Goal: Information Seeking & Learning: Learn about a topic

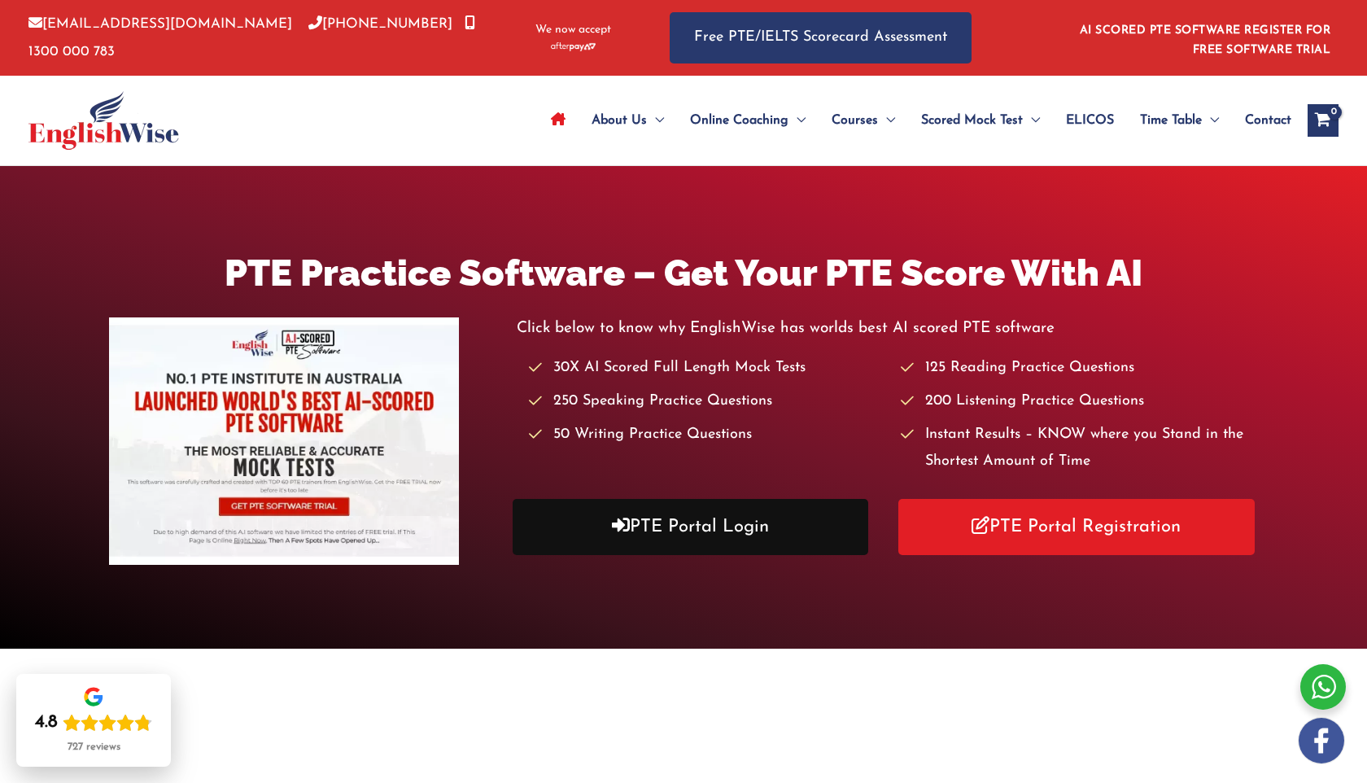
click at [772, 533] on link "PTE Portal Login" at bounding box center [689, 527] width 355 height 56
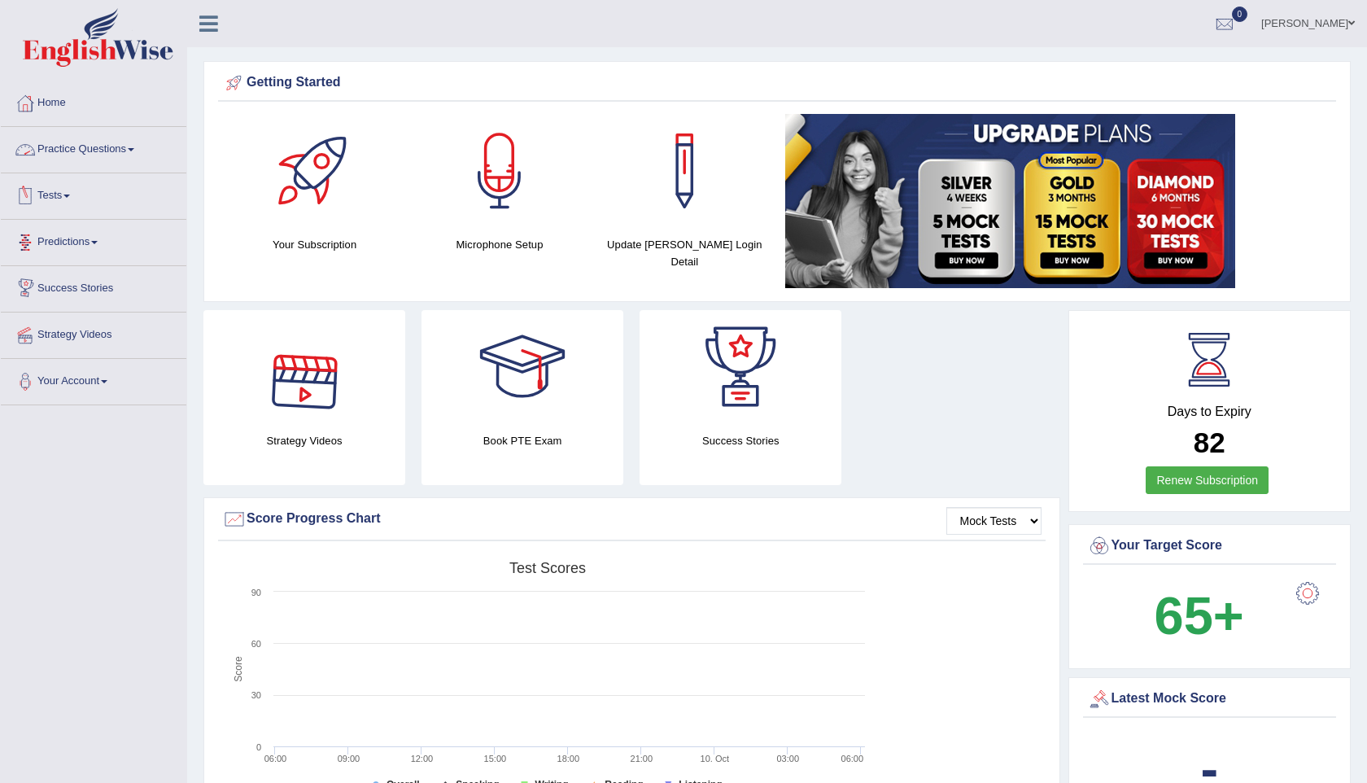
click at [107, 148] on link "Practice Questions" at bounding box center [93, 147] width 185 height 41
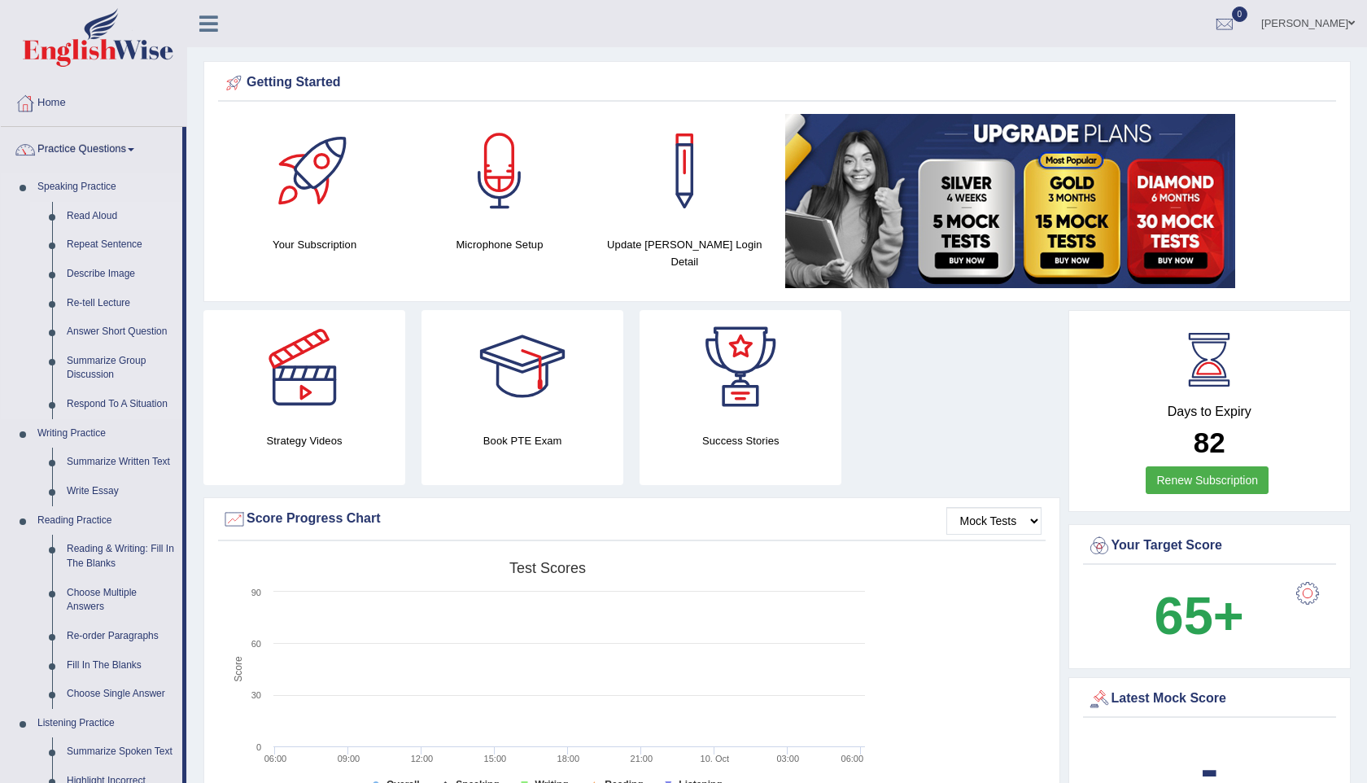
click at [102, 218] on link "Read Aloud" at bounding box center [120, 216] width 123 height 29
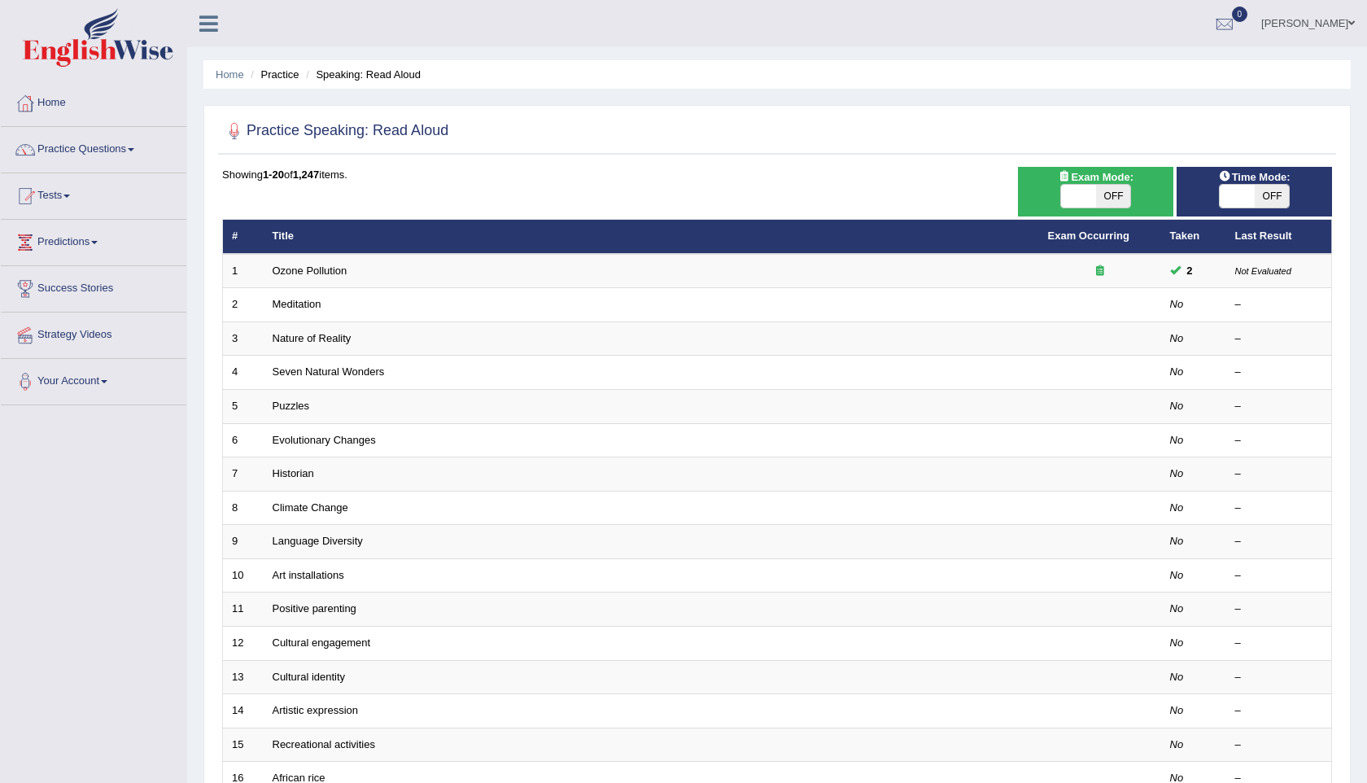
click at [1079, 189] on span at bounding box center [1078, 196] width 35 height 23
checkbox input "true"
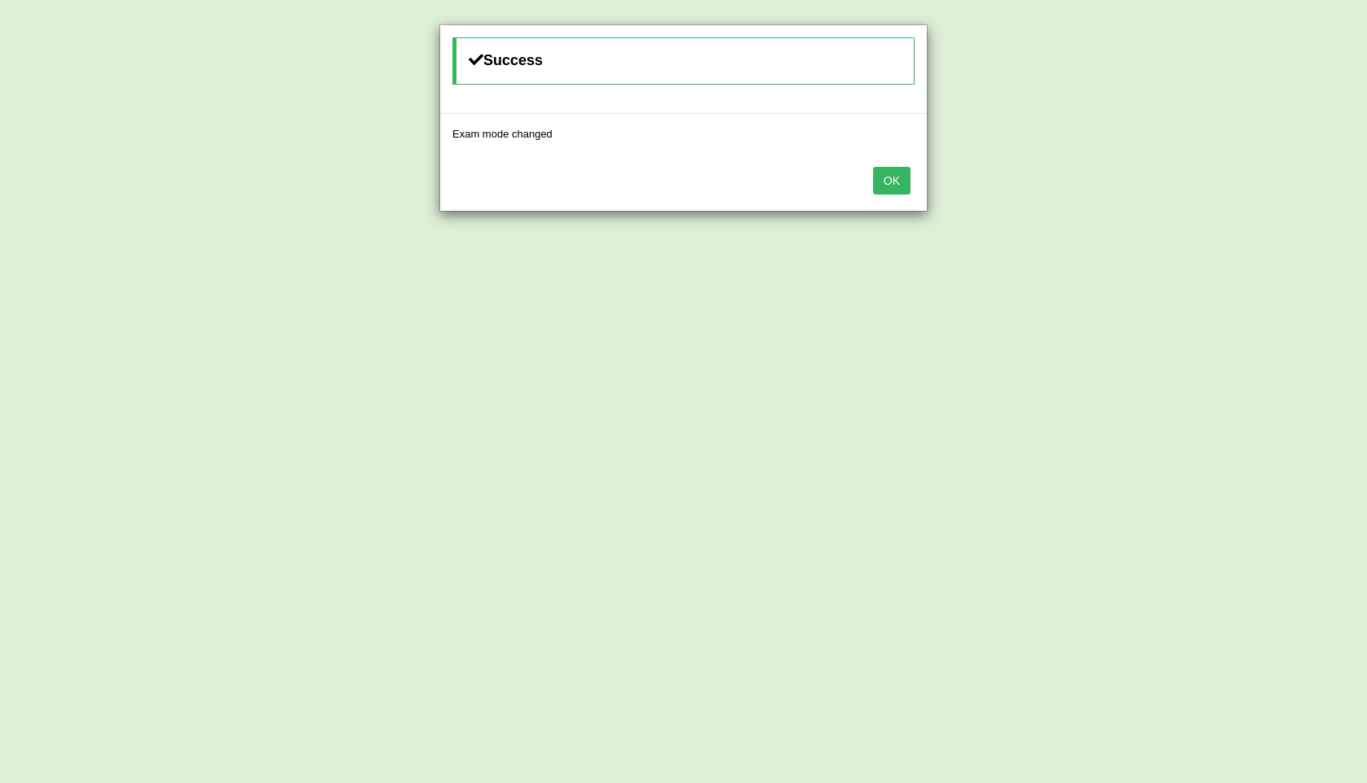
click at [900, 176] on button "OK" at bounding box center [891, 181] width 37 height 28
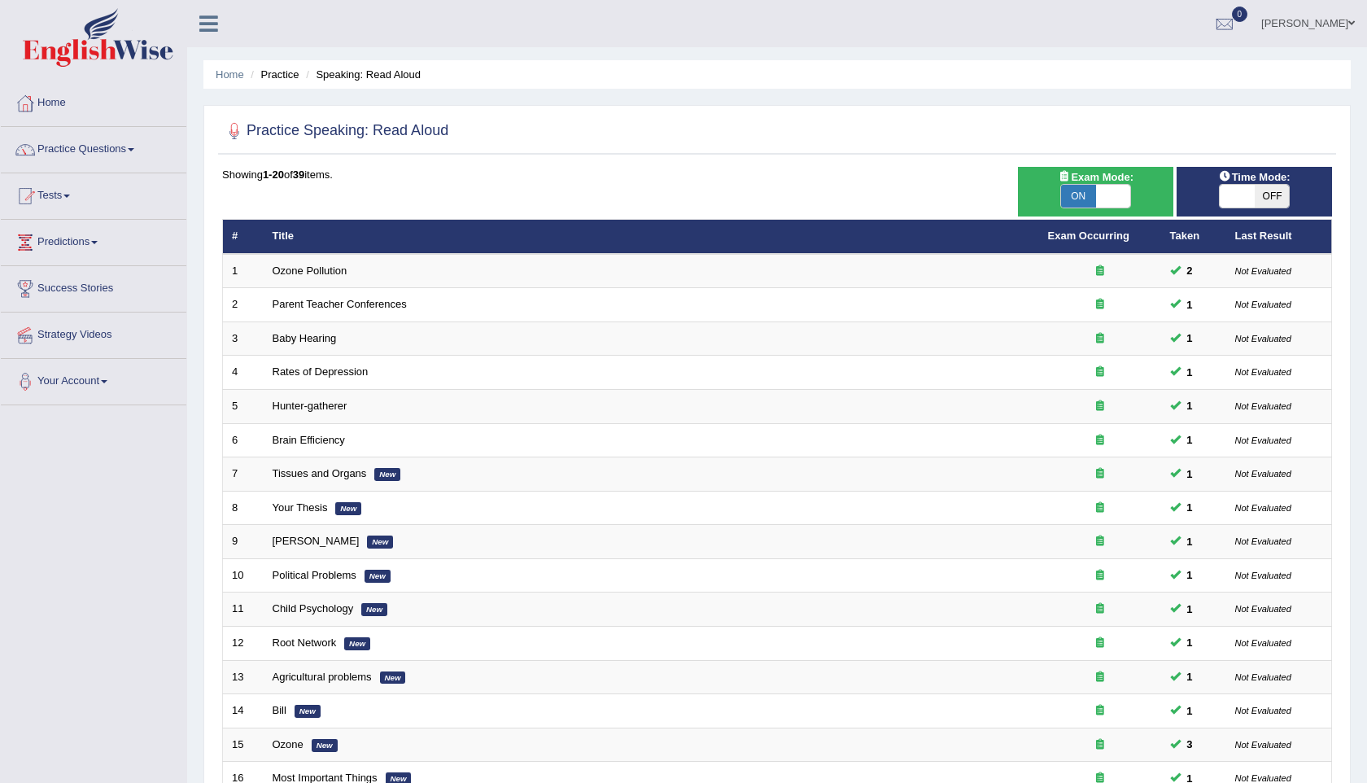
click at [1266, 189] on span "OFF" at bounding box center [1271, 196] width 35 height 23
checkbox input "true"
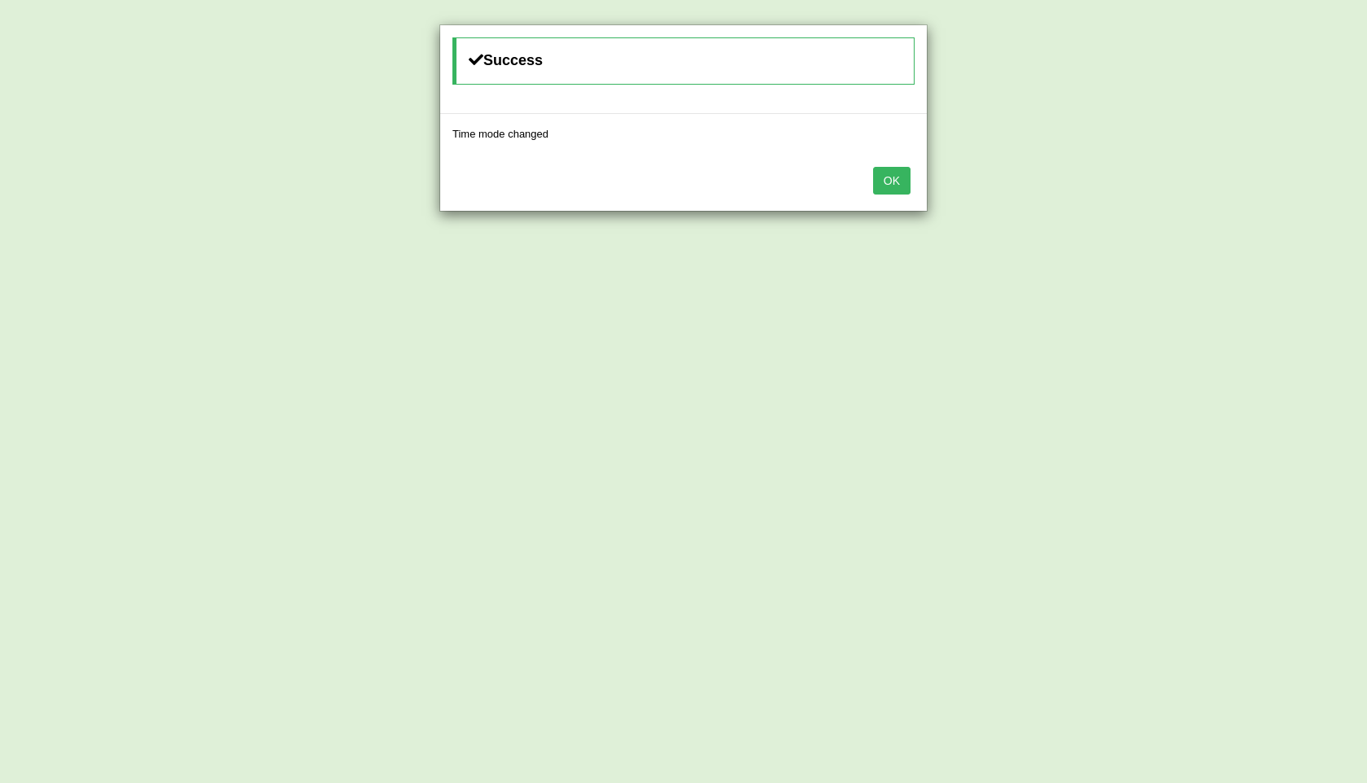
click at [891, 190] on button "OK" at bounding box center [891, 181] width 37 height 28
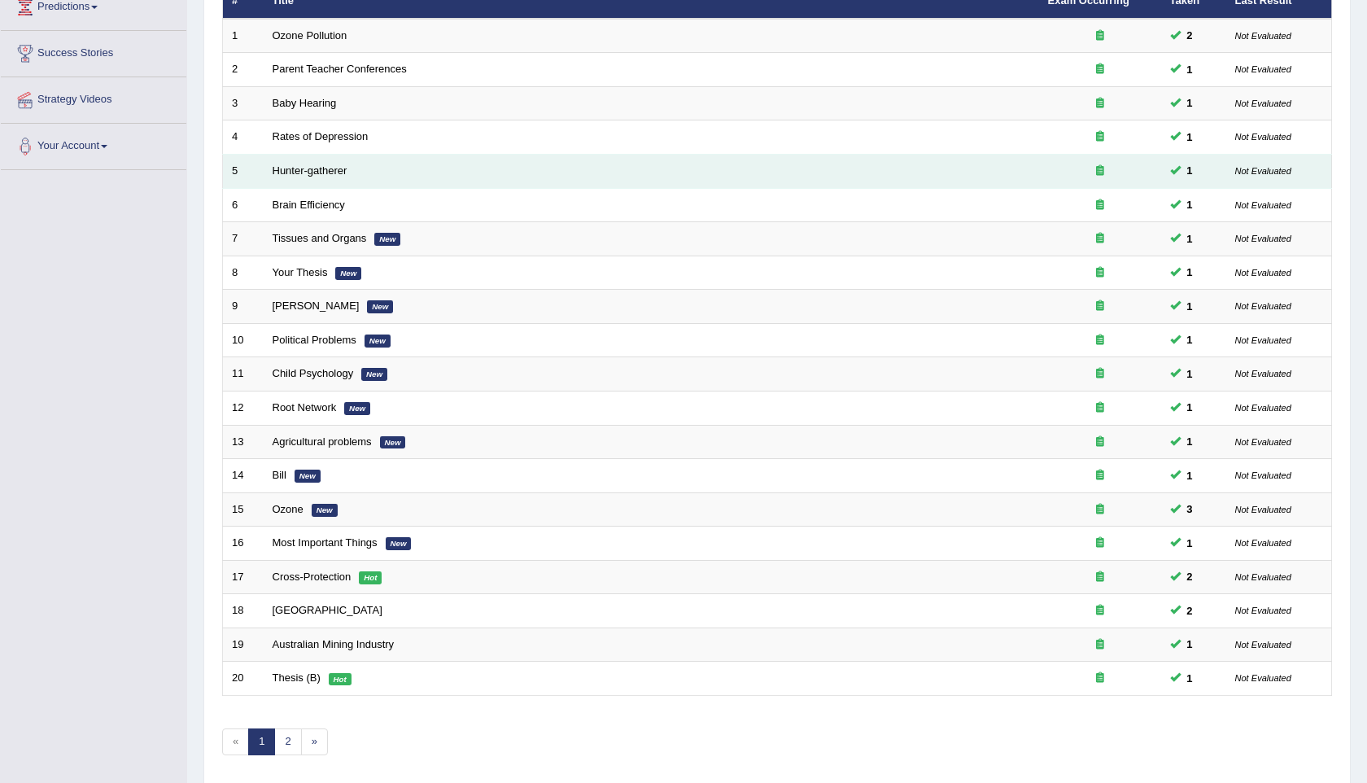
scroll to position [294, 0]
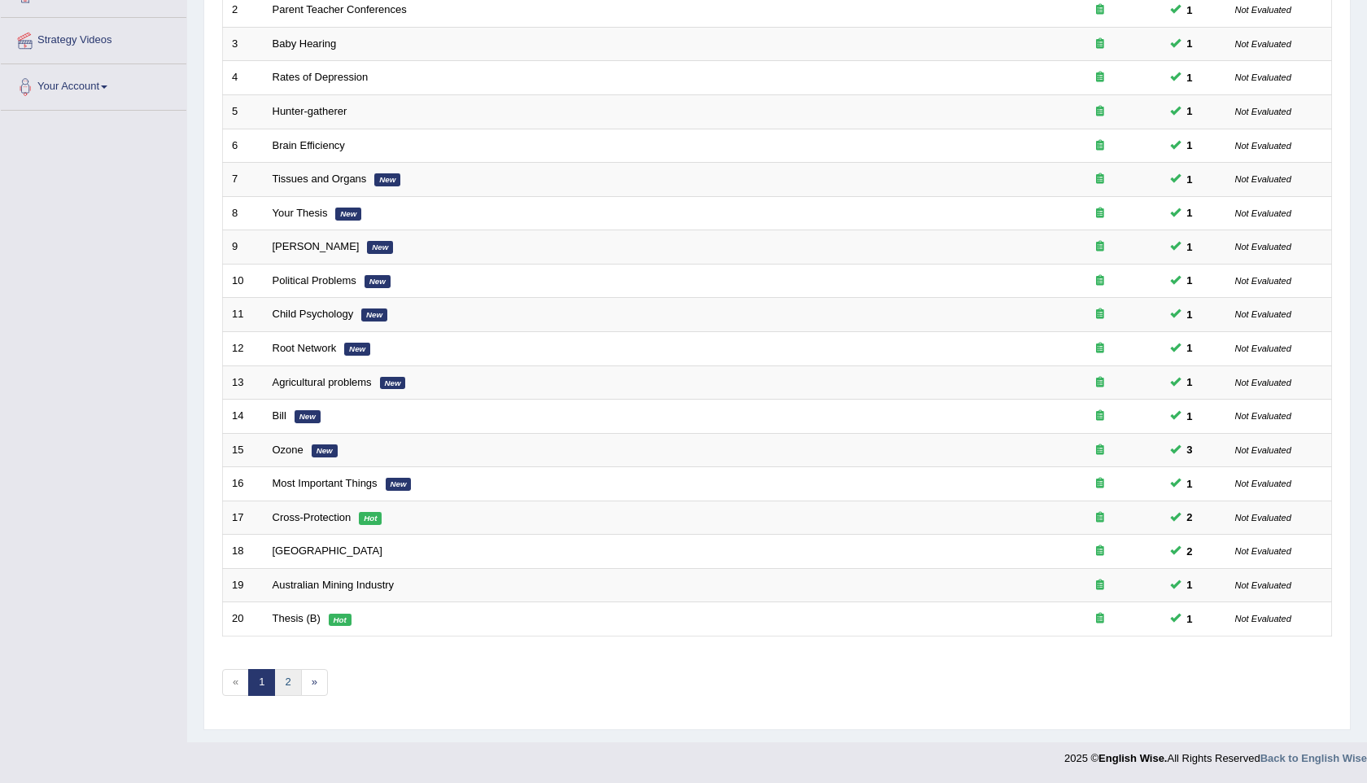
click at [287, 678] on link "2" at bounding box center [287, 682] width 27 height 27
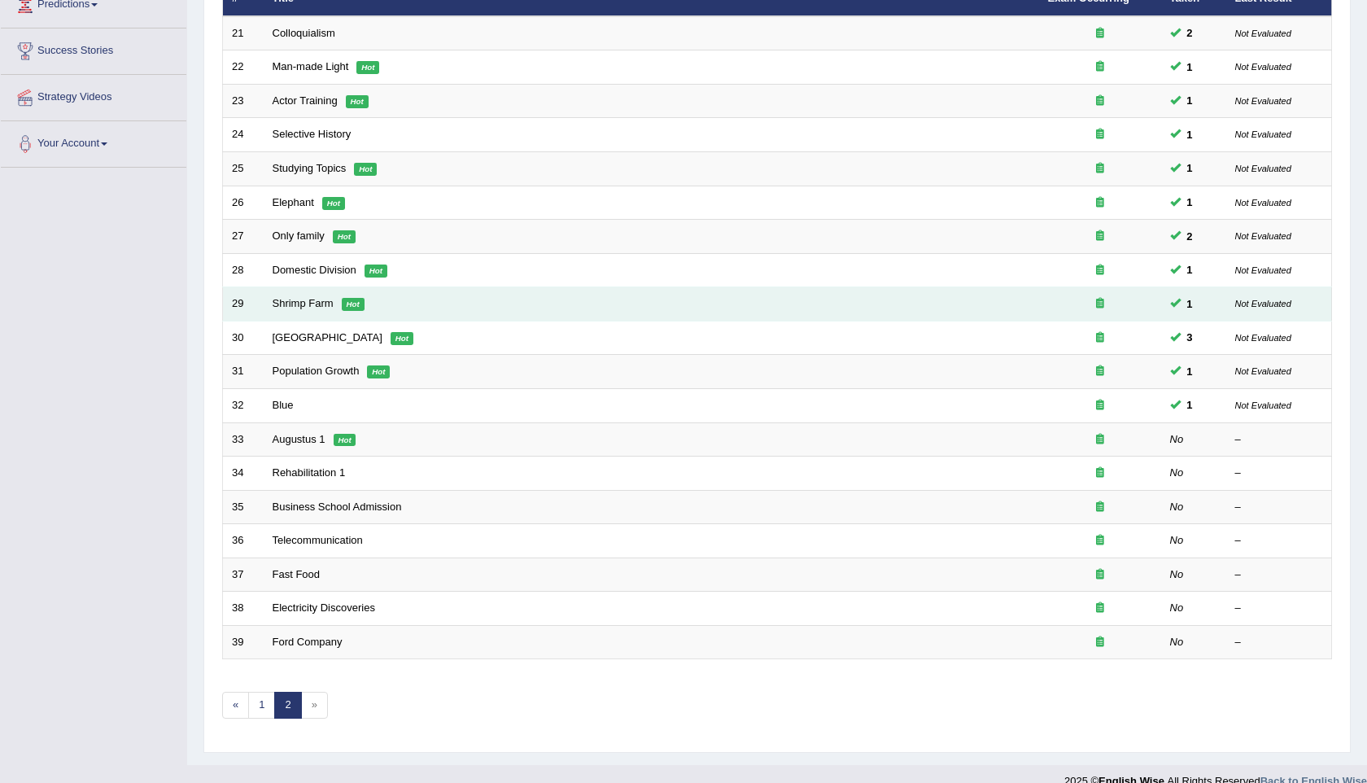
scroll to position [260, 0]
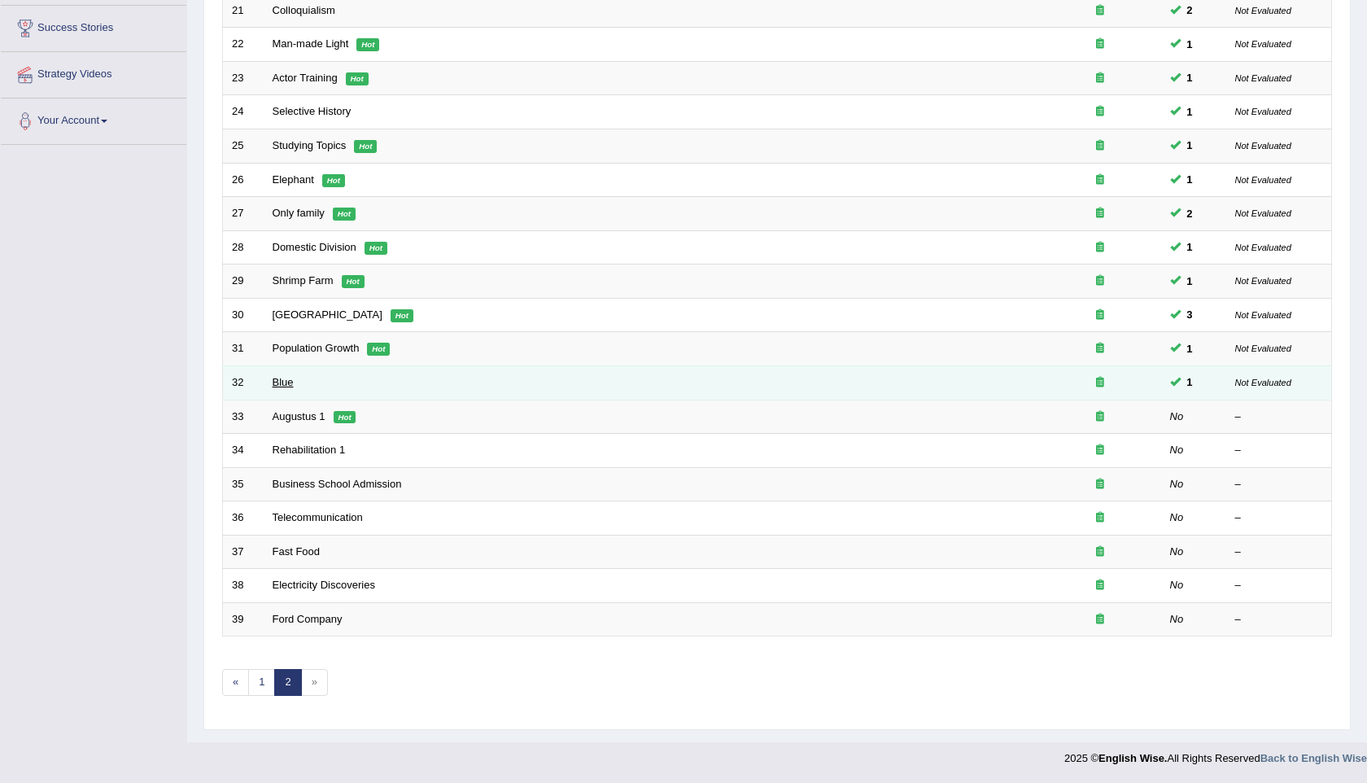
click at [286, 383] on link "Blue" at bounding box center [282, 382] width 21 height 12
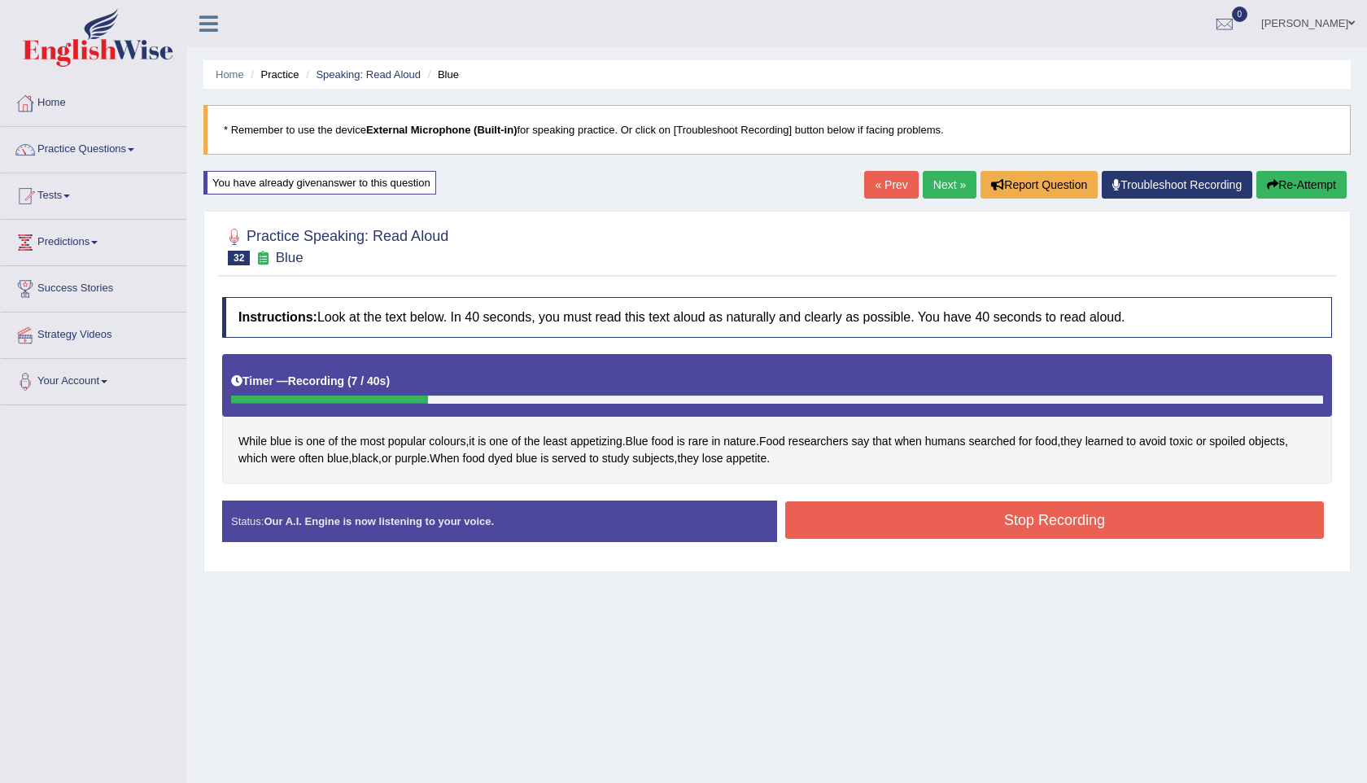
click at [1291, 178] on button "Re-Attempt" at bounding box center [1301, 185] width 90 height 28
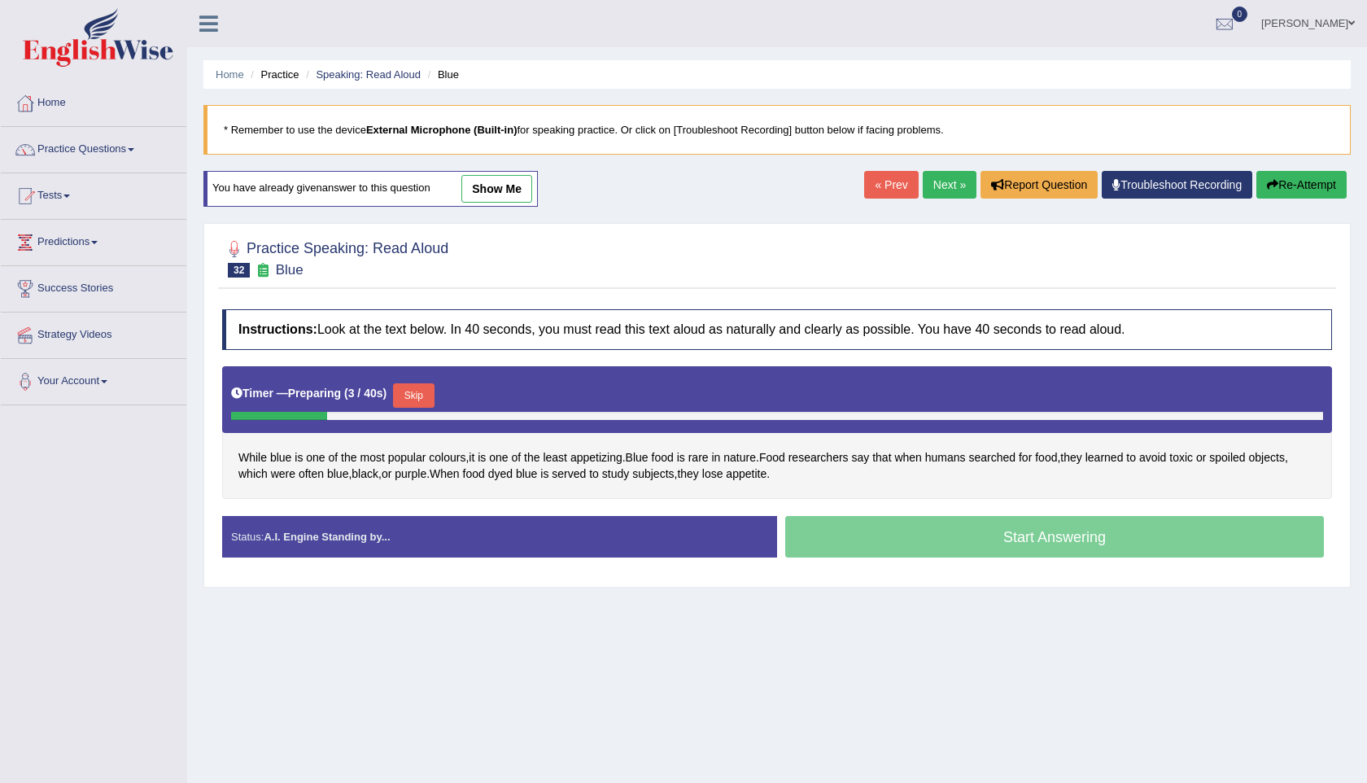
click at [419, 390] on button "Skip" at bounding box center [413, 395] width 41 height 24
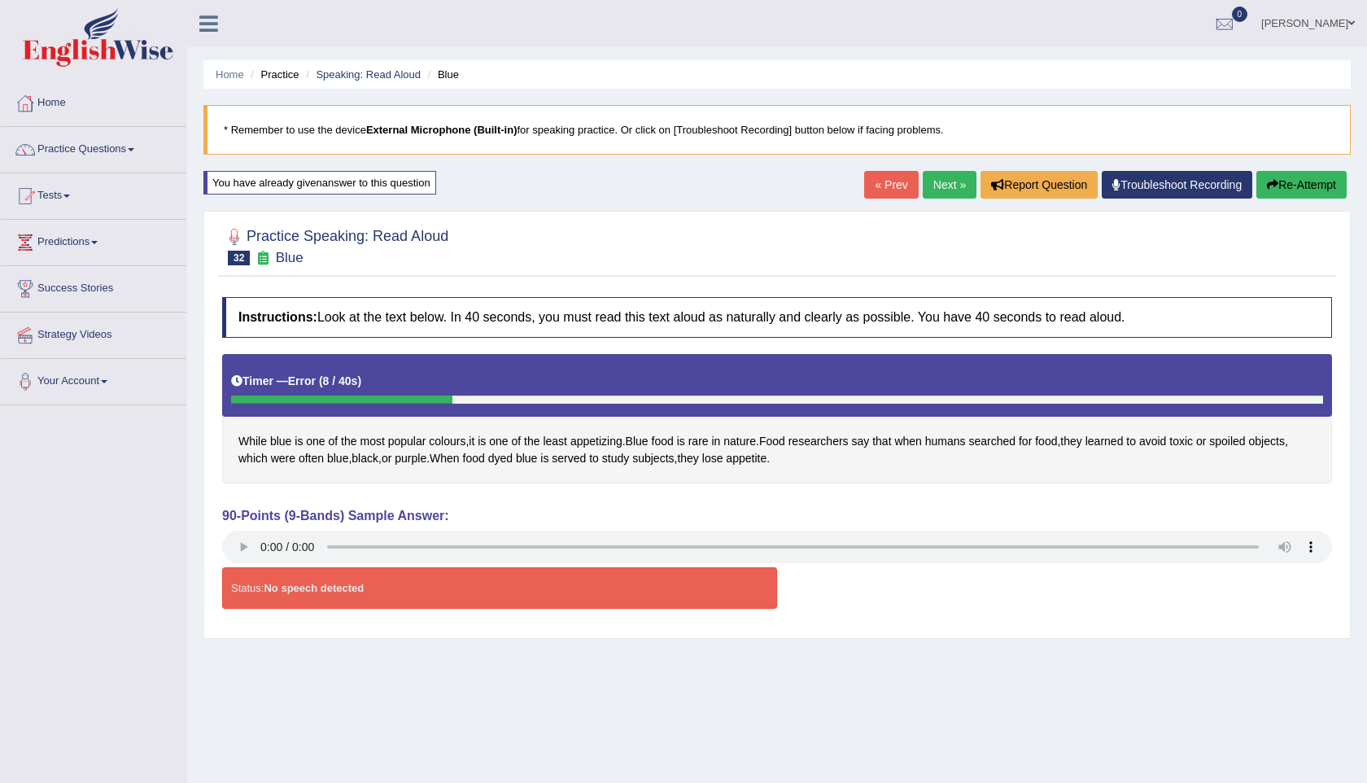
click at [242, 411] on div "Timer — Error ( 8 / 40s )" at bounding box center [777, 385] width 1110 height 63
click at [1308, 185] on button "Re-Attempt" at bounding box center [1301, 185] width 90 height 28
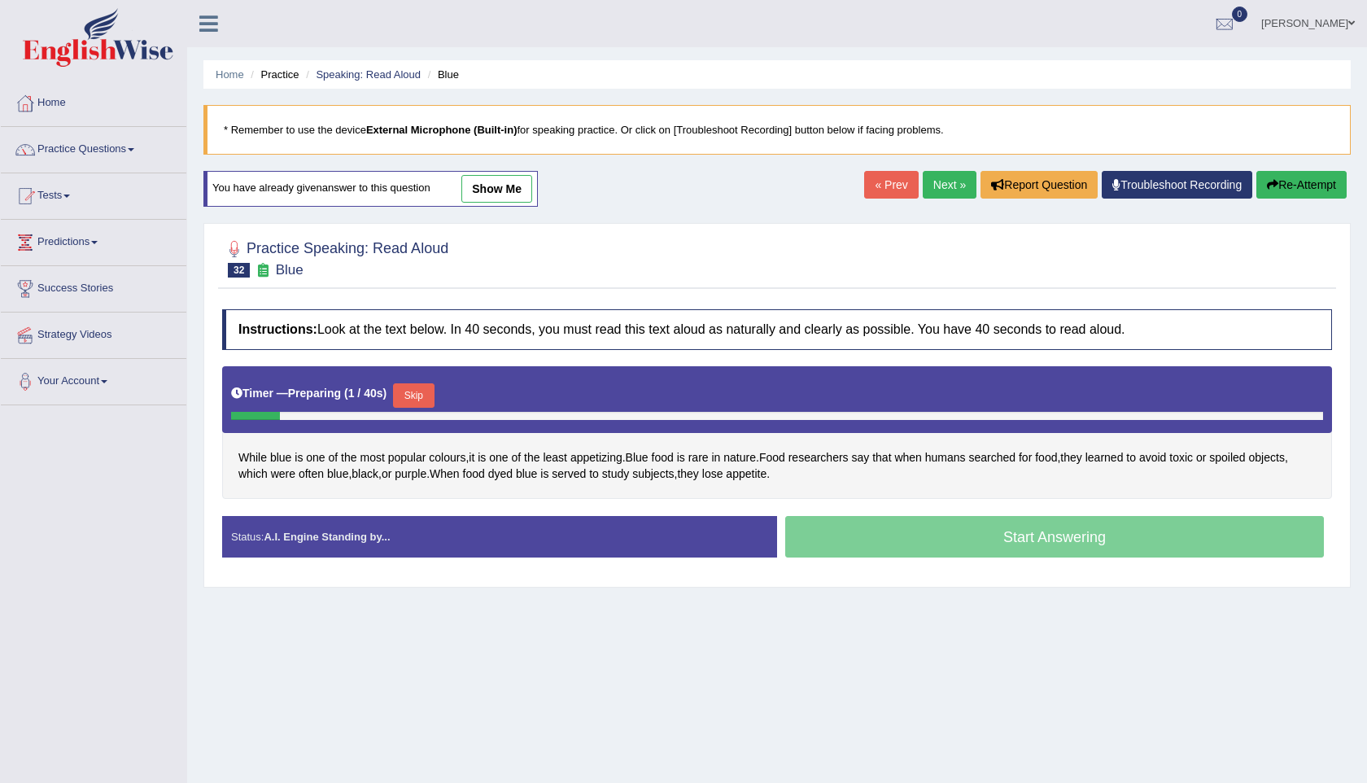
click at [961, 536] on div "Start Answering" at bounding box center [1054, 539] width 555 height 46
click at [420, 391] on button "Skip" at bounding box center [413, 395] width 41 height 24
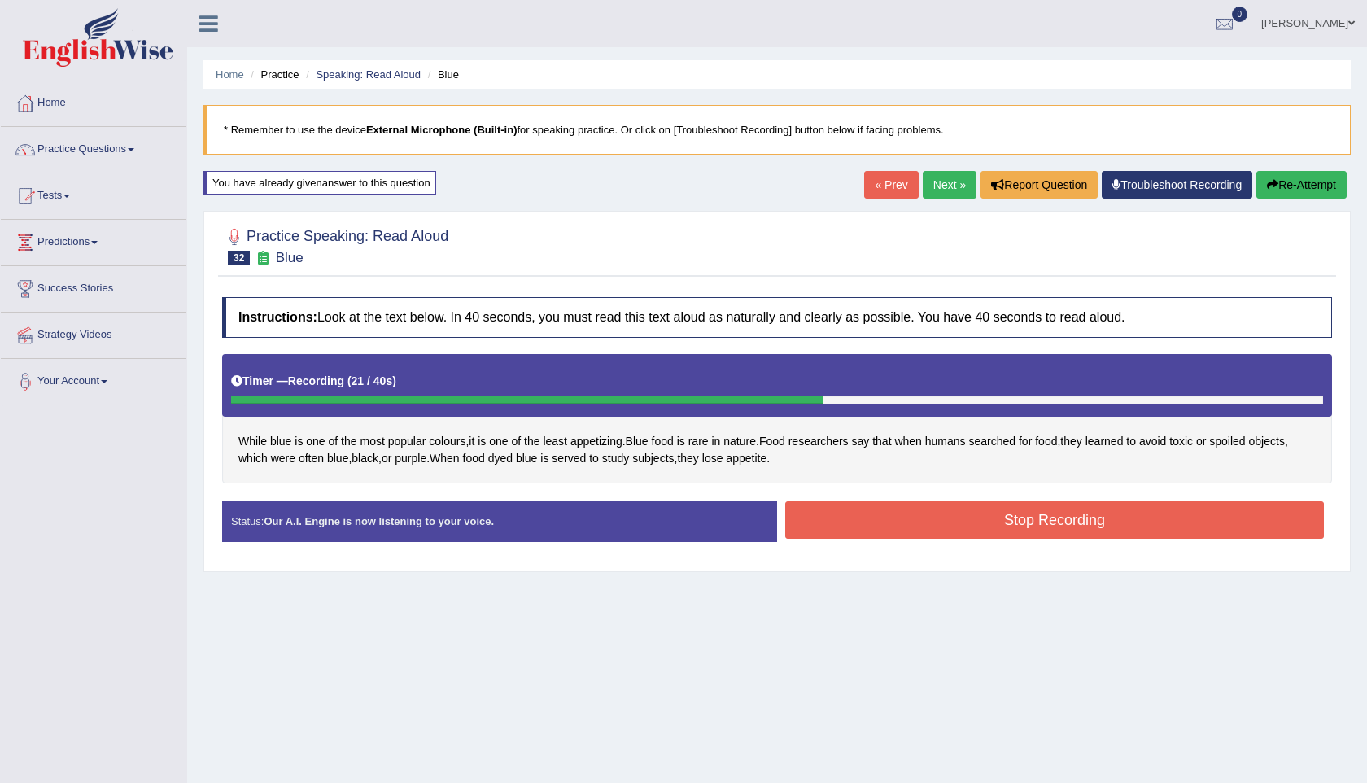
click at [1005, 525] on button "Stop Recording" at bounding box center [1054, 519] width 538 height 37
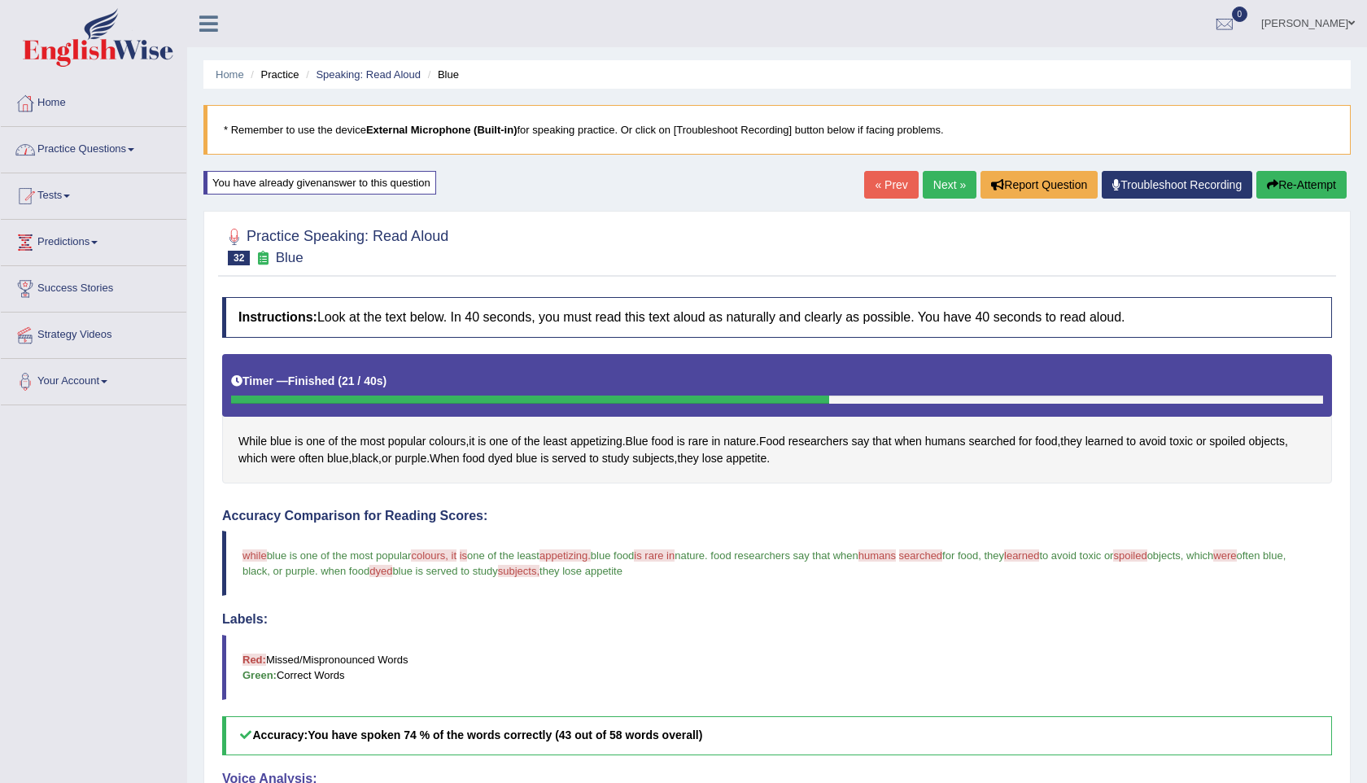
click at [84, 148] on link "Practice Questions" at bounding box center [93, 147] width 185 height 41
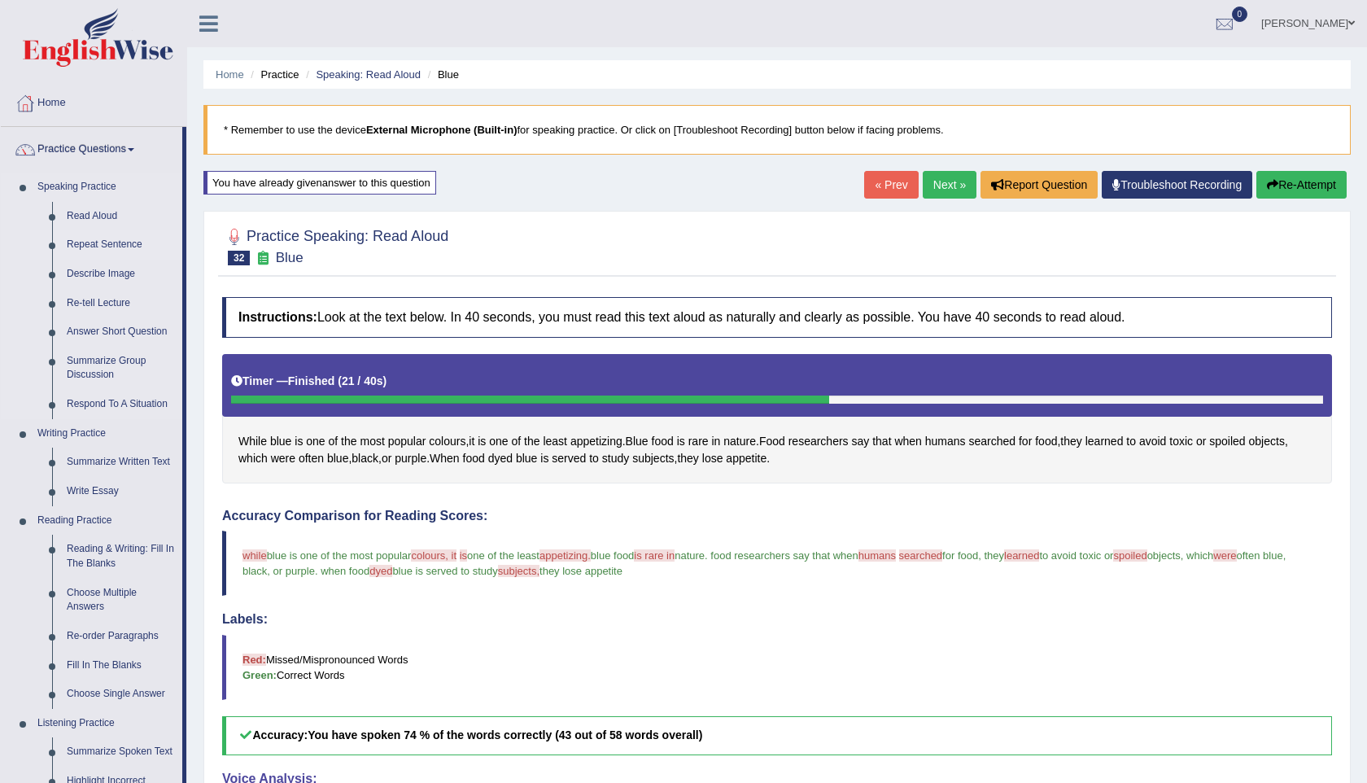
click at [95, 245] on link "Repeat Sentence" at bounding box center [120, 244] width 123 height 29
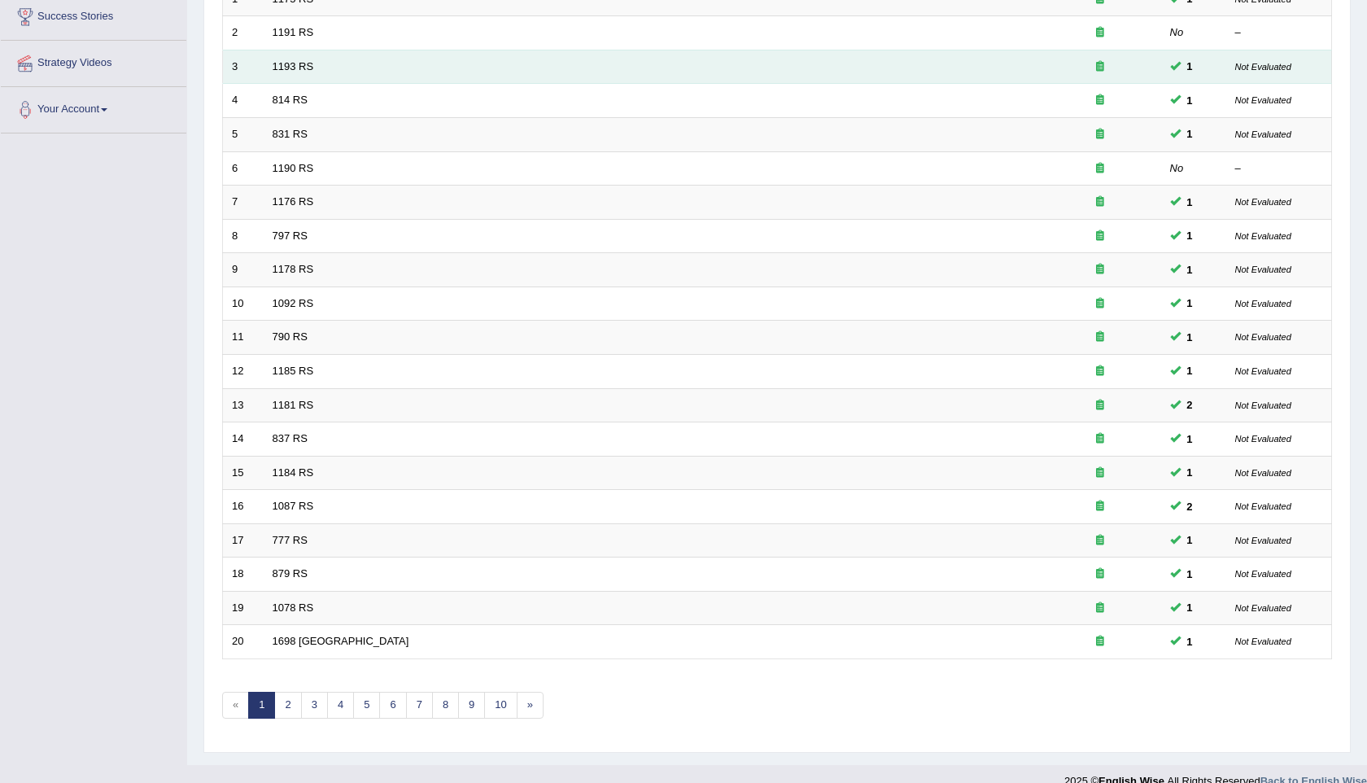
scroll to position [294, 0]
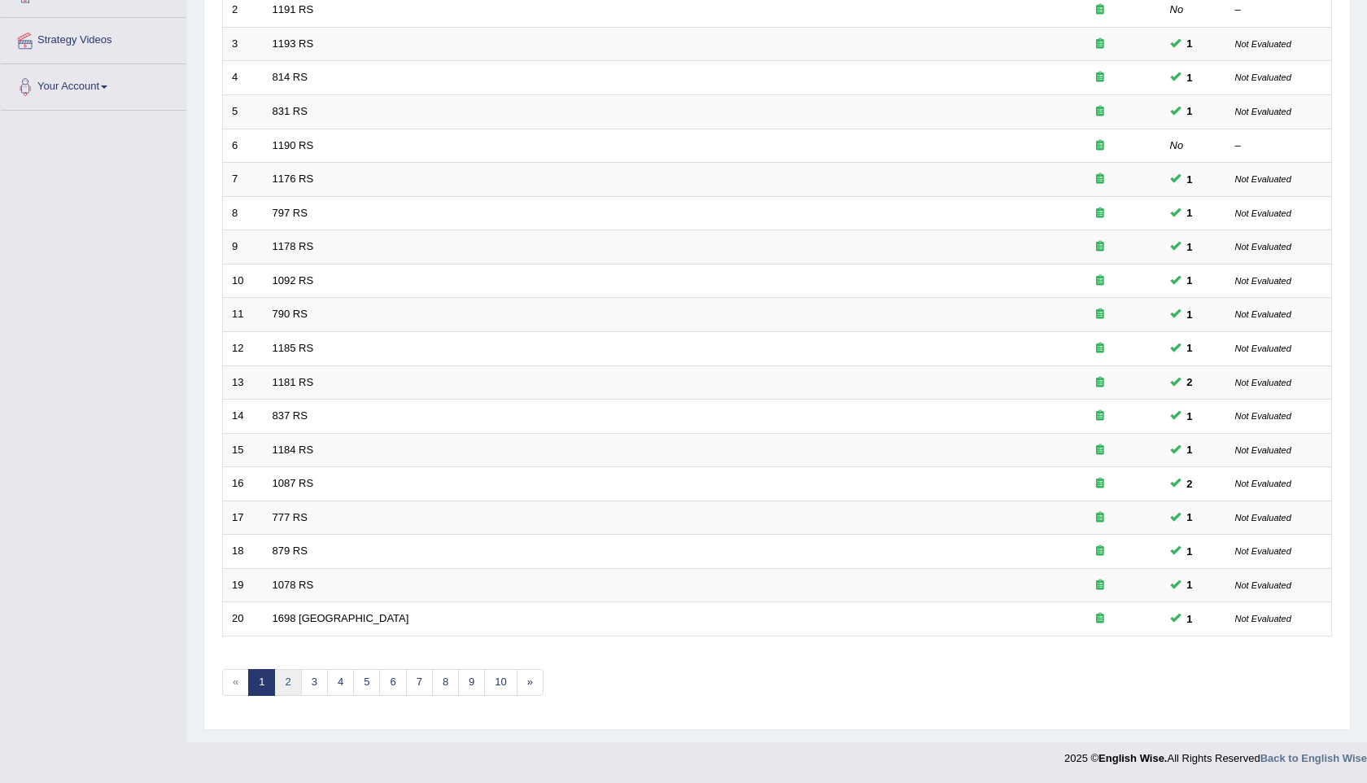
click at [286, 682] on link "2" at bounding box center [287, 682] width 27 height 27
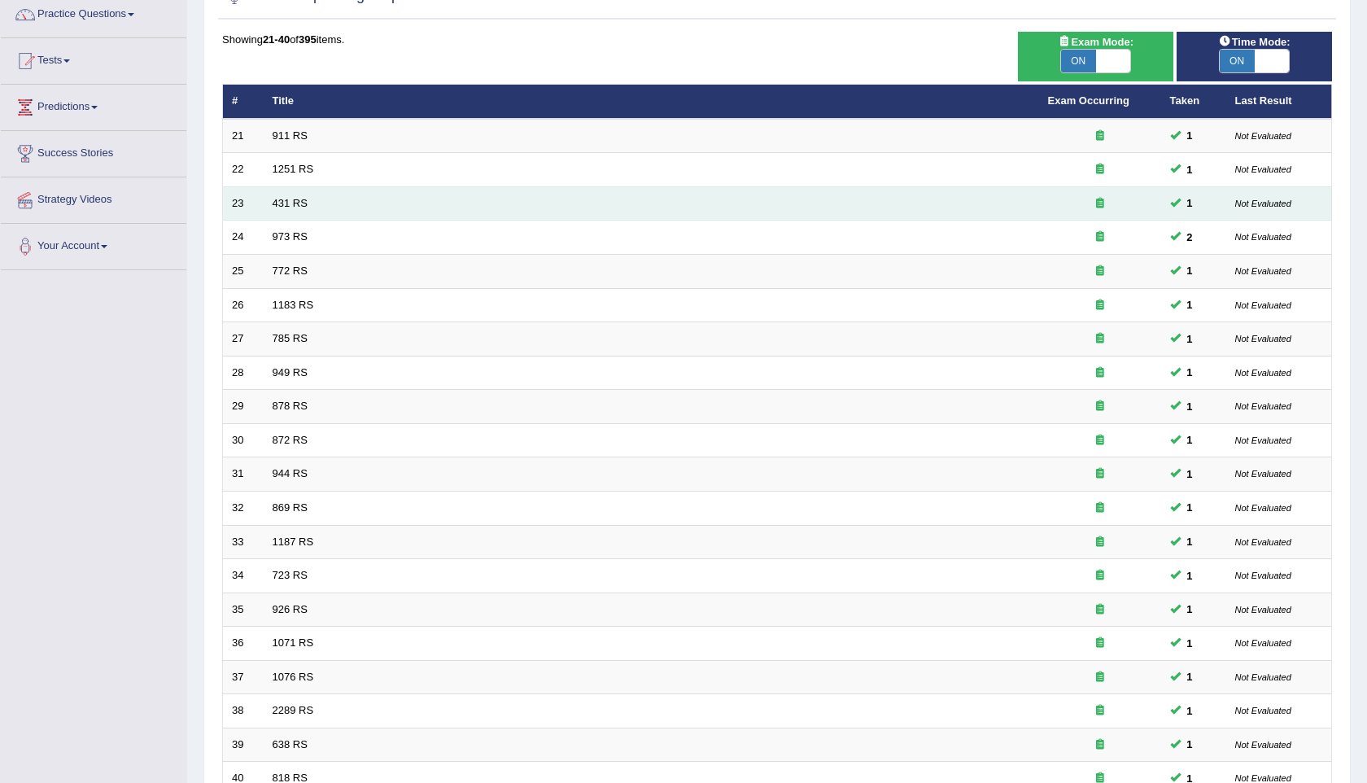
scroll to position [294, 0]
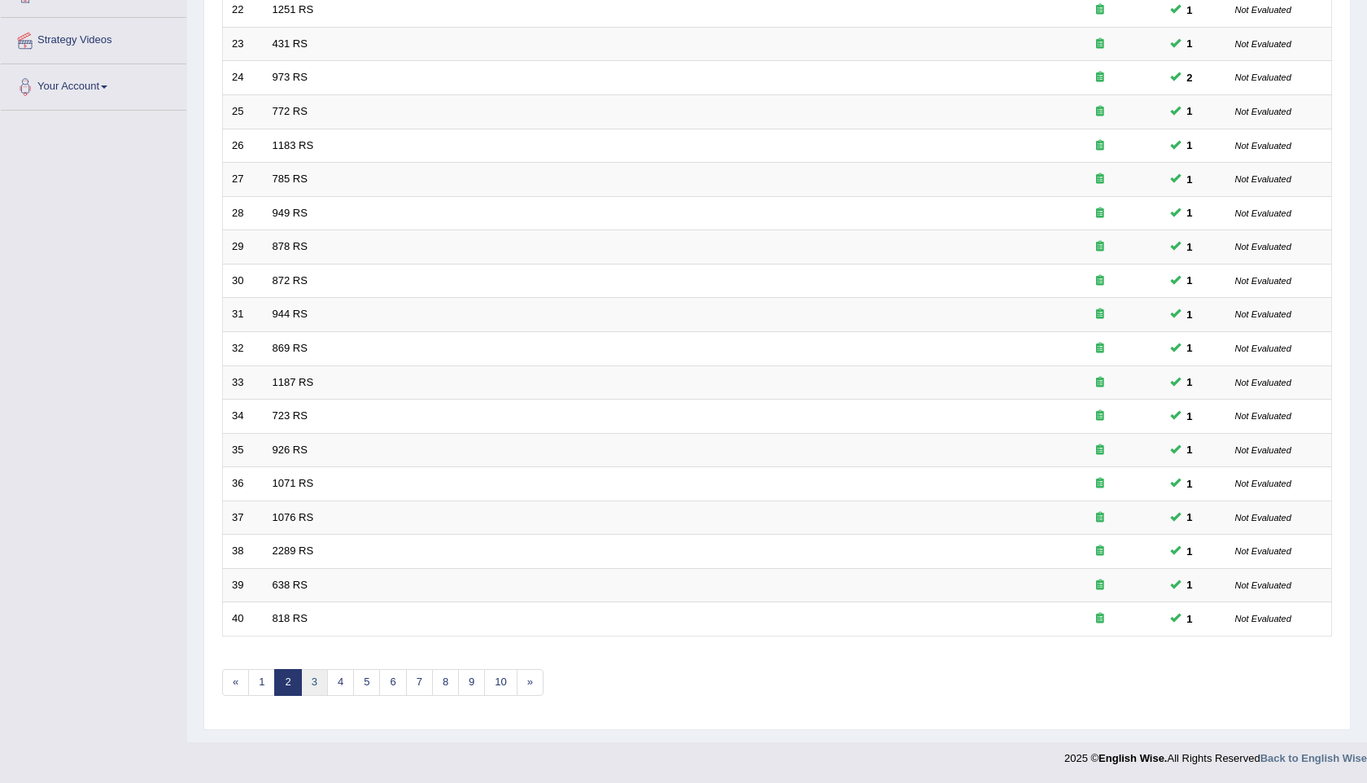
click at [312, 677] on link "3" at bounding box center [314, 682] width 27 height 27
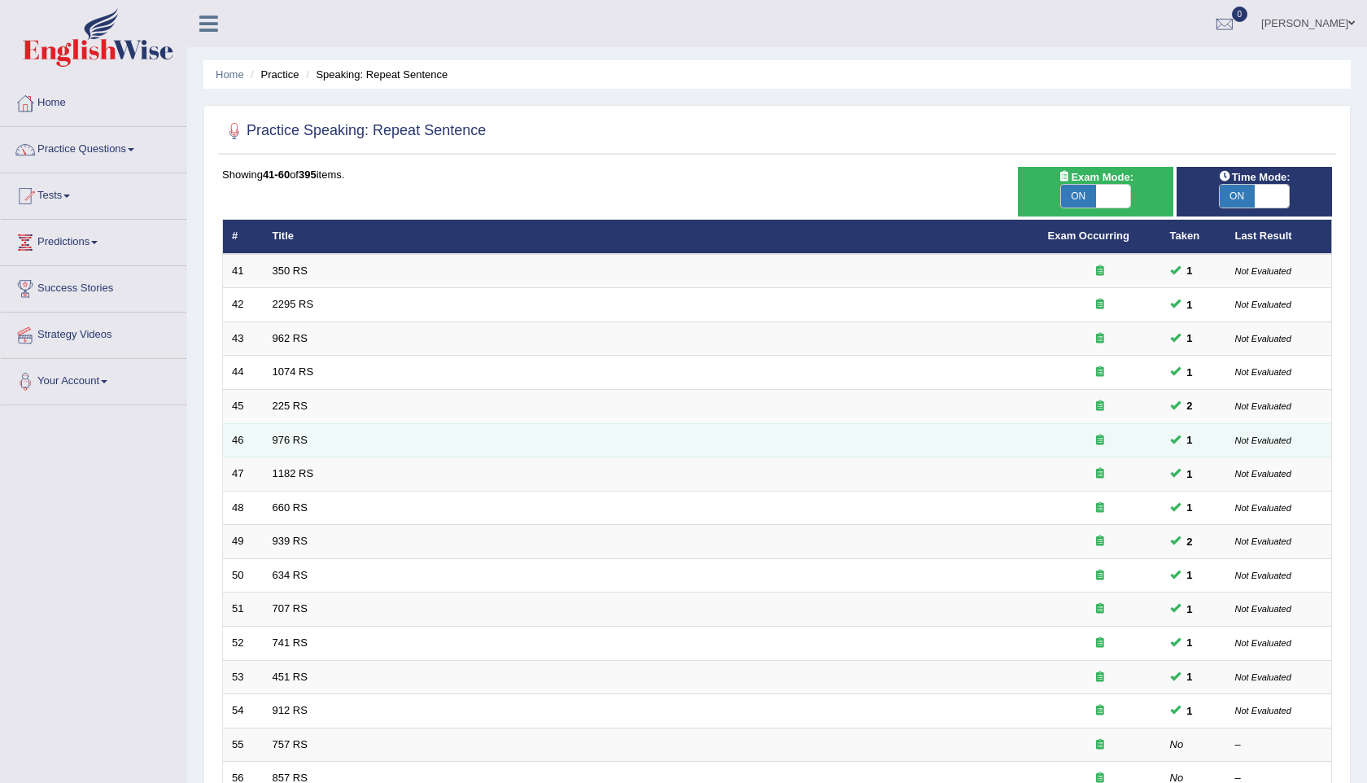
scroll to position [294, 0]
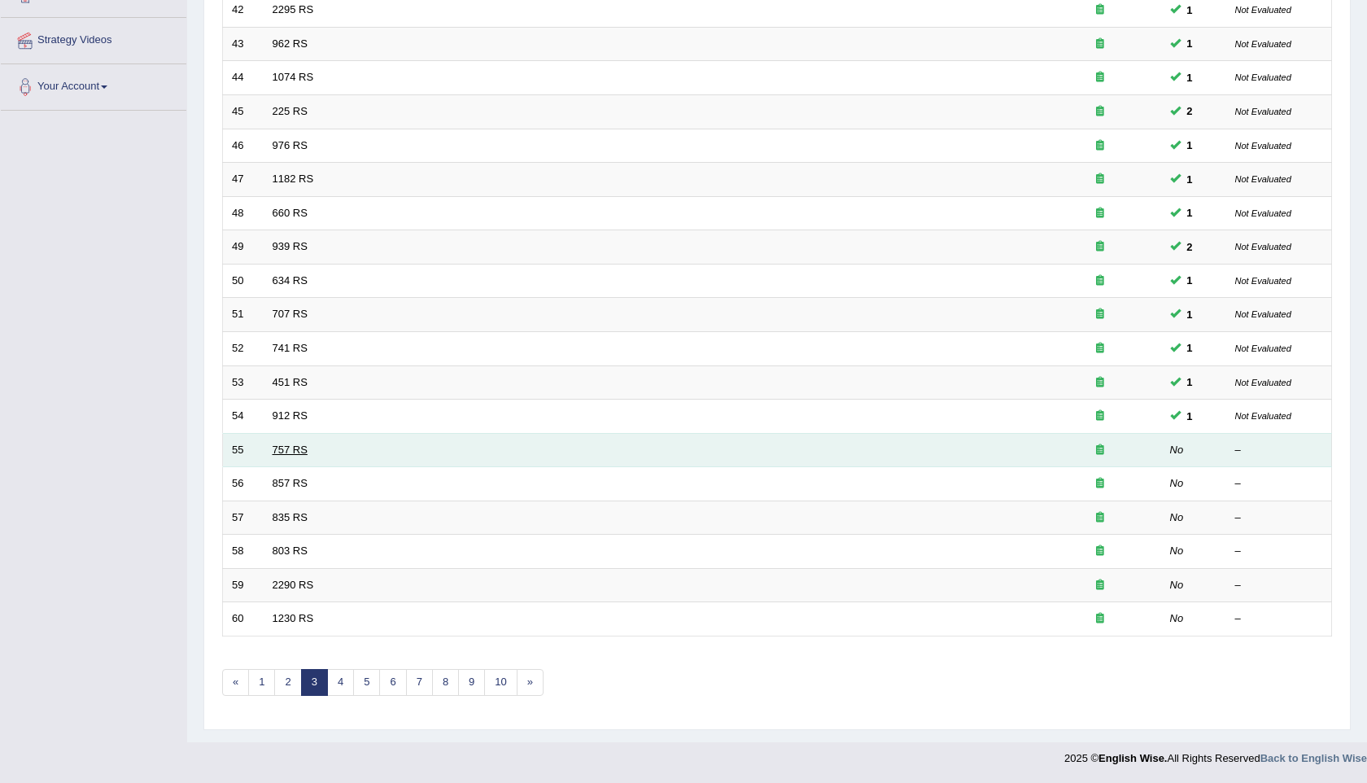
click at [290, 454] on link "757 RS" at bounding box center [289, 449] width 35 height 12
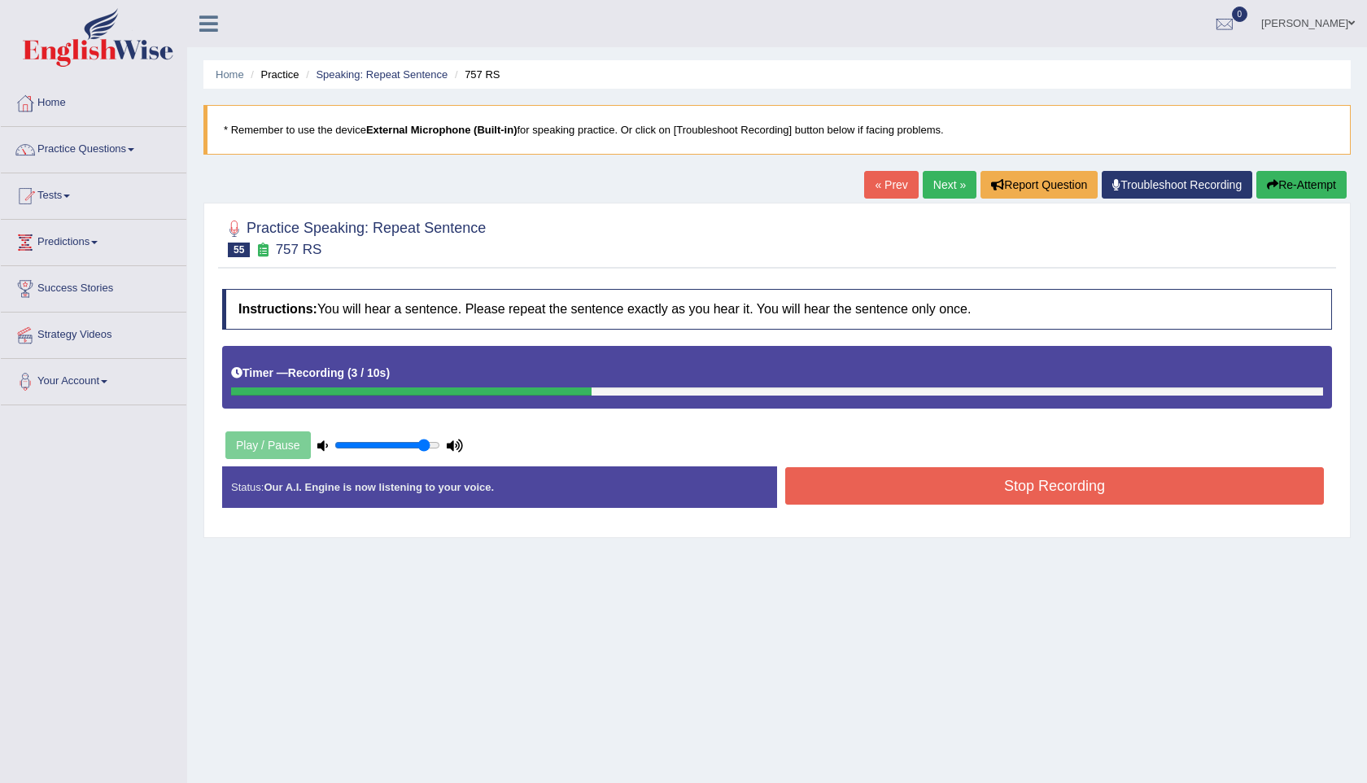
type input "0.9"
click at [422, 449] on input "range" at bounding box center [387, 444] width 106 height 13
click at [1278, 185] on button "Re-Attempt" at bounding box center [1301, 185] width 90 height 28
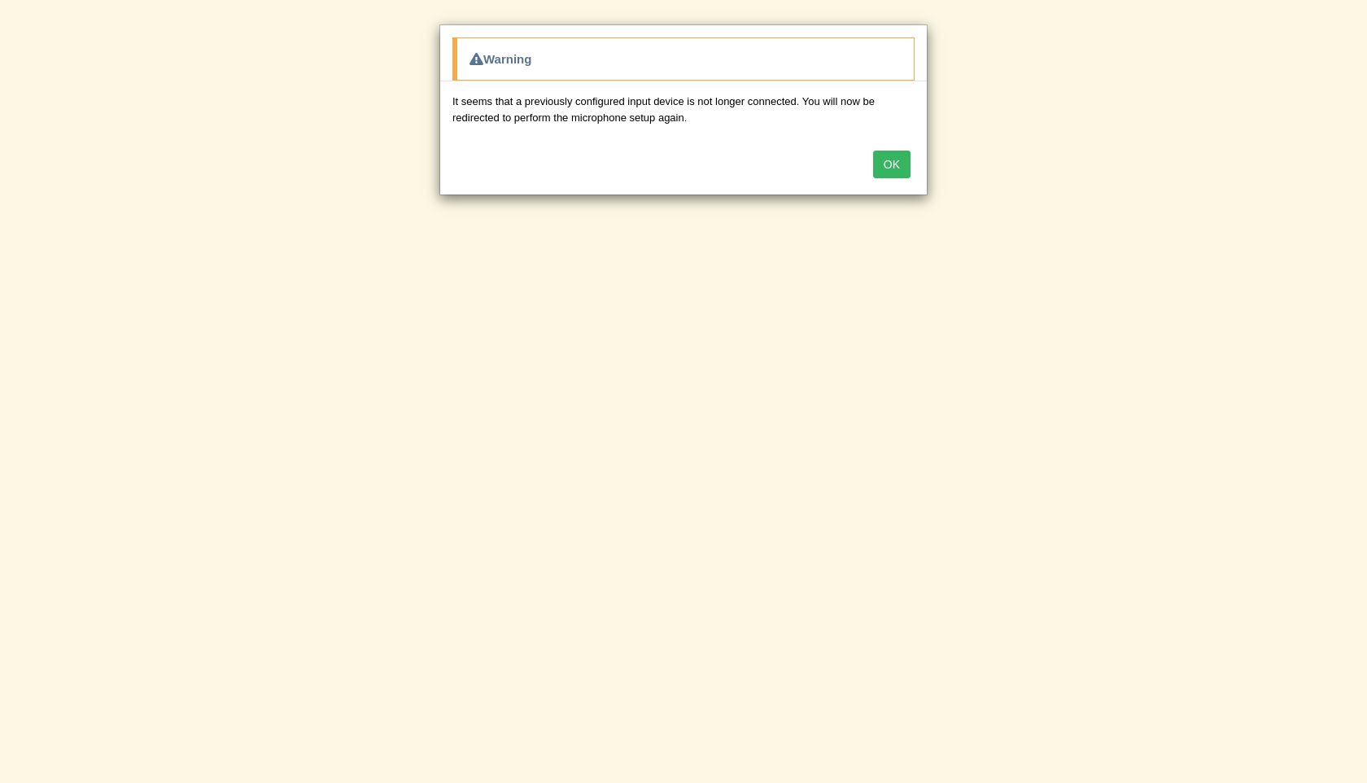
click at [904, 166] on button "OK" at bounding box center [891, 164] width 37 height 28
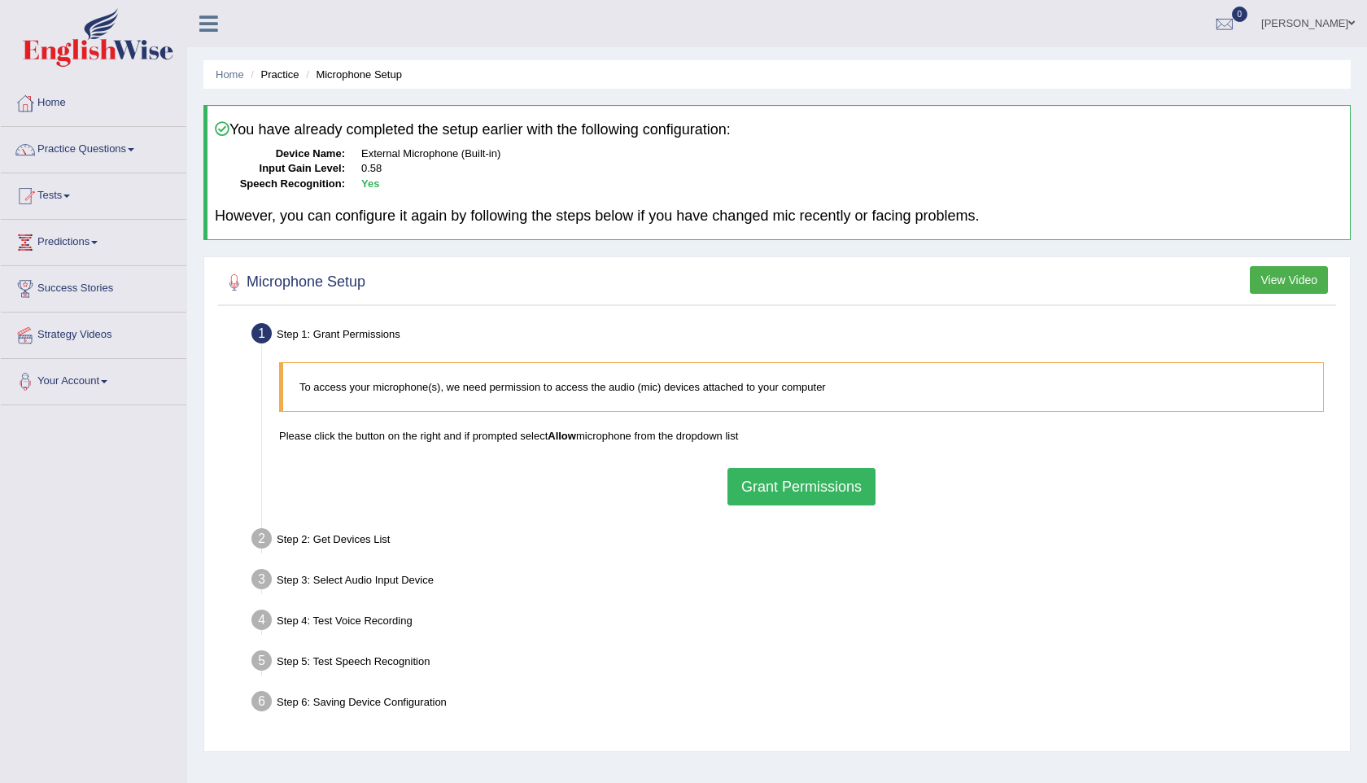
click at [818, 493] on button "Grant Permissions" at bounding box center [801, 486] width 148 height 37
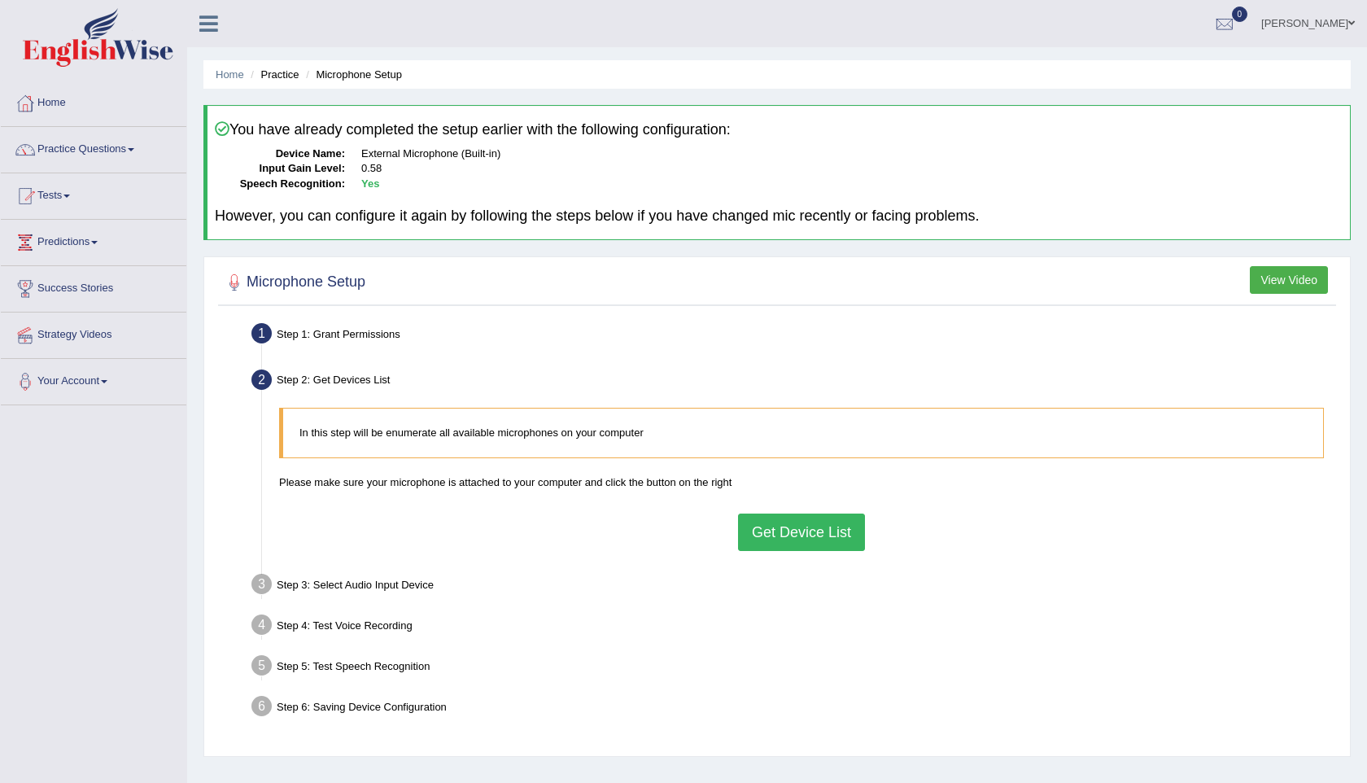
click at [816, 535] on button "Get Device List" at bounding box center [801, 531] width 127 height 37
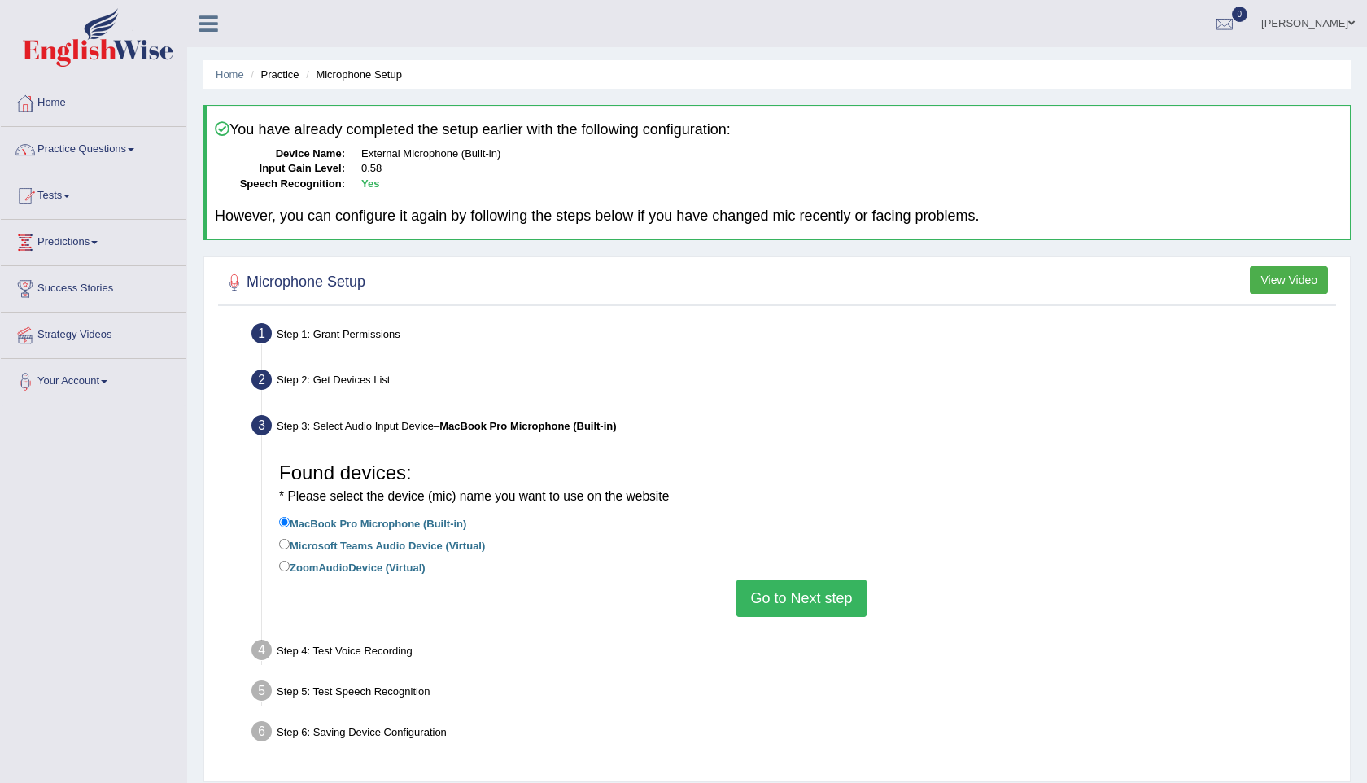
click at [806, 605] on button "Go to Next step" at bounding box center [800, 597] width 129 height 37
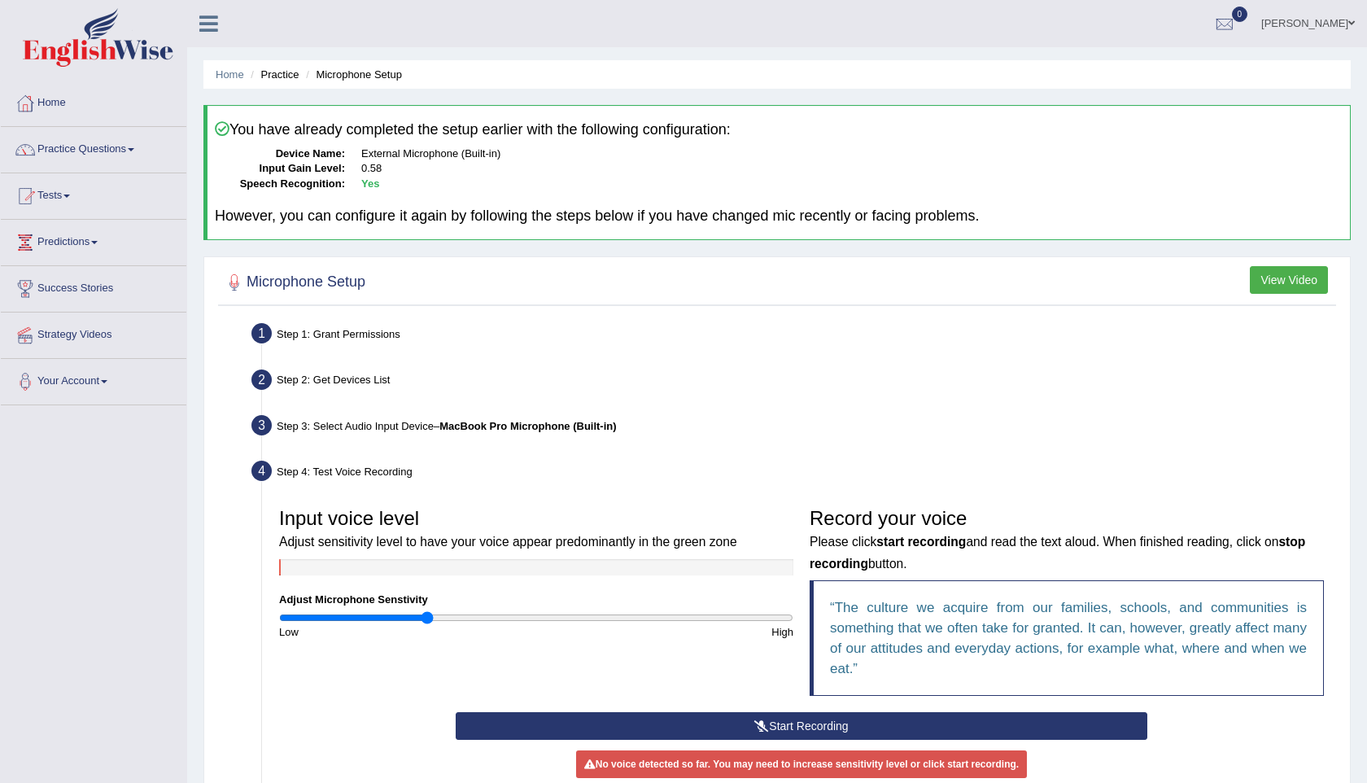
click at [560, 425] on b "MacBook Pro Microphone (Built-in)" at bounding box center [527, 426] width 177 height 12
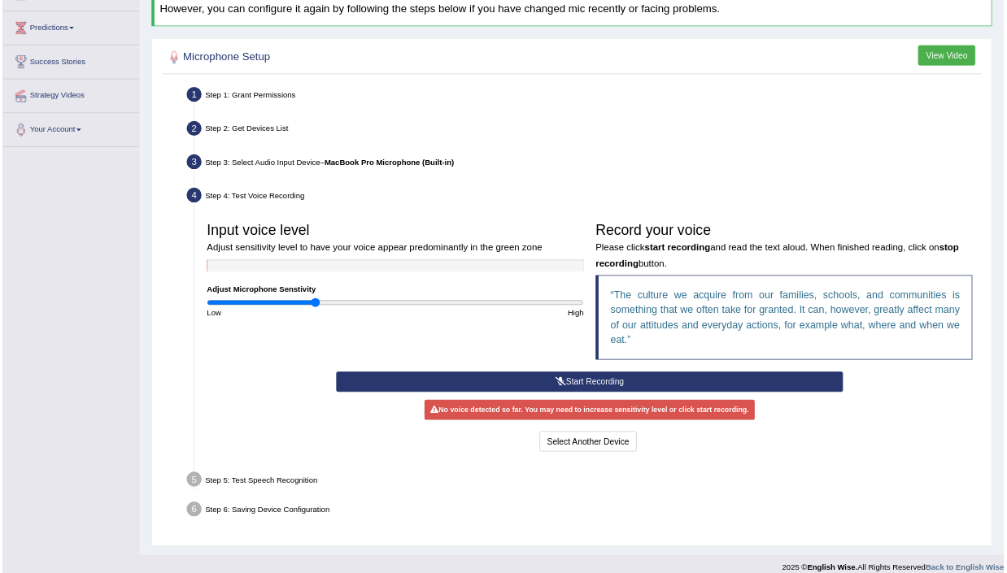
scroll to position [220, 0]
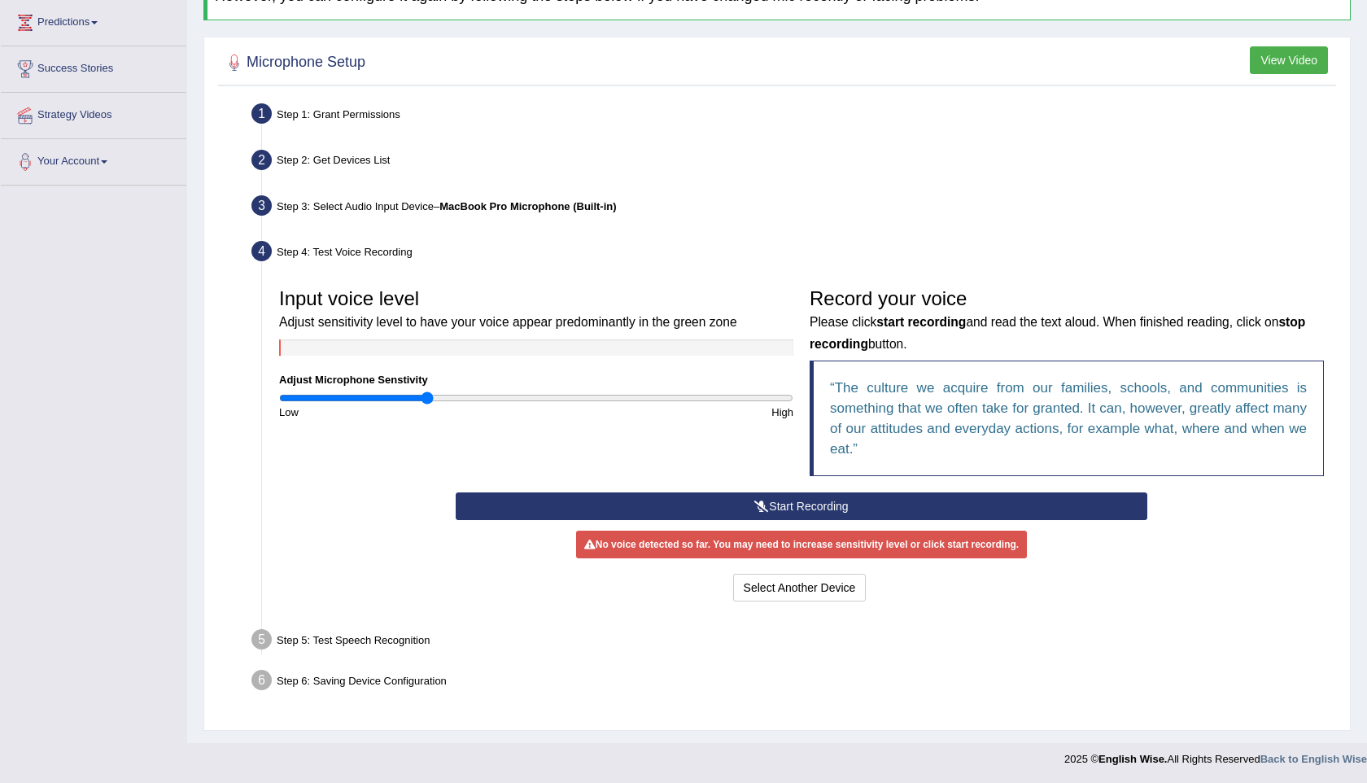
click at [819, 501] on button "Start Recording" at bounding box center [801, 506] width 691 height 28
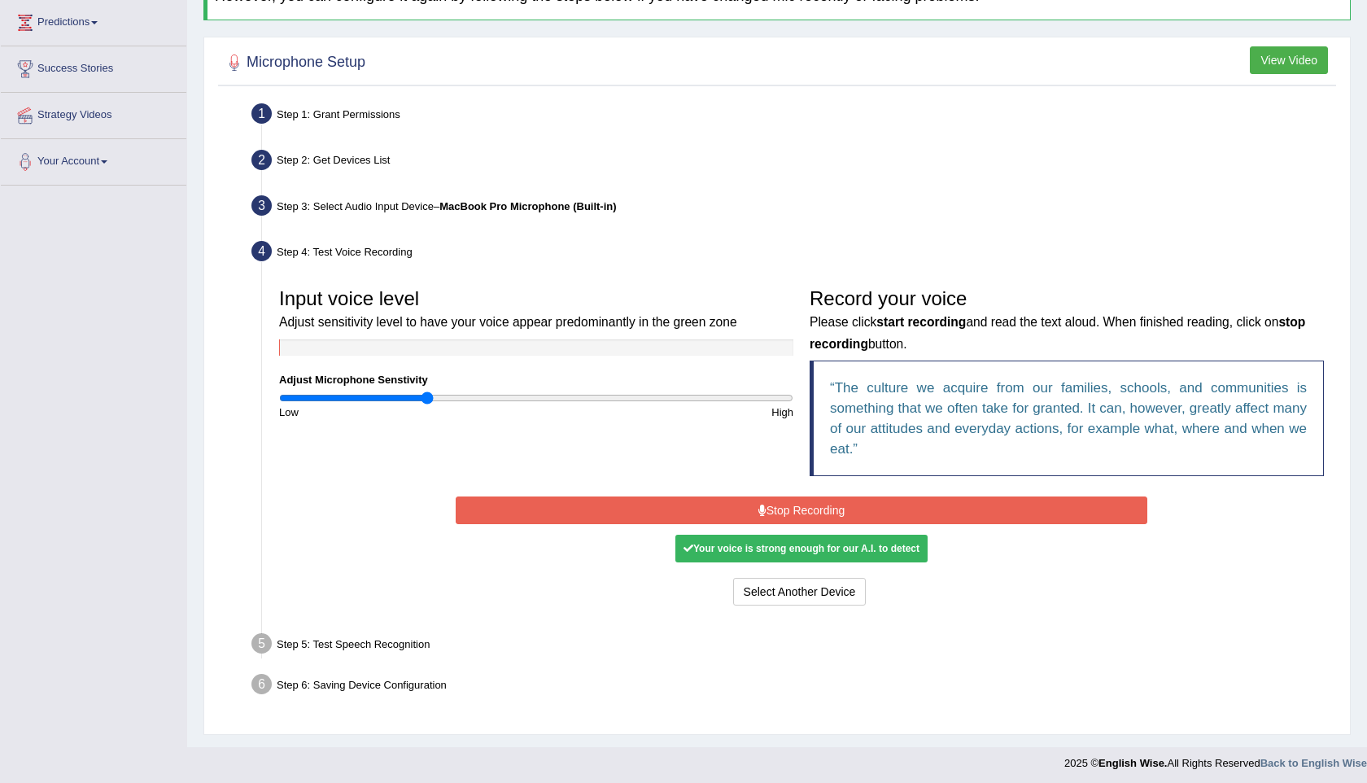
click at [857, 517] on button "Stop Recording" at bounding box center [801, 510] width 691 height 28
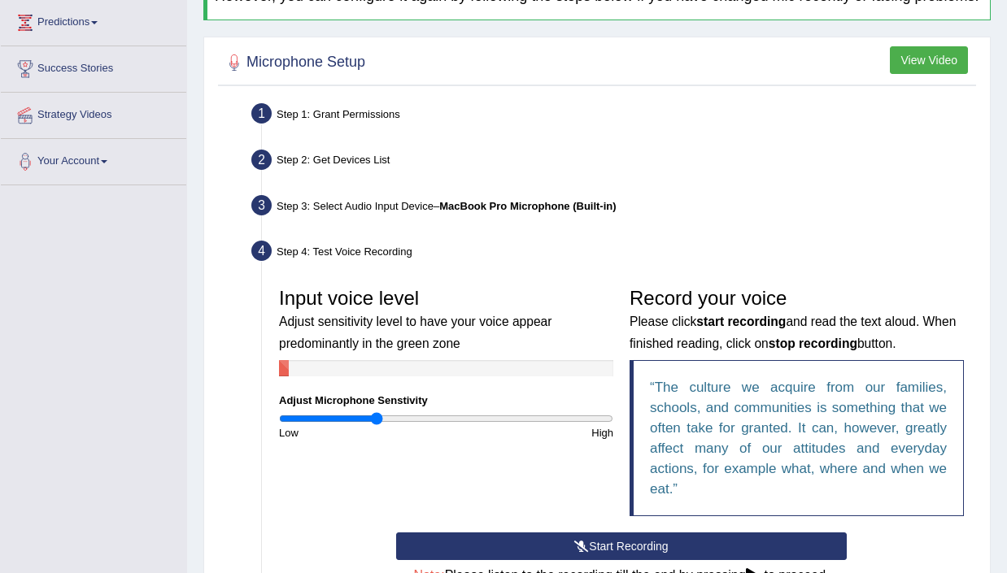
scroll to position [0, 0]
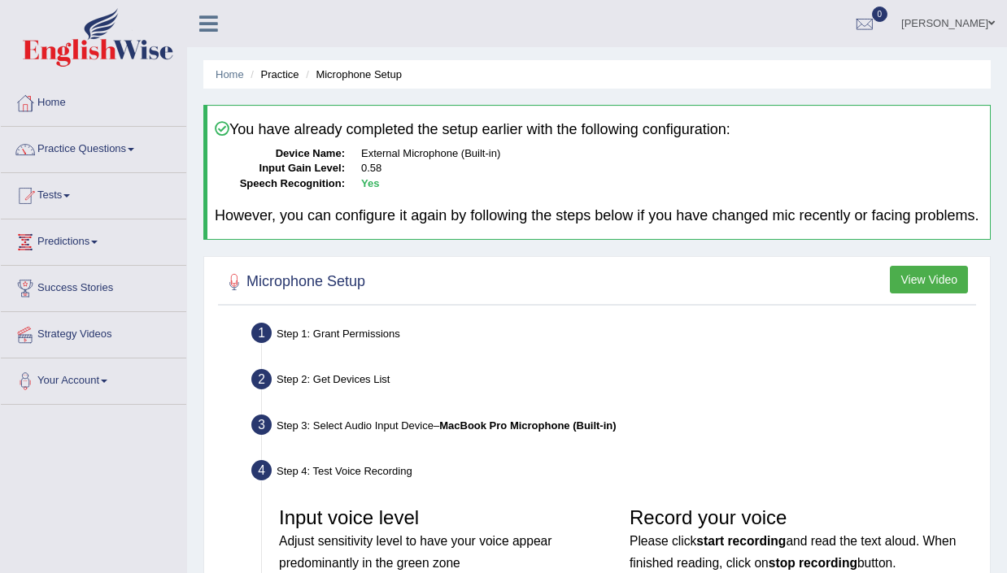
click at [208, 24] on icon at bounding box center [208, 23] width 19 height 21
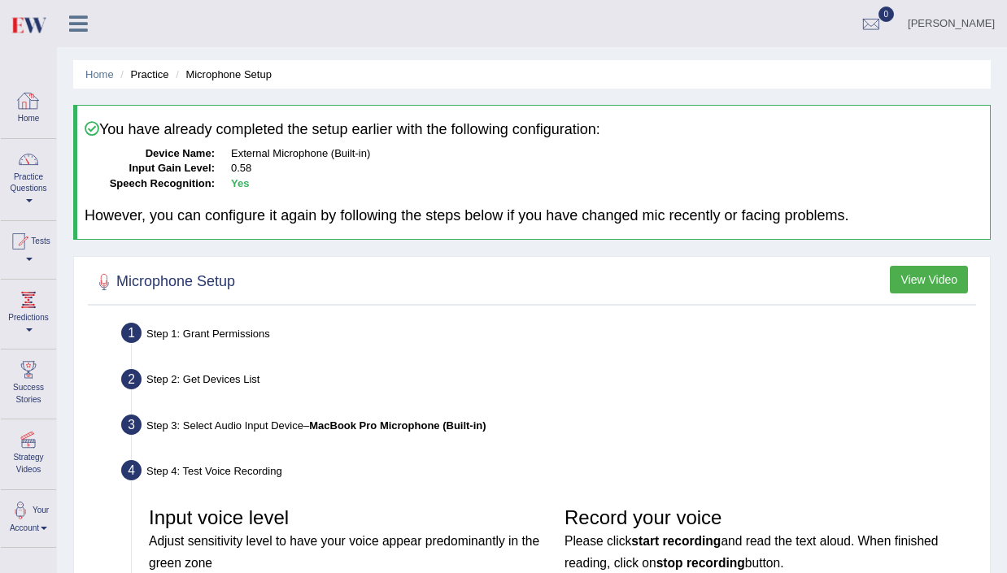
click at [32, 109] on div at bounding box center [28, 101] width 24 height 24
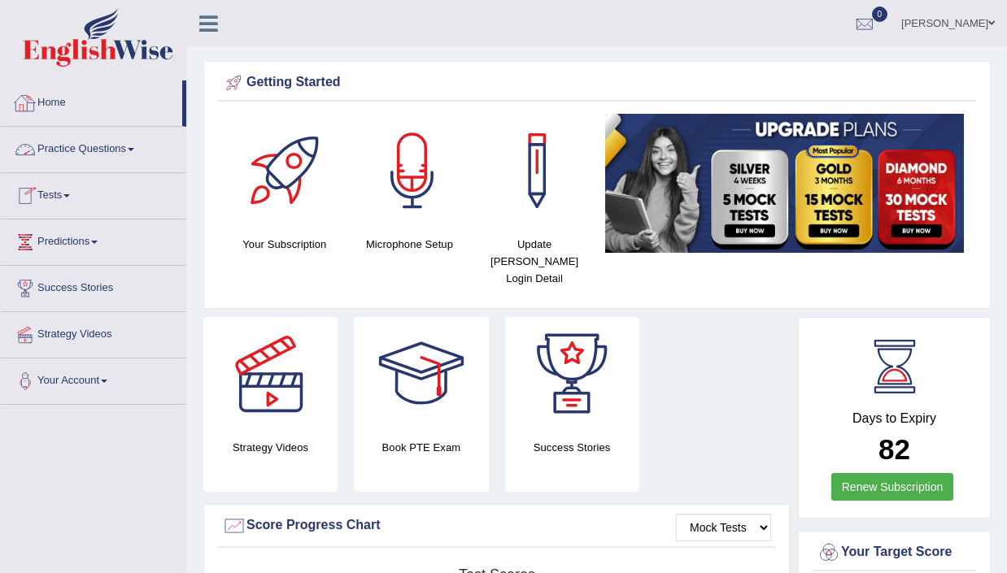
click at [94, 145] on link "Practice Questions" at bounding box center [93, 147] width 185 height 41
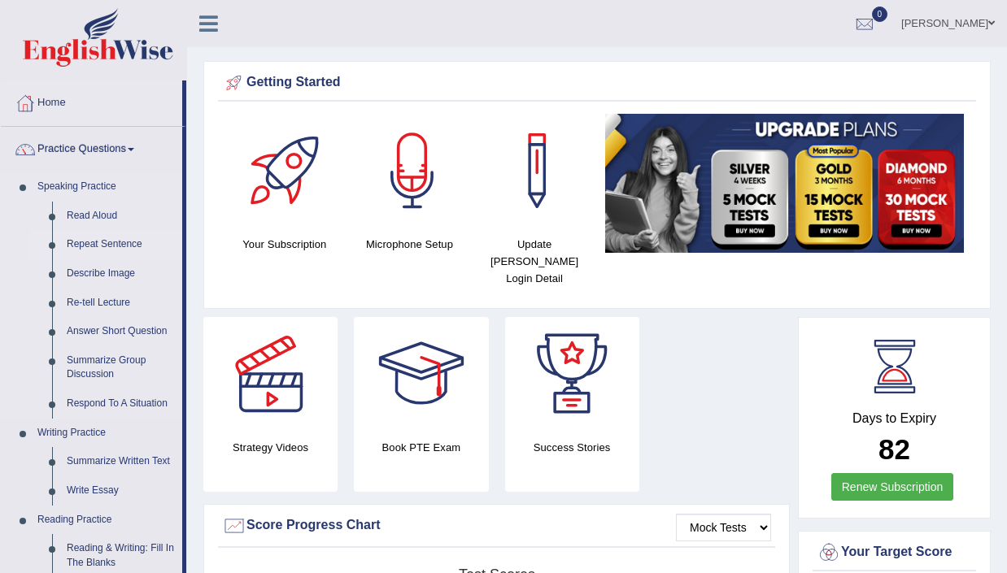
click at [94, 238] on link "Repeat Sentence" at bounding box center [120, 244] width 123 height 29
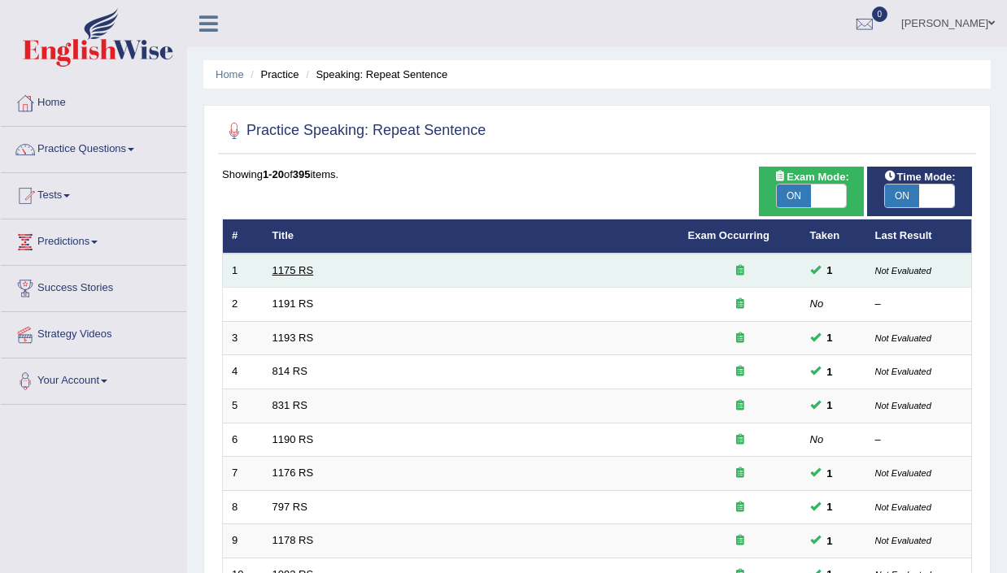
click at [291, 268] on link "1175 RS" at bounding box center [292, 270] width 41 height 12
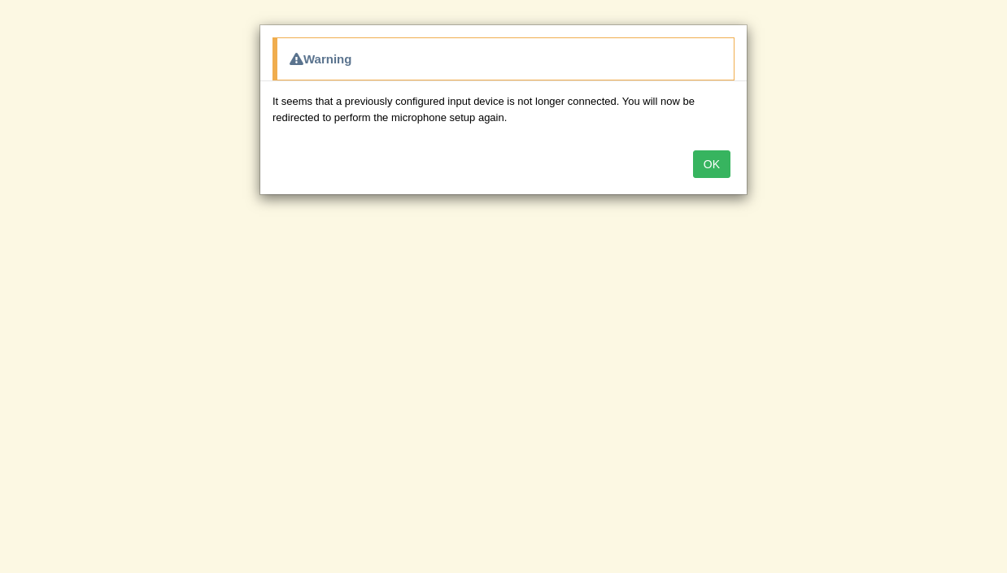
click at [703, 151] on button "OK" at bounding box center [711, 164] width 37 height 28
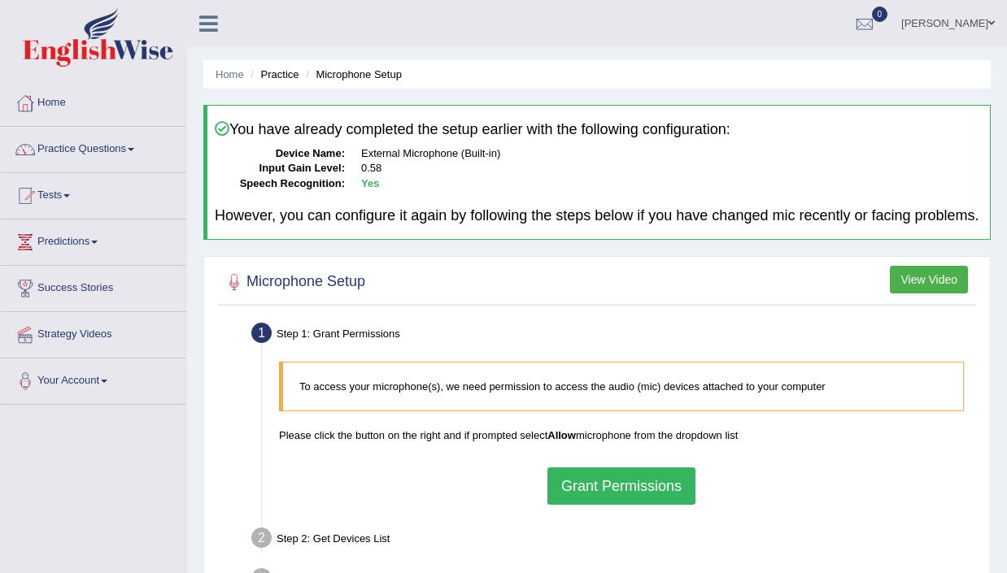
click at [636, 489] on button "Grant Permissions" at bounding box center [621, 486] width 148 height 37
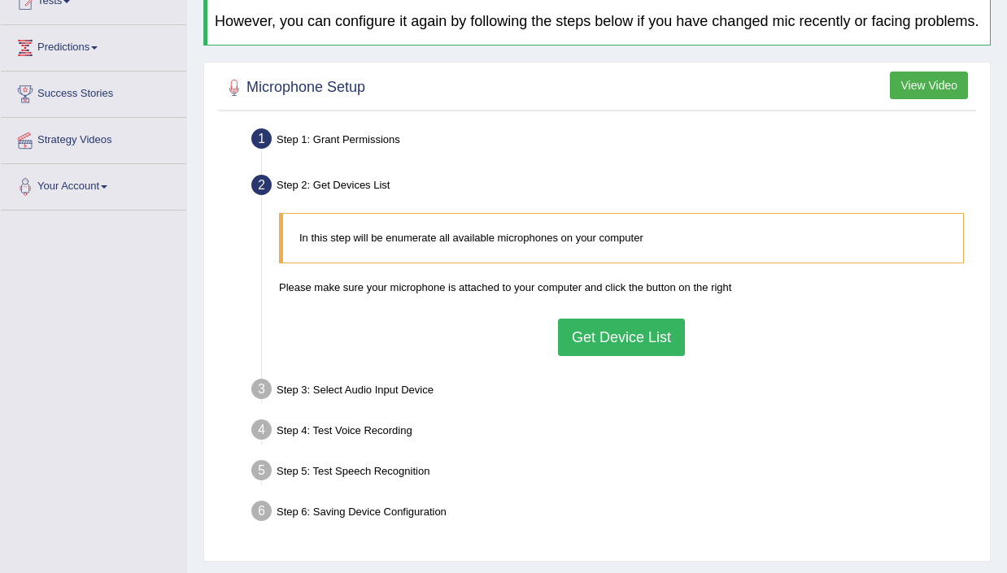
scroll to position [219, 0]
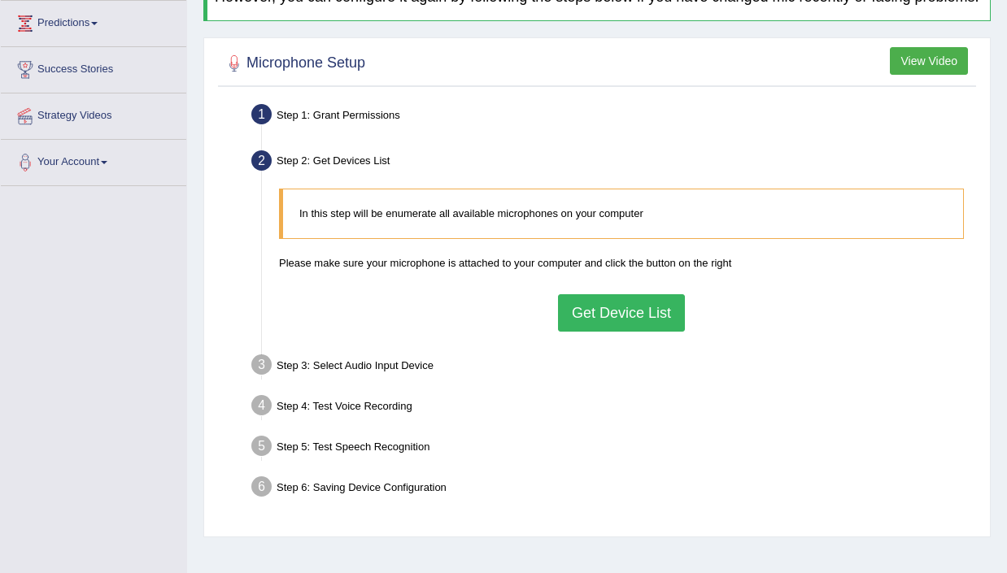
click at [629, 321] on button "Get Device List" at bounding box center [621, 312] width 127 height 37
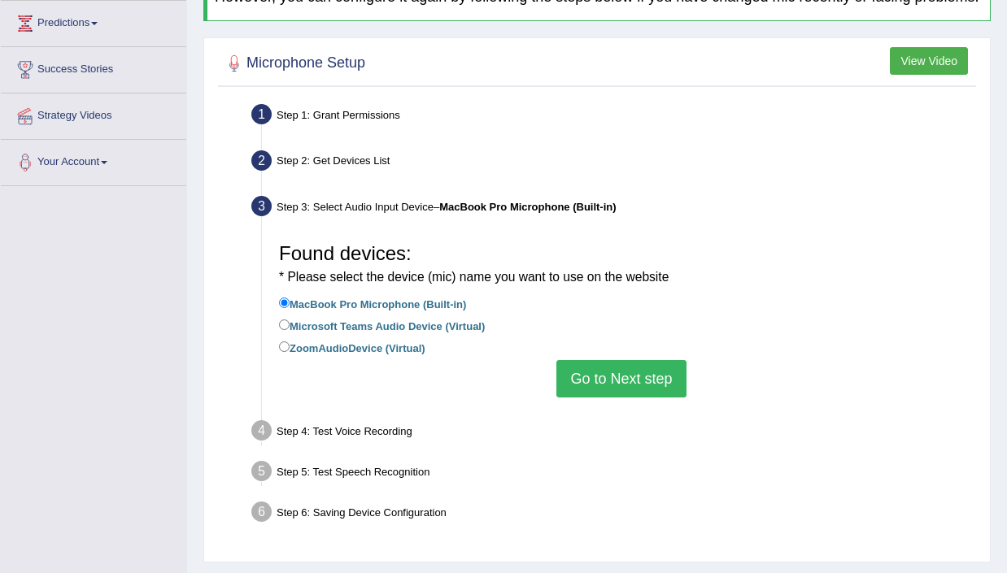
click at [613, 398] on button "Go to Next step" at bounding box center [620, 378] width 129 height 37
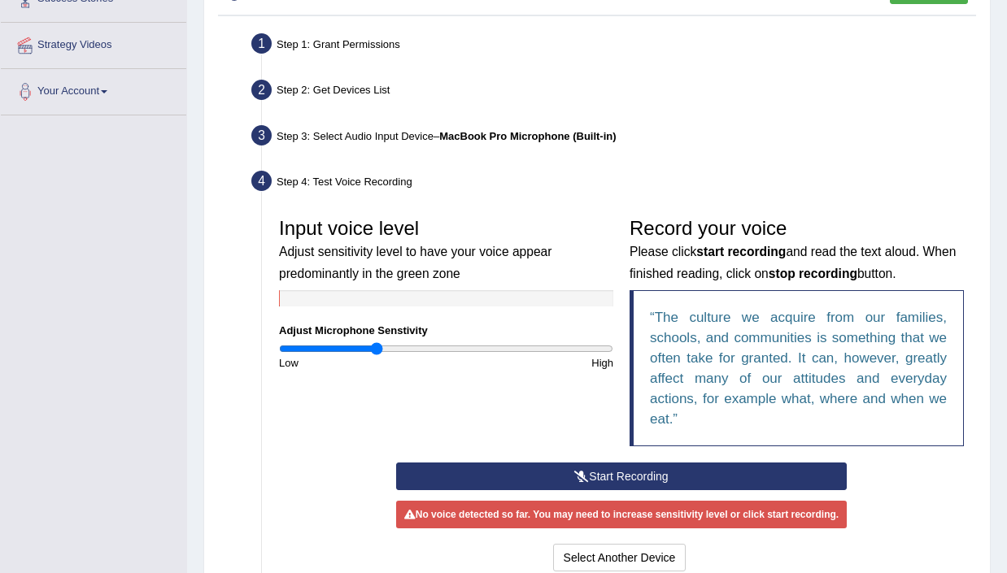
scroll to position [295, 0]
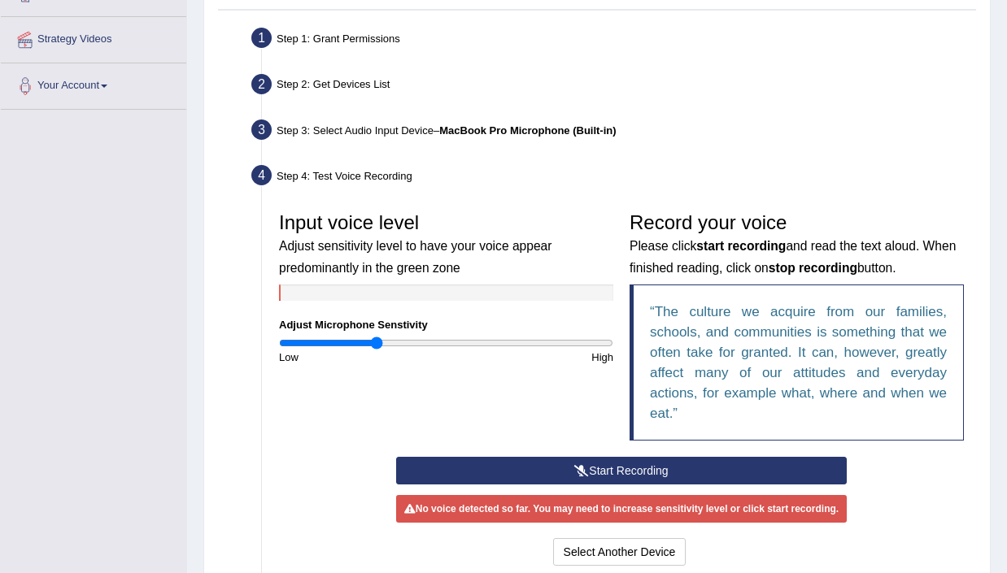
click at [609, 484] on button "Start Recording" at bounding box center [621, 471] width 451 height 28
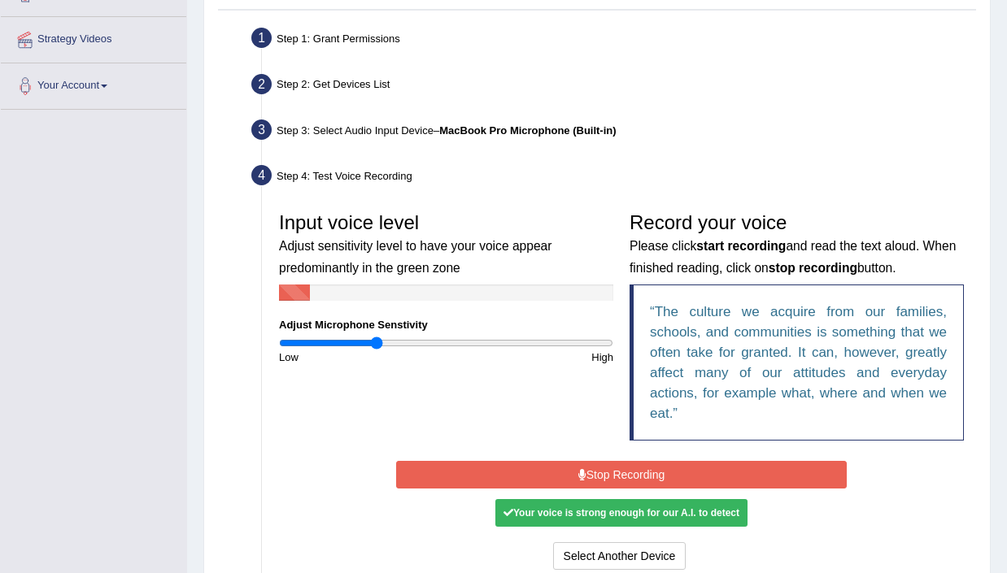
click at [609, 484] on button "Stop Recording" at bounding box center [621, 475] width 451 height 28
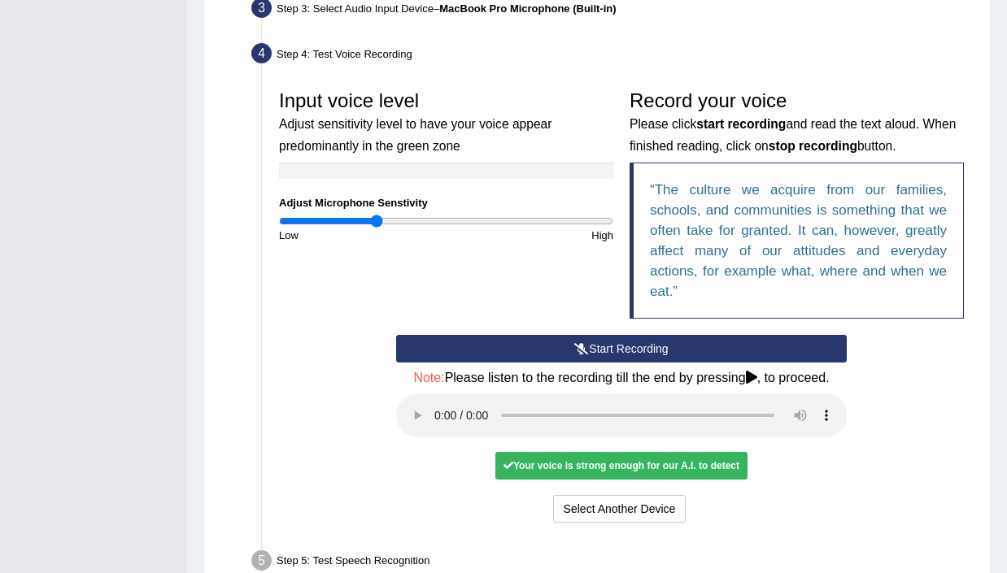
scroll to position [496, 0]
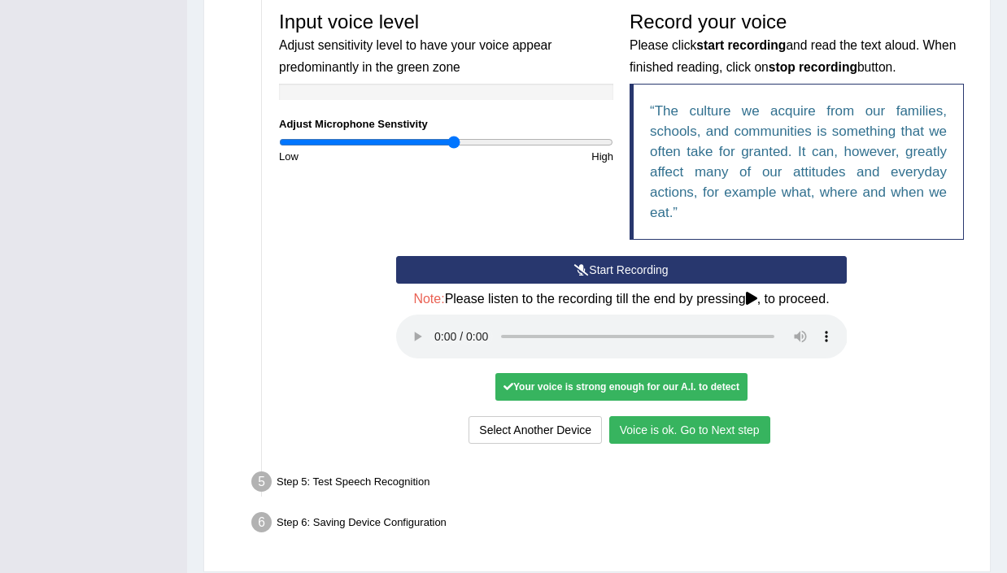
click at [452, 149] on input "range" at bounding box center [446, 142] width 334 height 13
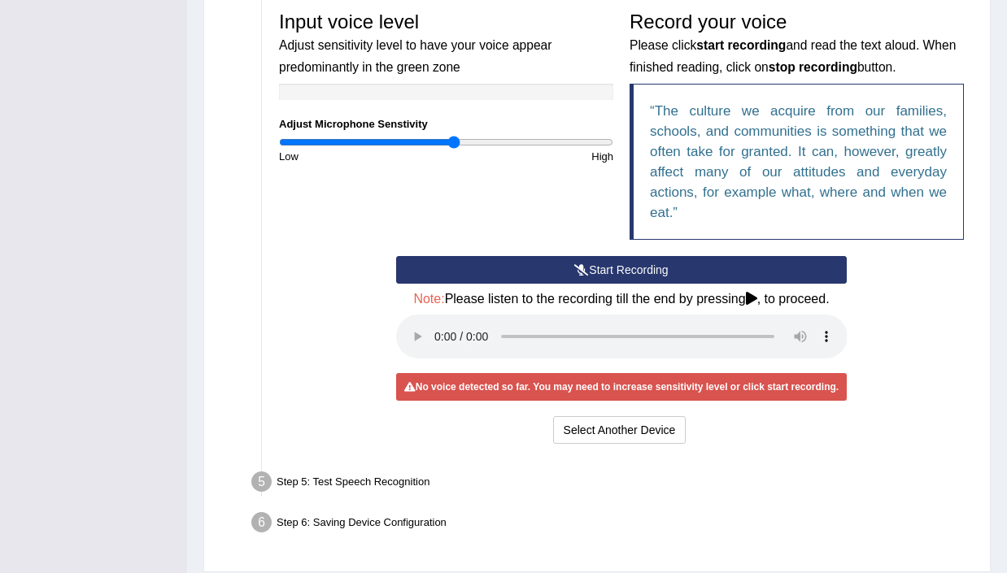
type input "0.88"
click at [425, 149] on input "range" at bounding box center [446, 142] width 334 height 13
click at [553, 272] on button "Start Recording" at bounding box center [621, 270] width 451 height 28
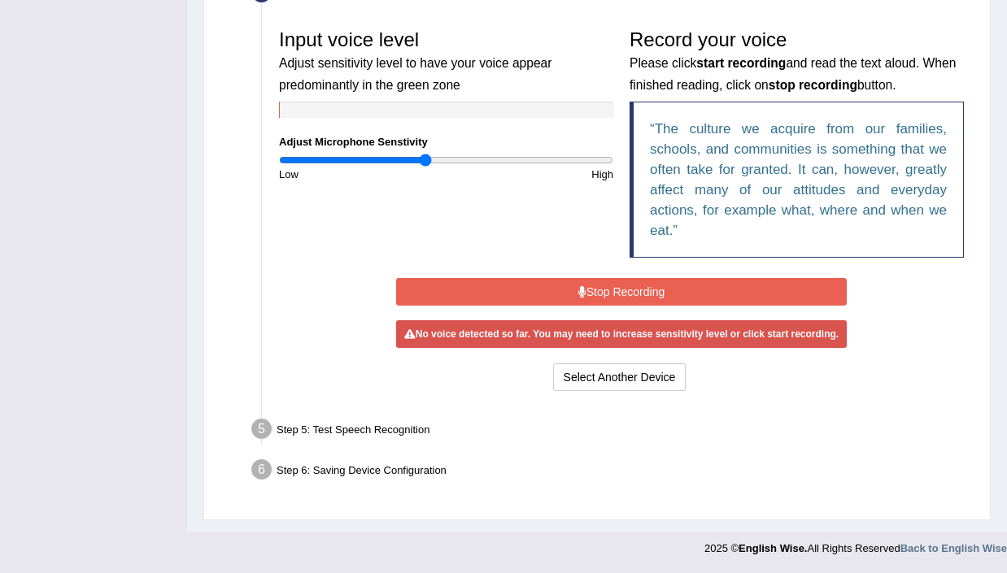
scroll to position [489, 0]
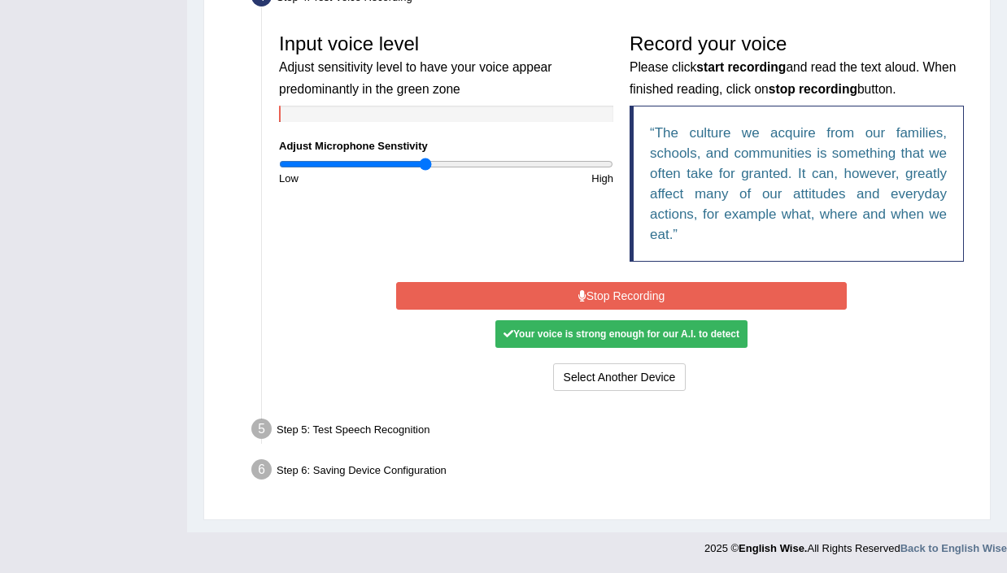
click at [672, 295] on button "Stop Recording" at bounding box center [621, 296] width 451 height 28
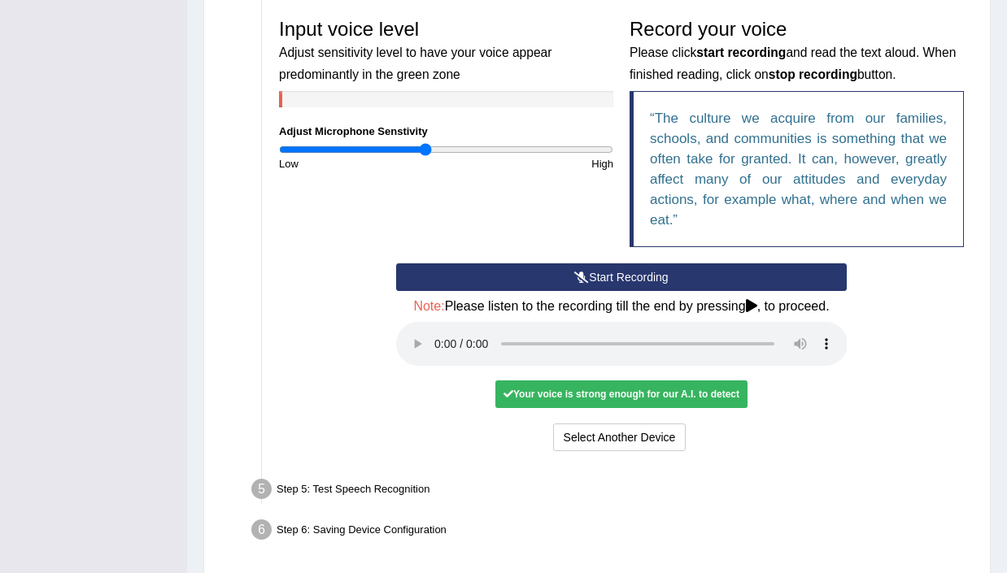
click at [617, 291] on button "Start Recording" at bounding box center [621, 278] width 451 height 28
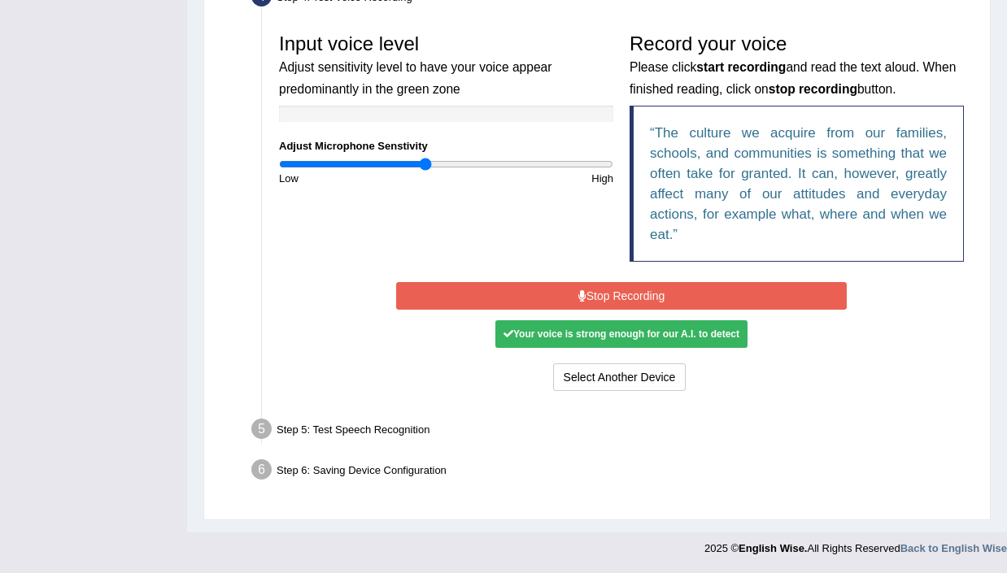
click at [737, 281] on div "Start Recording Stop Recording Note: Please listen to the recording till the en…" at bounding box center [622, 336] width 468 height 117
click at [723, 291] on button "Stop Recording" at bounding box center [621, 296] width 451 height 28
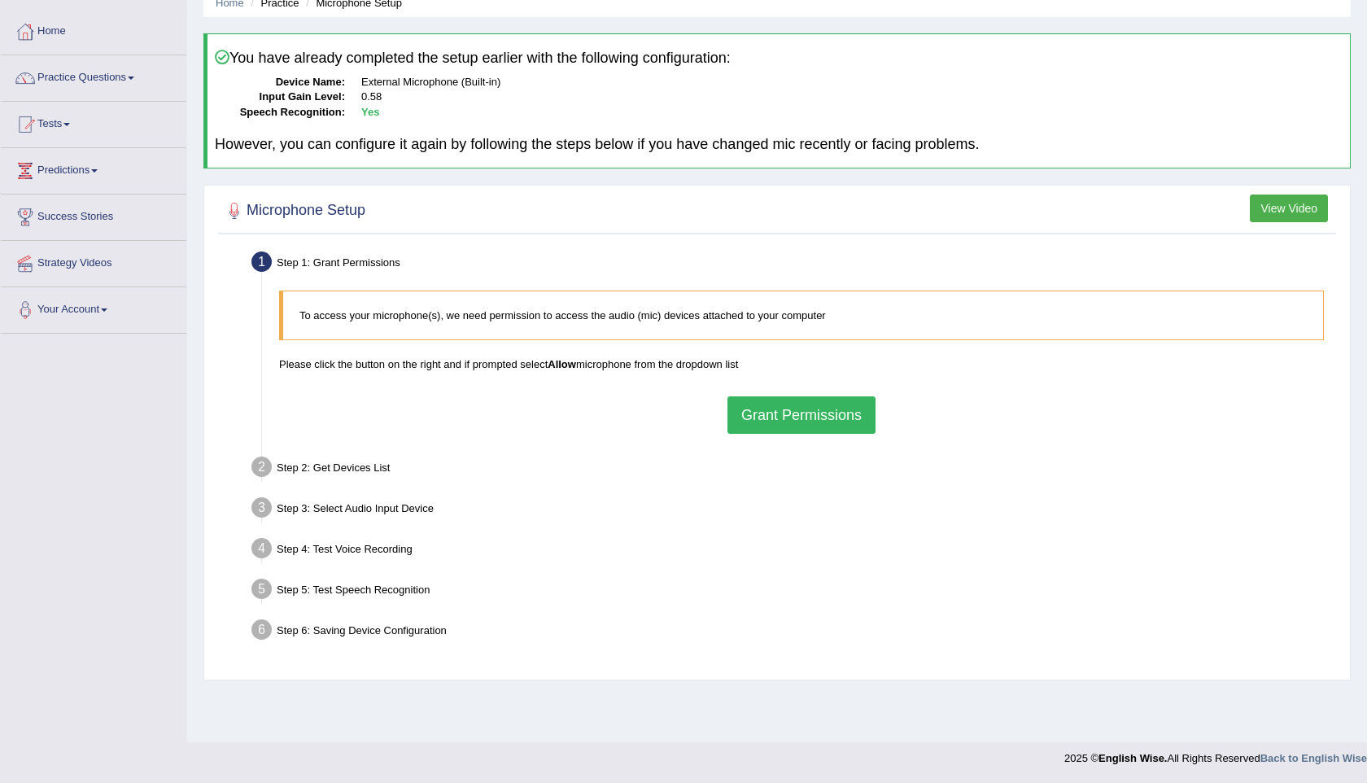
click at [776, 424] on button "Grant Permissions" at bounding box center [801, 414] width 148 height 37
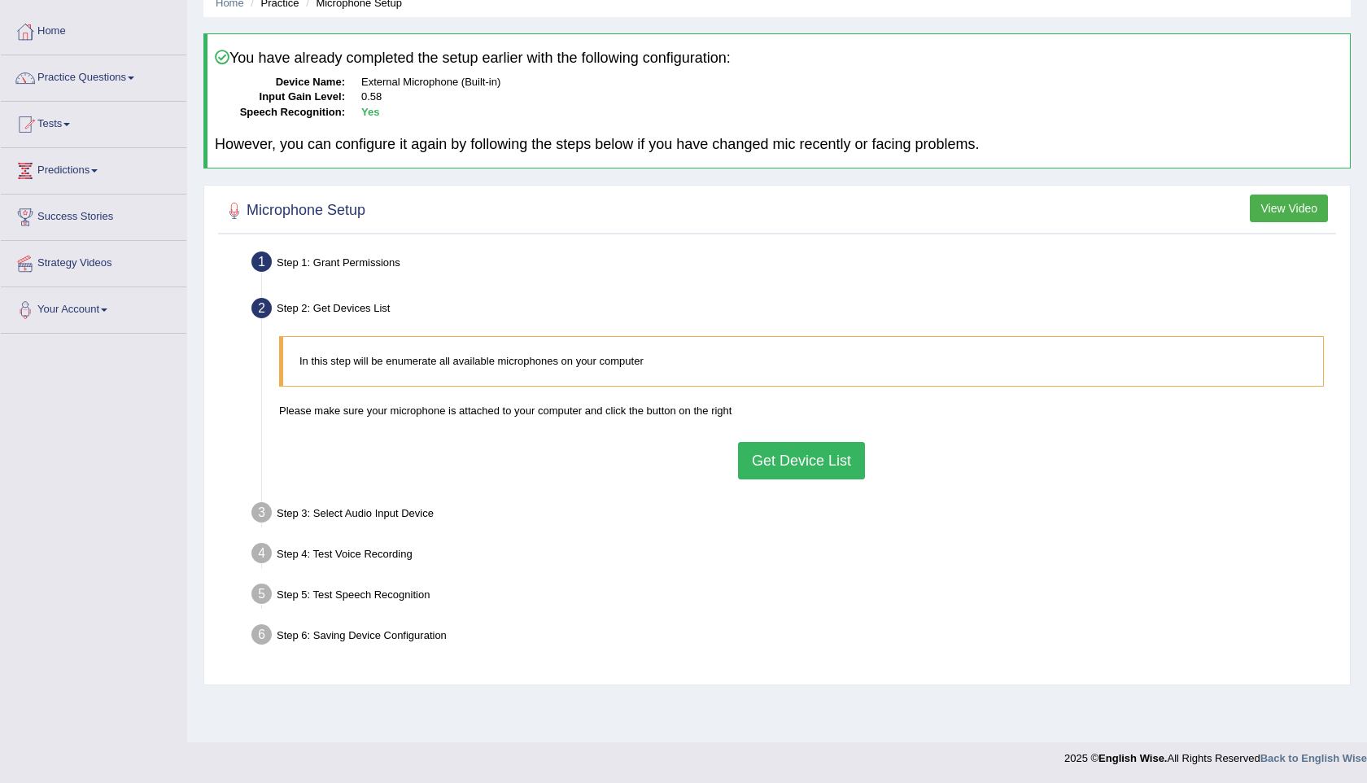
click at [791, 465] on button "Get Device List" at bounding box center [801, 460] width 127 height 37
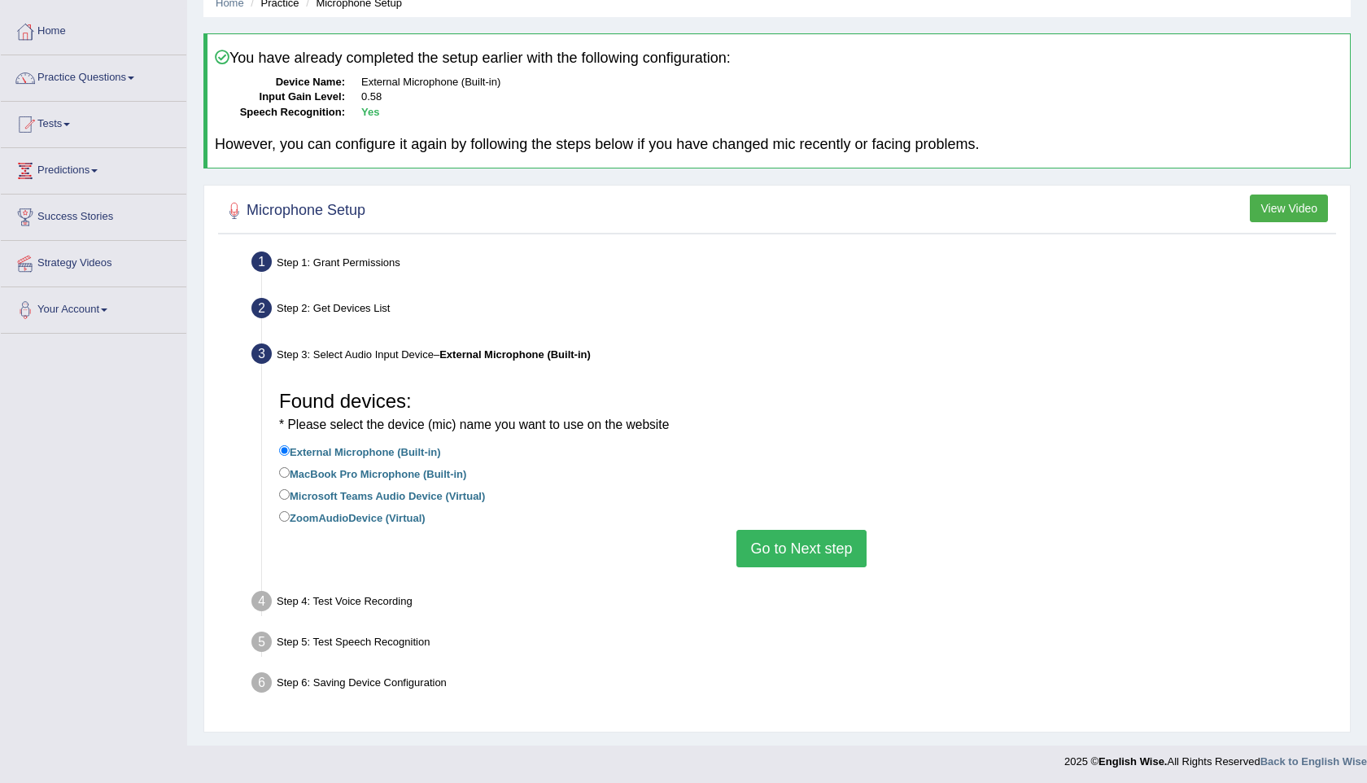
click at [794, 551] on button "Go to Next step" at bounding box center [800, 548] width 129 height 37
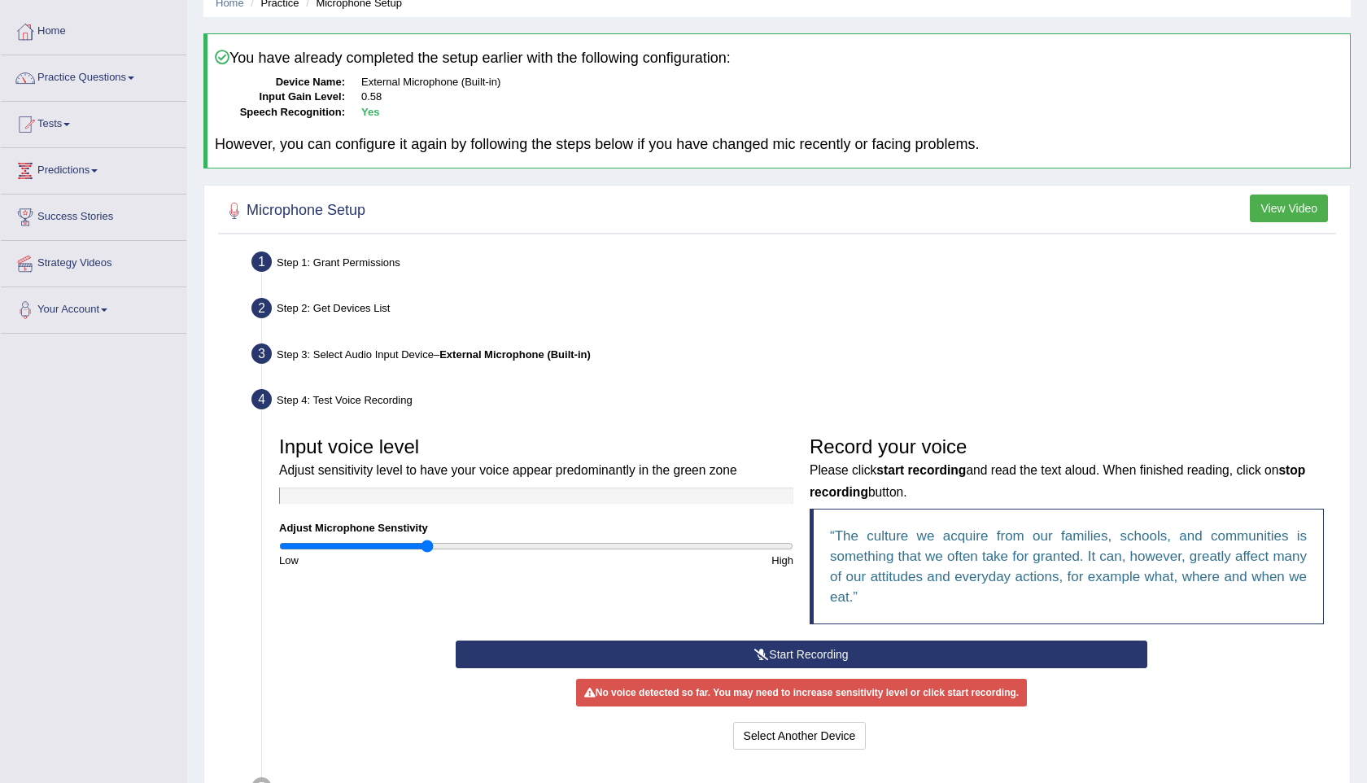
click at [813, 573] on button "Start Recording" at bounding box center [801, 654] width 691 height 28
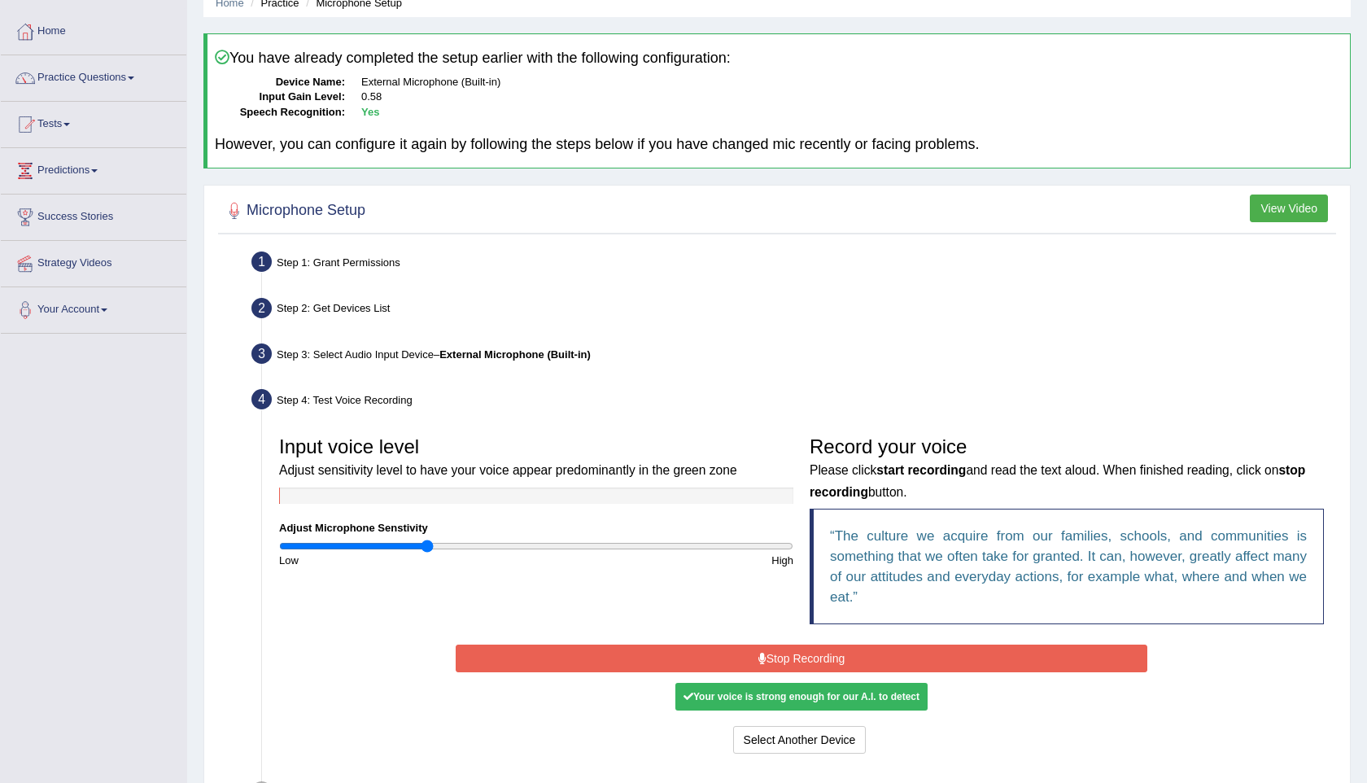
click at [813, 573] on button "Stop Recording" at bounding box center [801, 658] width 691 height 28
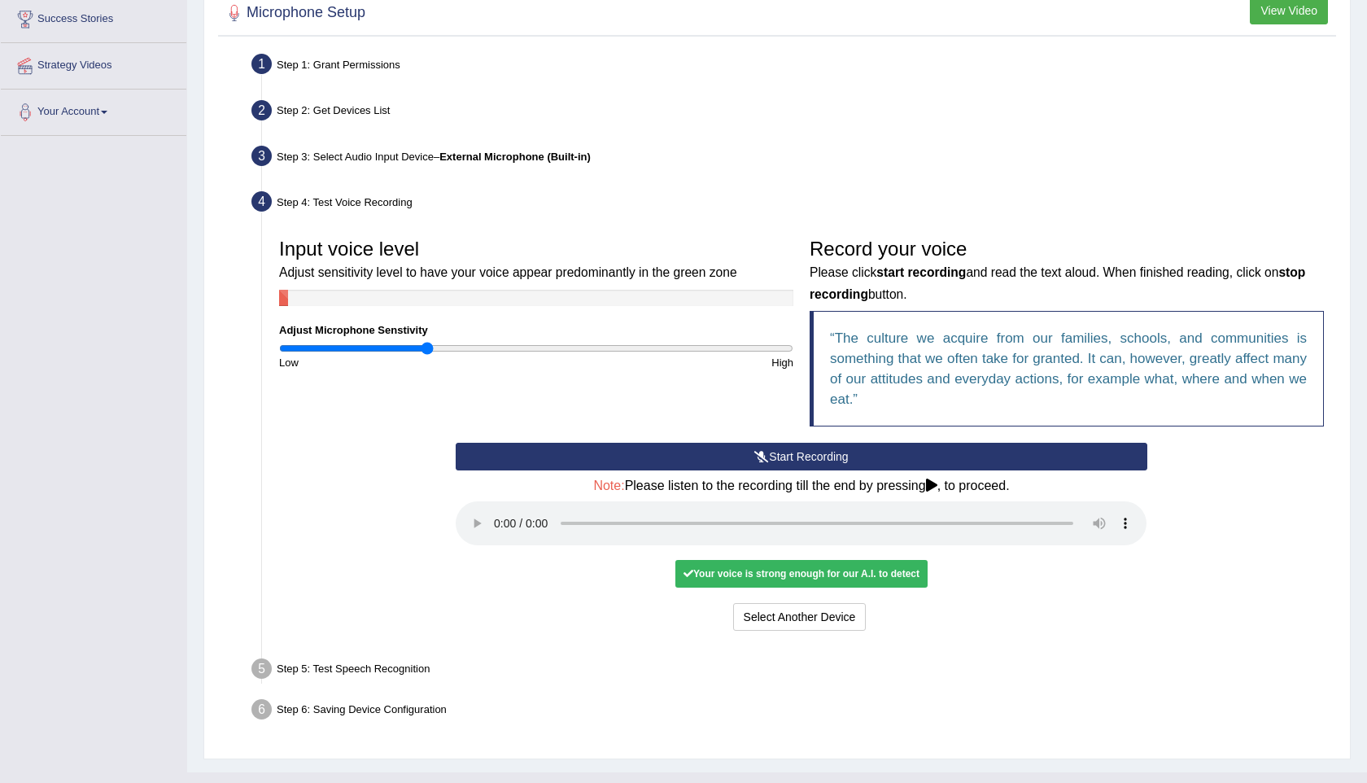
scroll to position [298, 0]
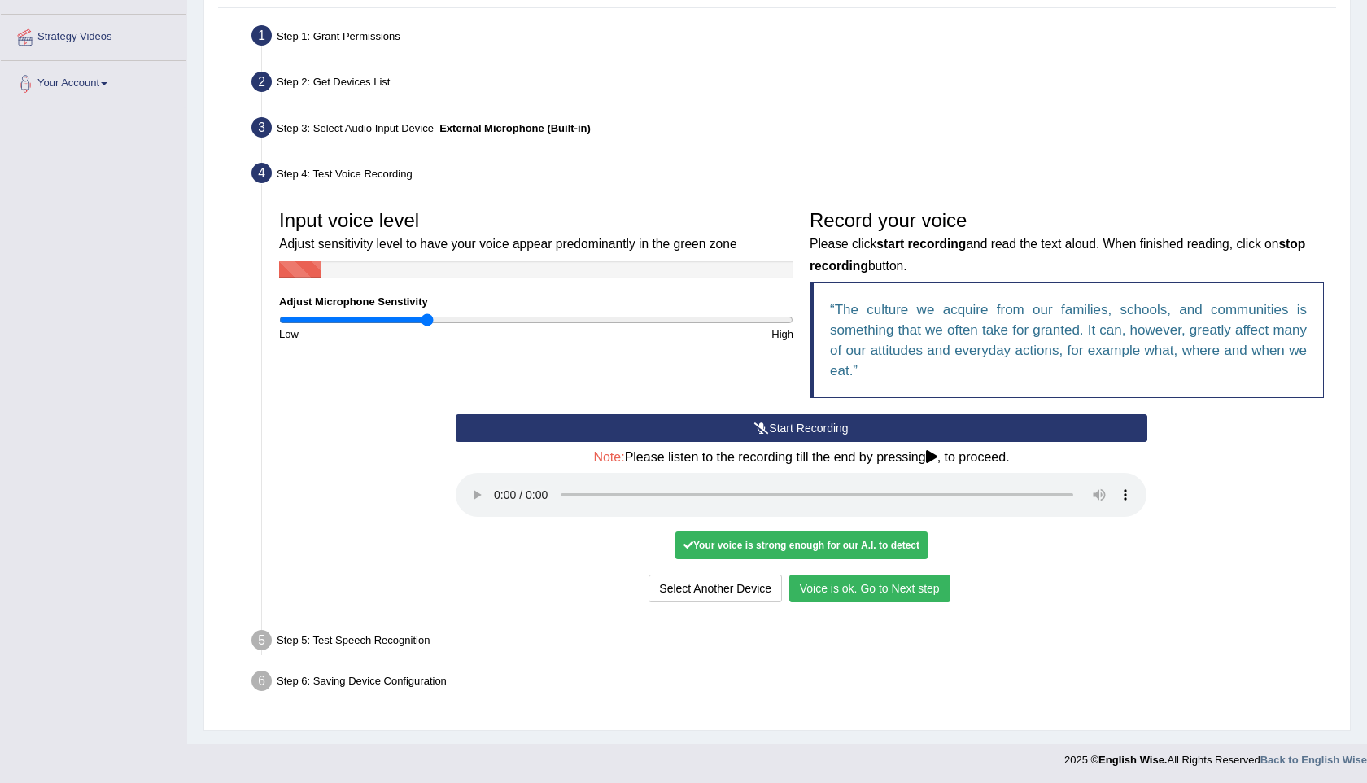
click at [889, 573] on button "Voice is ok. Go to Next step" at bounding box center [869, 588] width 161 height 28
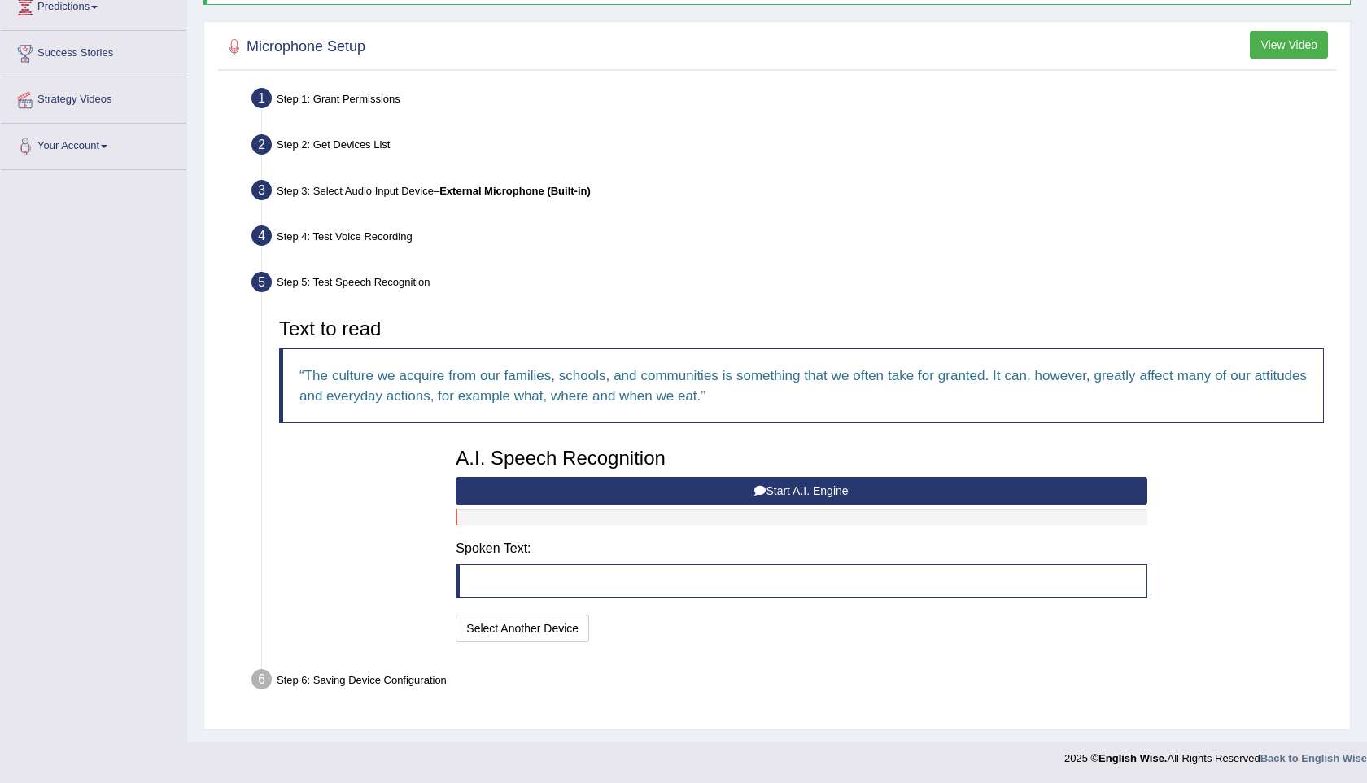
scroll to position [234, 0]
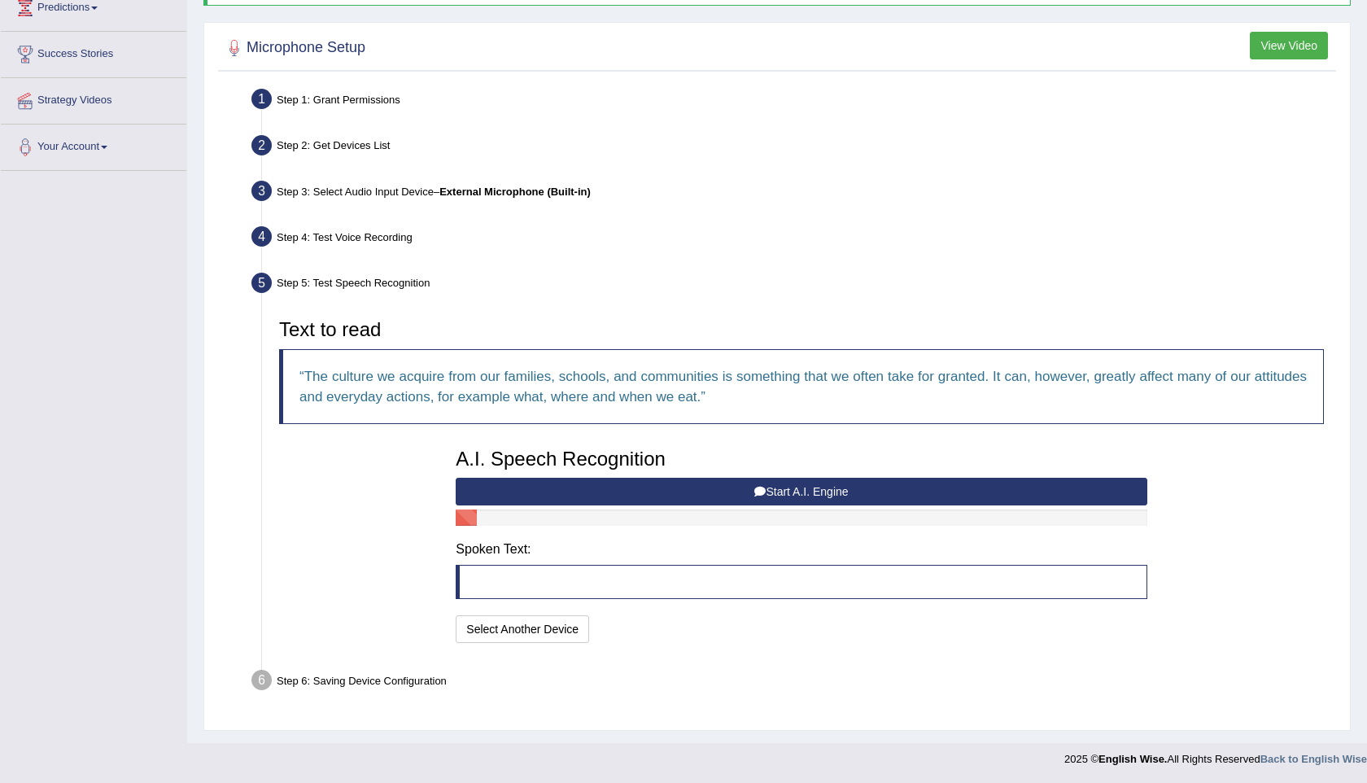
click at [661, 481] on button "Start A.I. Engine" at bounding box center [801, 491] width 691 height 28
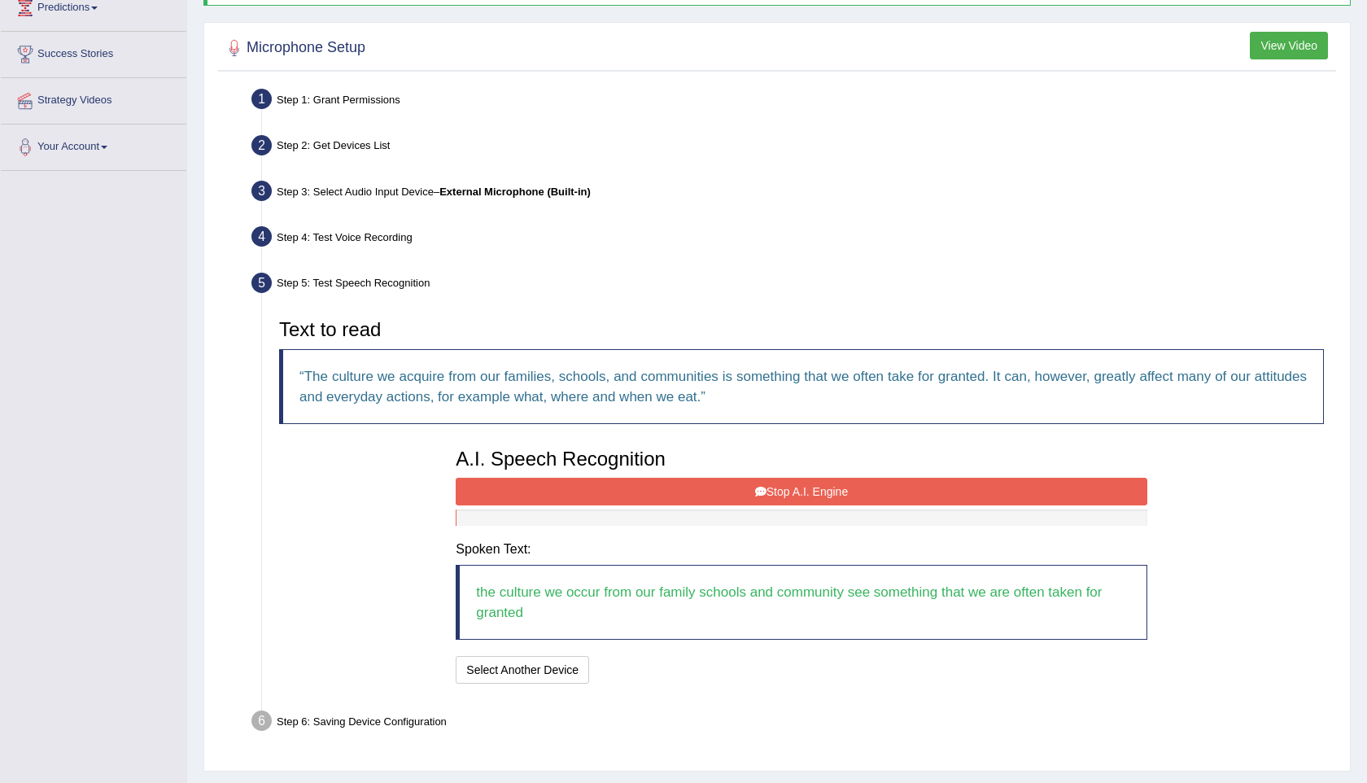
click at [801, 488] on button "Stop A.I. Engine" at bounding box center [801, 491] width 691 height 28
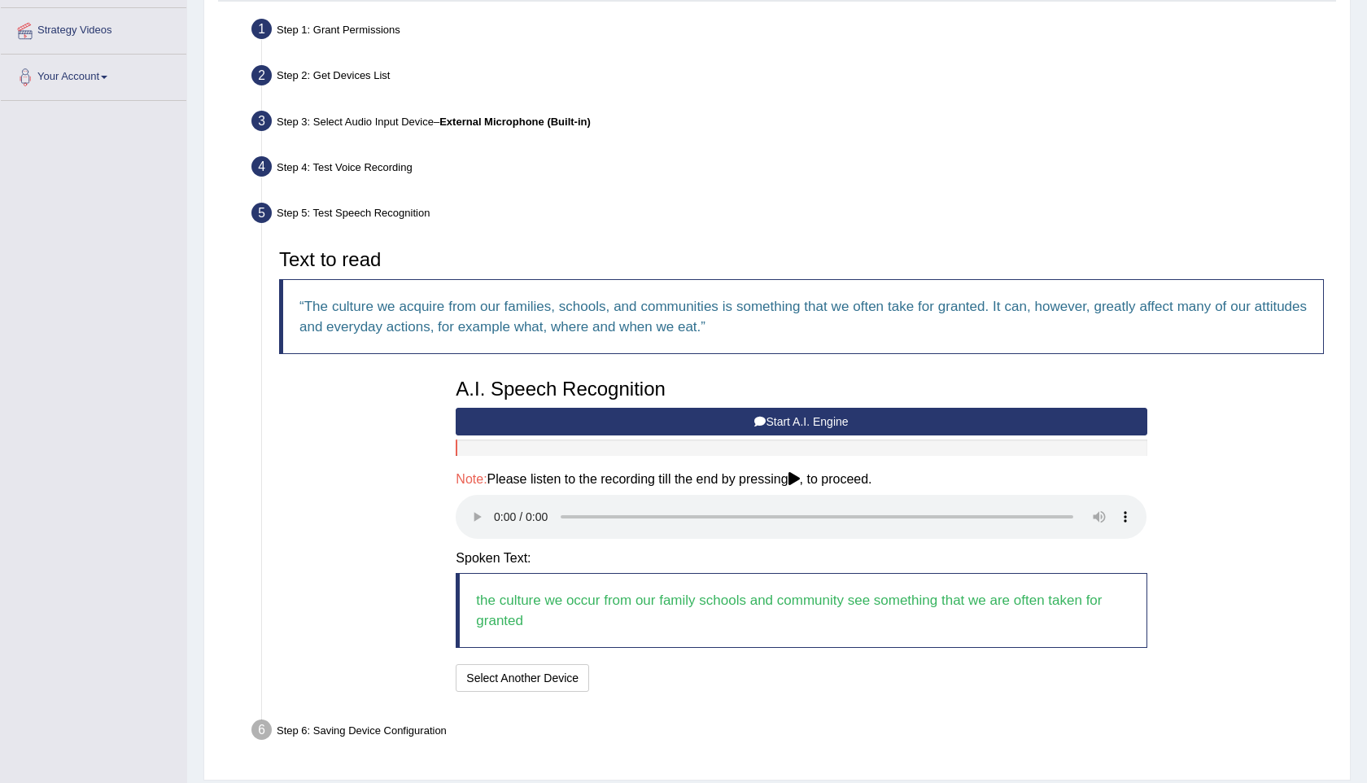
scroll to position [354, 0]
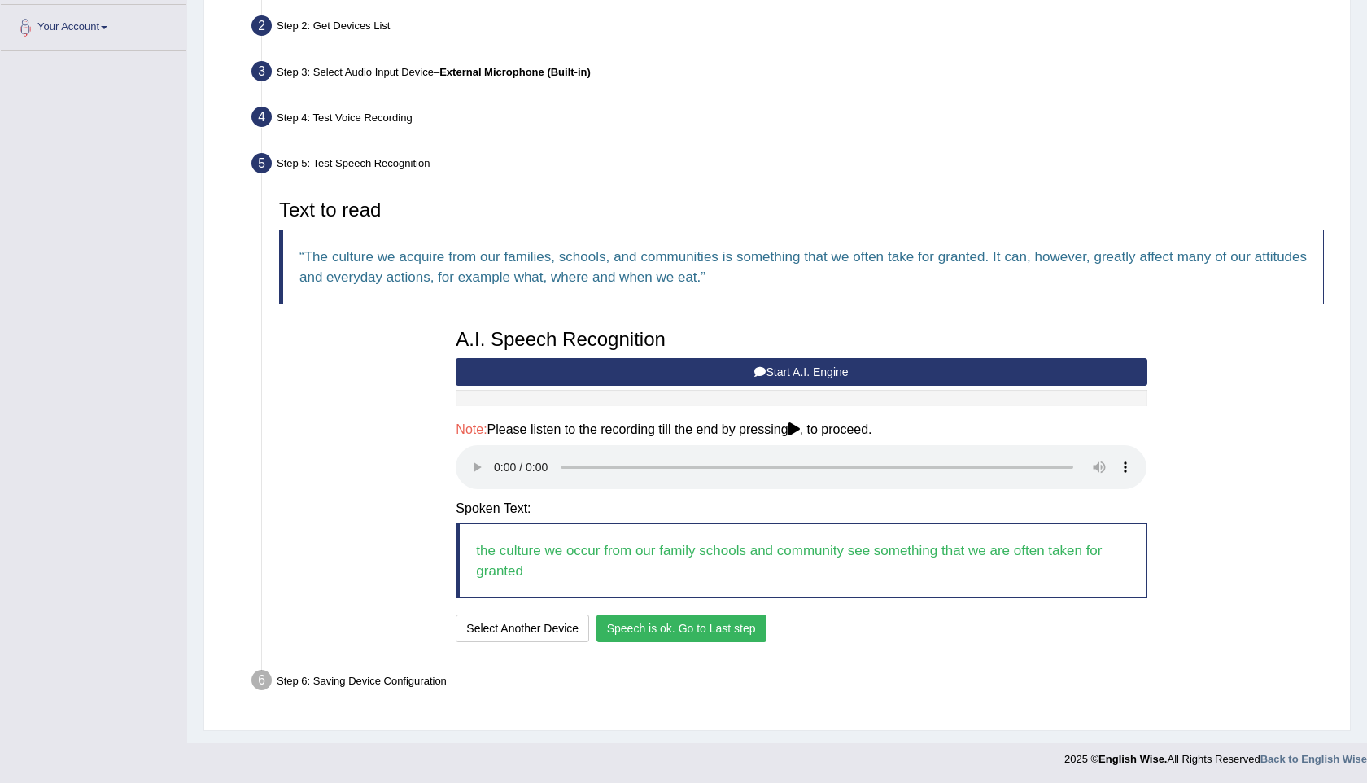
click at [700, 573] on button "Speech is ok. Go to Last step" at bounding box center [681, 628] width 170 height 28
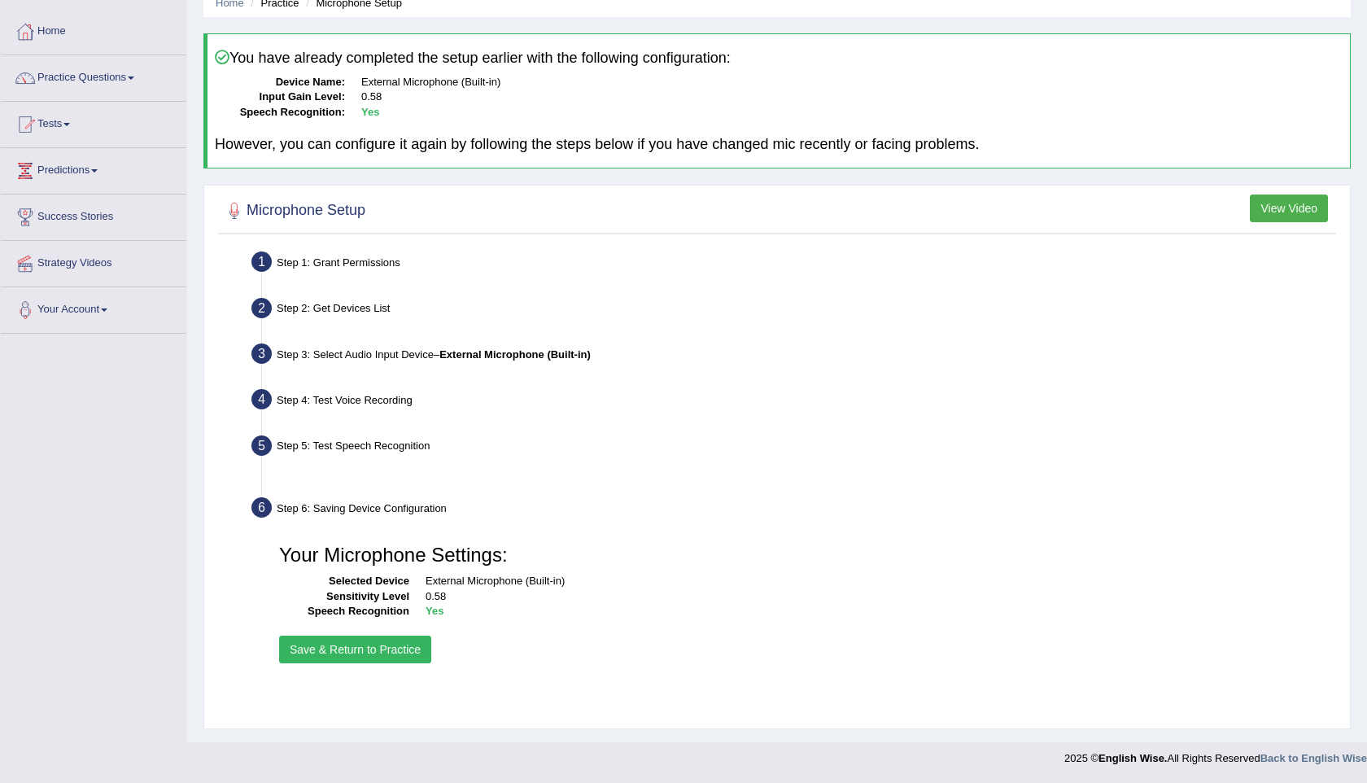
scroll to position [72, 0]
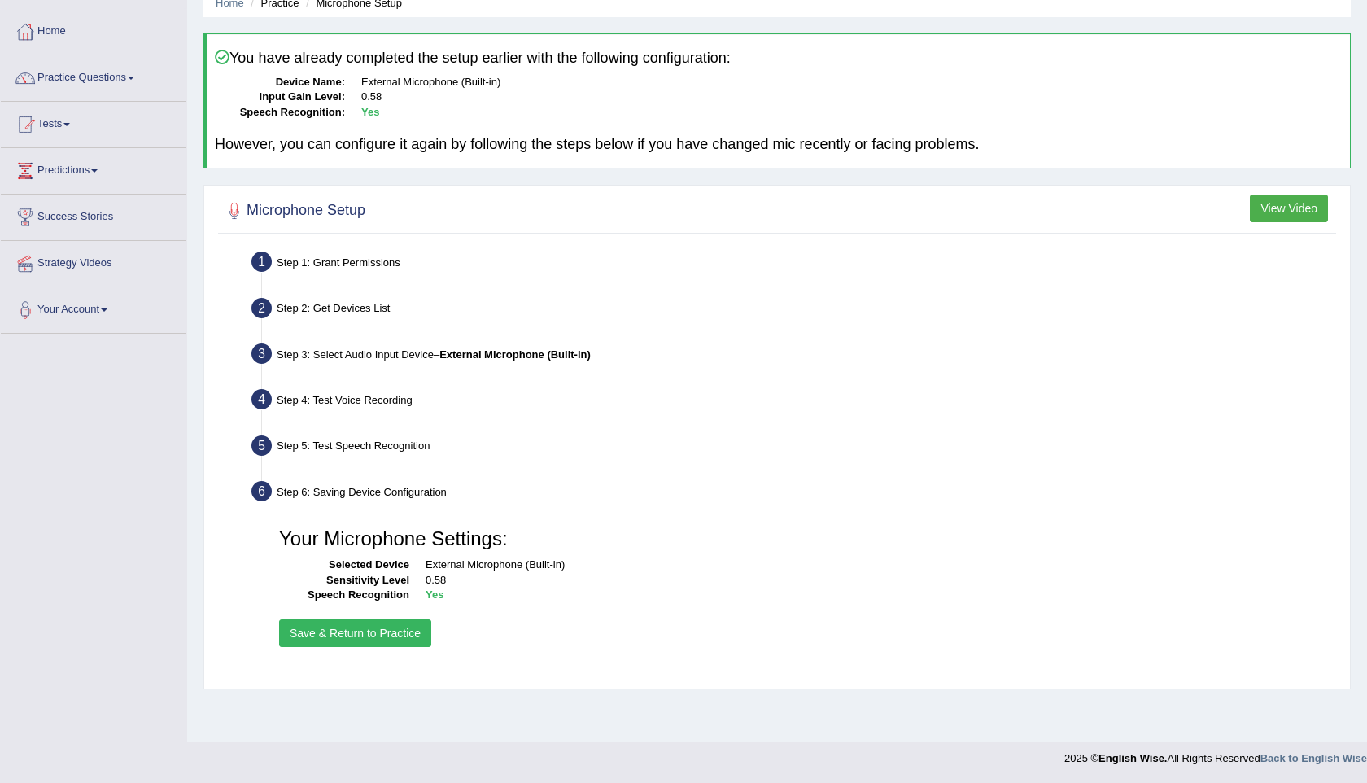
click at [373, 573] on button "Save & Return to Practice" at bounding box center [355, 633] width 152 height 28
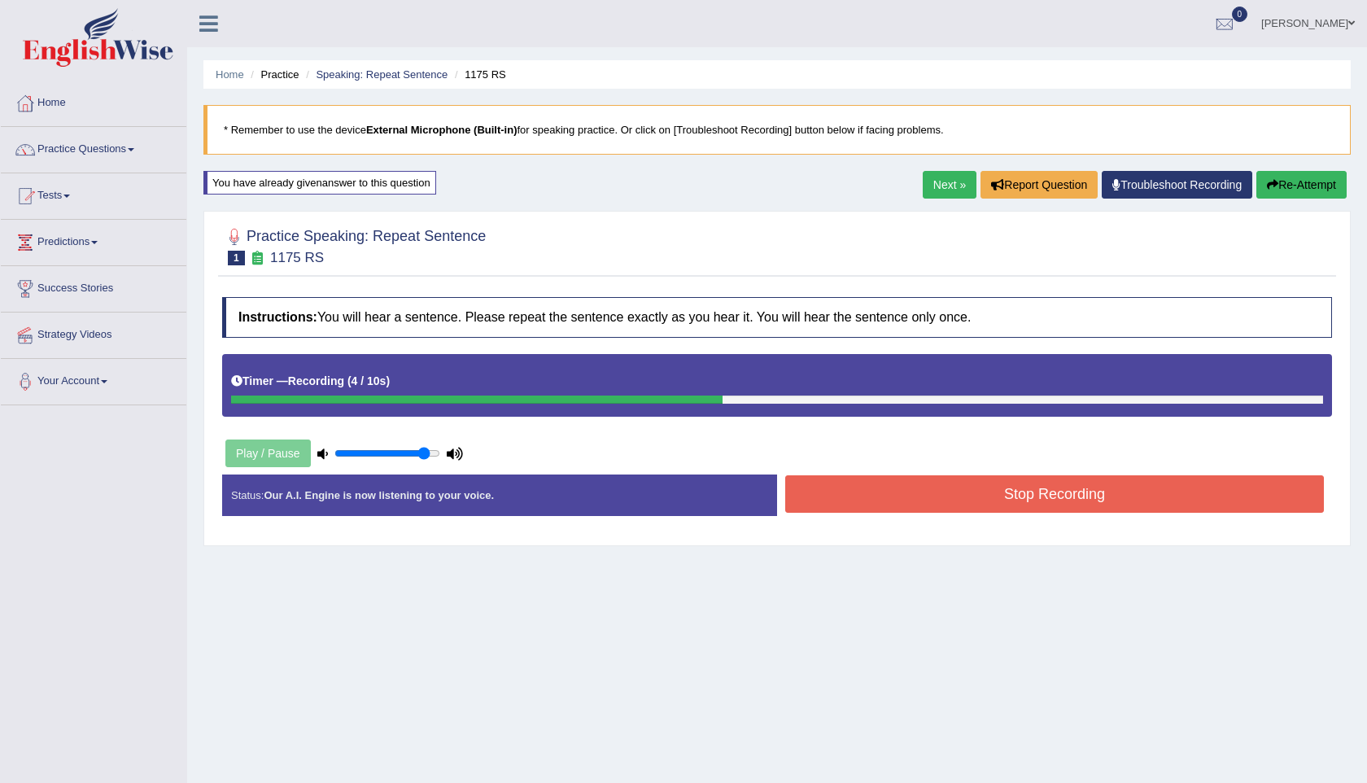
click at [1031, 484] on button "Stop Recording" at bounding box center [1054, 493] width 538 height 37
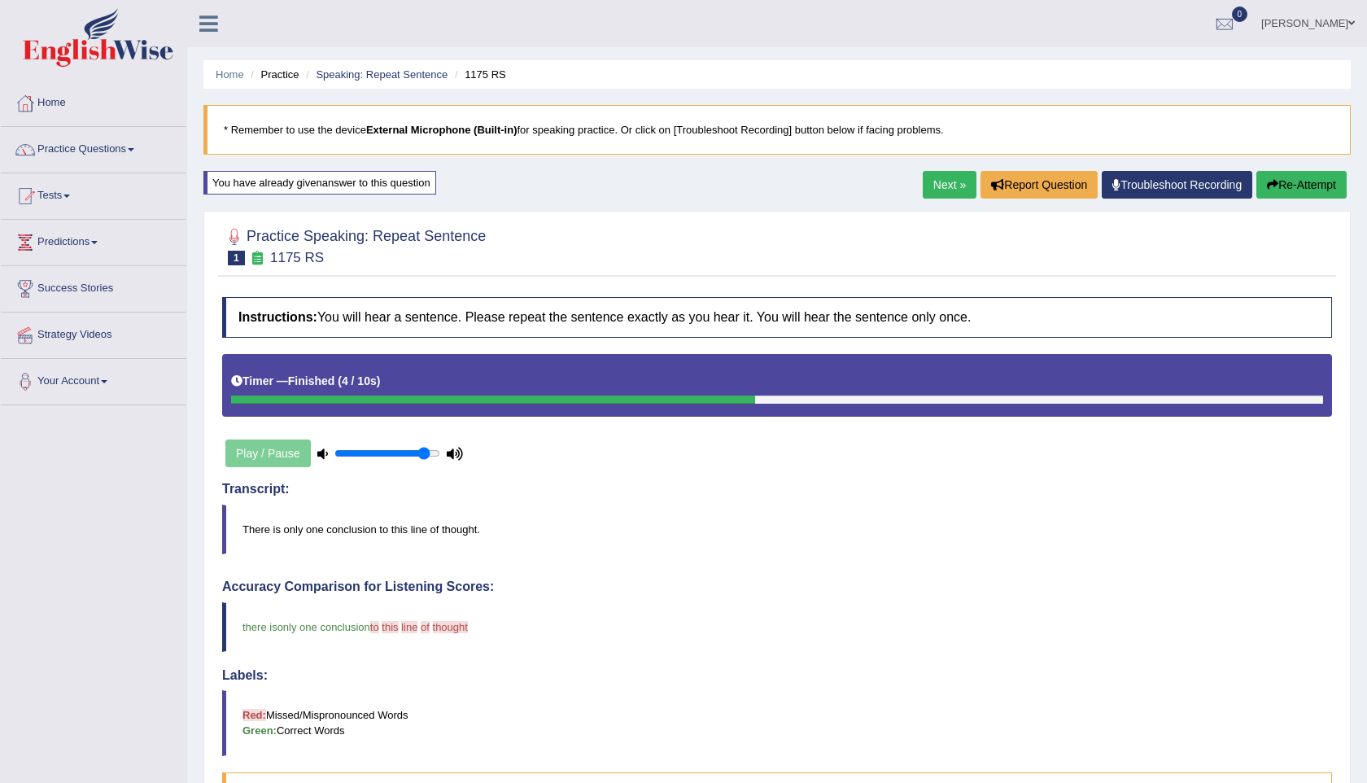
click at [929, 195] on link "Next »" at bounding box center [949, 185] width 54 height 28
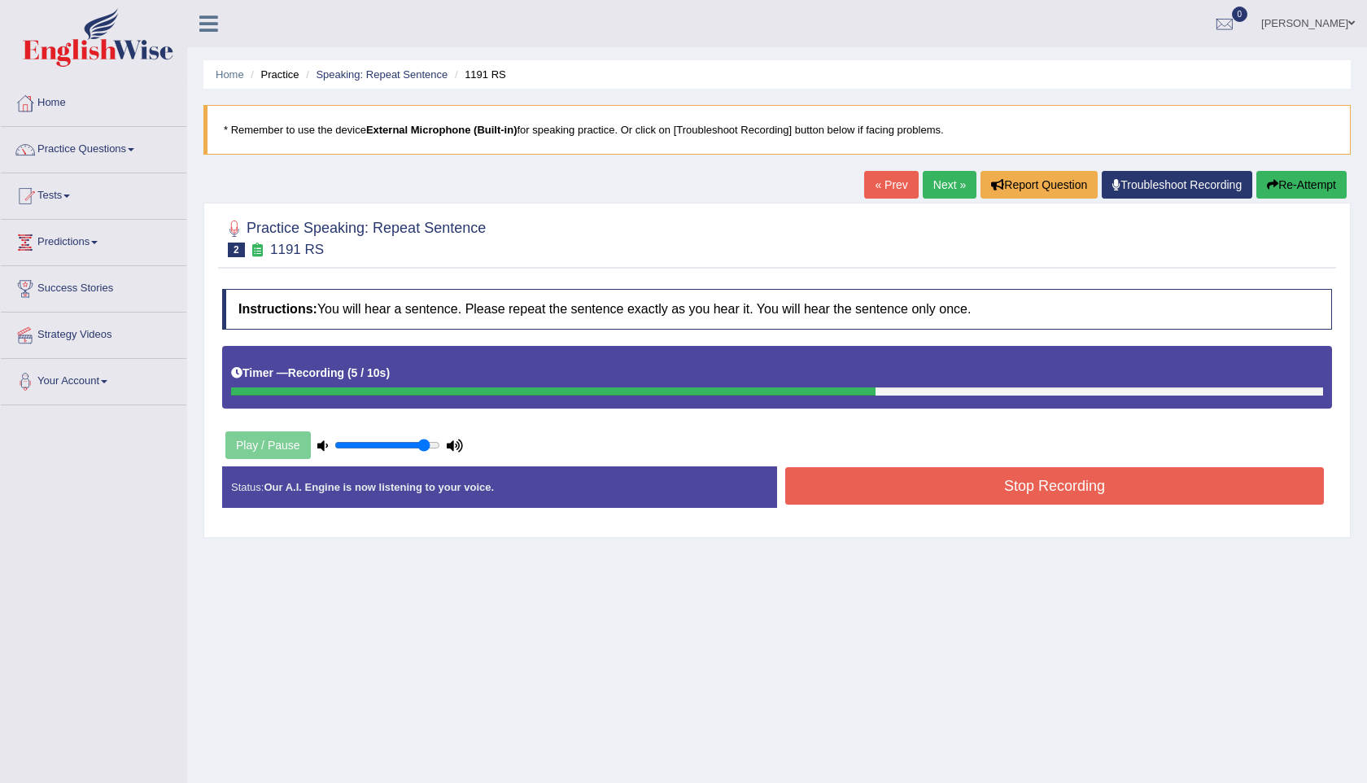
click at [1066, 499] on button "Stop Recording" at bounding box center [1054, 485] width 538 height 37
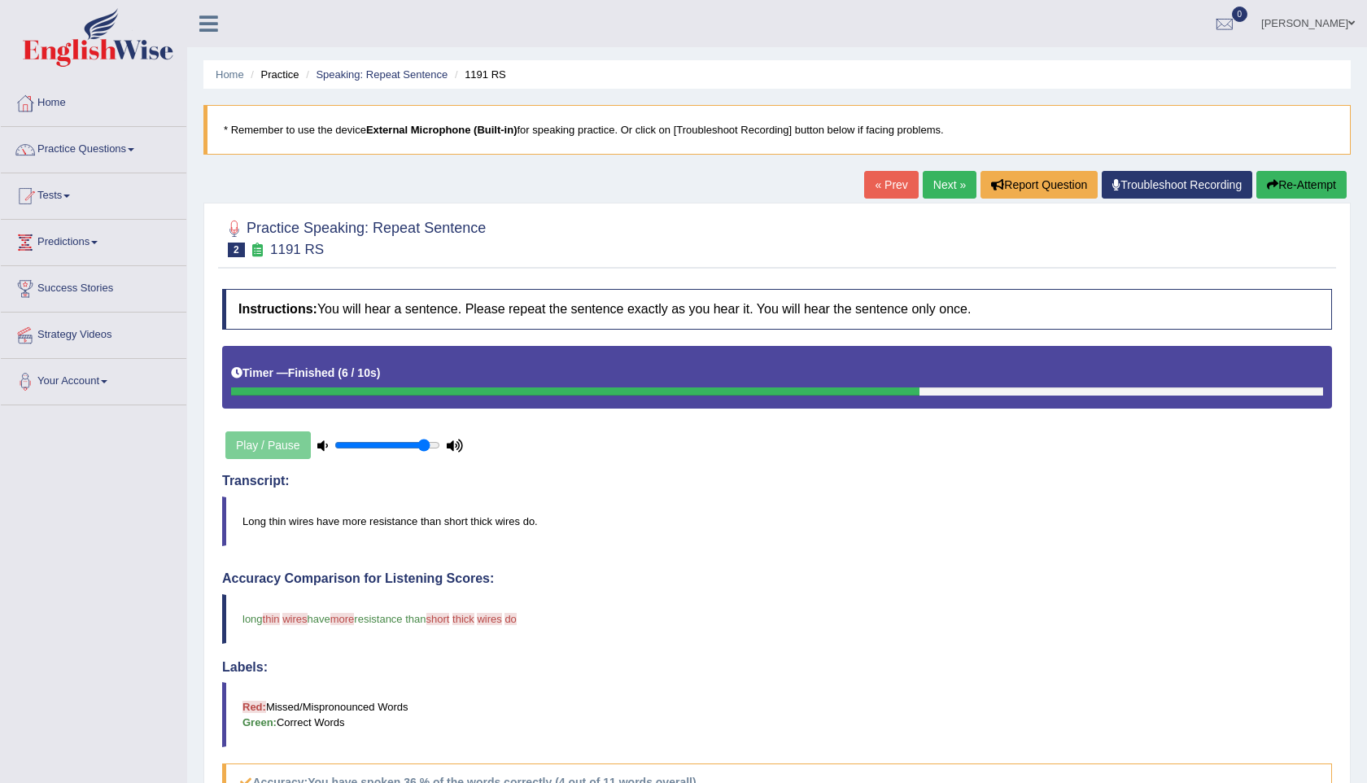
click at [940, 183] on link "Next »" at bounding box center [949, 185] width 54 height 28
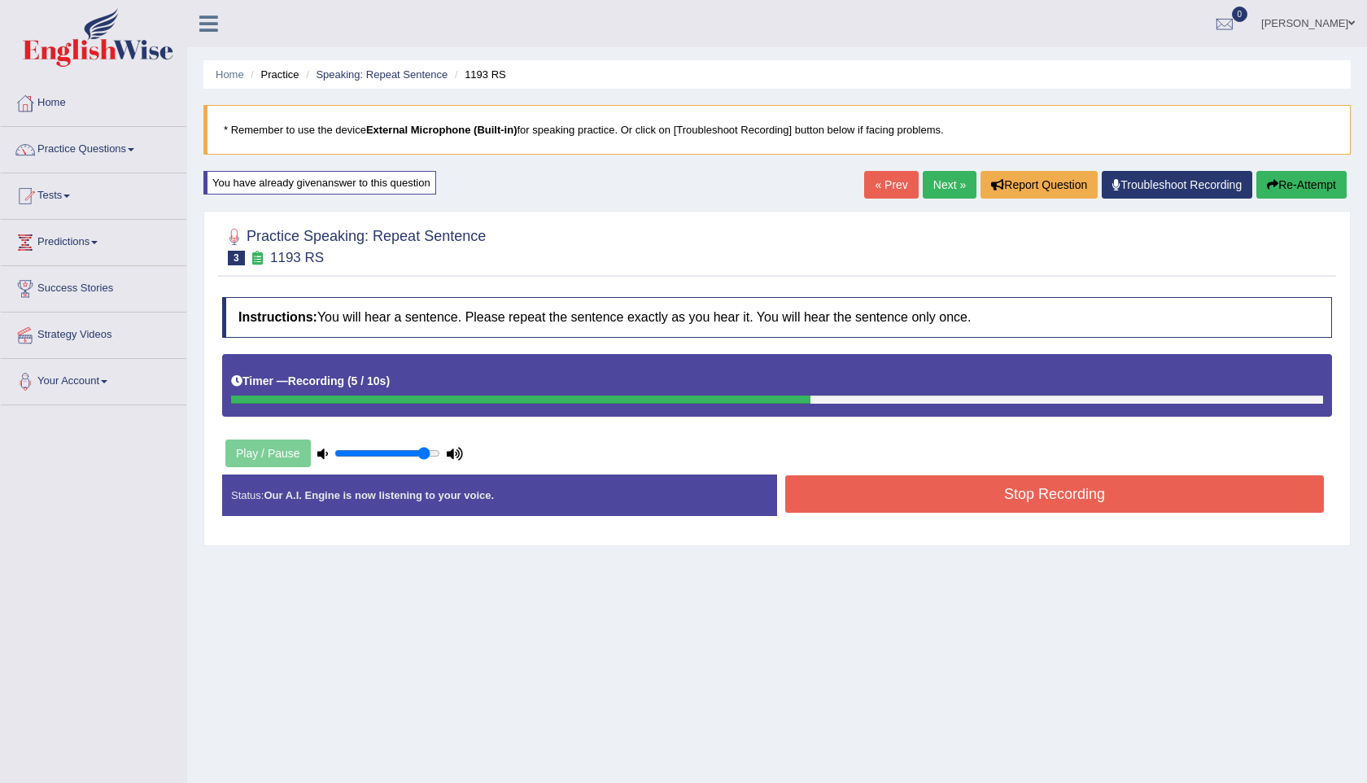
click at [1088, 480] on button "Stop Recording" at bounding box center [1054, 493] width 538 height 37
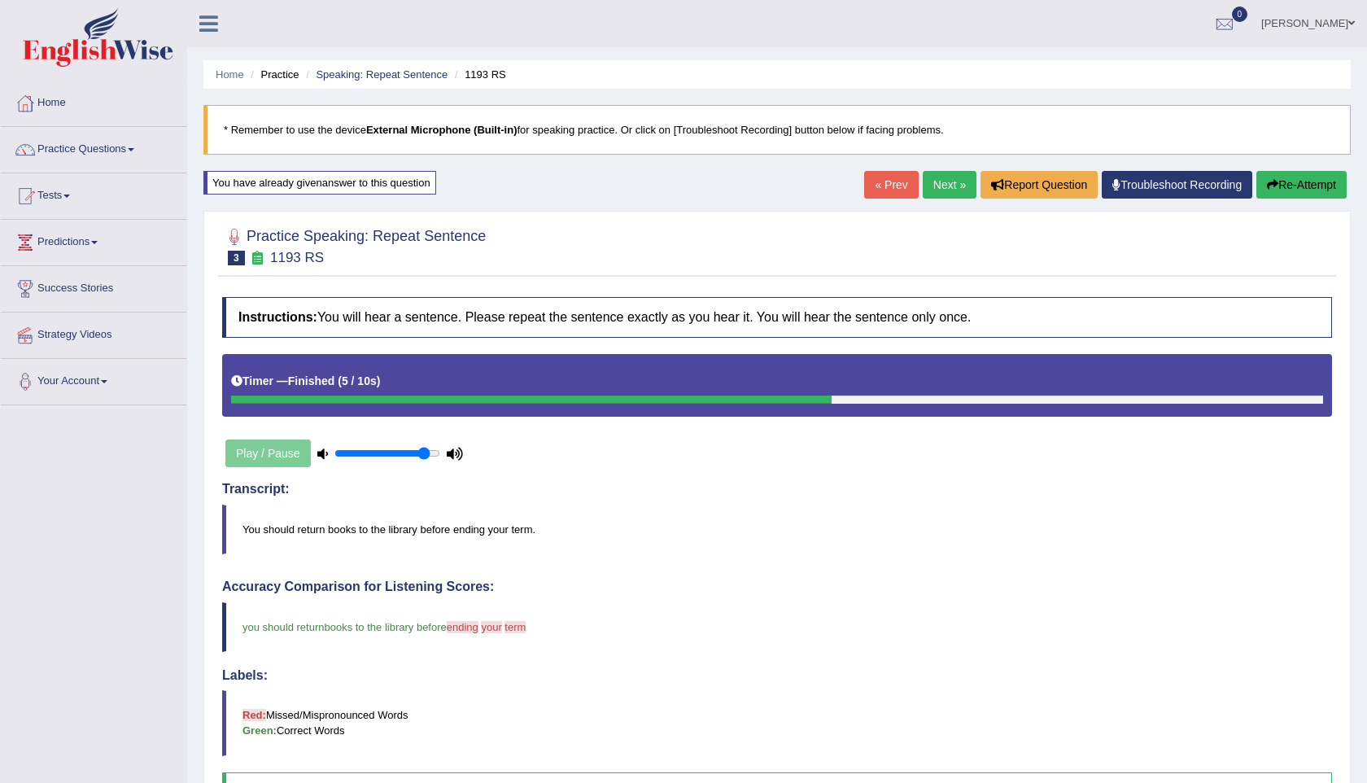
click at [940, 178] on link "Next »" at bounding box center [949, 185] width 54 height 28
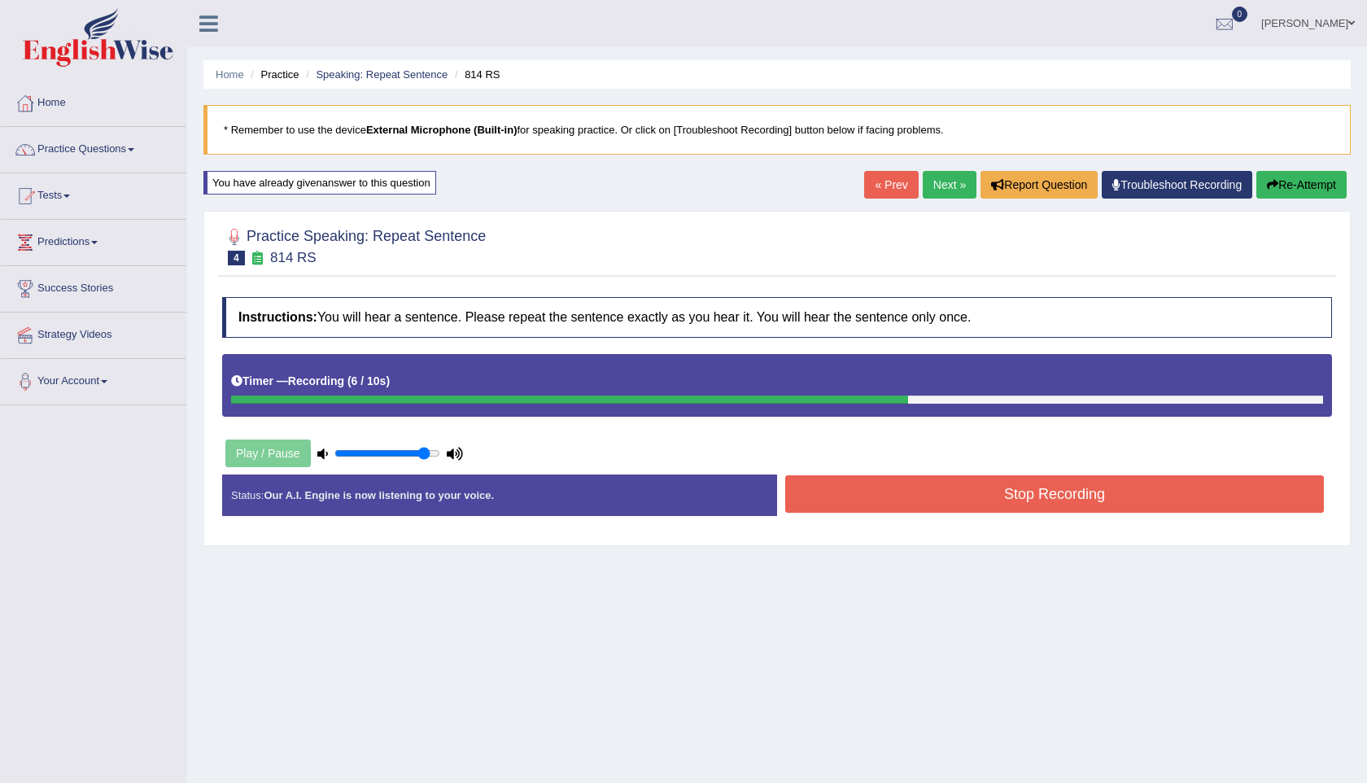
click at [1067, 503] on button "Stop Recording" at bounding box center [1054, 493] width 538 height 37
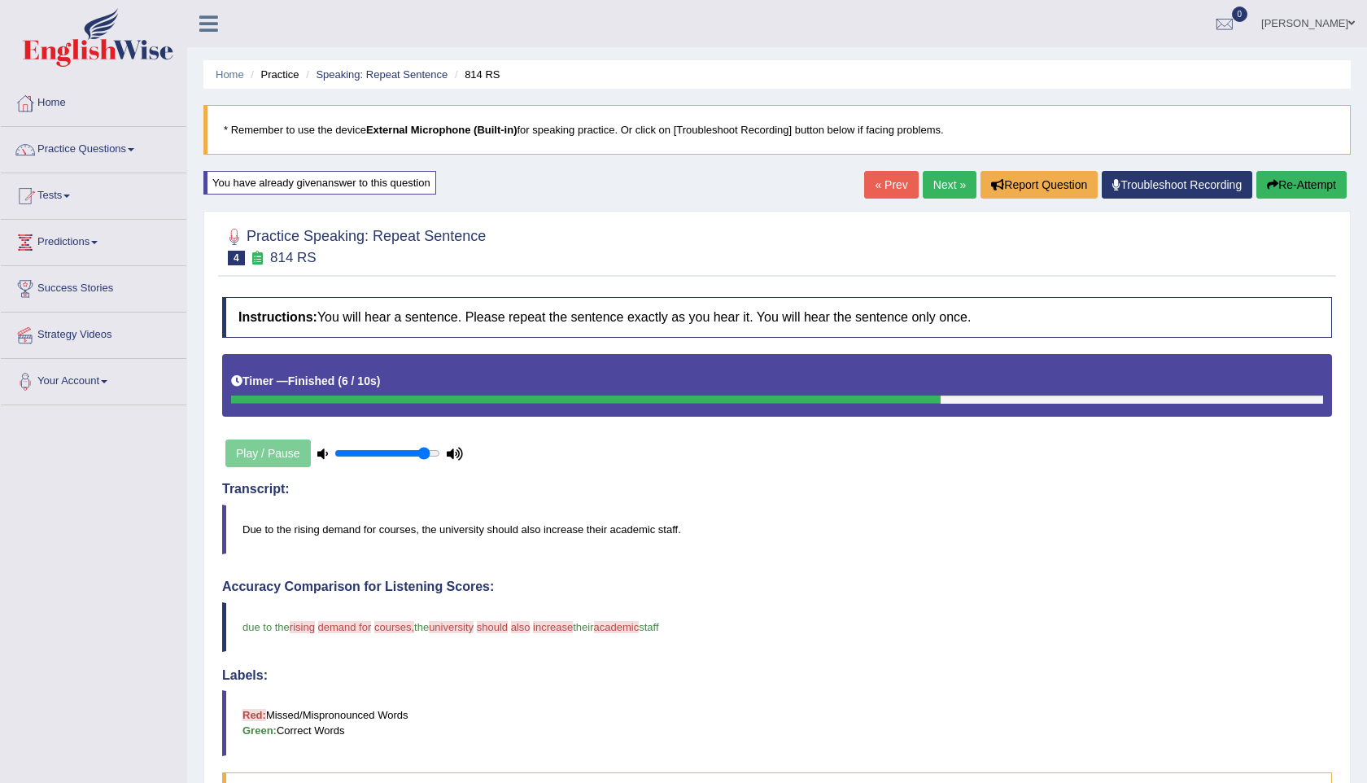
click at [937, 176] on link "Next »" at bounding box center [949, 185] width 54 height 28
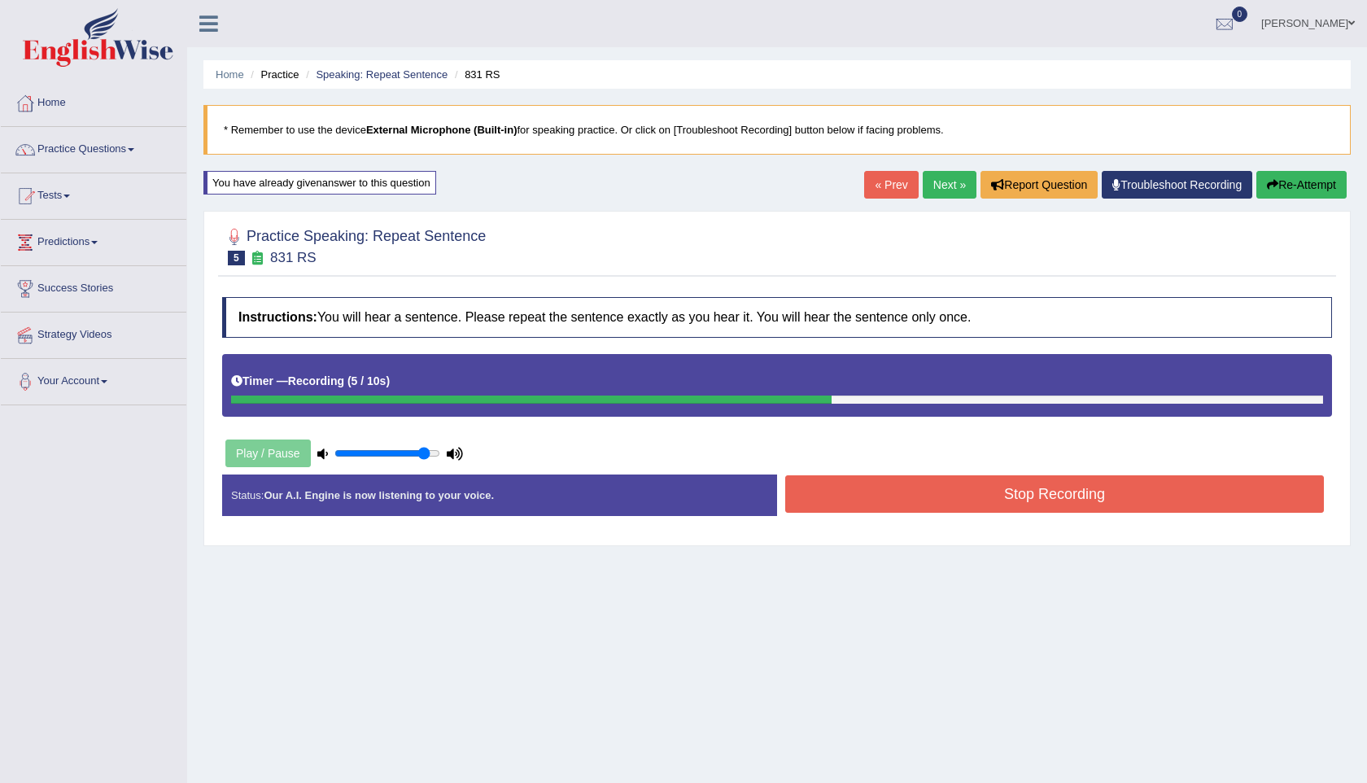
click at [1050, 483] on button "Stop Recording" at bounding box center [1054, 493] width 538 height 37
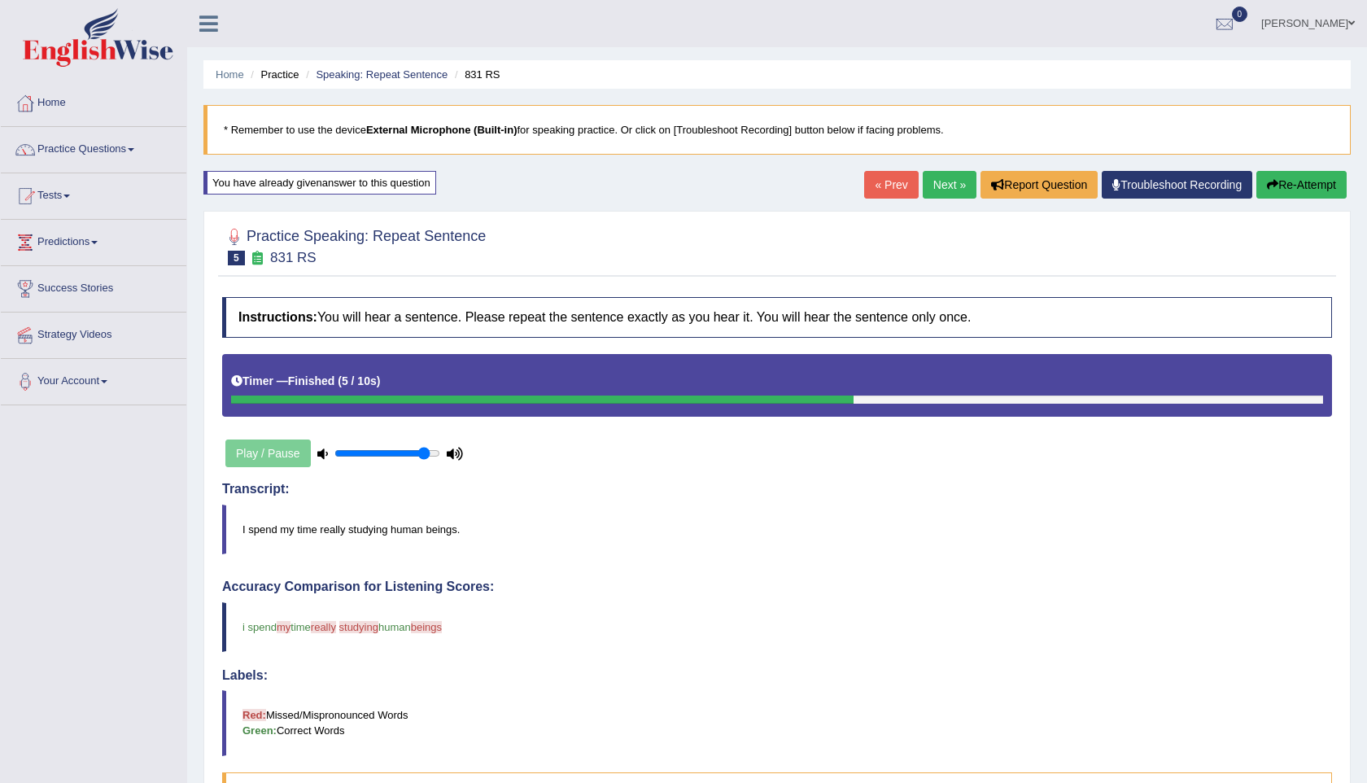
click at [932, 184] on link "Next »" at bounding box center [949, 185] width 54 height 28
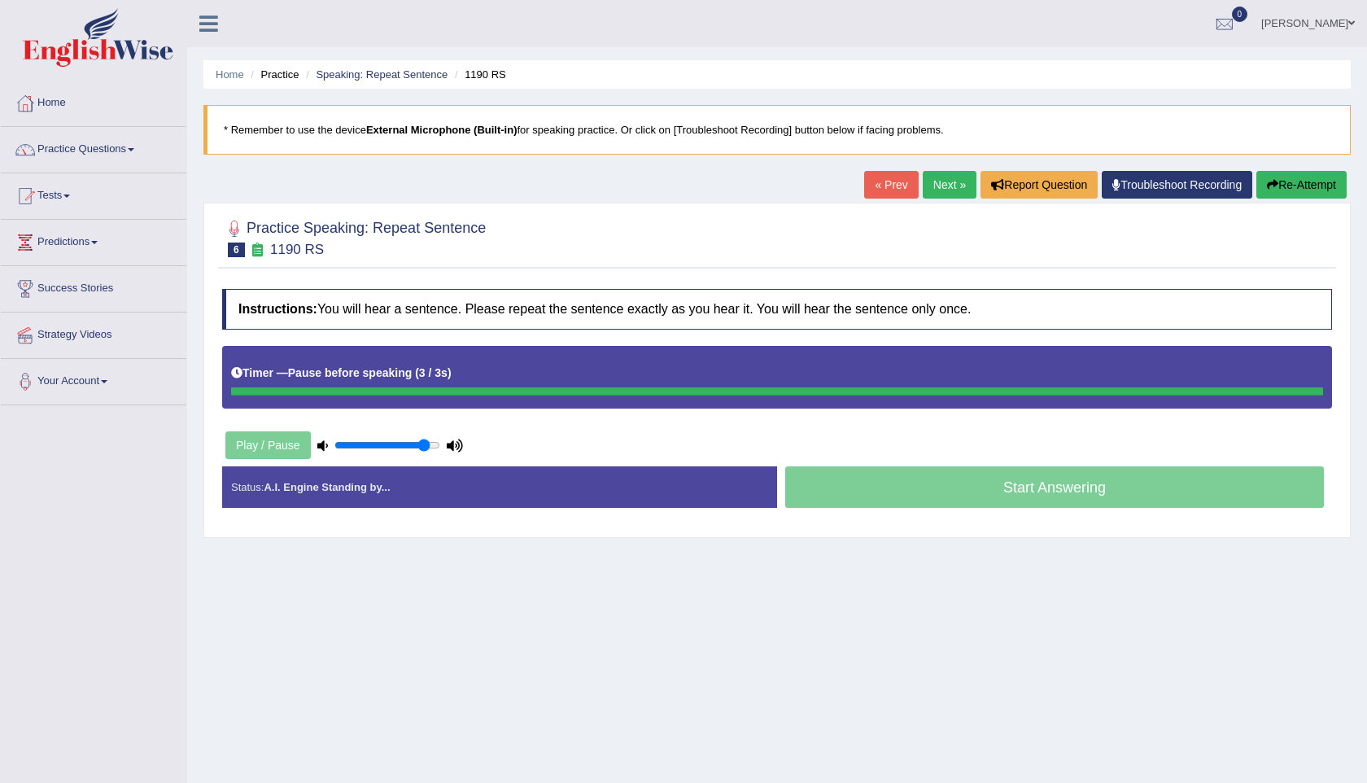
click at [1297, 181] on button "Re-Attempt" at bounding box center [1301, 185] width 90 height 28
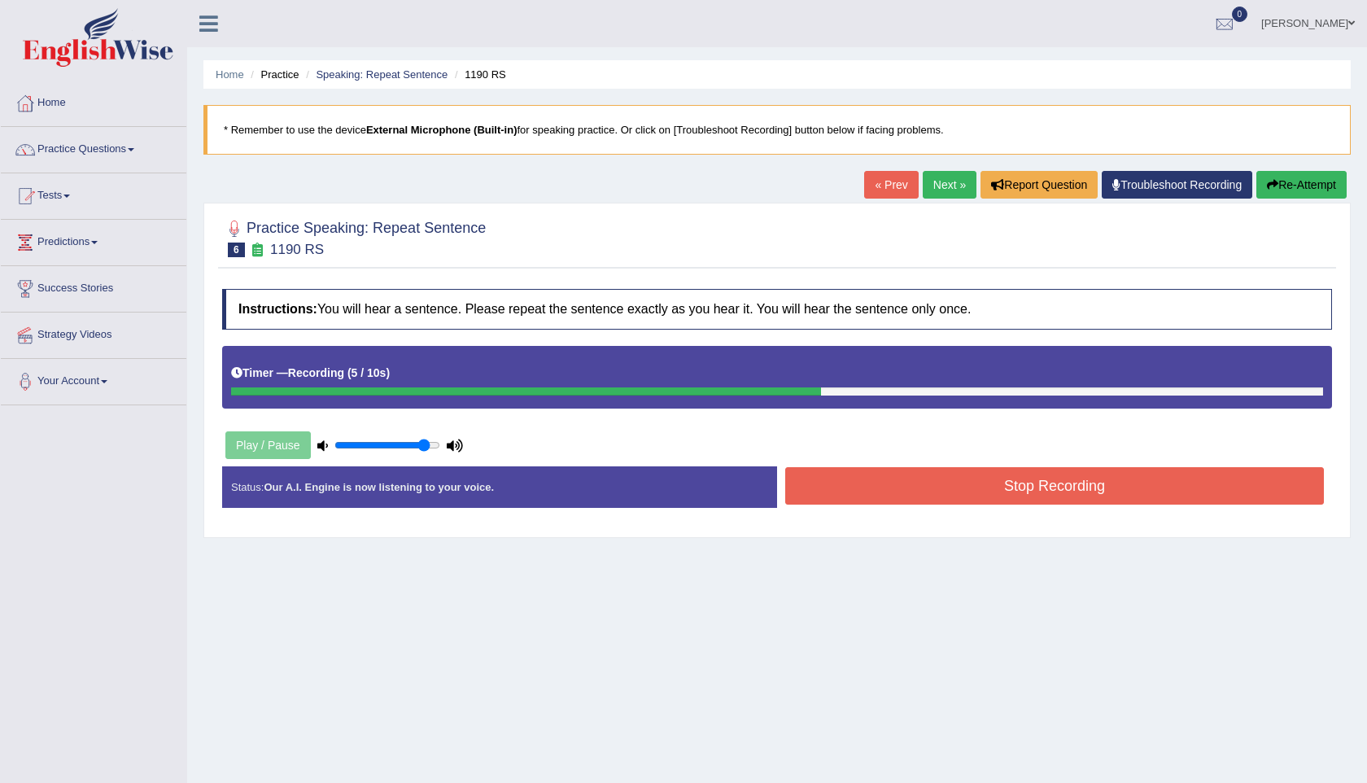
click at [990, 485] on button "Stop Recording" at bounding box center [1054, 485] width 538 height 37
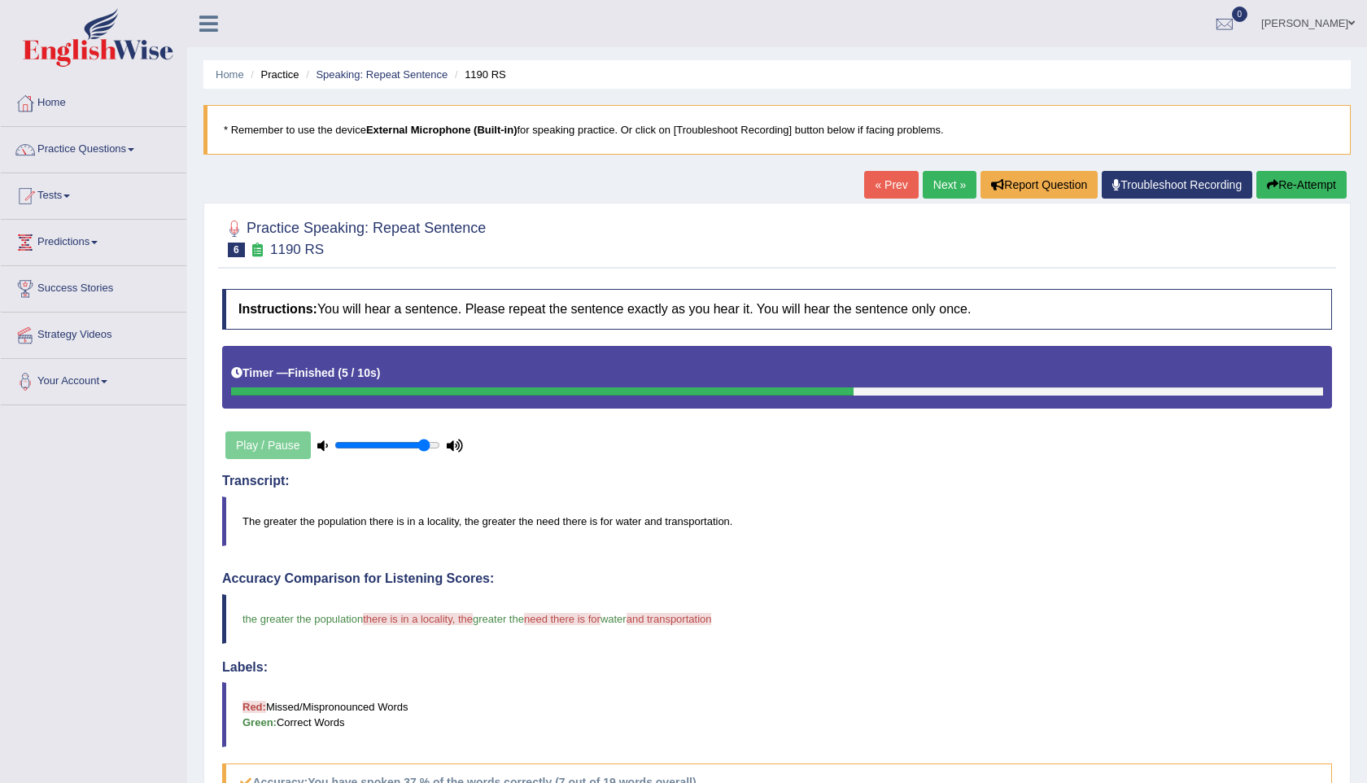
click at [942, 189] on link "Next »" at bounding box center [949, 185] width 54 height 28
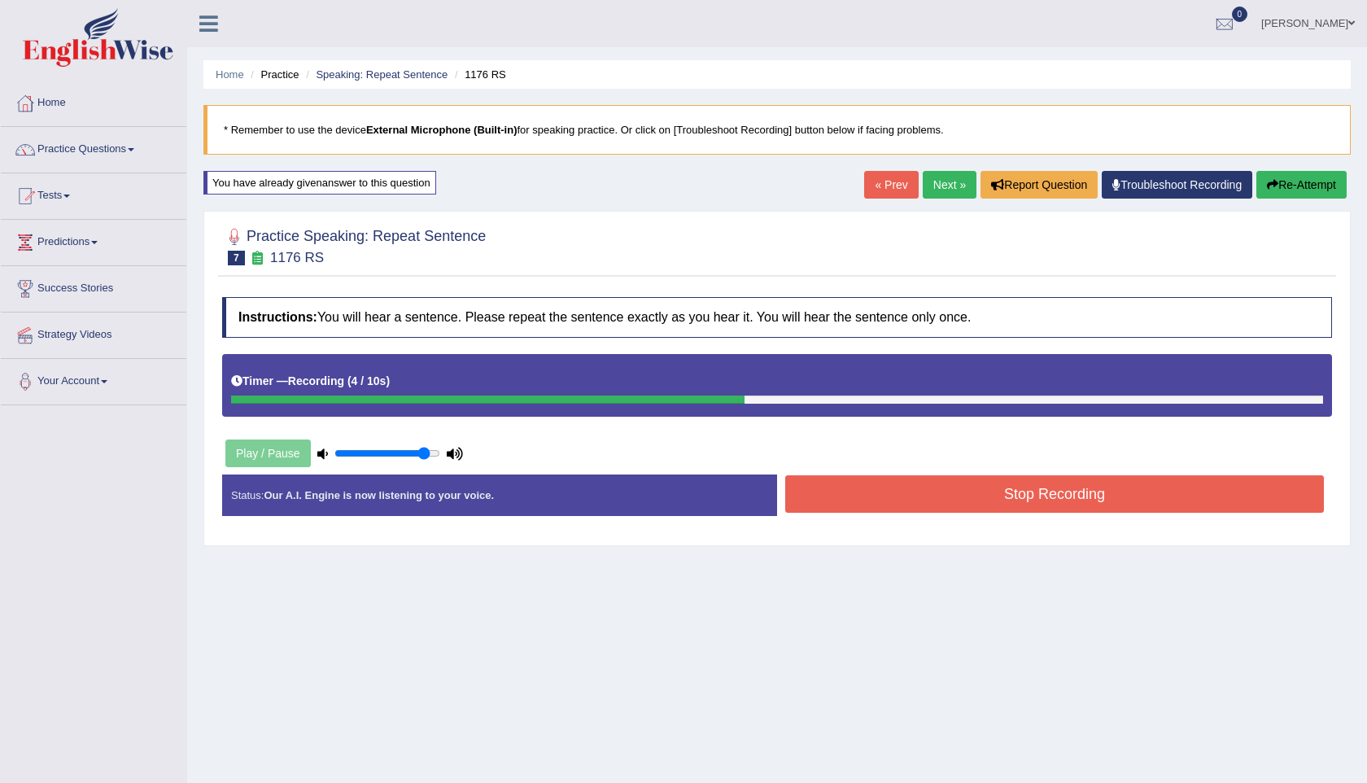
click at [1092, 493] on button "Stop Recording" at bounding box center [1054, 493] width 538 height 37
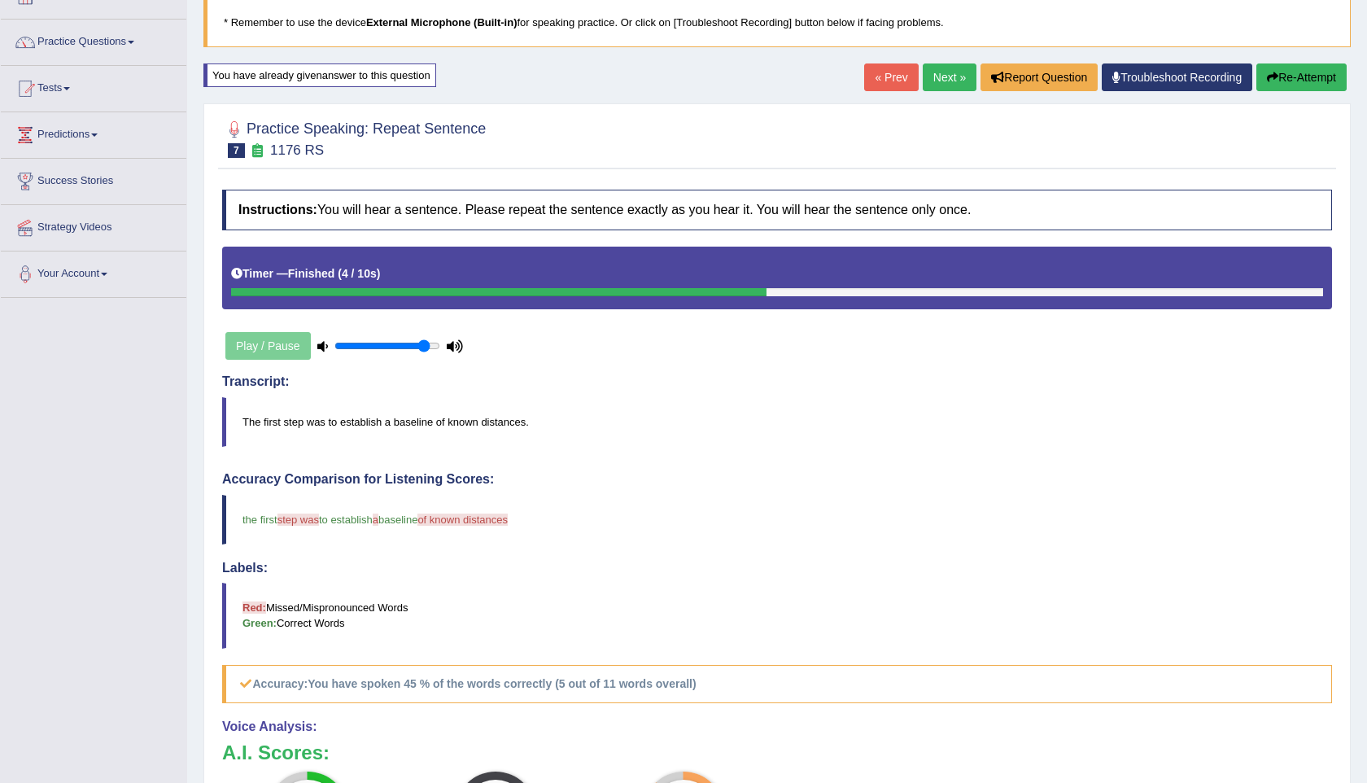
scroll to position [89, 0]
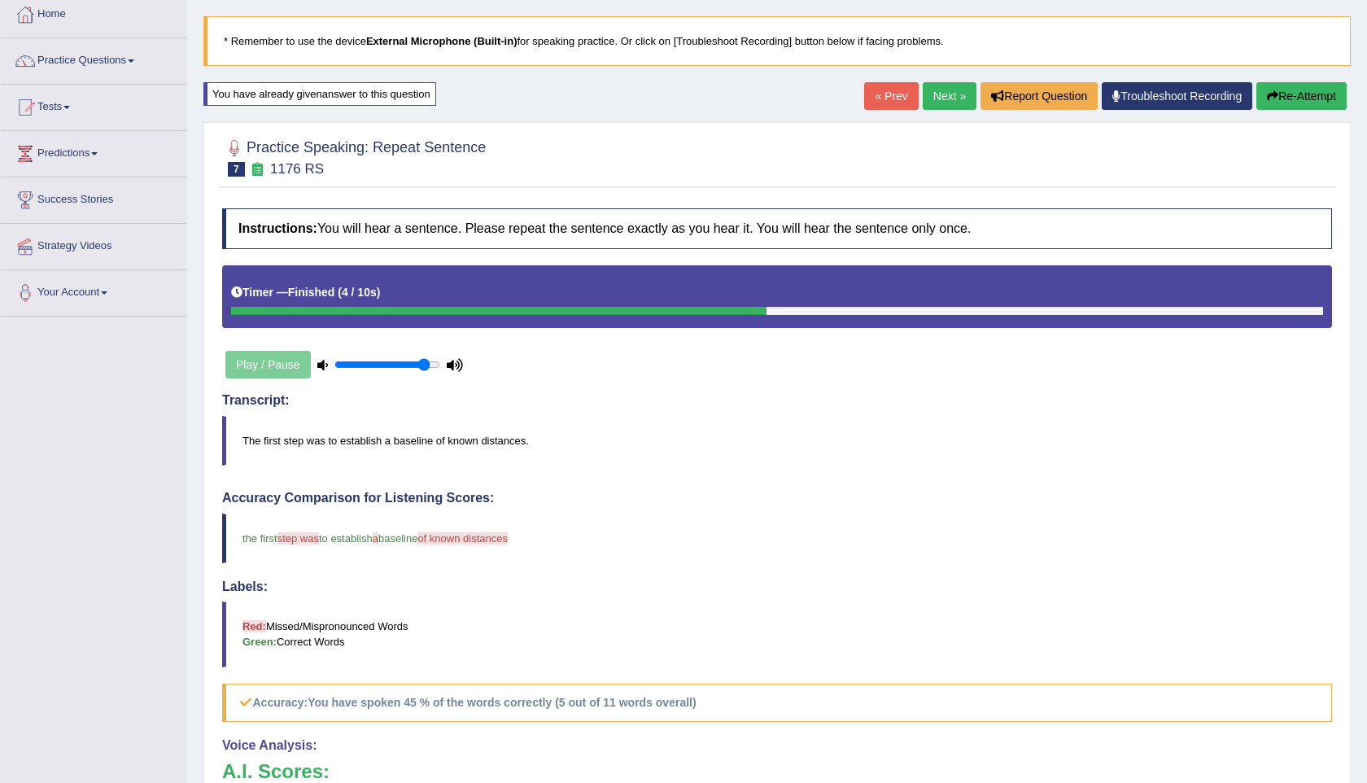
click at [940, 96] on link "Next »" at bounding box center [949, 96] width 54 height 28
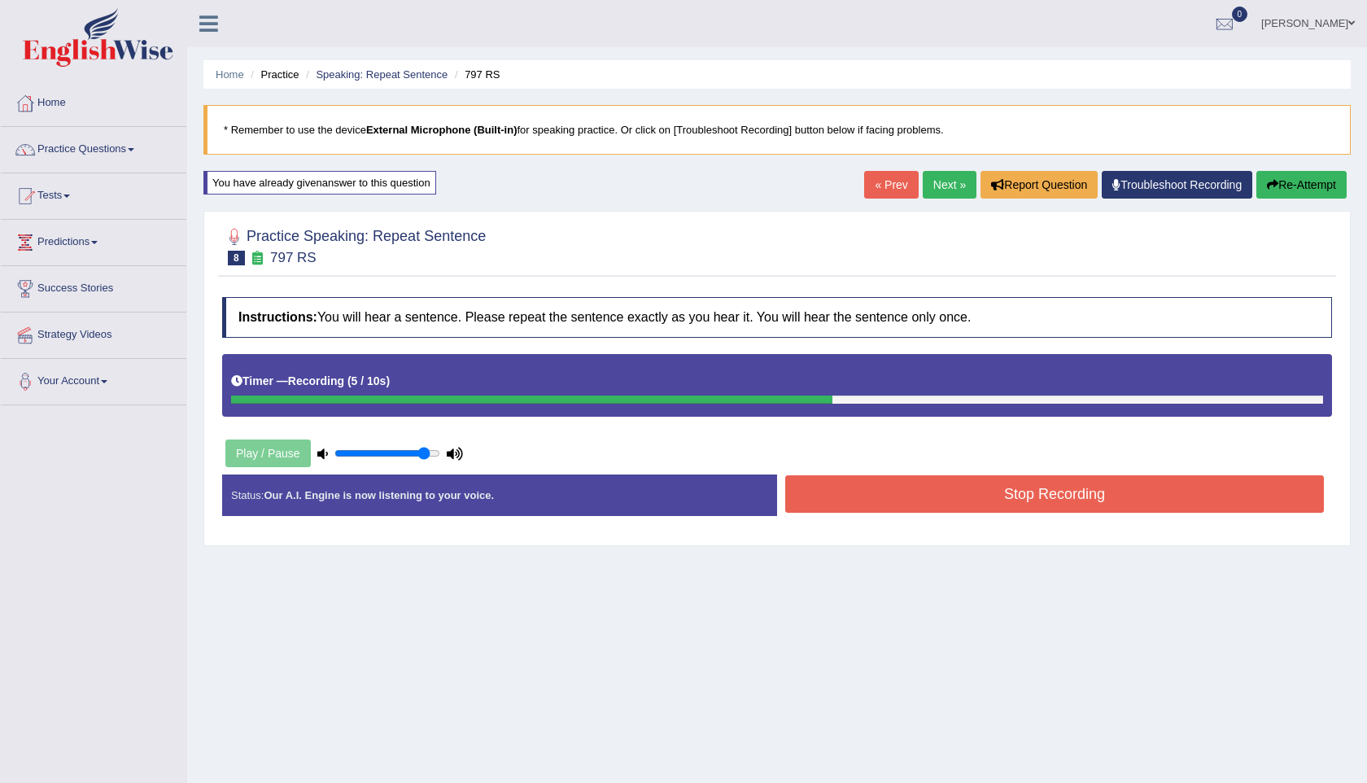
click at [1036, 488] on button "Stop Recording" at bounding box center [1054, 493] width 538 height 37
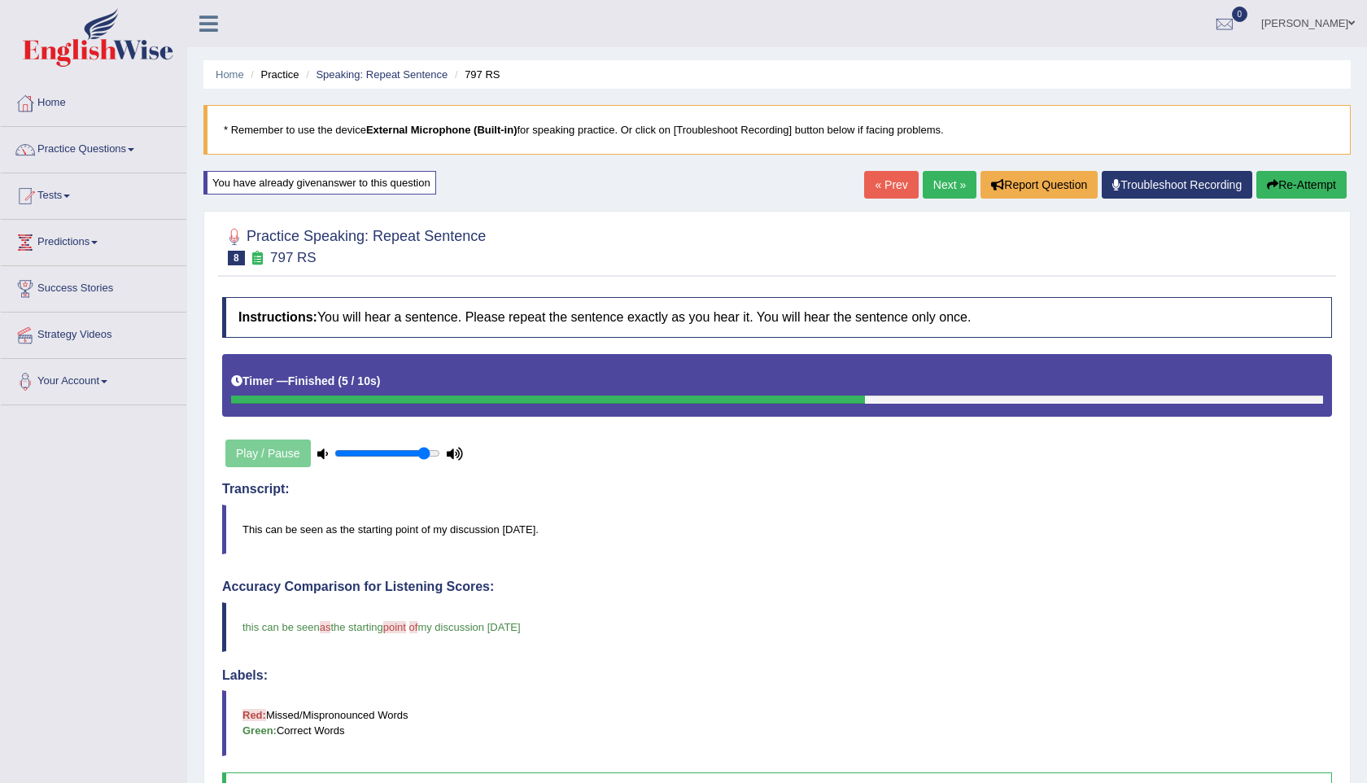
click at [939, 186] on link "Next »" at bounding box center [949, 185] width 54 height 28
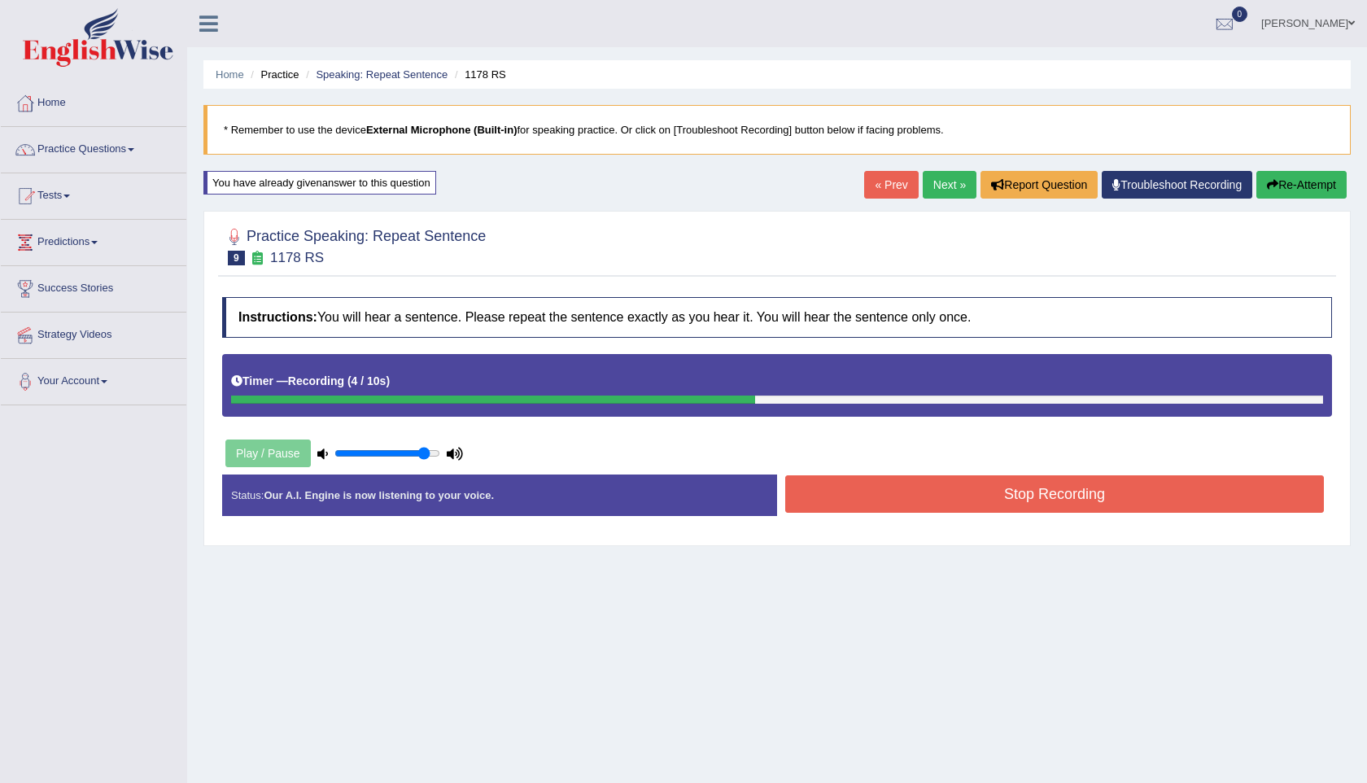
click at [1075, 489] on button "Stop Recording" at bounding box center [1054, 493] width 538 height 37
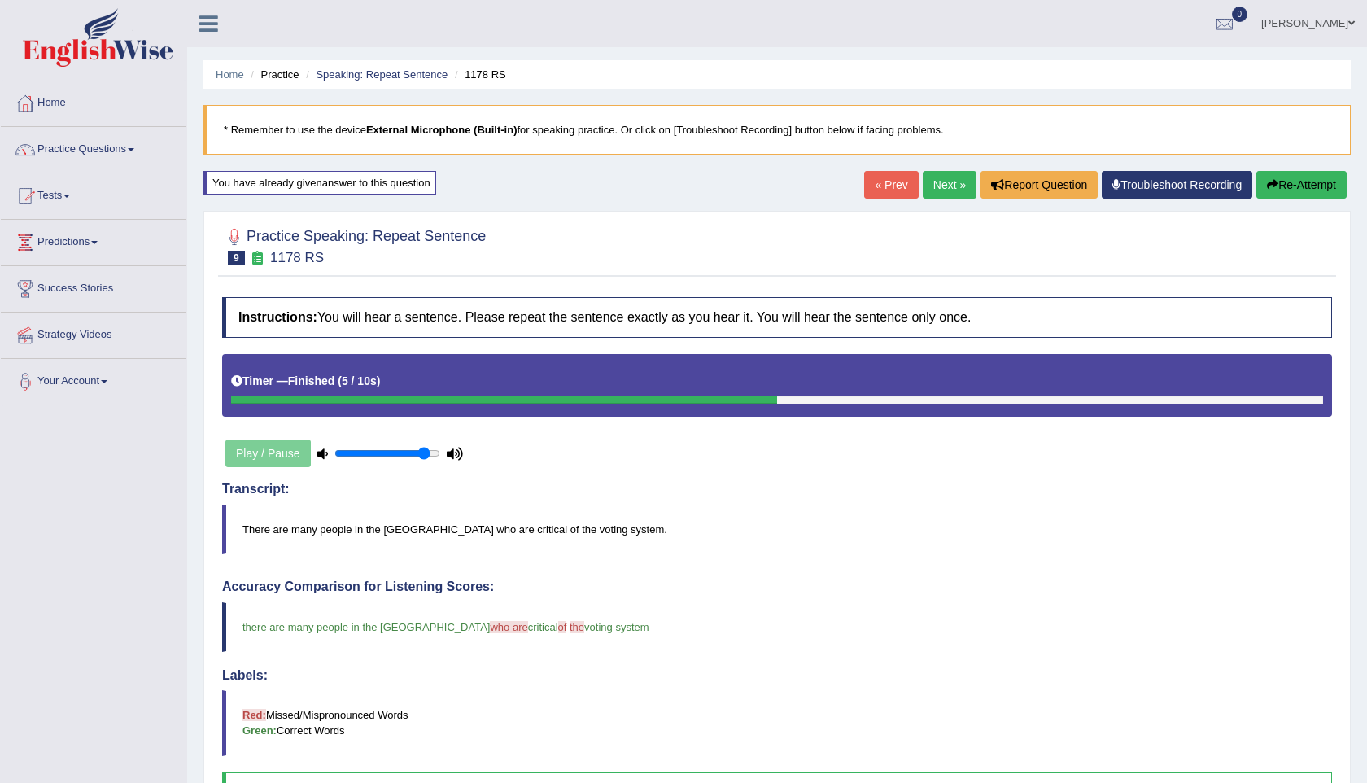
click at [941, 185] on link "Next »" at bounding box center [949, 185] width 54 height 28
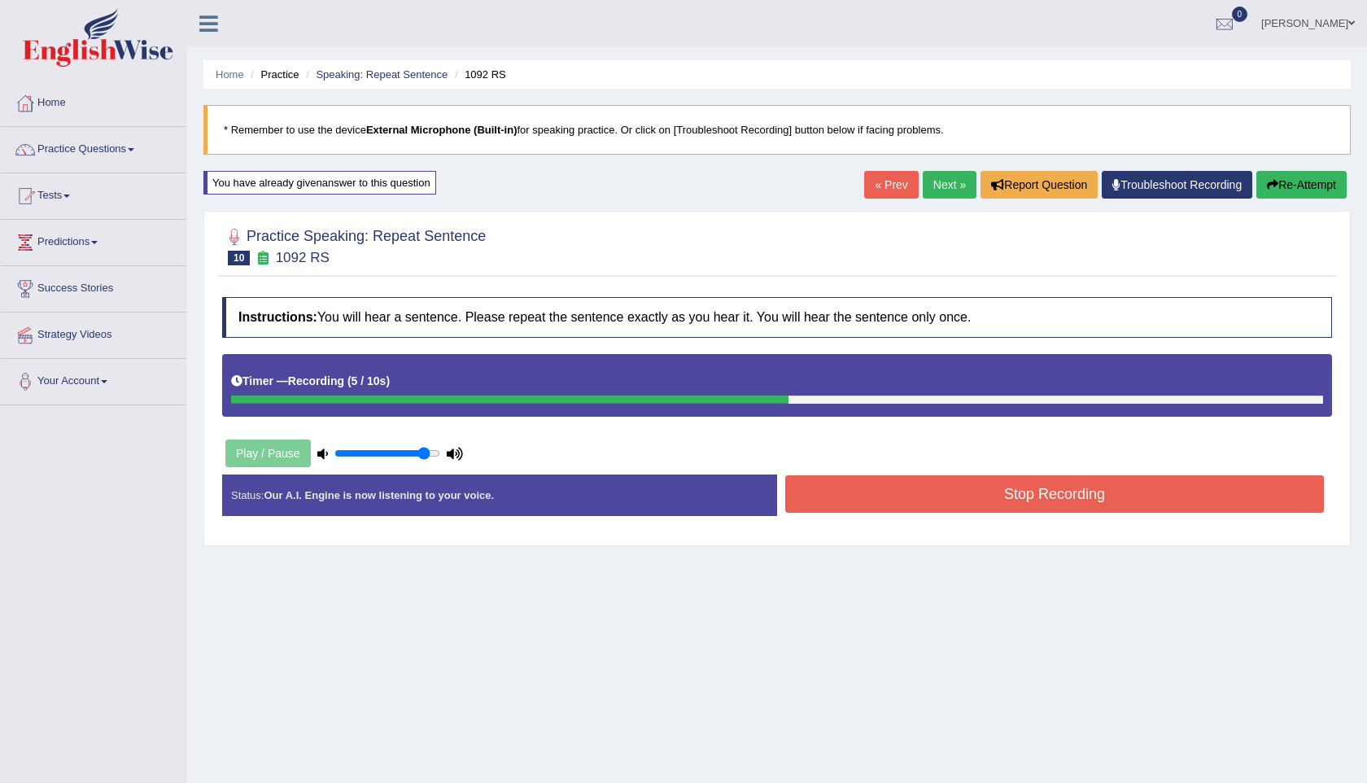
click at [1031, 491] on button "Stop Recording" at bounding box center [1054, 493] width 538 height 37
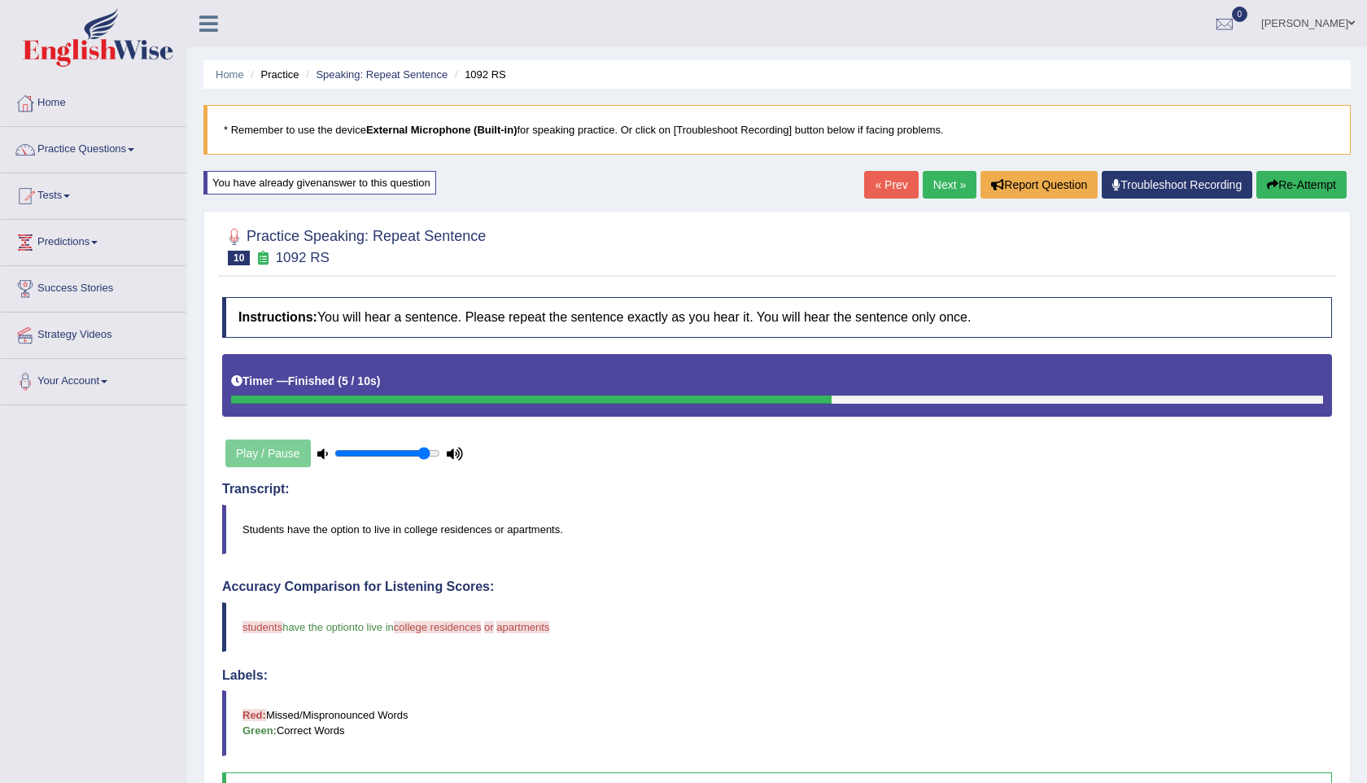
click at [932, 184] on link "Next »" at bounding box center [949, 185] width 54 height 28
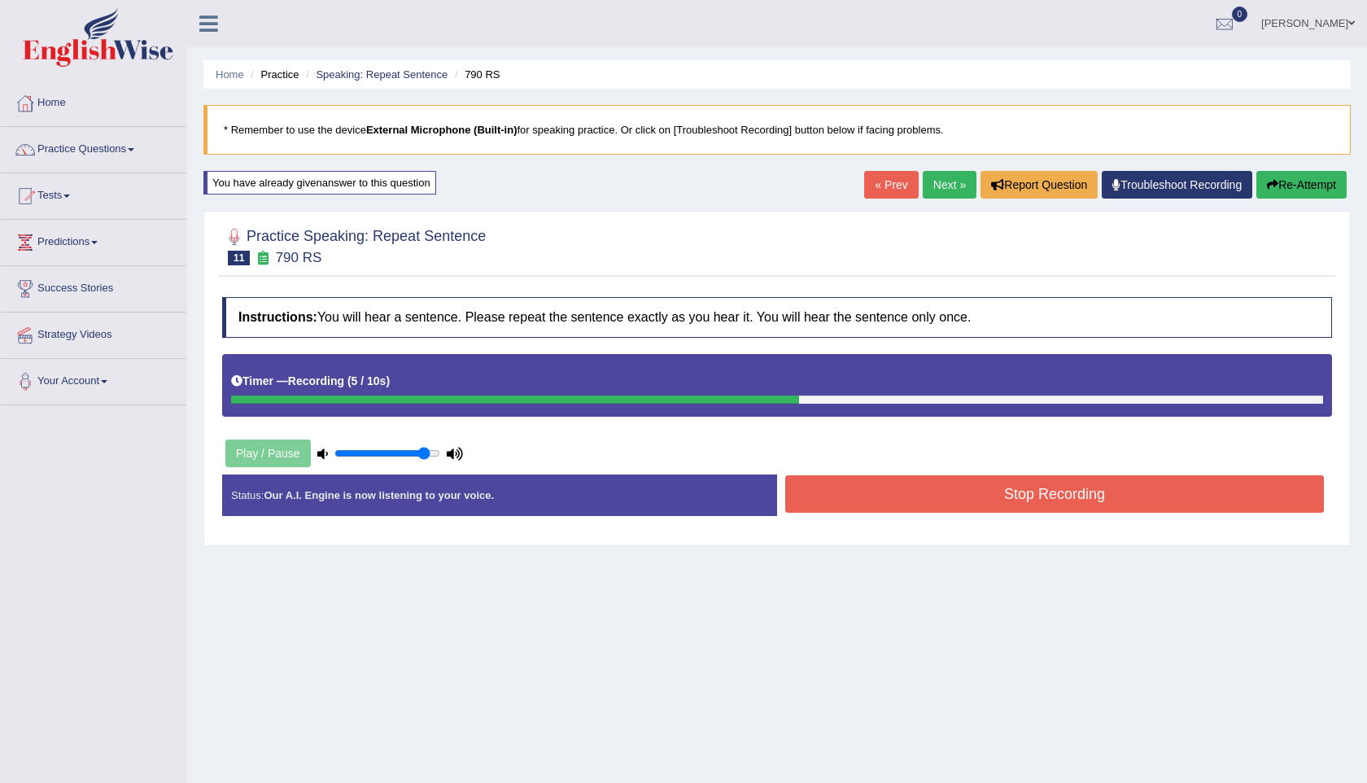
click at [1021, 504] on button "Stop Recording" at bounding box center [1054, 493] width 538 height 37
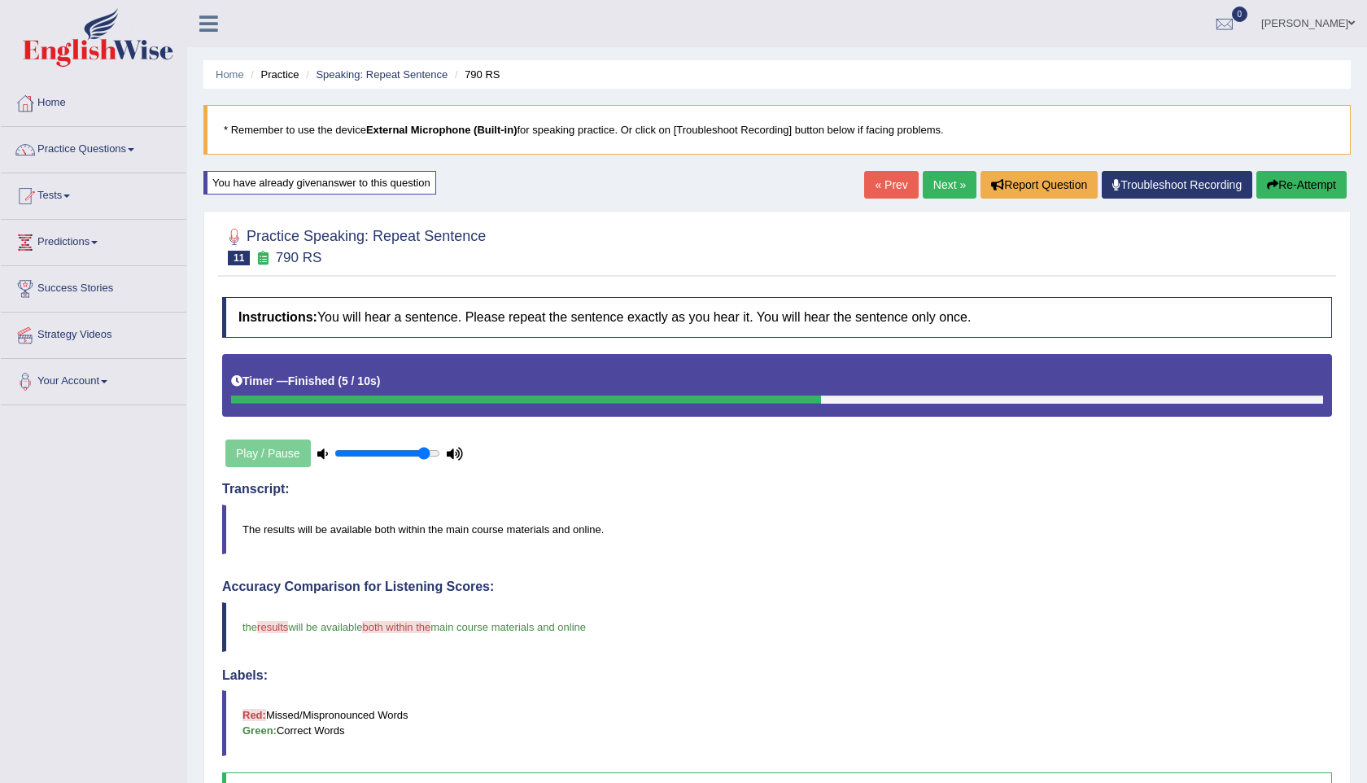
click at [927, 186] on link "Next »" at bounding box center [949, 185] width 54 height 28
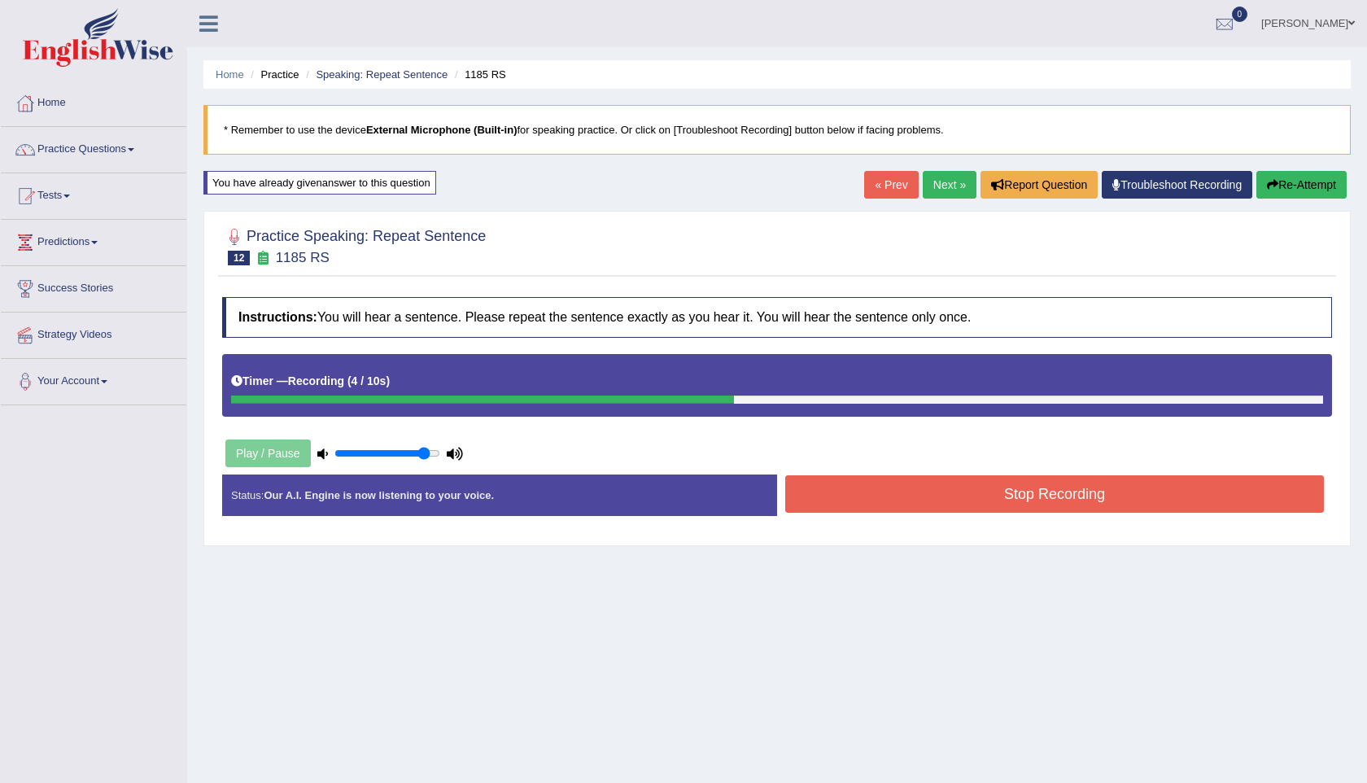
click at [1088, 495] on button "Stop Recording" at bounding box center [1054, 493] width 538 height 37
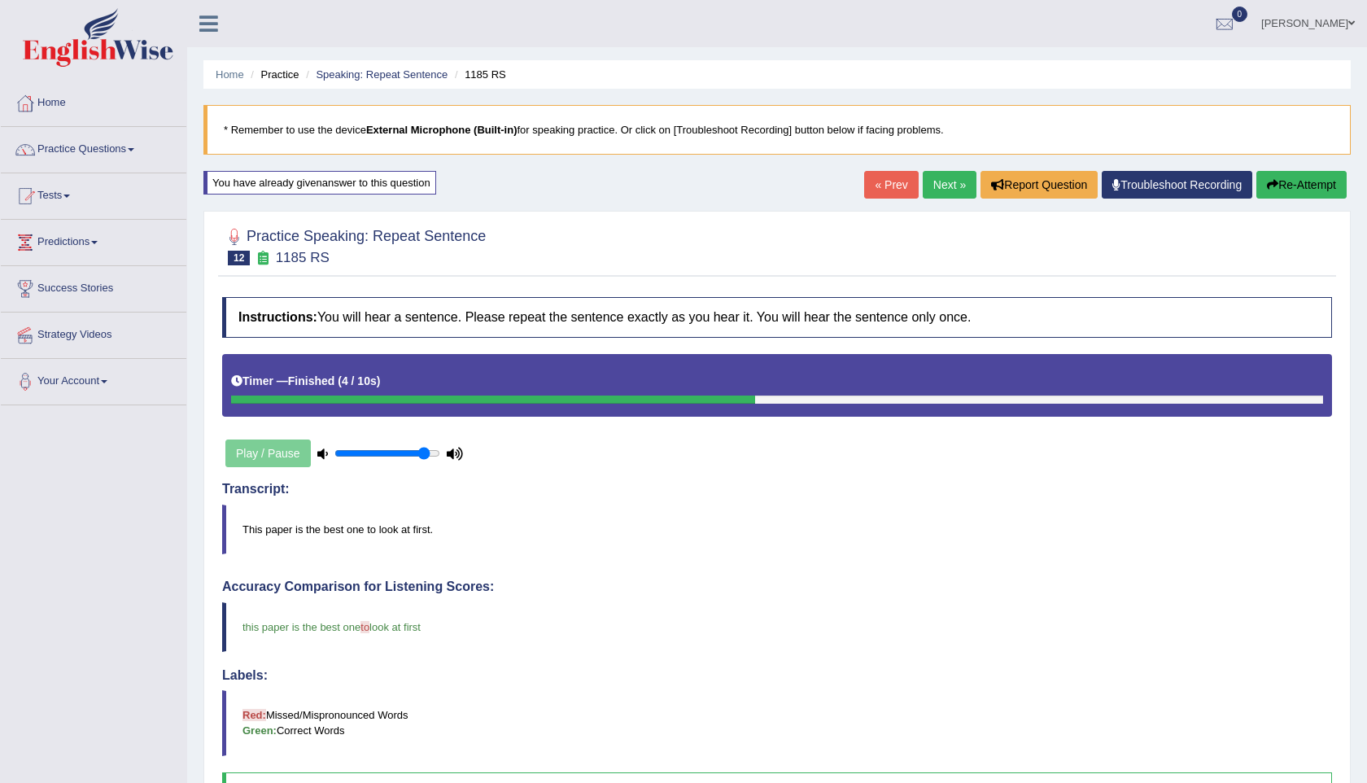
click at [932, 182] on link "Next »" at bounding box center [949, 185] width 54 height 28
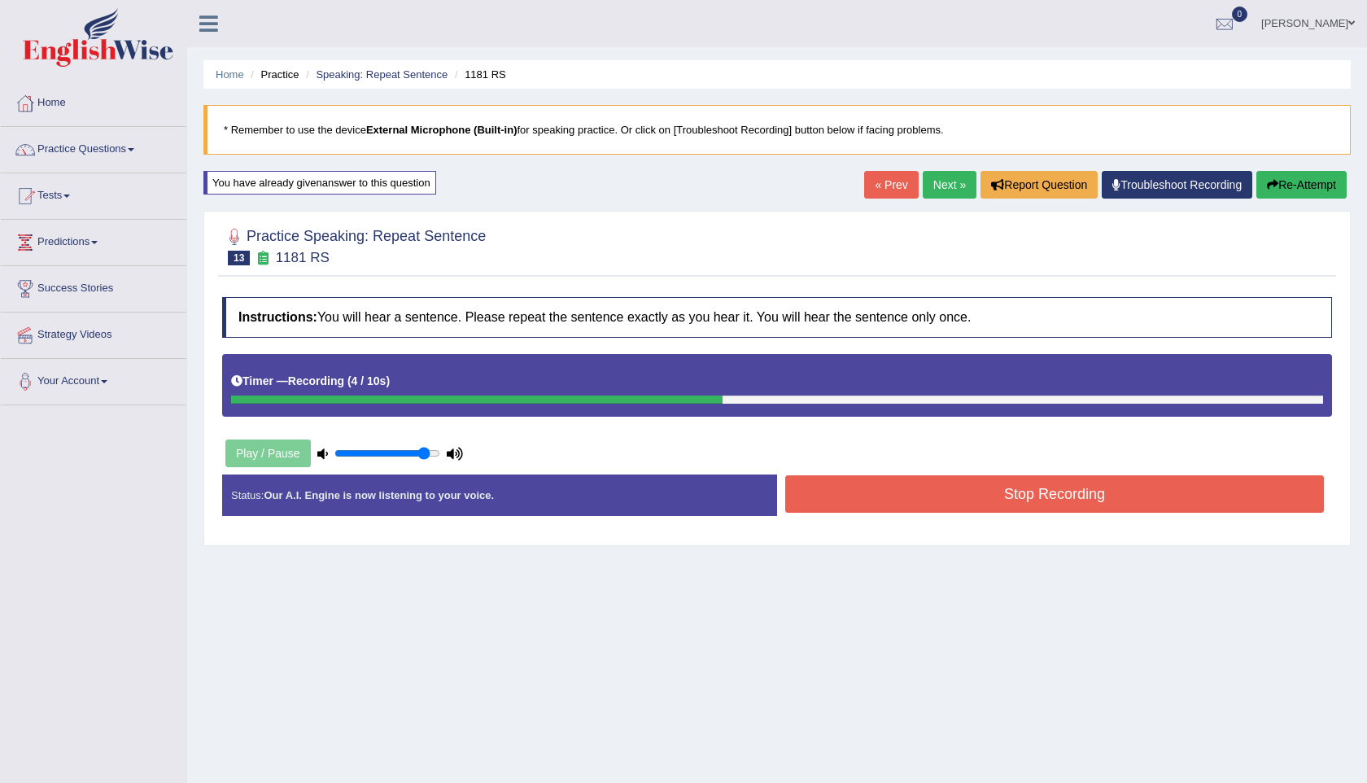
click at [1057, 504] on button "Stop Recording" at bounding box center [1054, 493] width 538 height 37
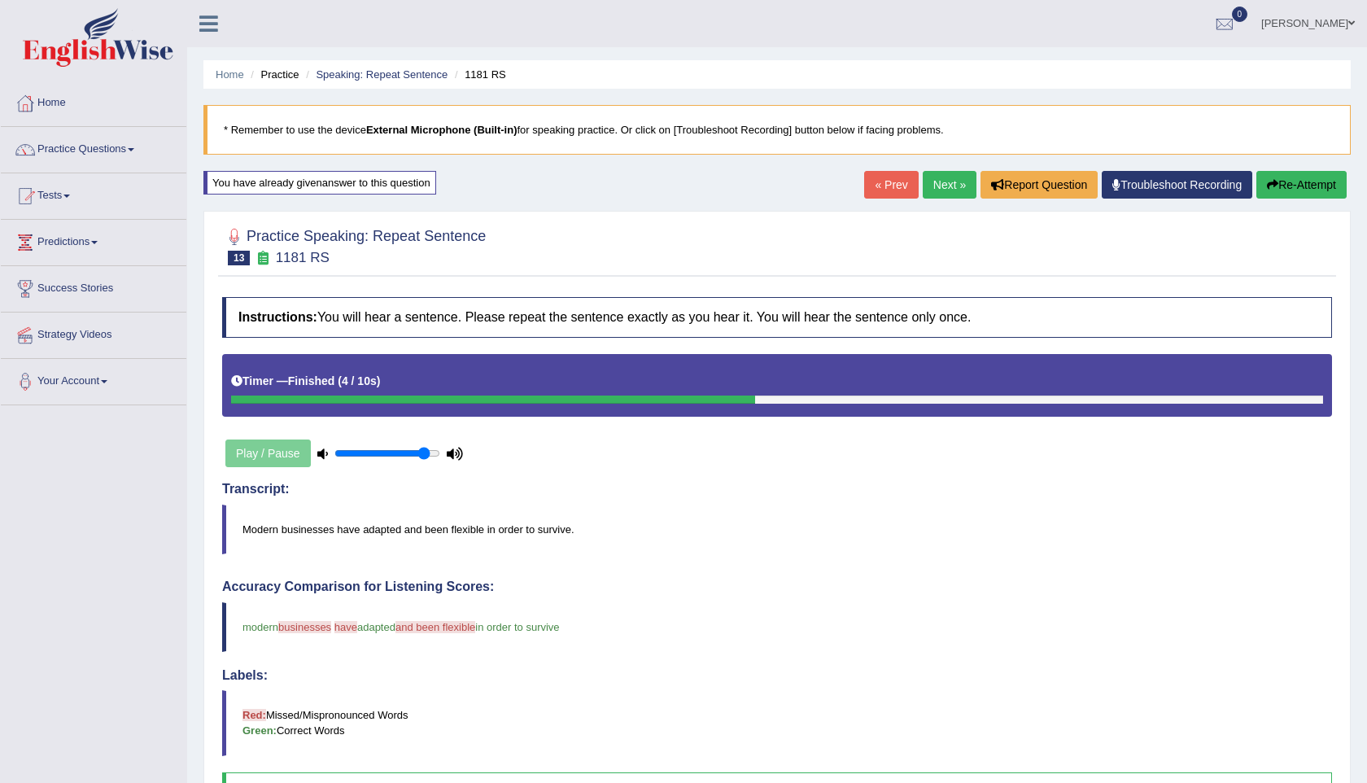
click at [946, 179] on link "Next »" at bounding box center [949, 185] width 54 height 28
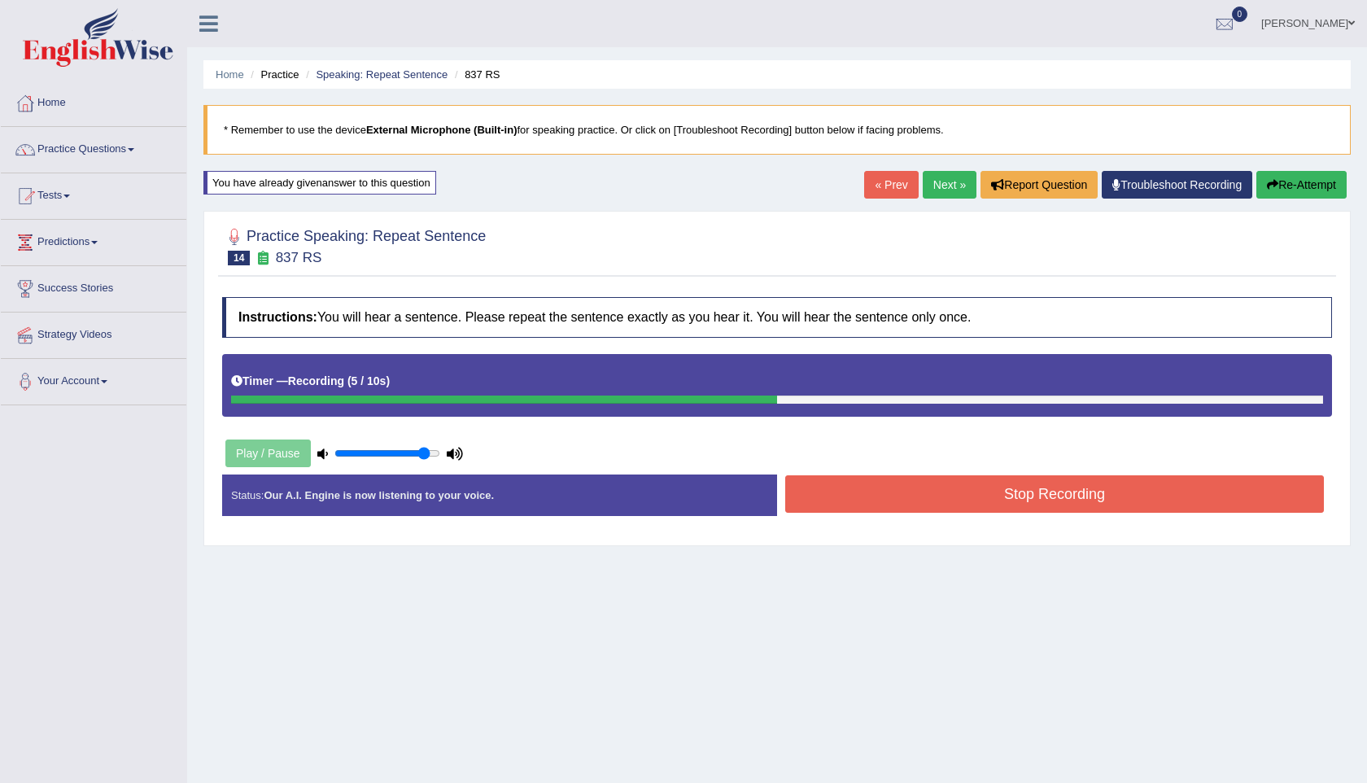
click at [984, 492] on button "Stop Recording" at bounding box center [1054, 493] width 538 height 37
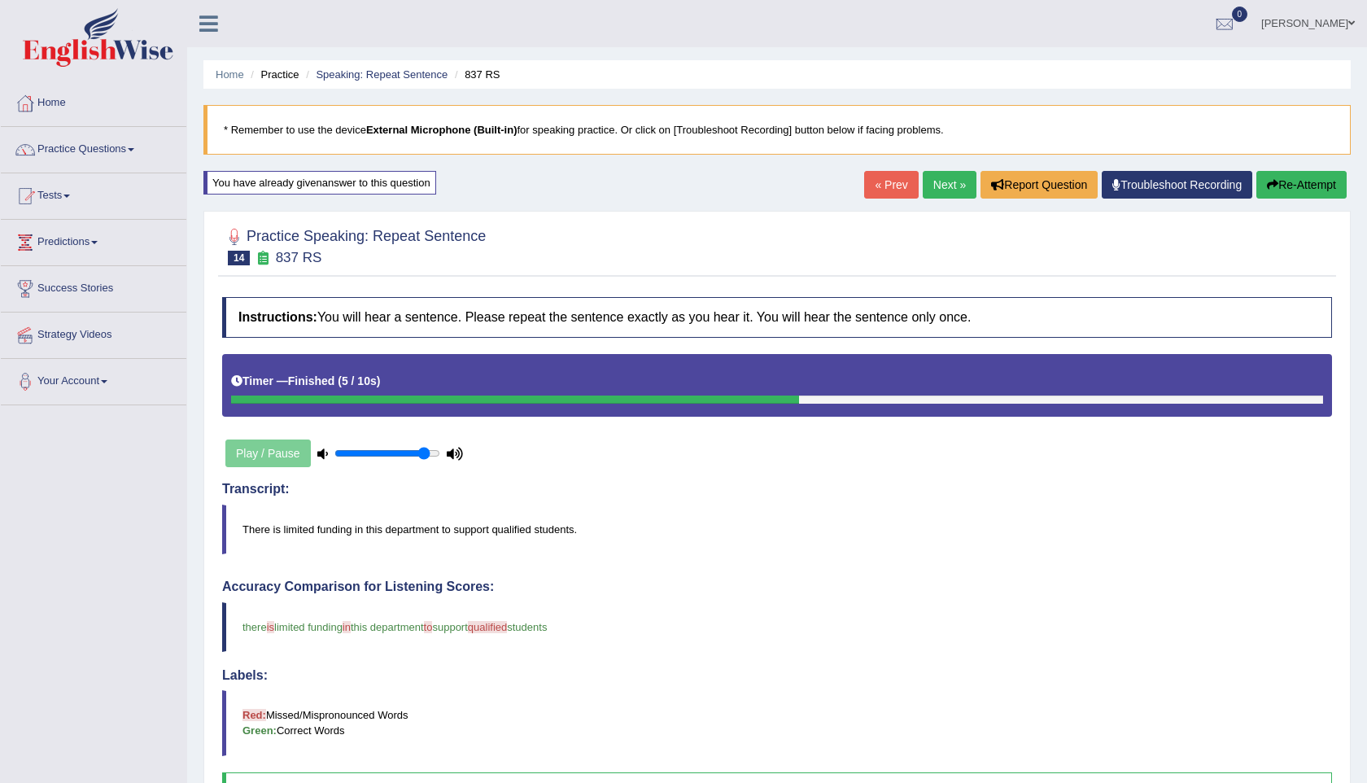
click at [942, 184] on link "Next »" at bounding box center [949, 185] width 54 height 28
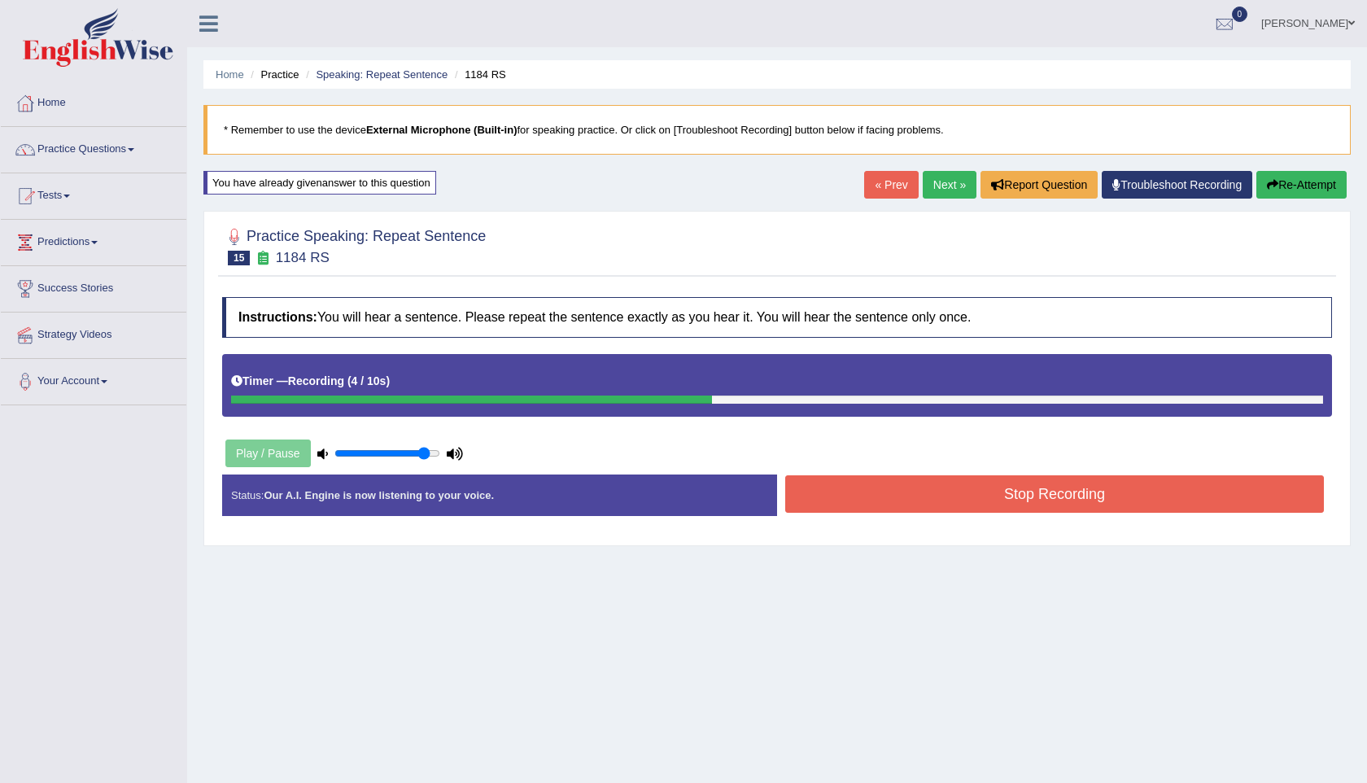
click at [1110, 495] on button "Stop Recording" at bounding box center [1054, 493] width 538 height 37
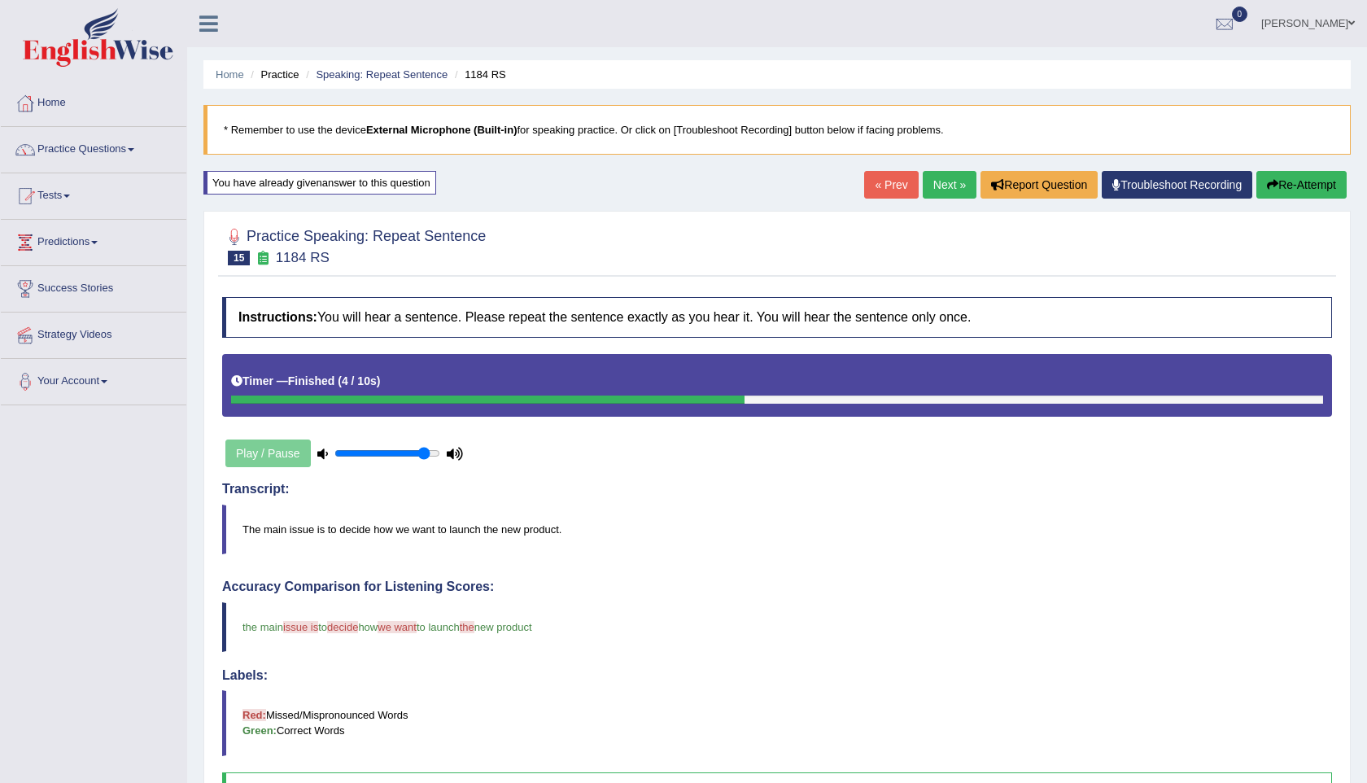
click at [936, 176] on link "Next »" at bounding box center [949, 185] width 54 height 28
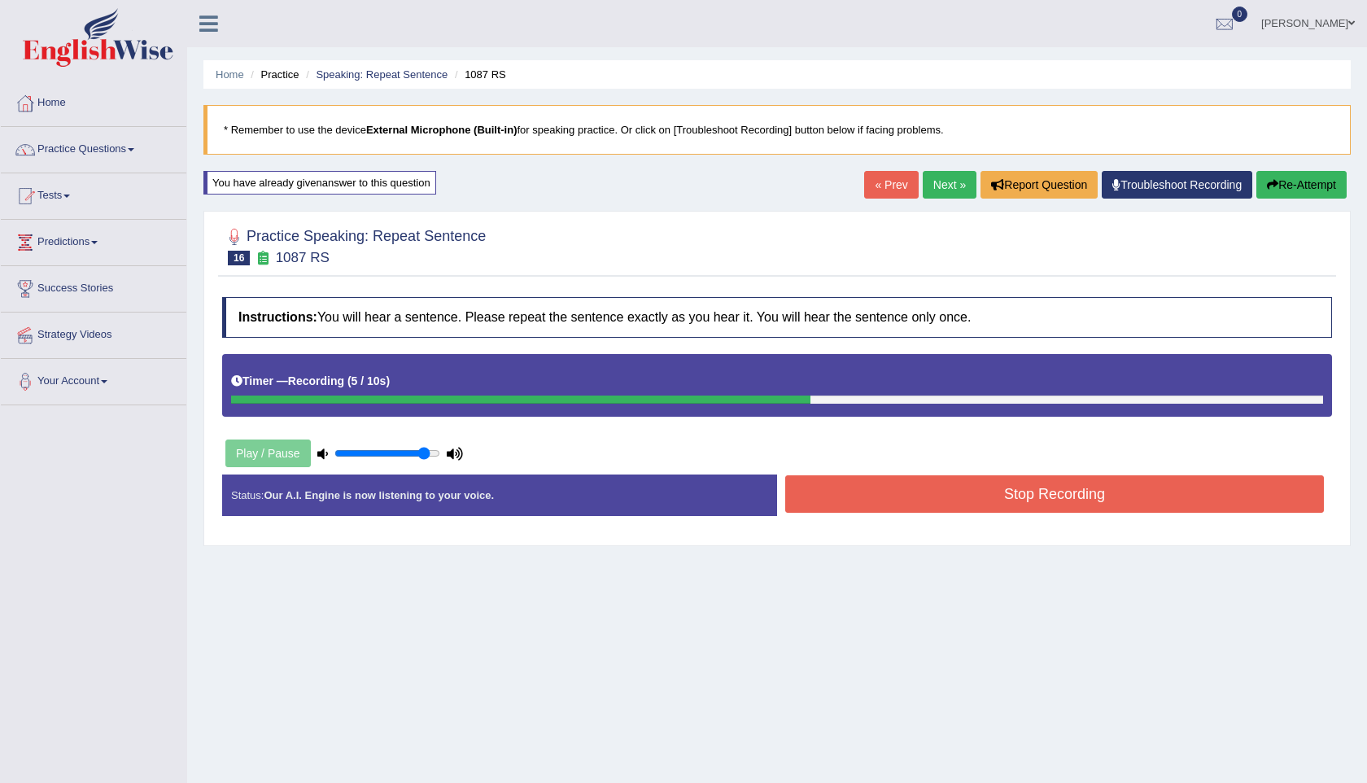
click at [985, 493] on button "Stop Recording" at bounding box center [1054, 493] width 538 height 37
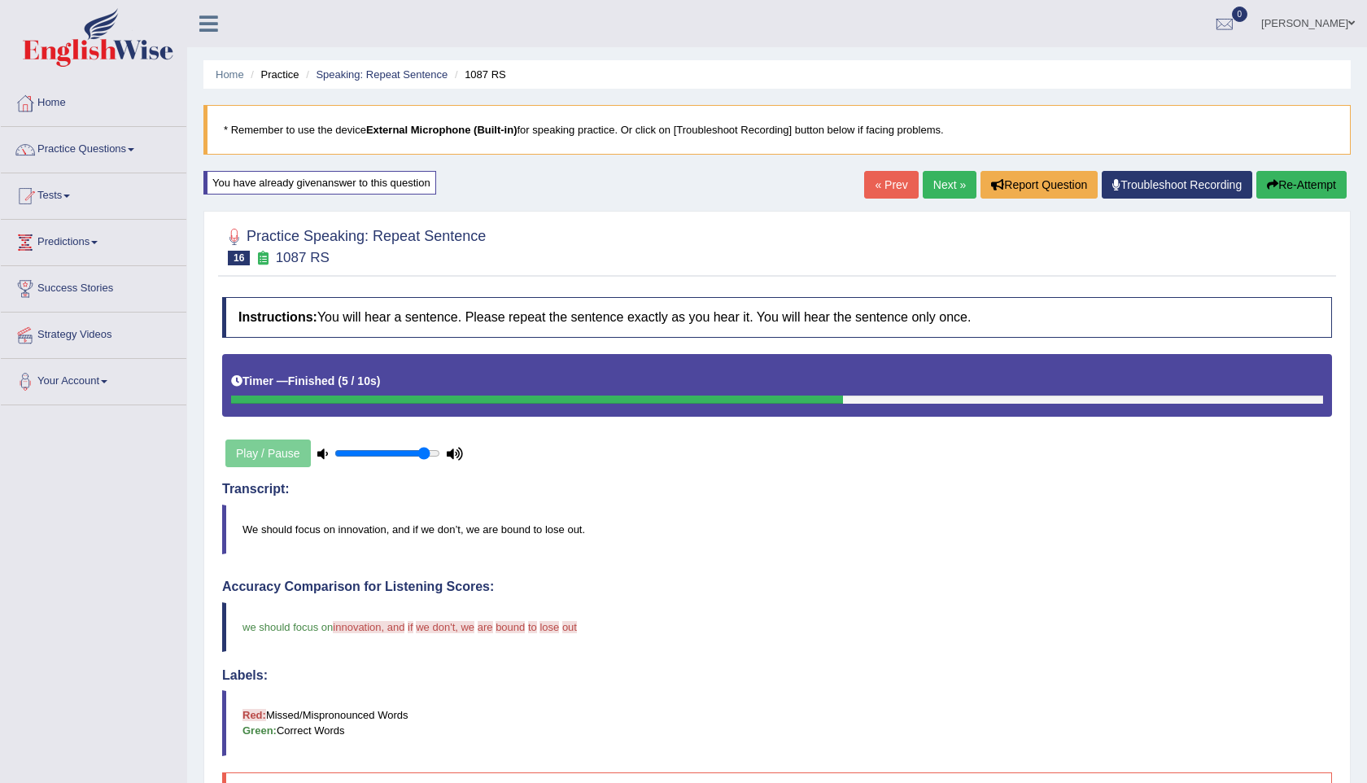
click at [929, 187] on link "Next »" at bounding box center [949, 185] width 54 height 28
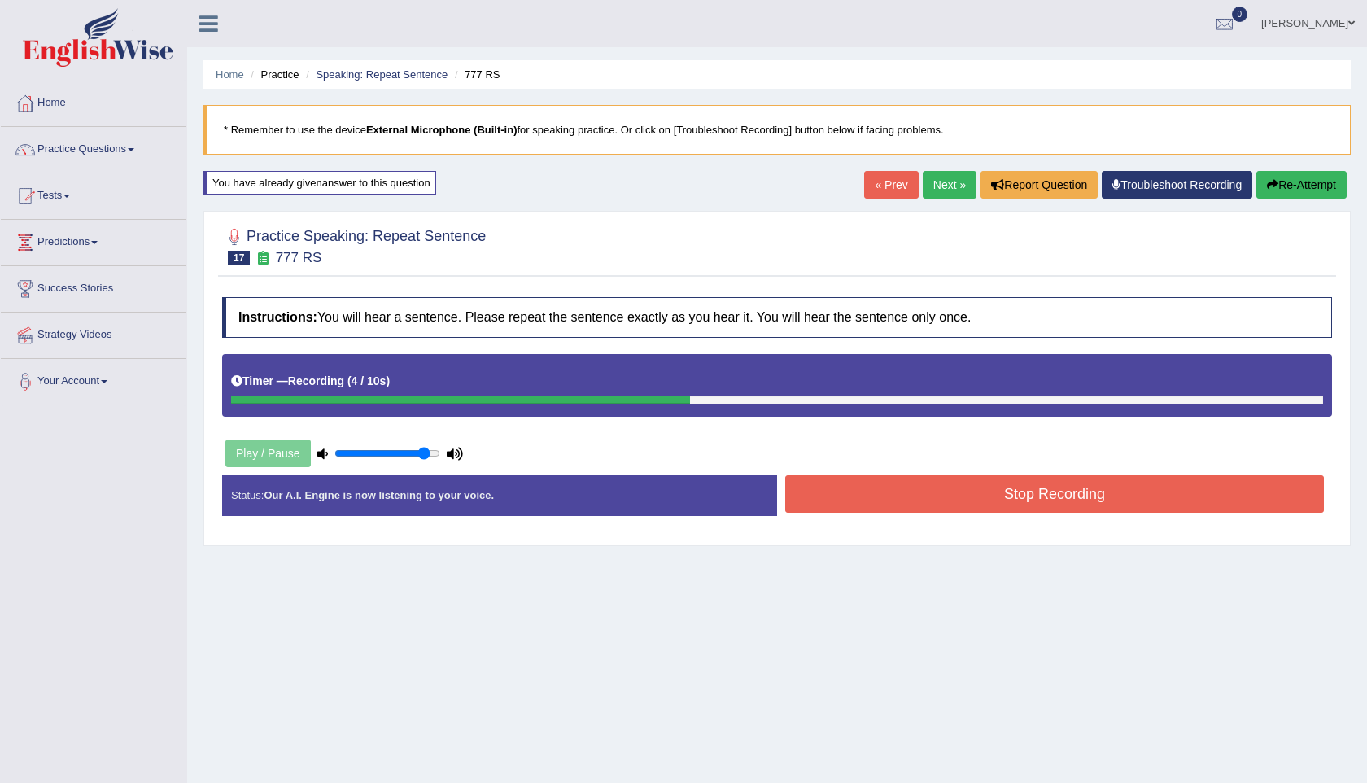
click at [1070, 493] on button "Stop Recording" at bounding box center [1054, 493] width 538 height 37
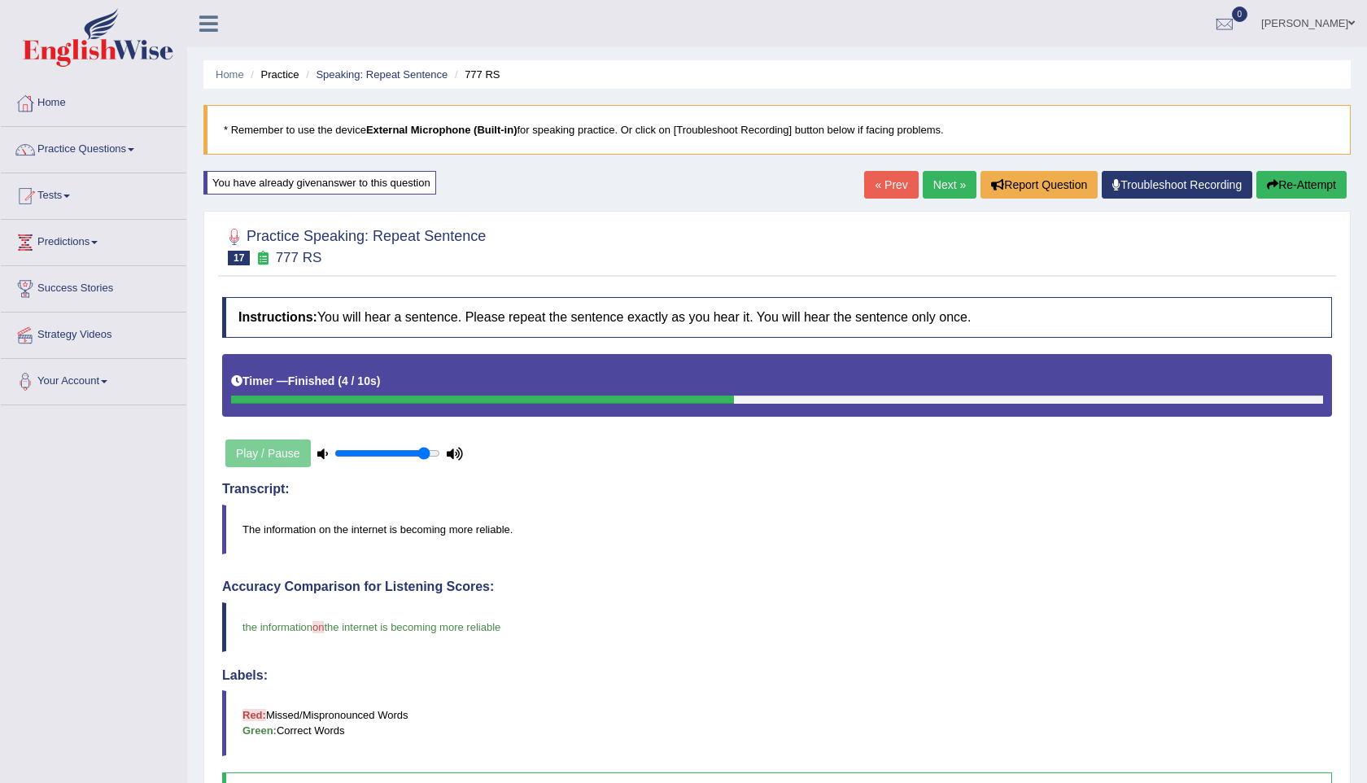
click at [942, 185] on link "Next »" at bounding box center [949, 185] width 54 height 28
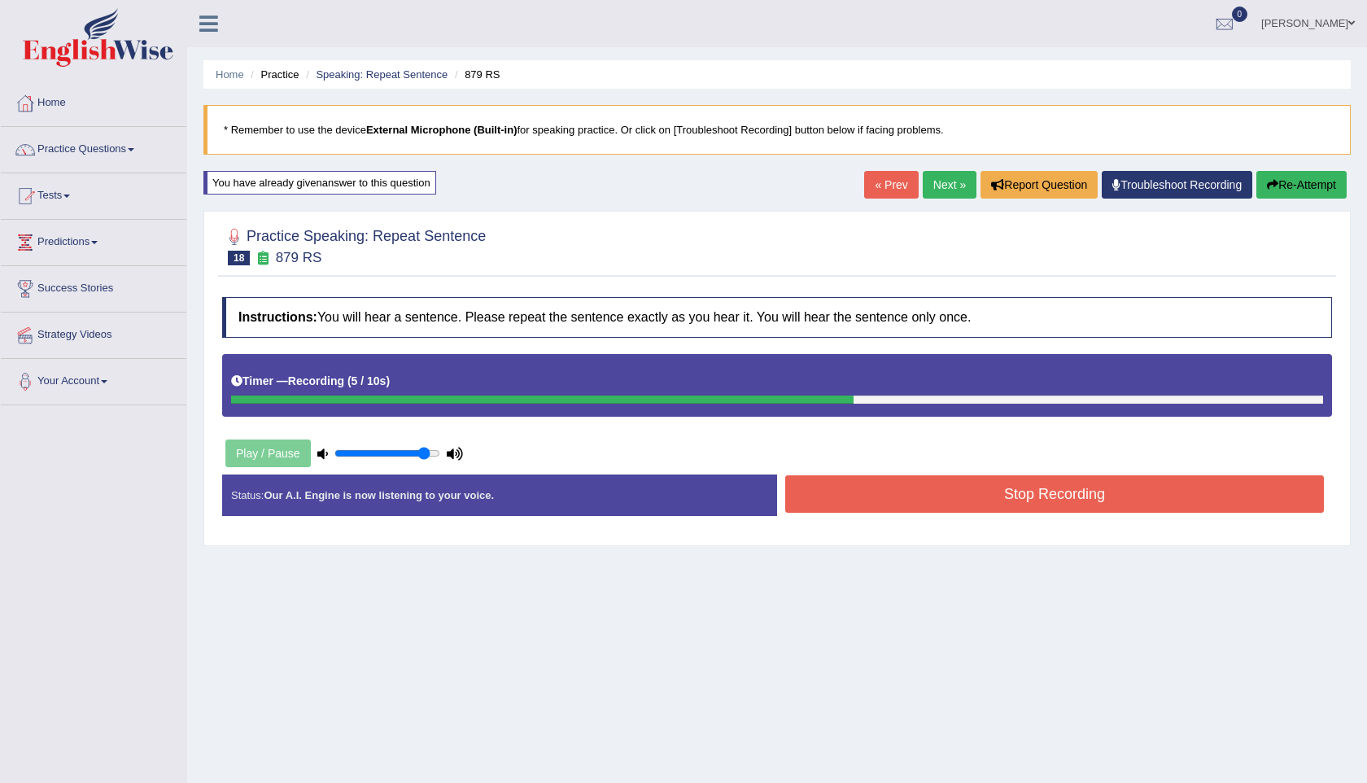
click at [1023, 495] on button "Stop Recording" at bounding box center [1054, 493] width 538 height 37
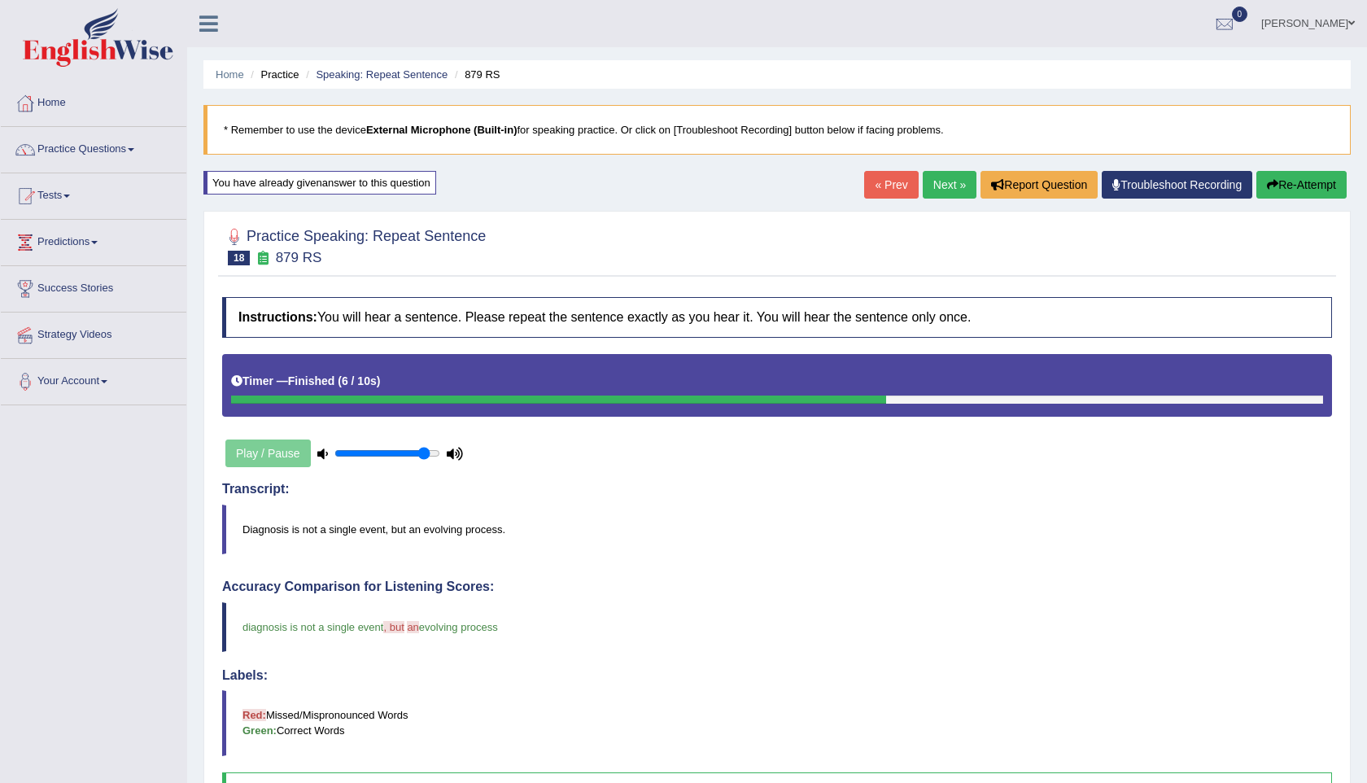
click at [930, 186] on link "Next »" at bounding box center [949, 185] width 54 height 28
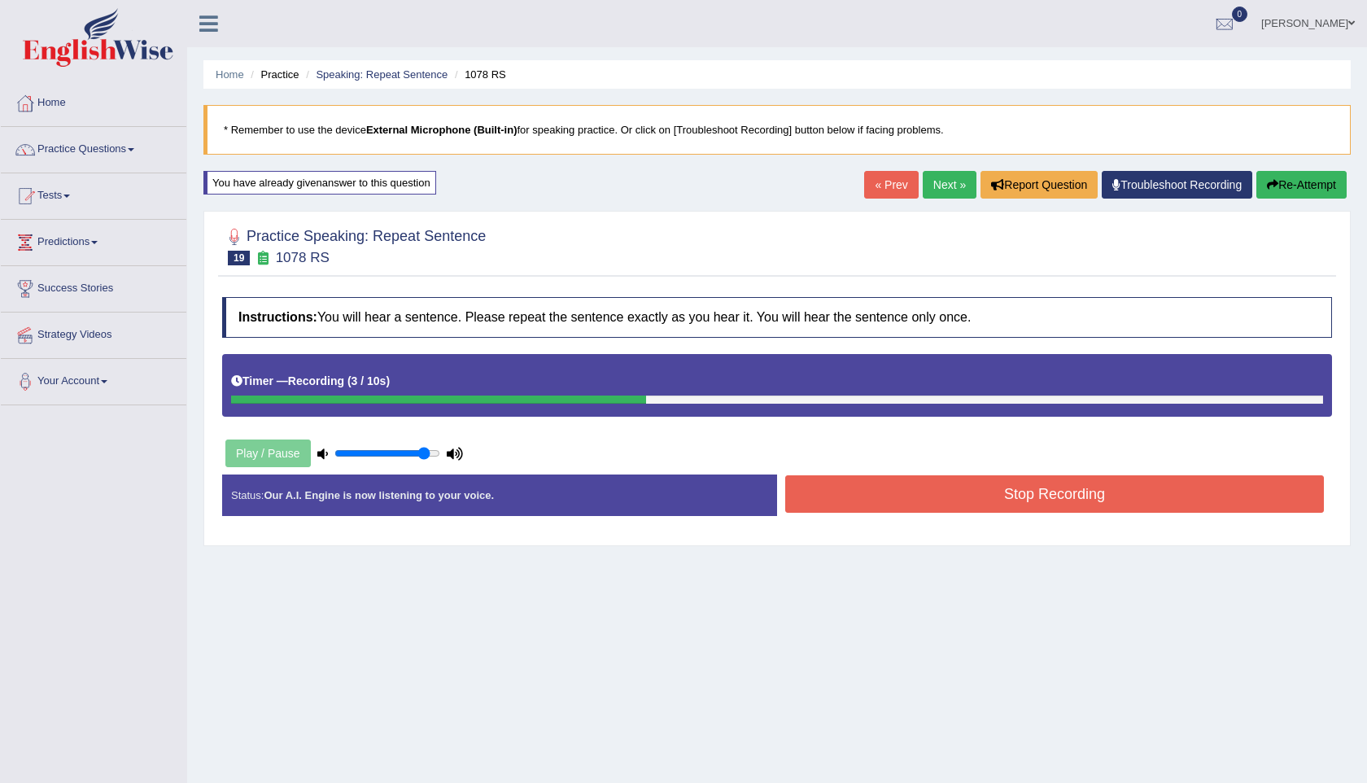
click at [1040, 485] on button "Stop Recording" at bounding box center [1054, 493] width 538 height 37
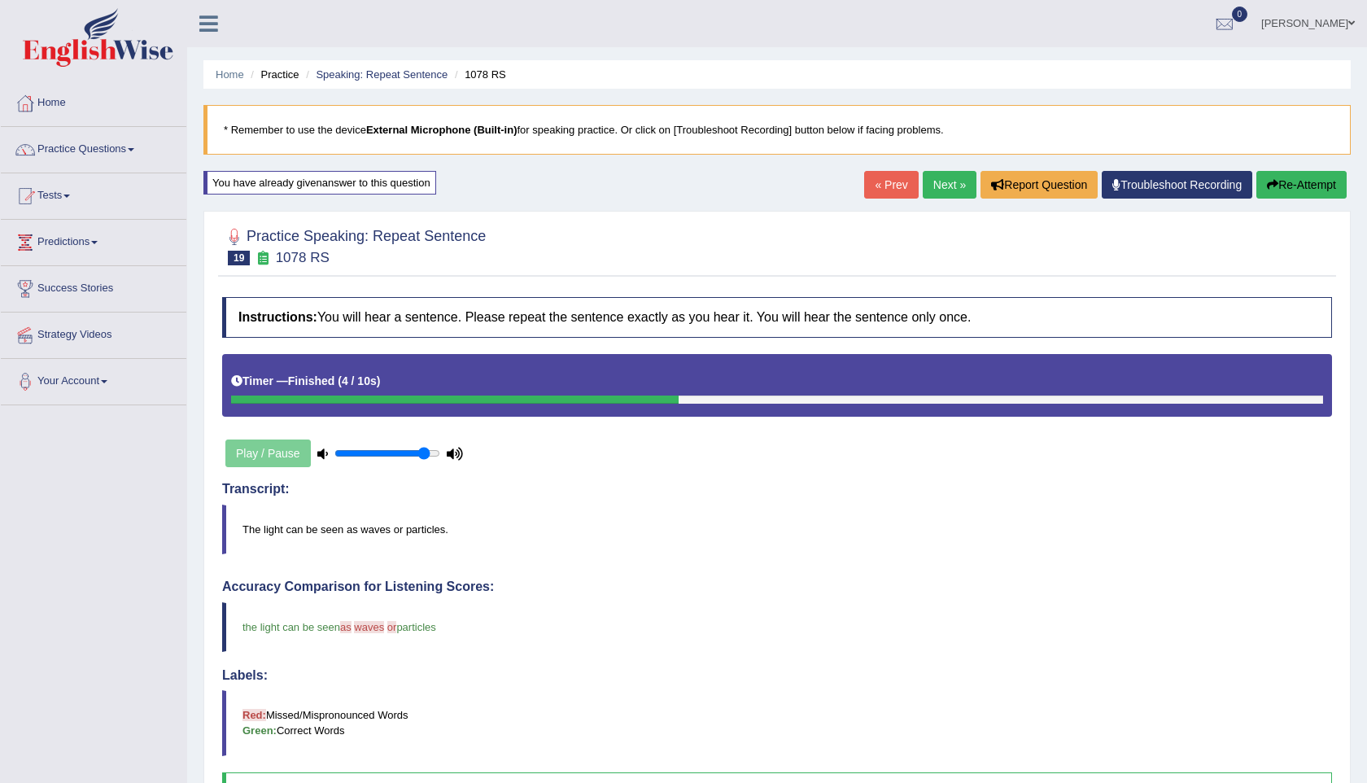
click at [944, 181] on link "Next »" at bounding box center [949, 185] width 54 height 28
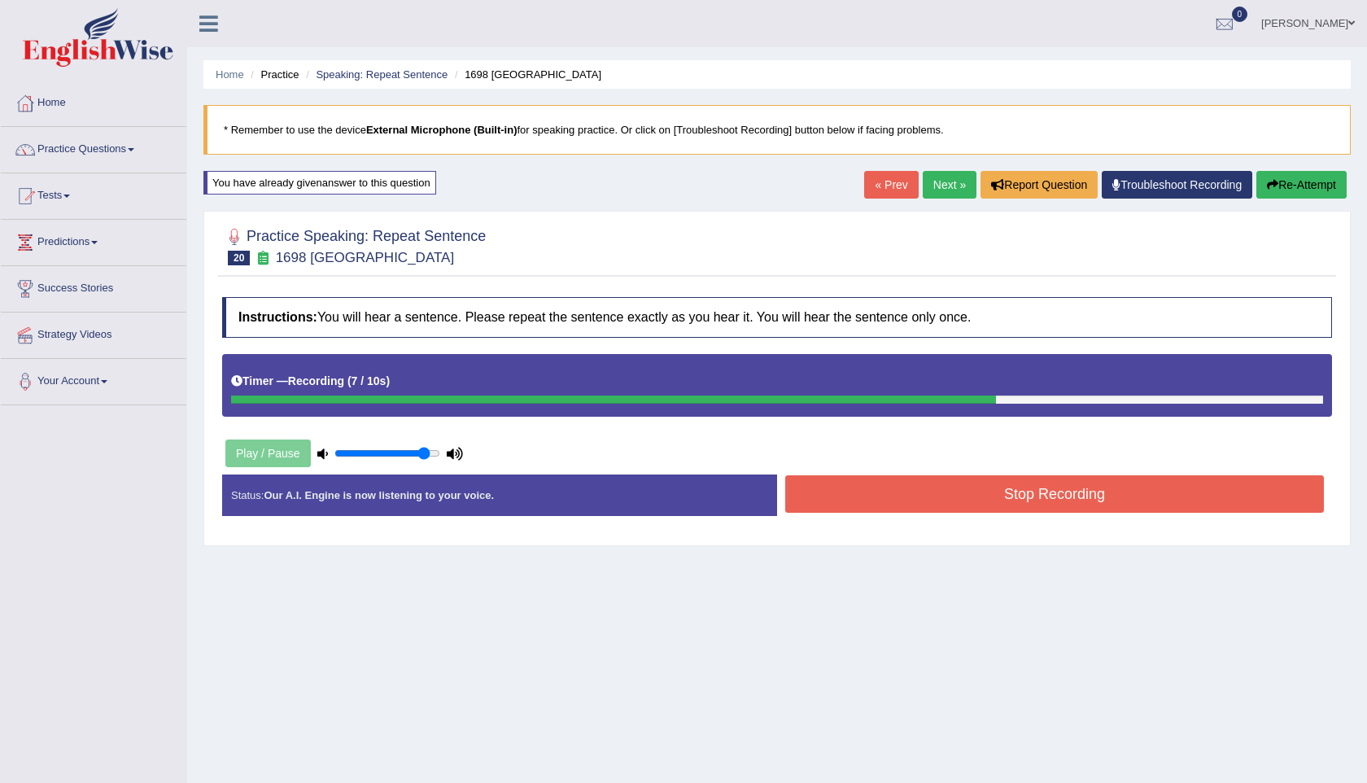
click at [1302, 197] on button "Re-Attempt" at bounding box center [1301, 185] width 90 height 28
click at [1089, 485] on button "Stop Recording" at bounding box center [1054, 493] width 538 height 37
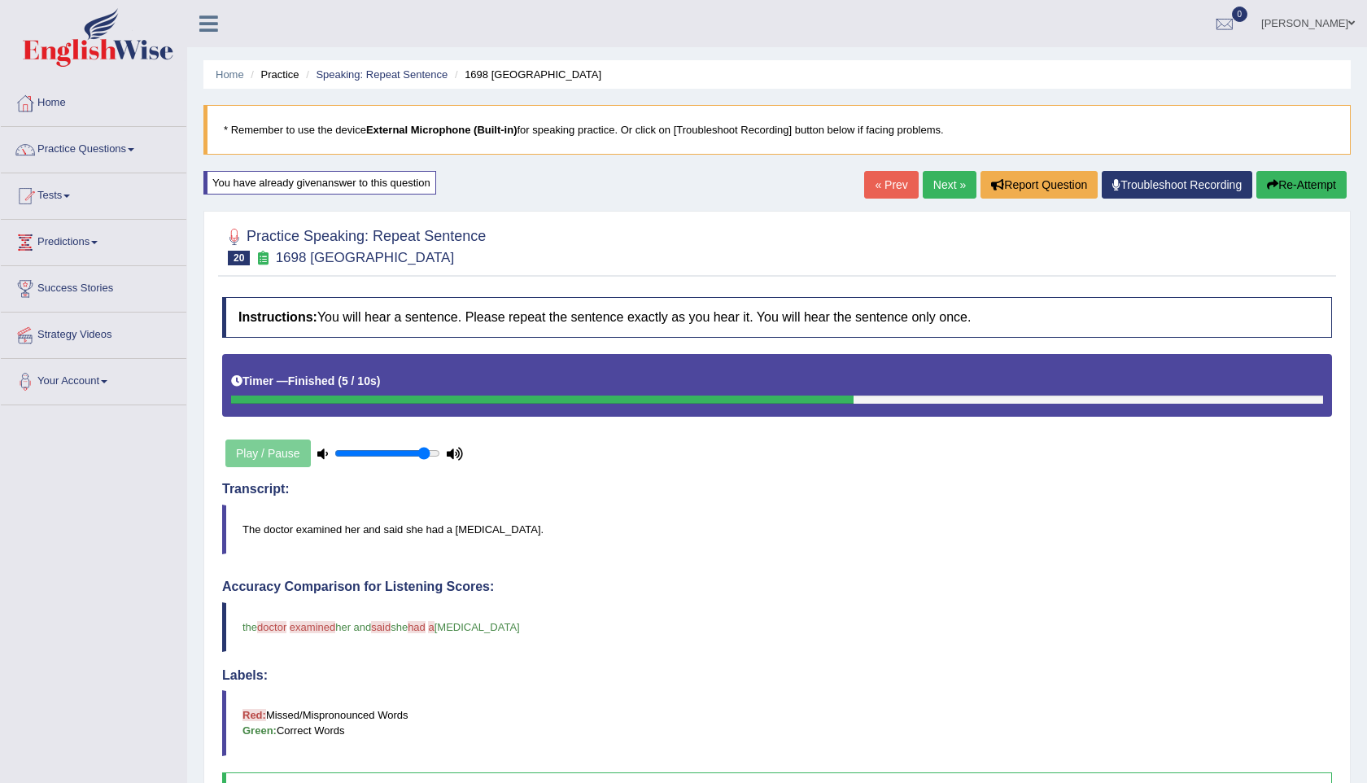
click at [934, 185] on link "Next »" at bounding box center [949, 185] width 54 height 28
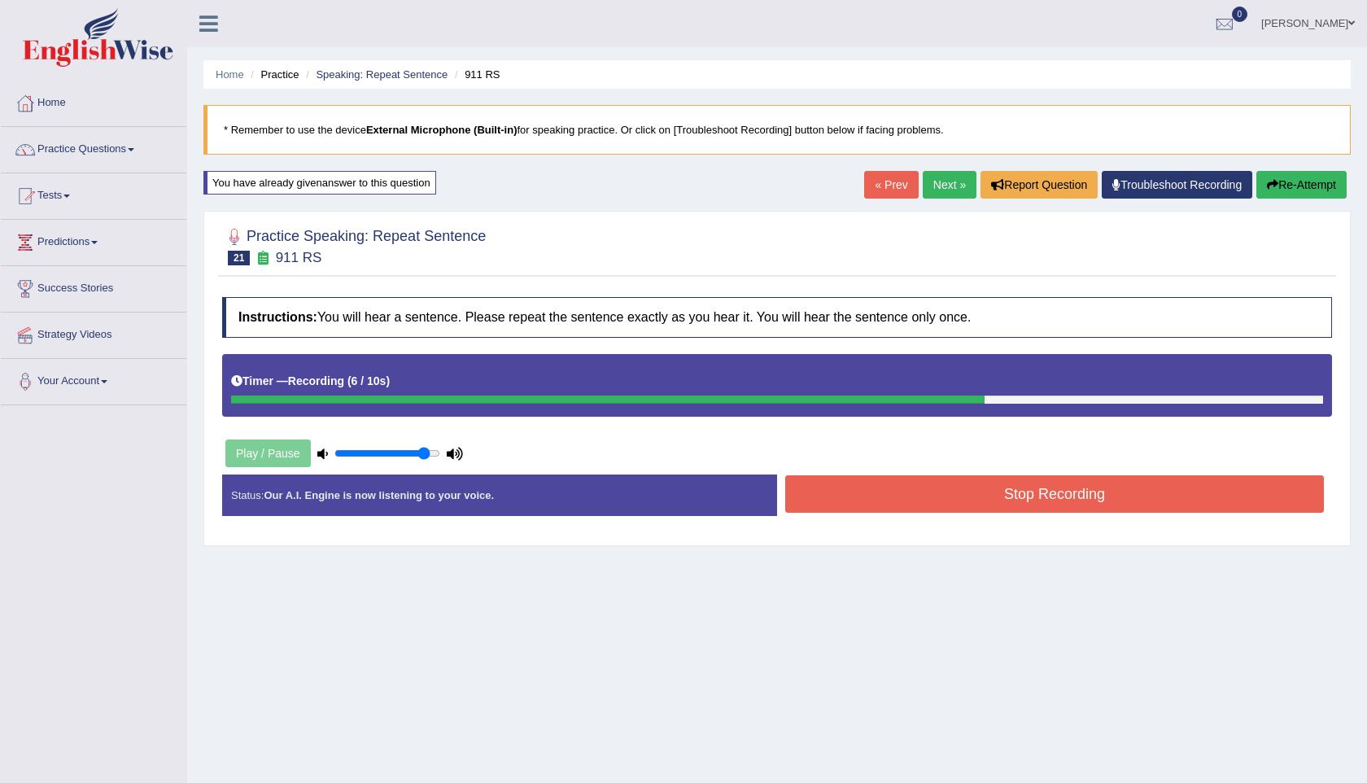
click at [976, 494] on button "Stop Recording" at bounding box center [1054, 493] width 538 height 37
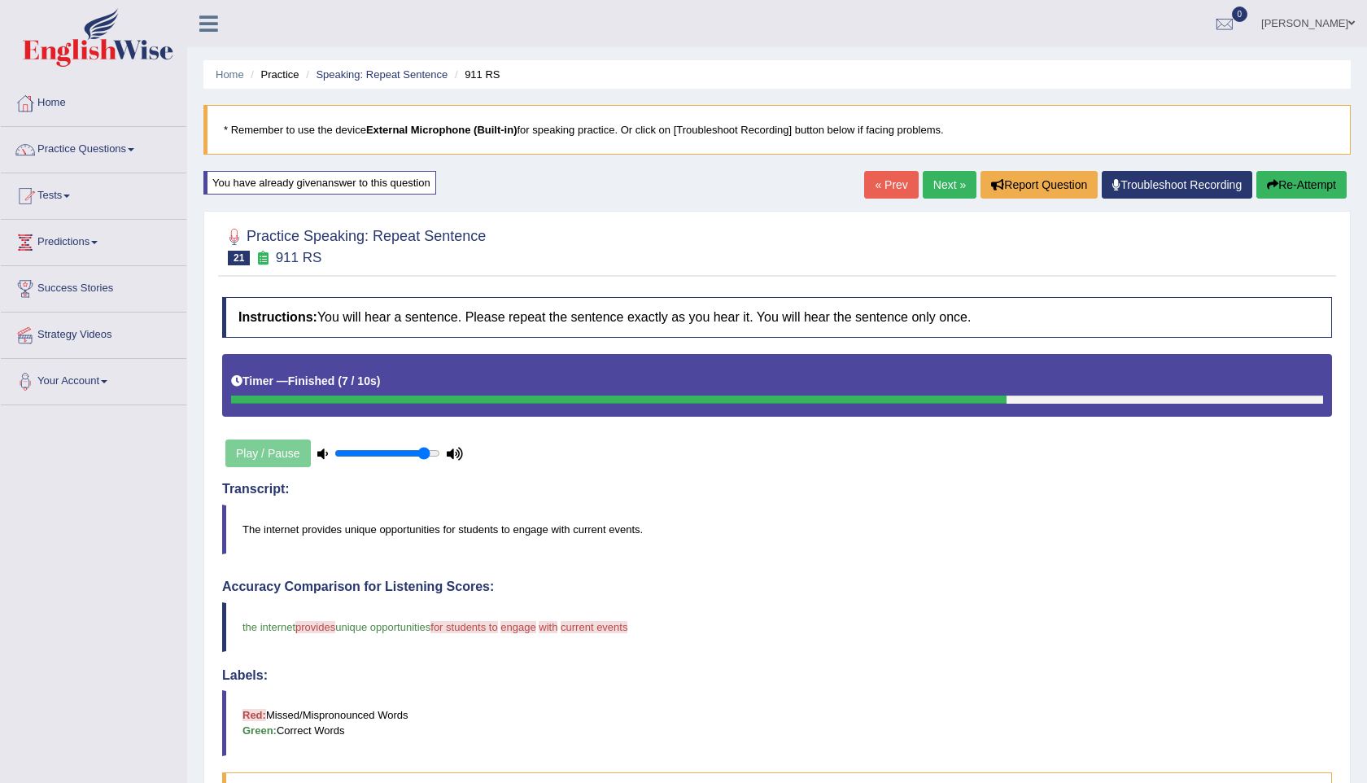
click at [1283, 190] on button "Re-Attempt" at bounding box center [1301, 185] width 90 height 28
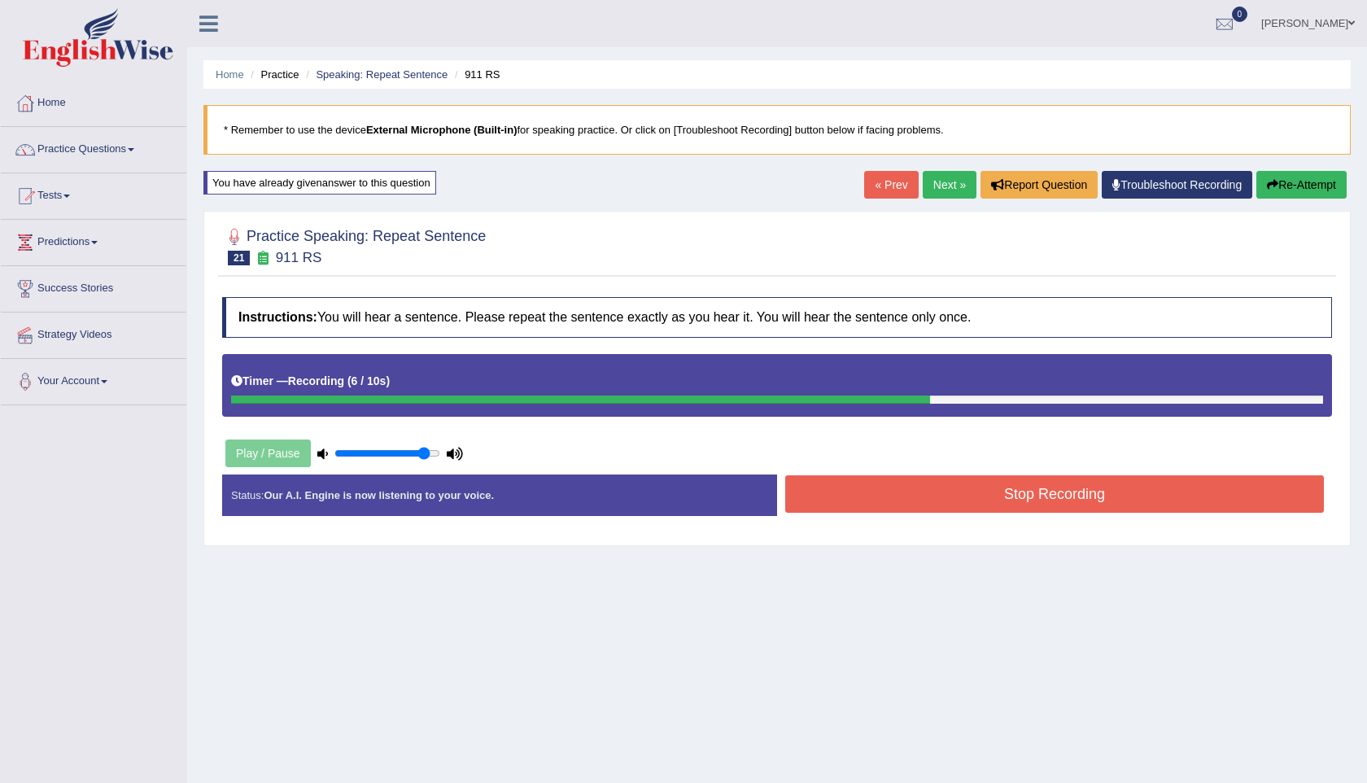
click at [1307, 193] on button "Re-Attempt" at bounding box center [1301, 185] width 90 height 28
click at [1062, 498] on button "Stop Recording" at bounding box center [1054, 493] width 538 height 37
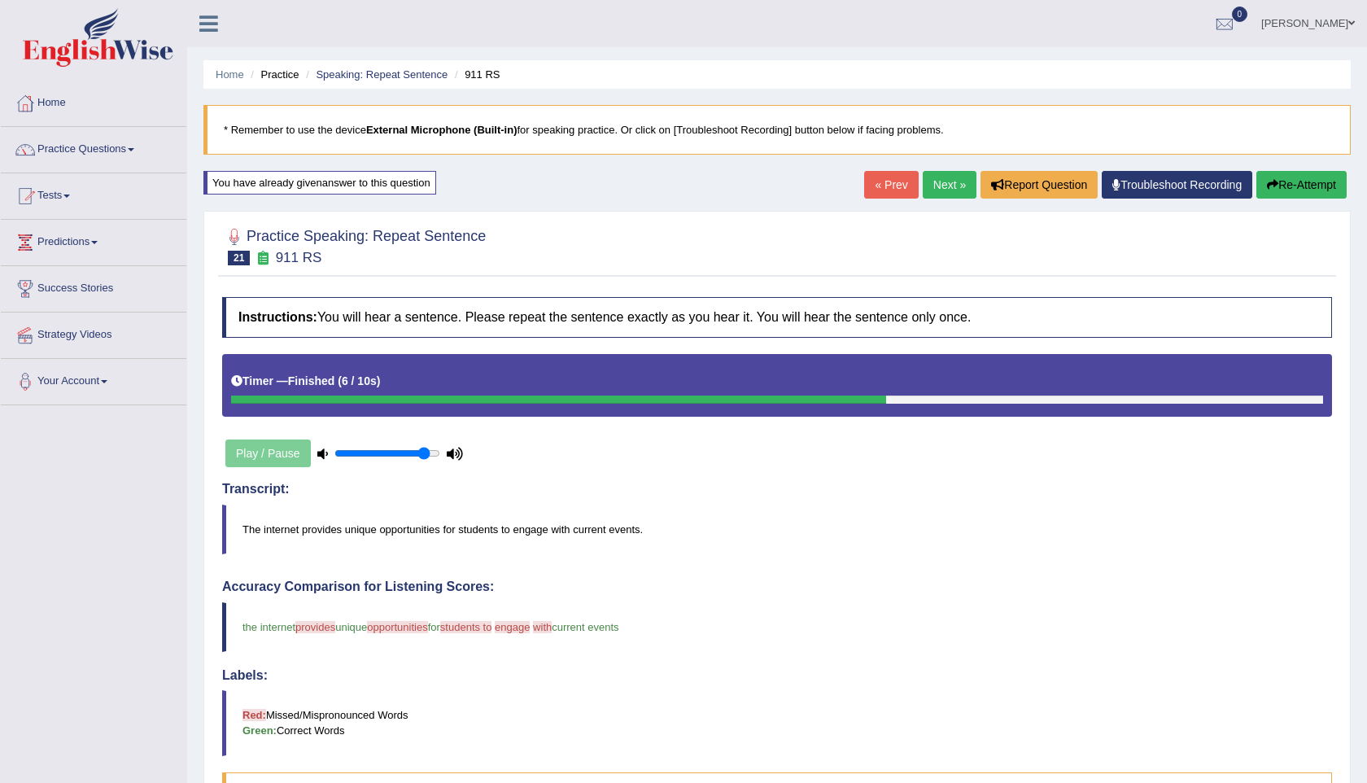
click at [933, 190] on link "Next »" at bounding box center [949, 185] width 54 height 28
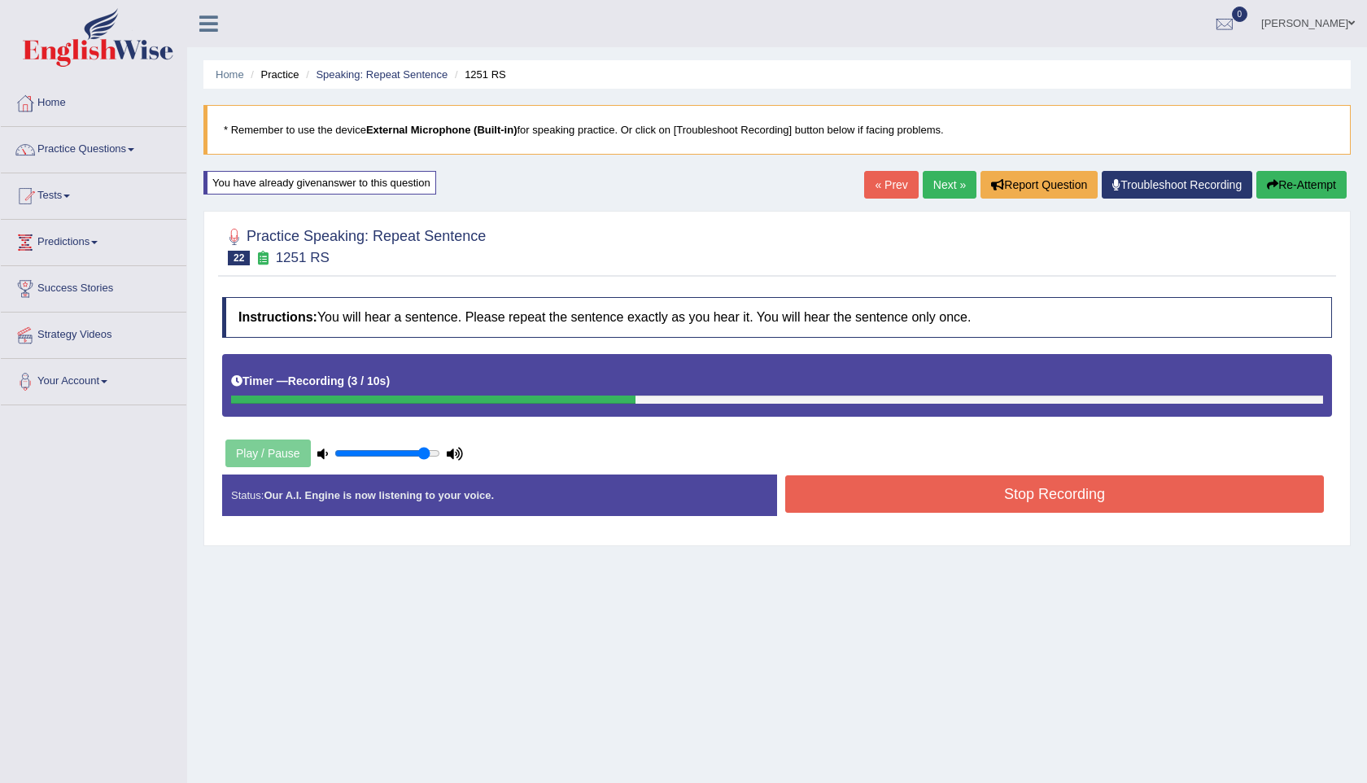
click at [1071, 479] on button "Stop Recording" at bounding box center [1054, 493] width 538 height 37
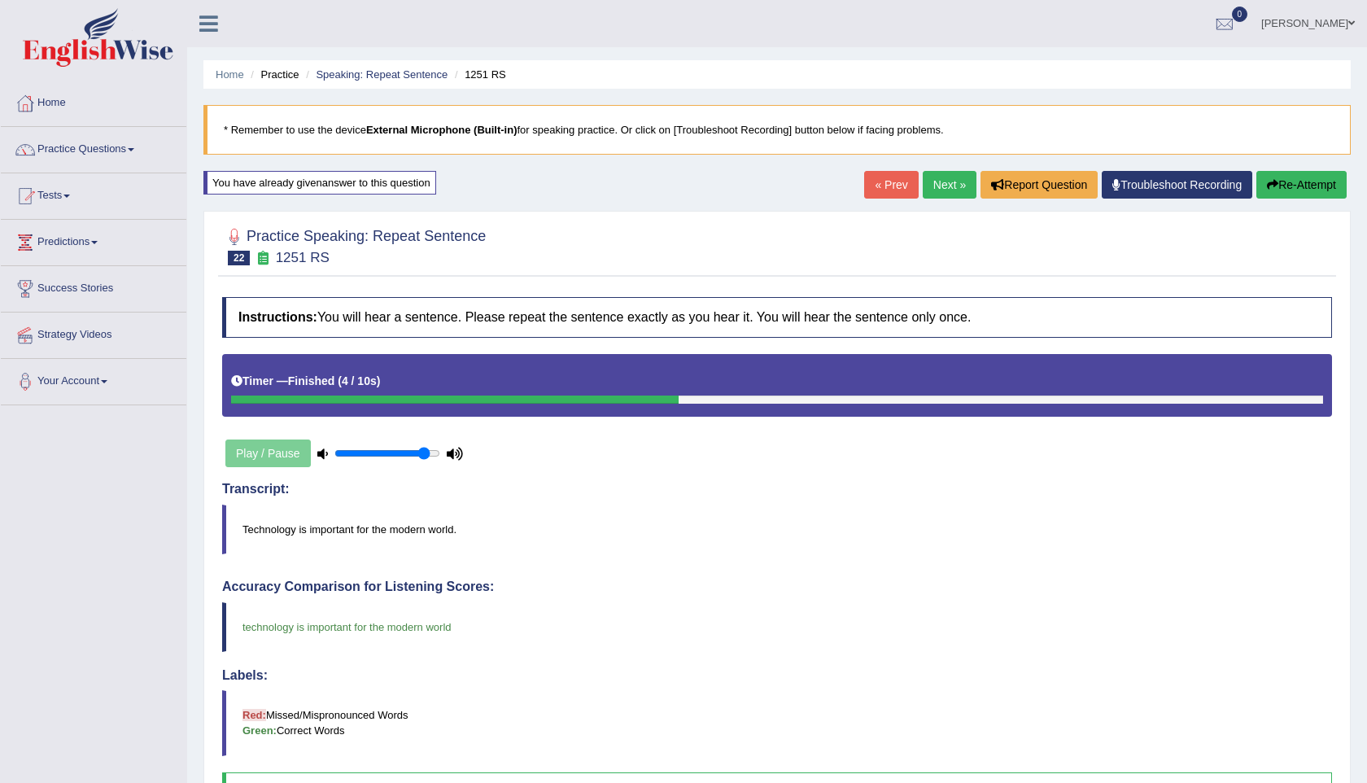
click at [932, 183] on link "Next »" at bounding box center [949, 185] width 54 height 28
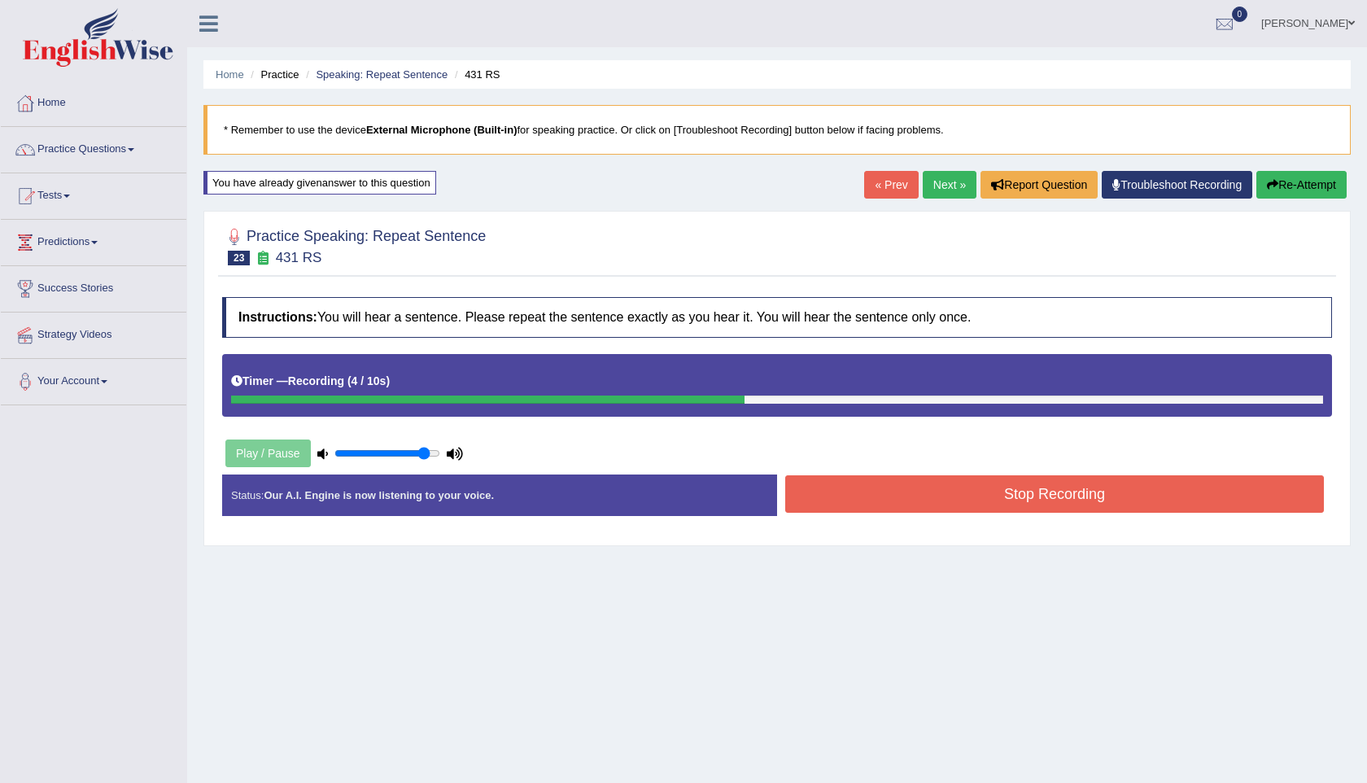
click at [1051, 483] on button "Stop Recording" at bounding box center [1054, 493] width 538 height 37
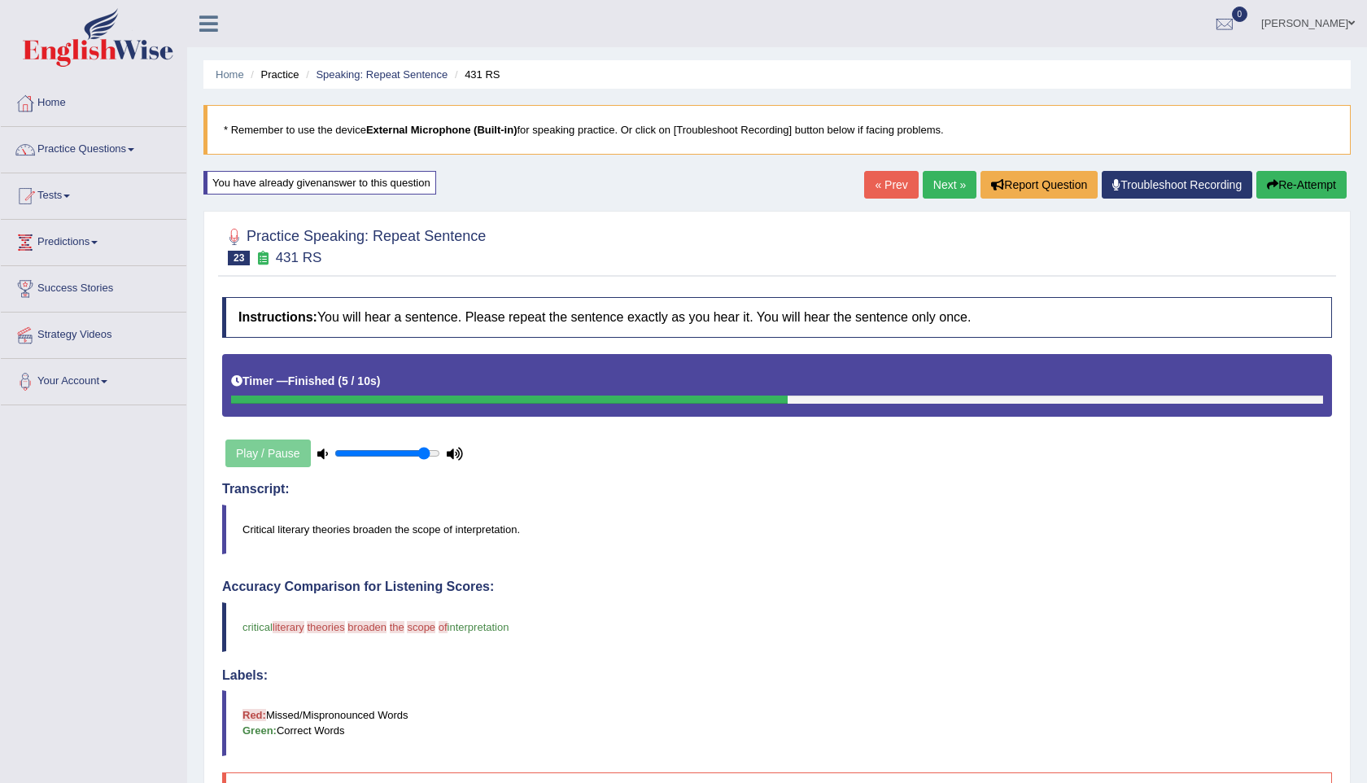
click at [1256, 186] on button "Re-Attempt" at bounding box center [1301, 185] width 90 height 28
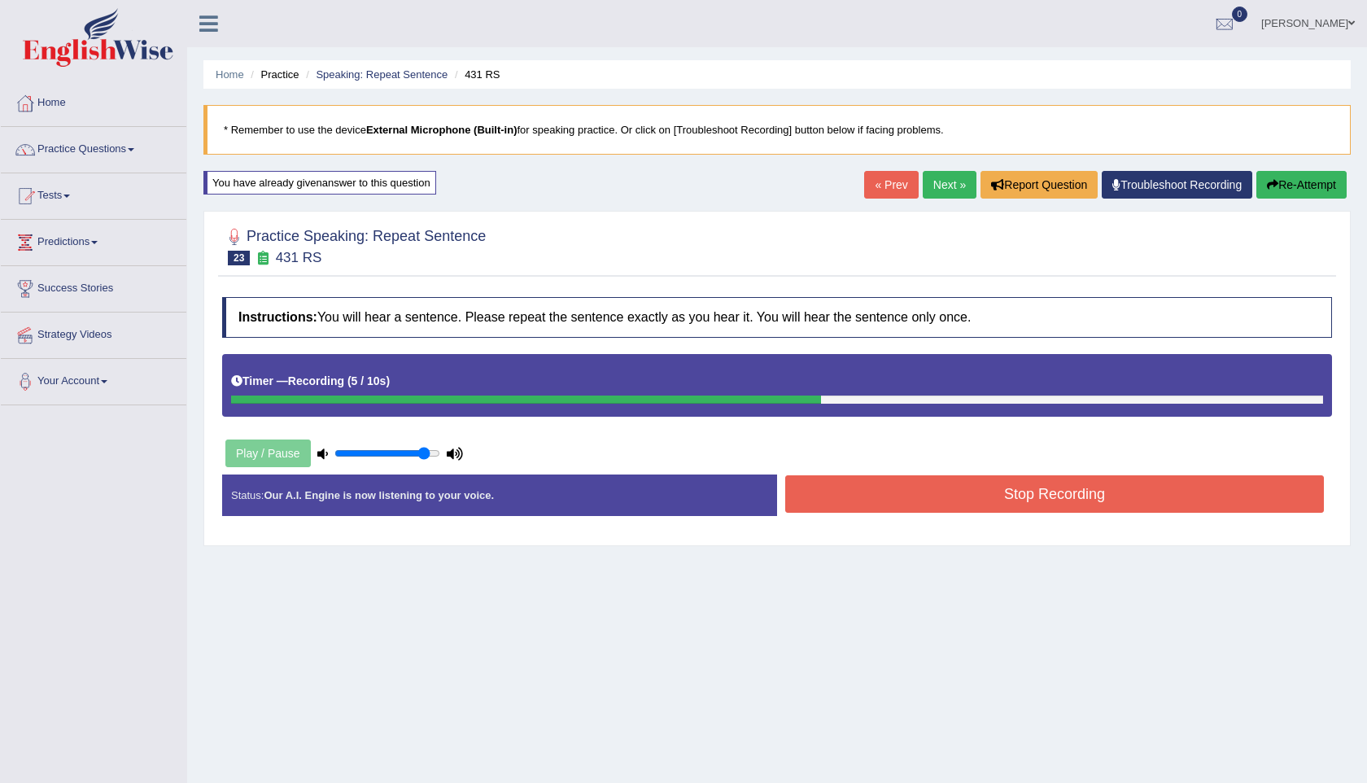
click at [1027, 501] on button "Stop Recording" at bounding box center [1054, 493] width 538 height 37
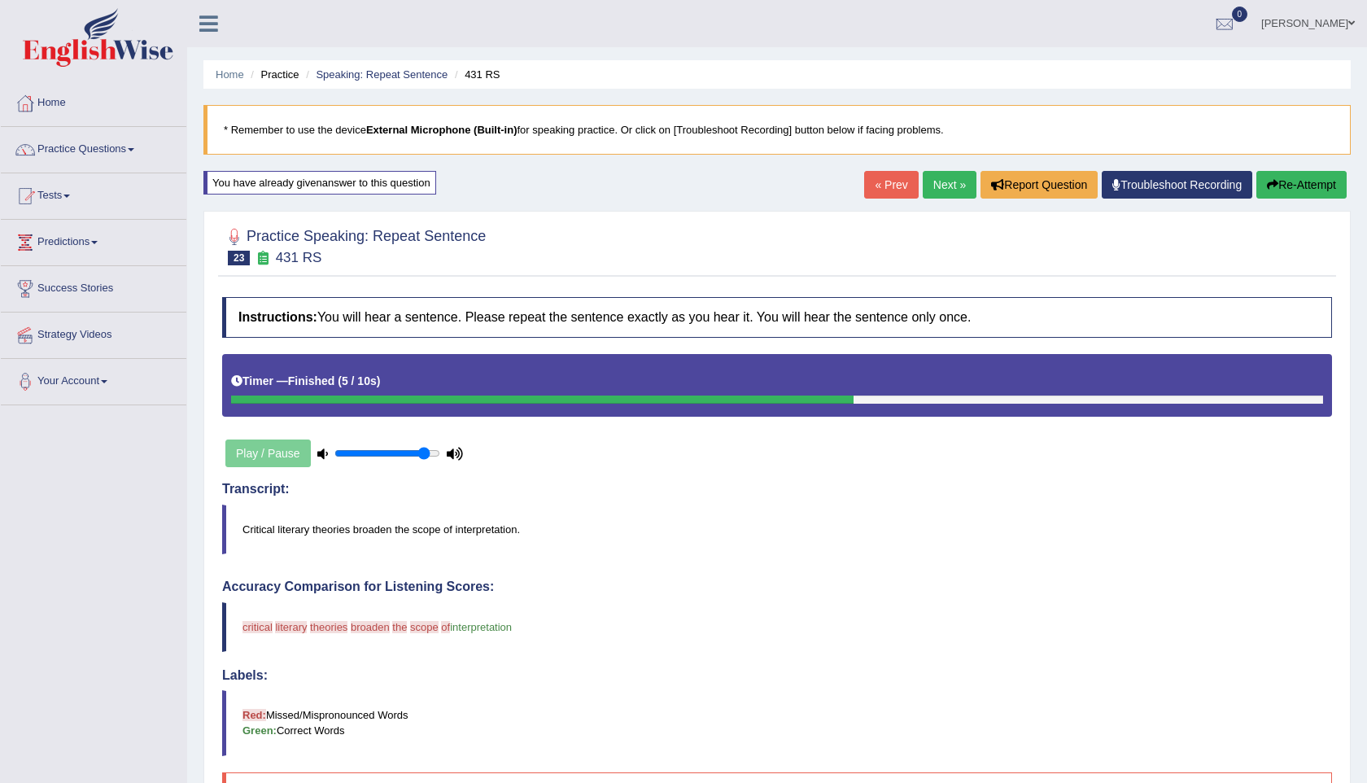
click at [1301, 189] on button "Re-Attempt" at bounding box center [1301, 185] width 90 height 28
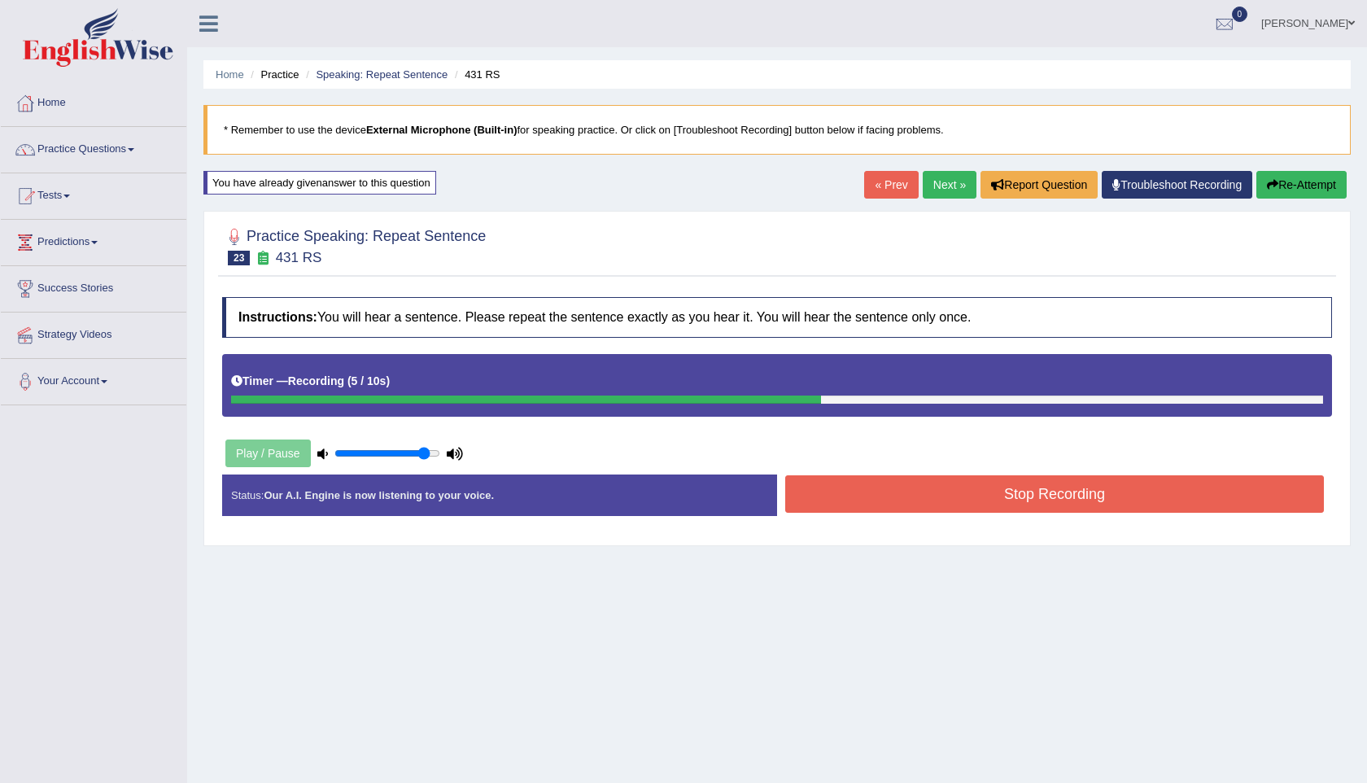
click at [1107, 492] on button "Stop Recording" at bounding box center [1054, 493] width 538 height 37
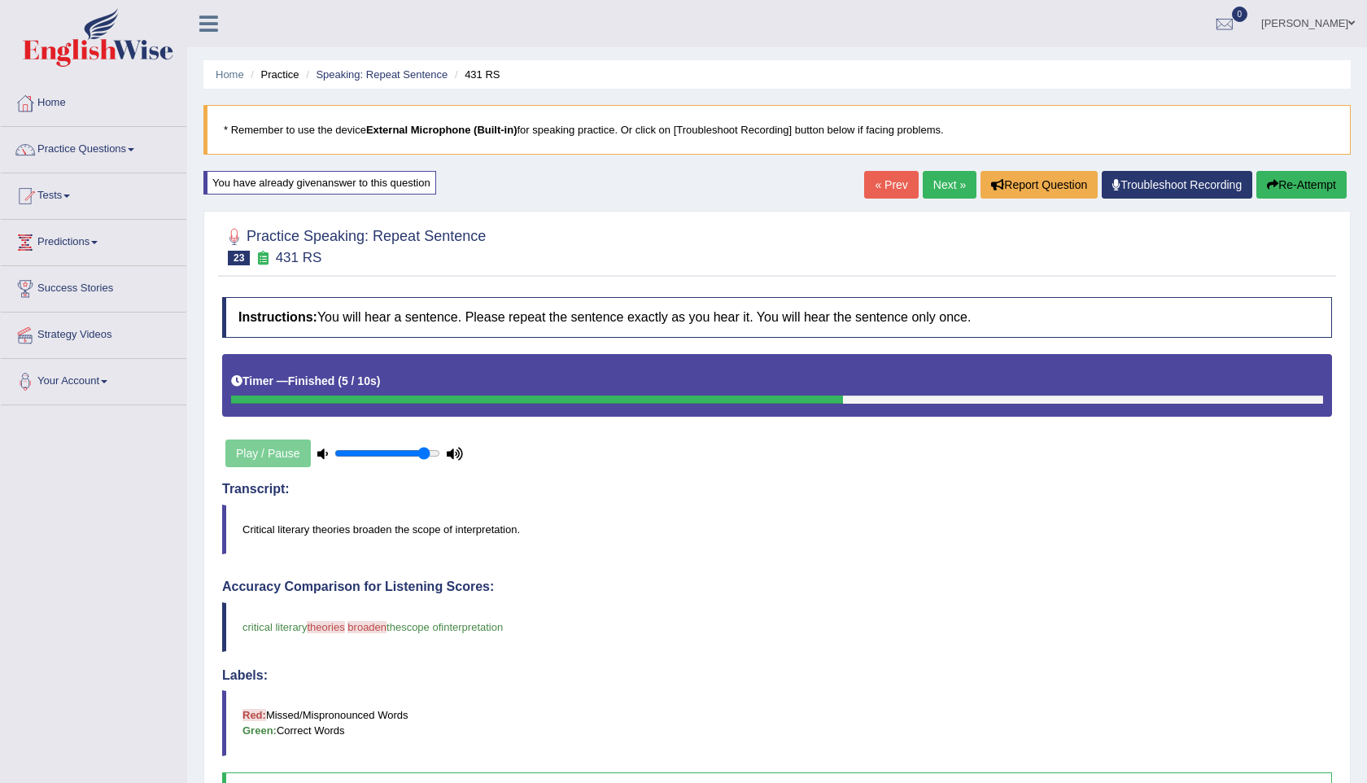
click at [941, 188] on link "Next »" at bounding box center [949, 185] width 54 height 28
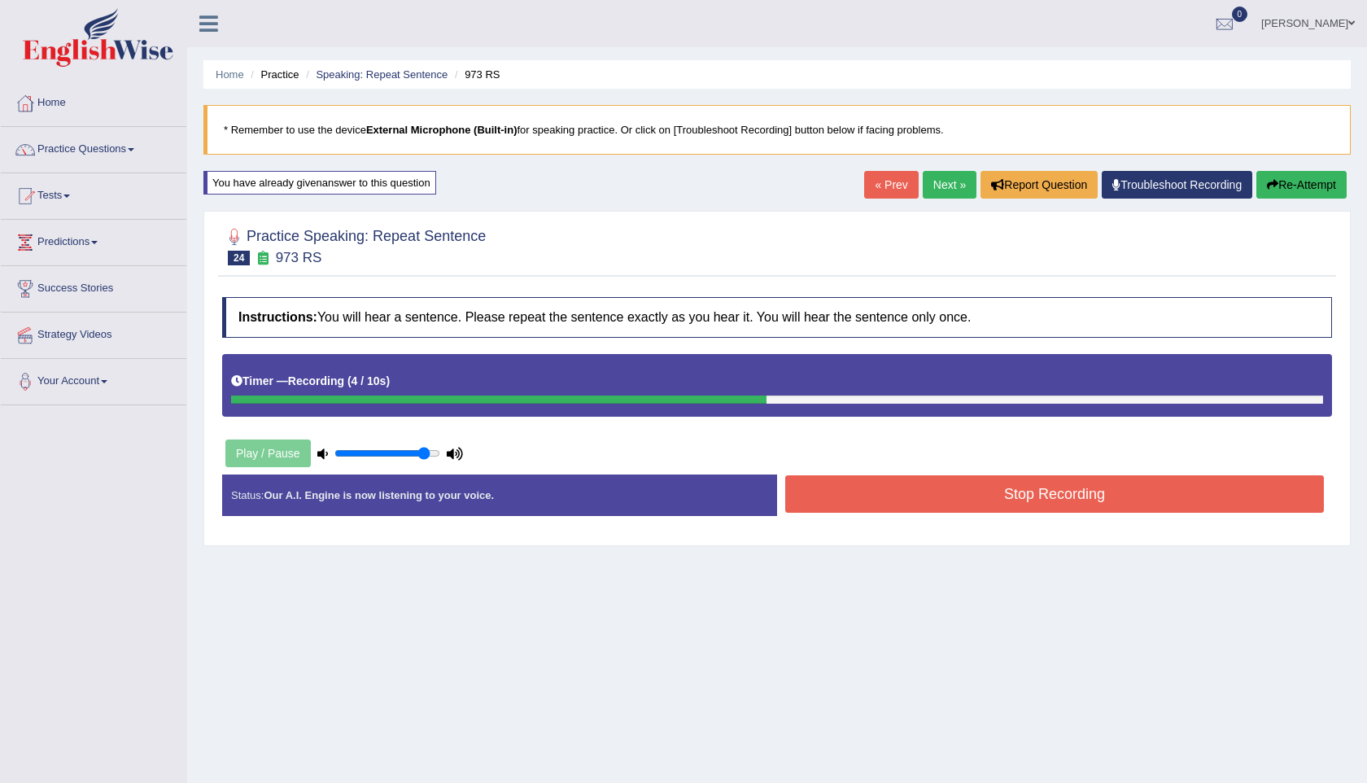
click at [1009, 509] on button "Stop Recording" at bounding box center [1054, 493] width 538 height 37
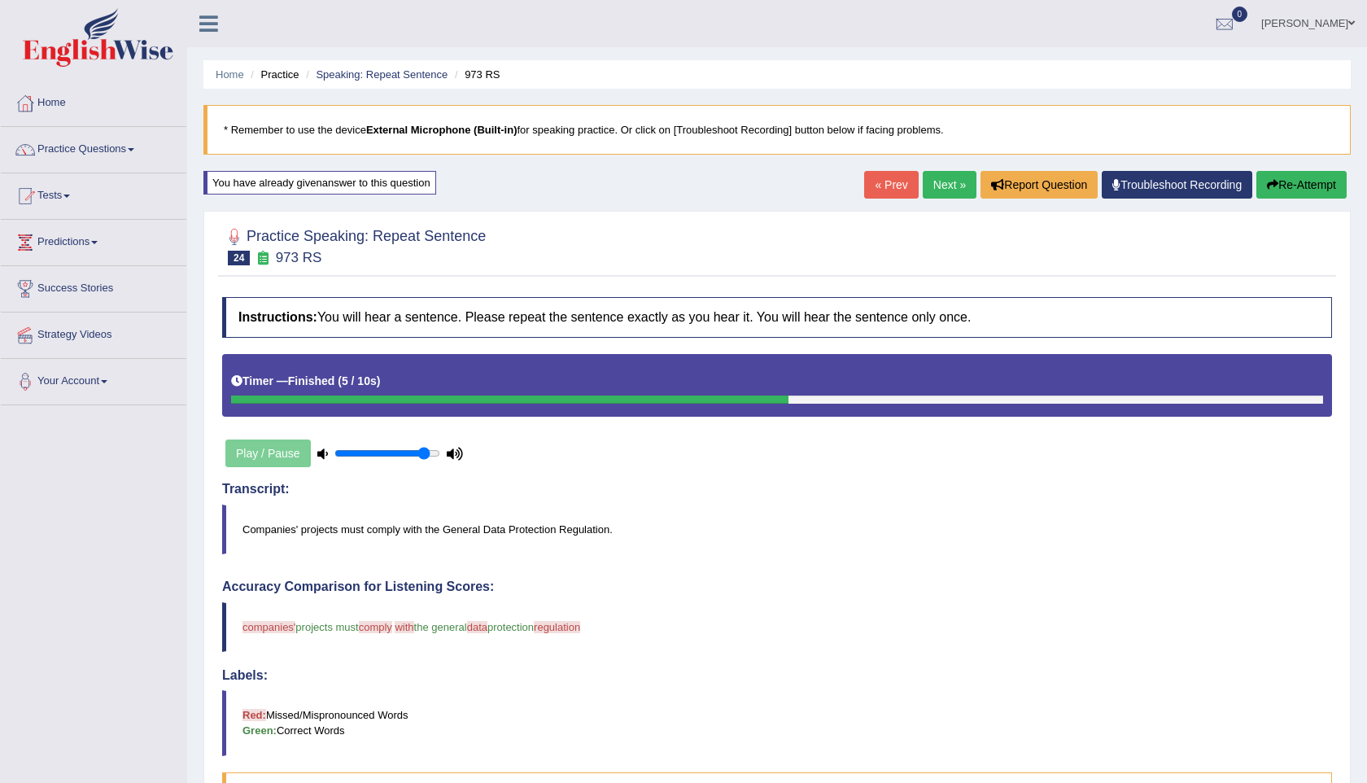
click at [927, 180] on link "Next »" at bounding box center [949, 185] width 54 height 28
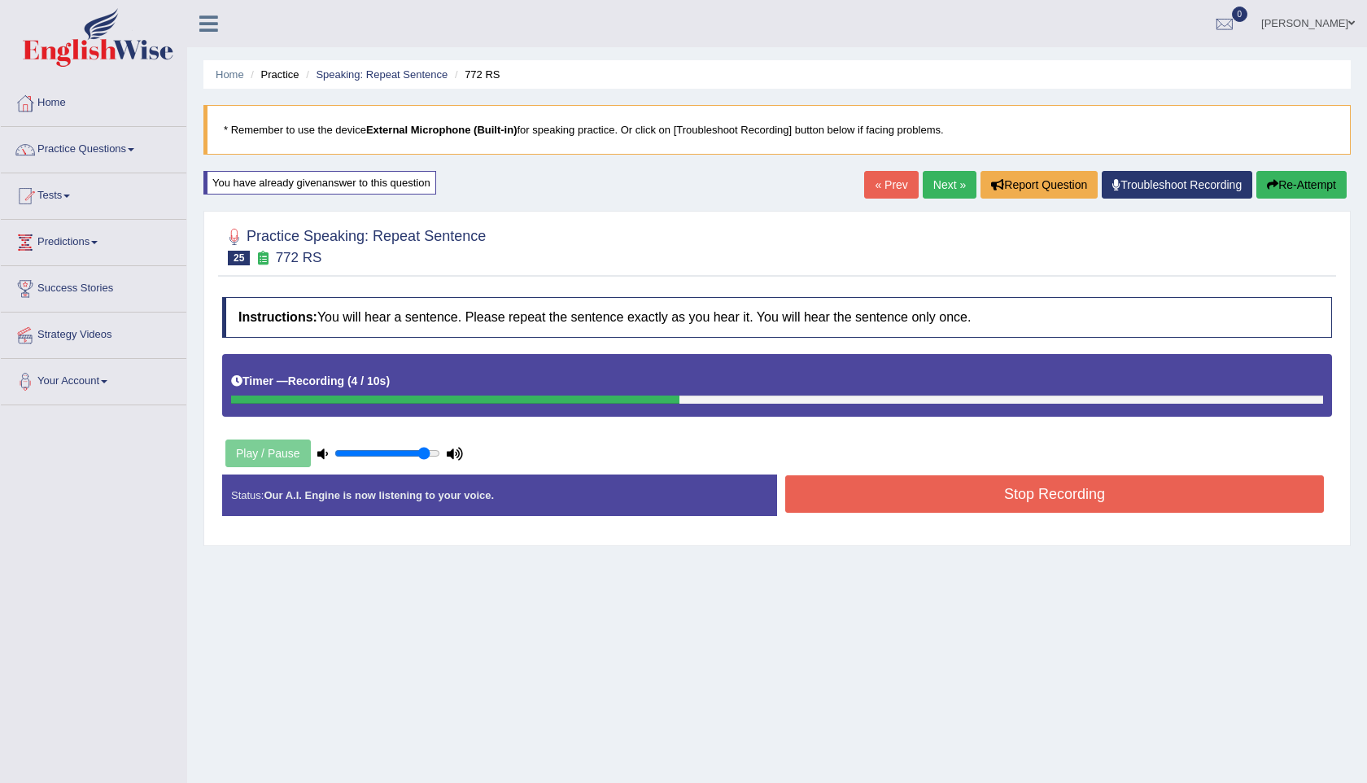
click at [1001, 500] on button "Stop Recording" at bounding box center [1054, 493] width 538 height 37
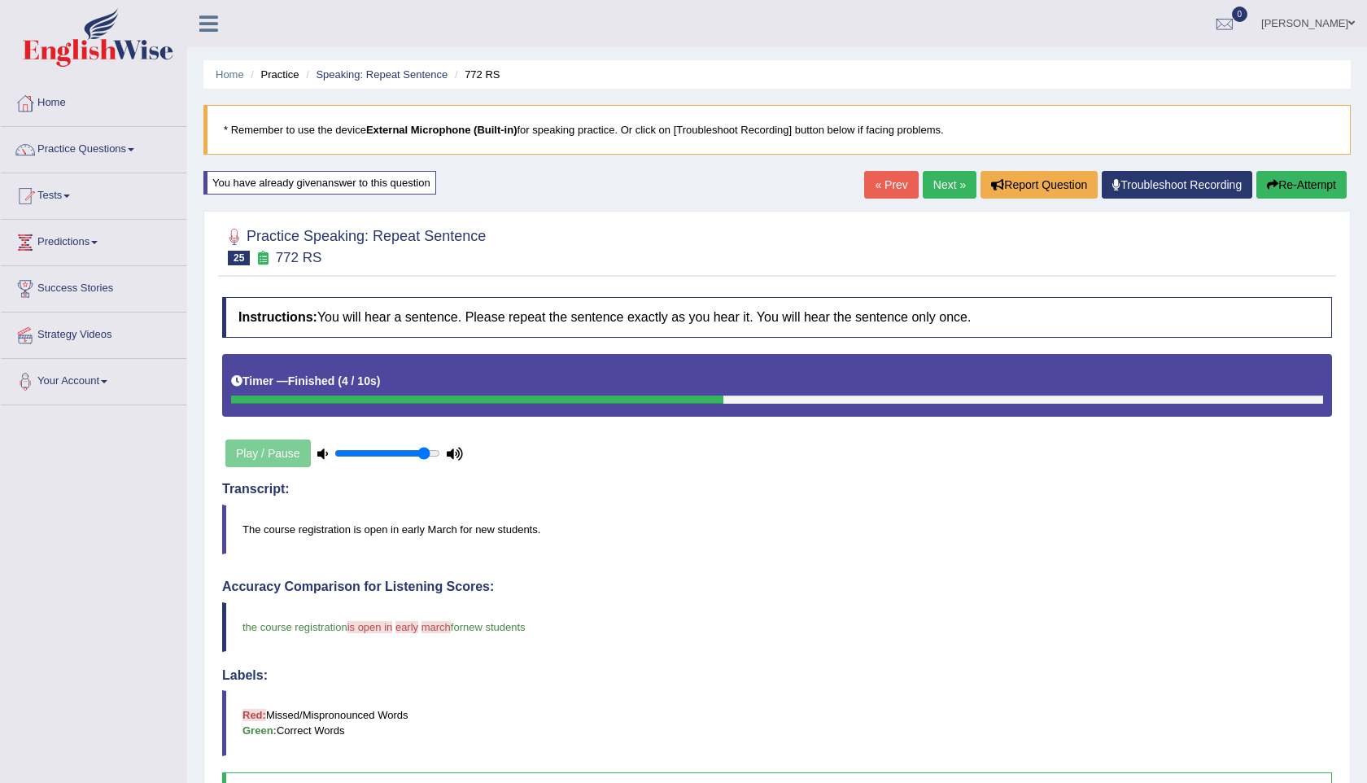
click at [935, 188] on link "Next »" at bounding box center [949, 185] width 54 height 28
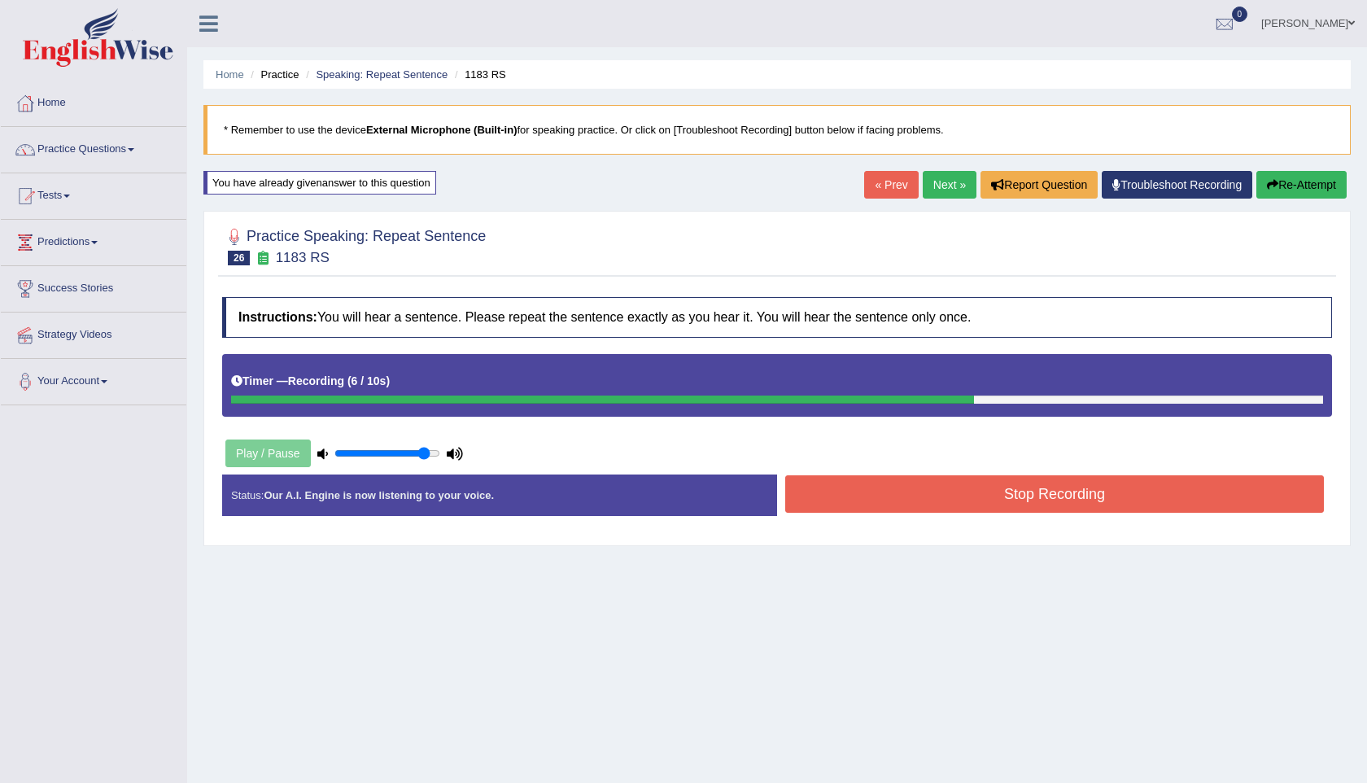
click at [1069, 503] on button "Stop Recording" at bounding box center [1054, 493] width 538 height 37
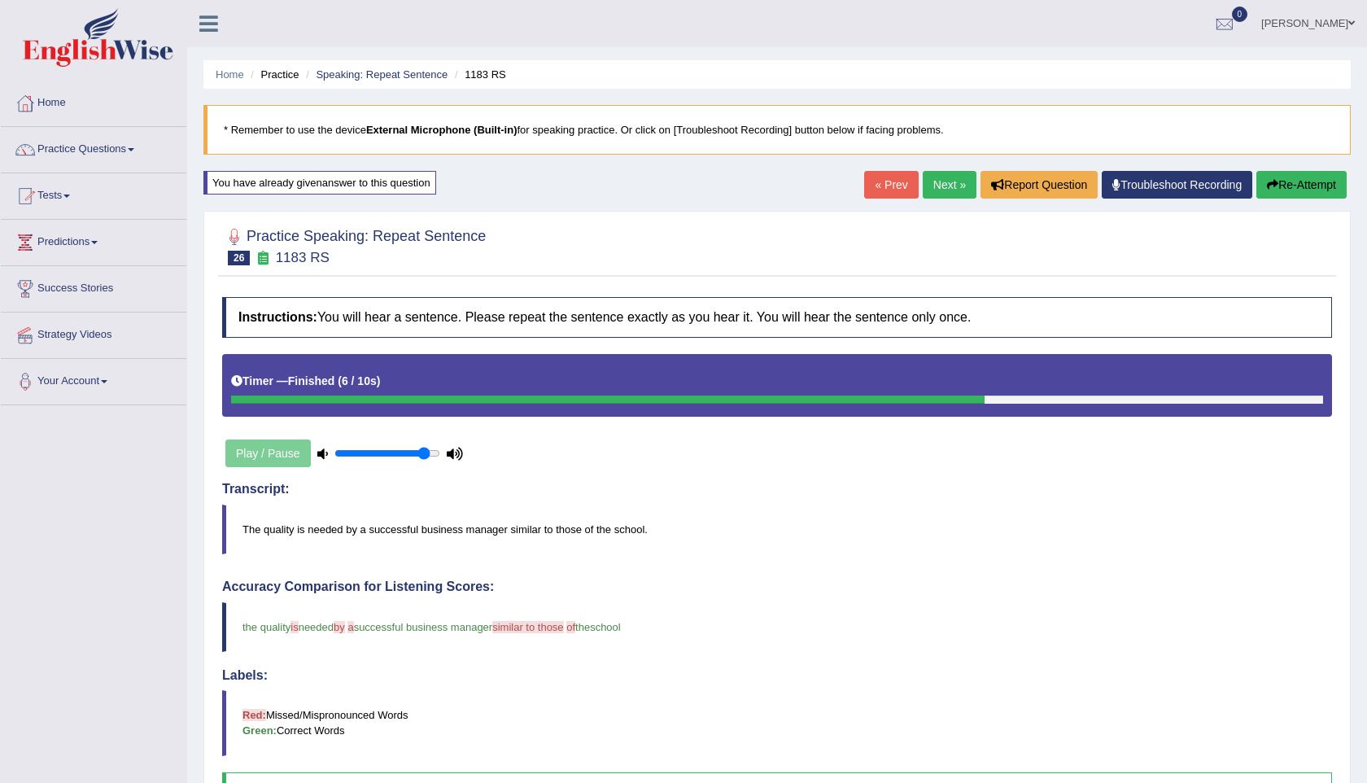
click at [944, 186] on link "Next »" at bounding box center [949, 185] width 54 height 28
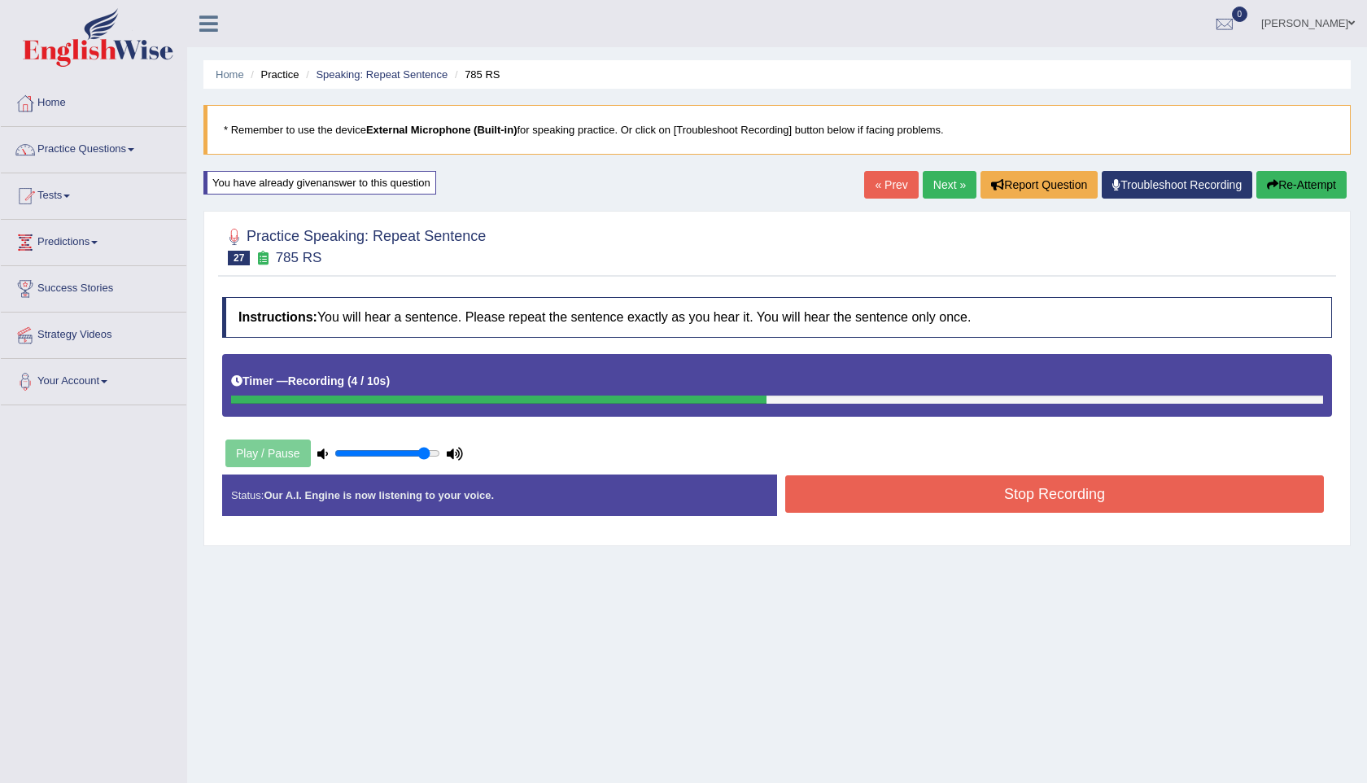
click at [992, 499] on button "Stop Recording" at bounding box center [1054, 493] width 538 height 37
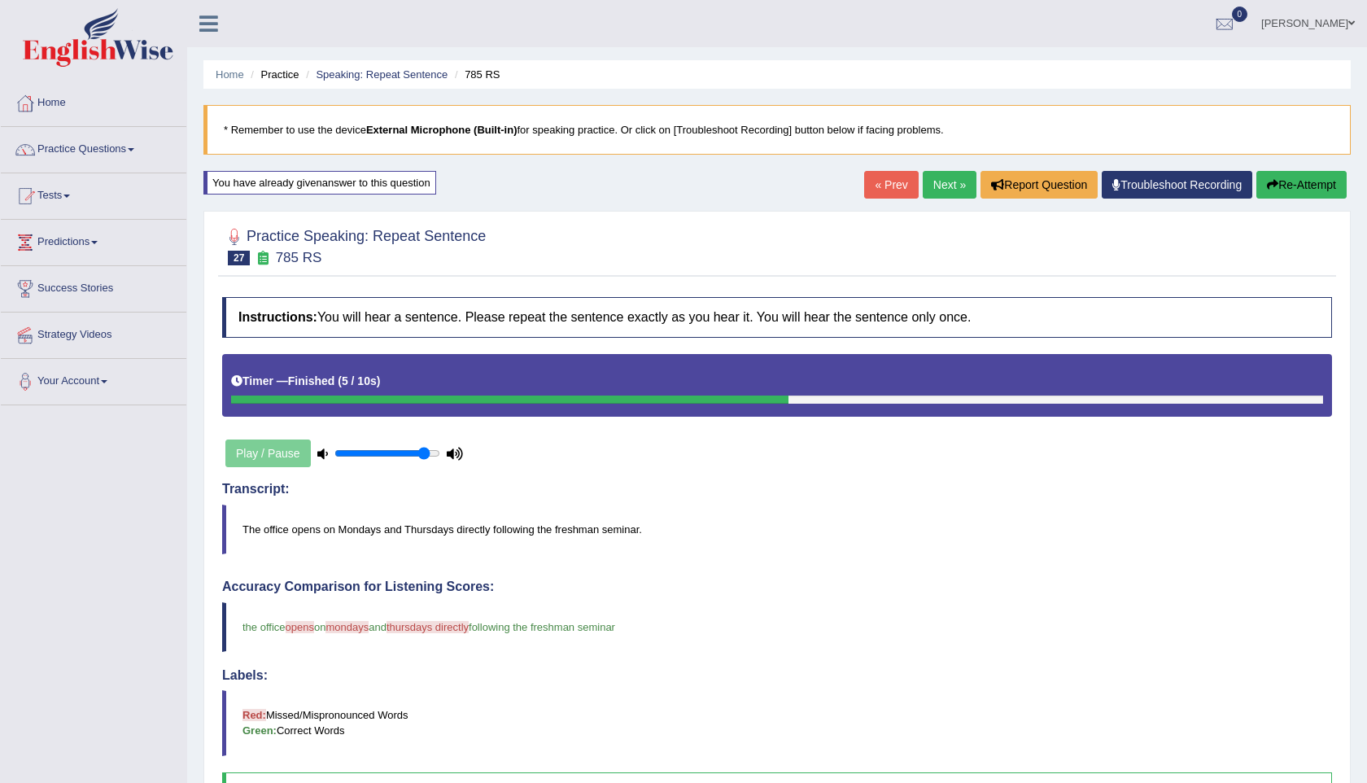
click at [933, 179] on link "Next »" at bounding box center [949, 185] width 54 height 28
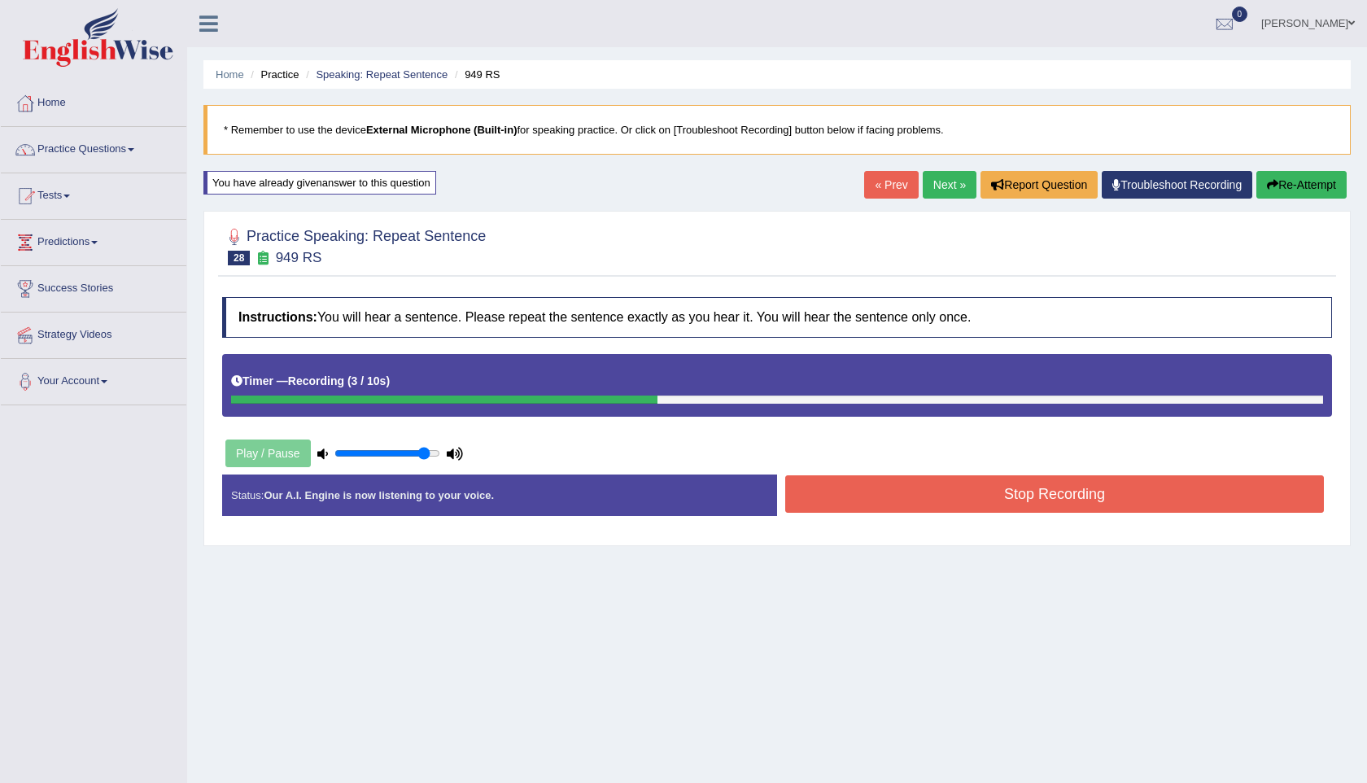
click at [976, 505] on button "Stop Recording" at bounding box center [1054, 493] width 538 height 37
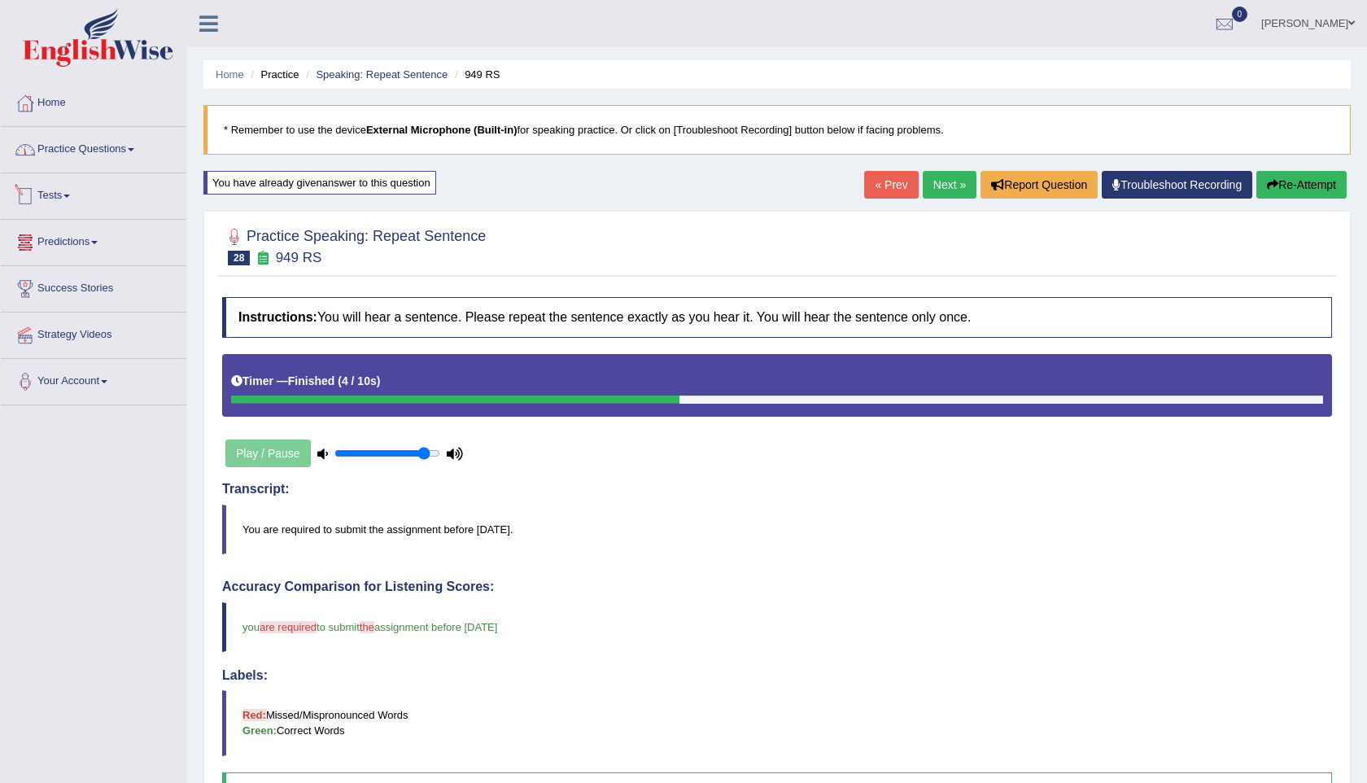
click at [102, 159] on link "Practice Questions" at bounding box center [93, 147] width 185 height 41
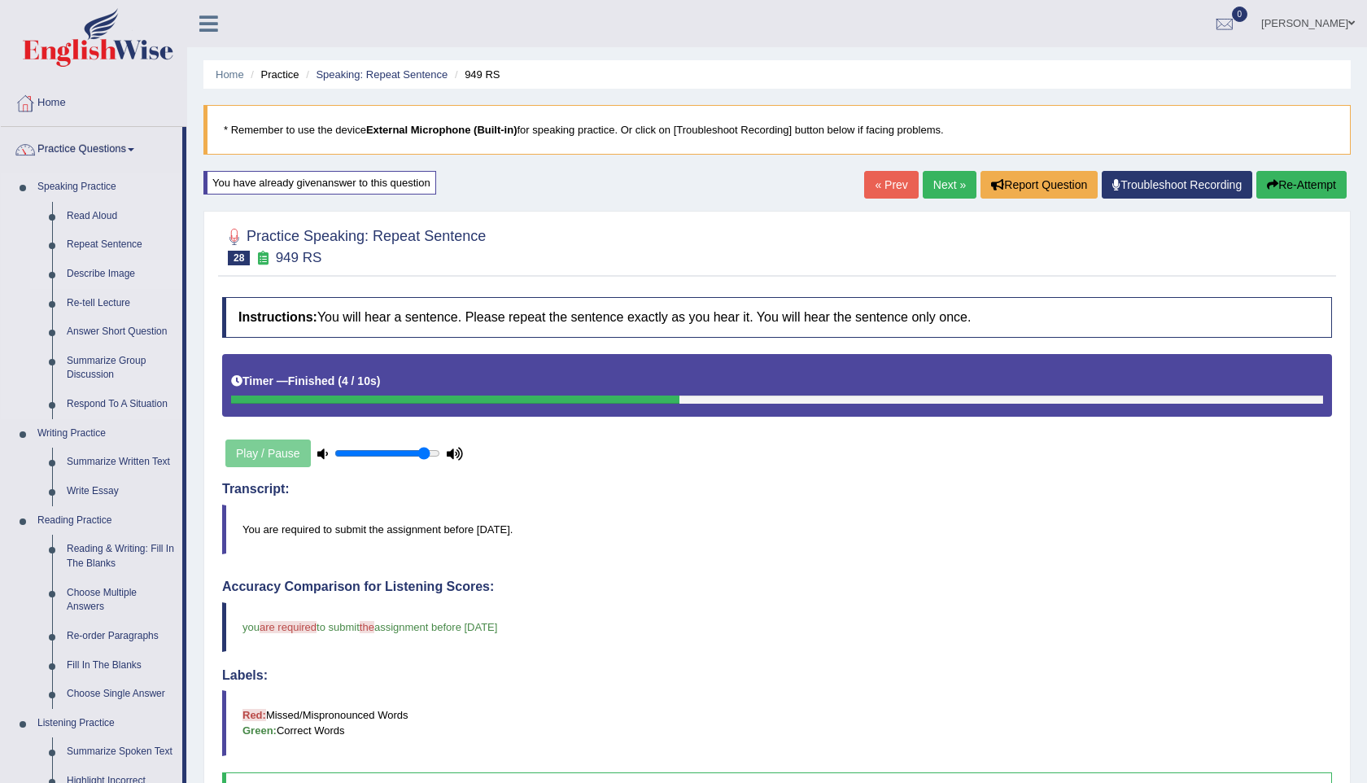
click at [102, 266] on link "Describe Image" at bounding box center [120, 273] width 123 height 29
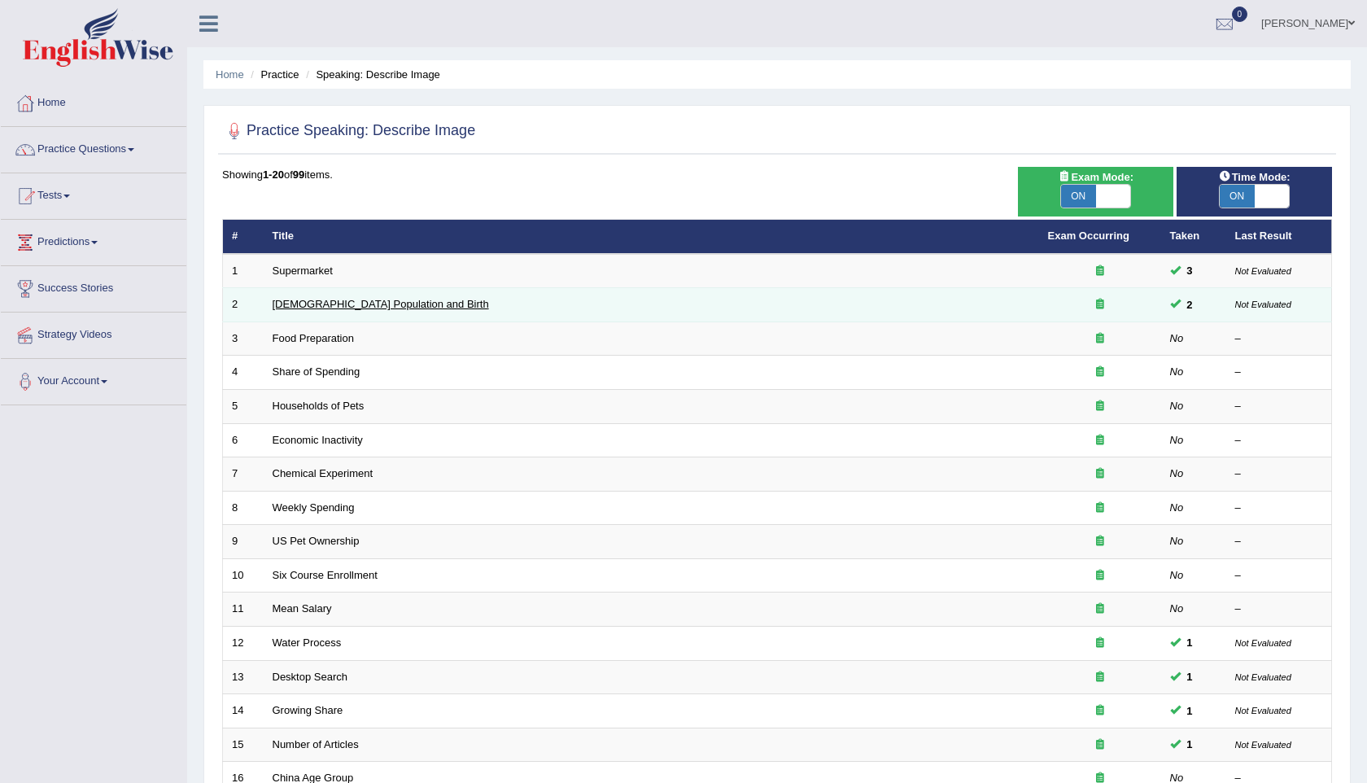
click at [378, 307] on link "[DEMOGRAPHIC_DATA] Population and Birth" at bounding box center [380, 304] width 216 height 12
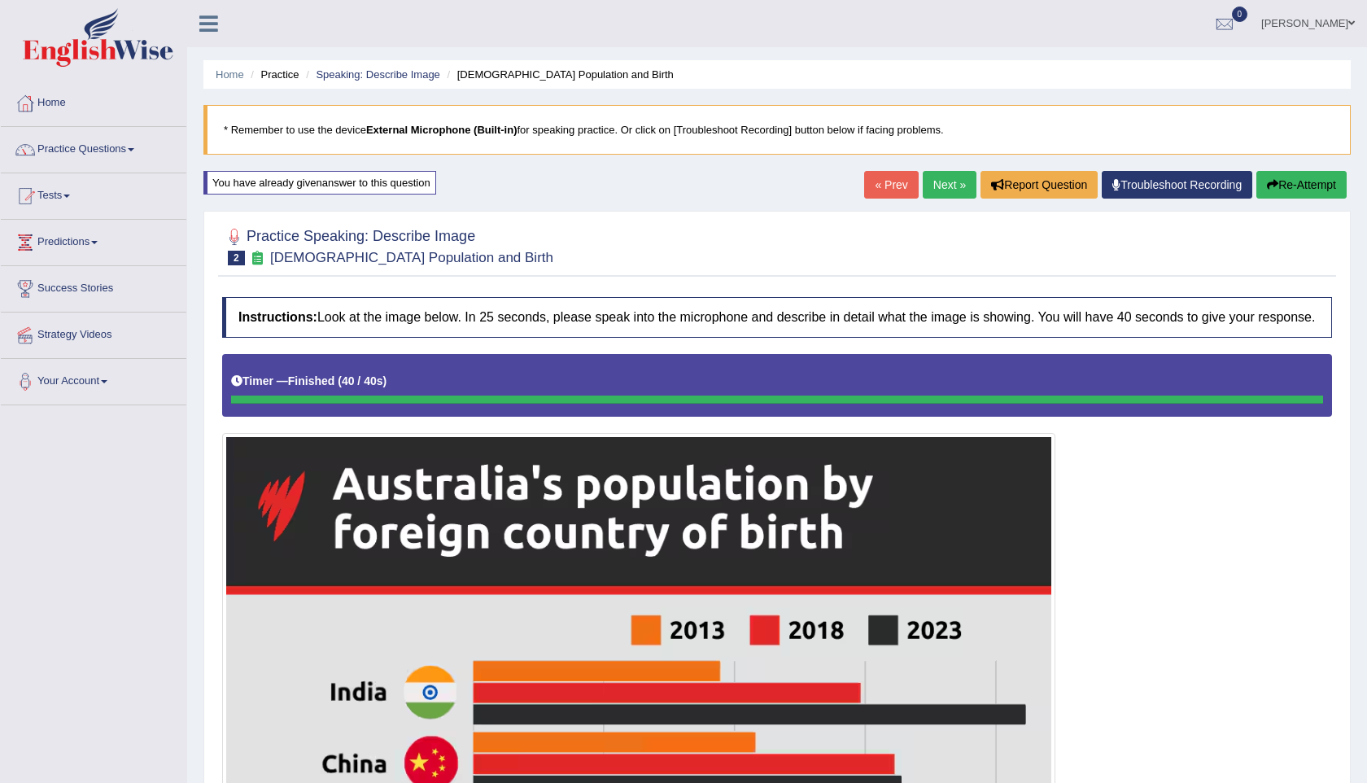
click at [1315, 185] on button "Re-Attempt" at bounding box center [1301, 185] width 90 height 28
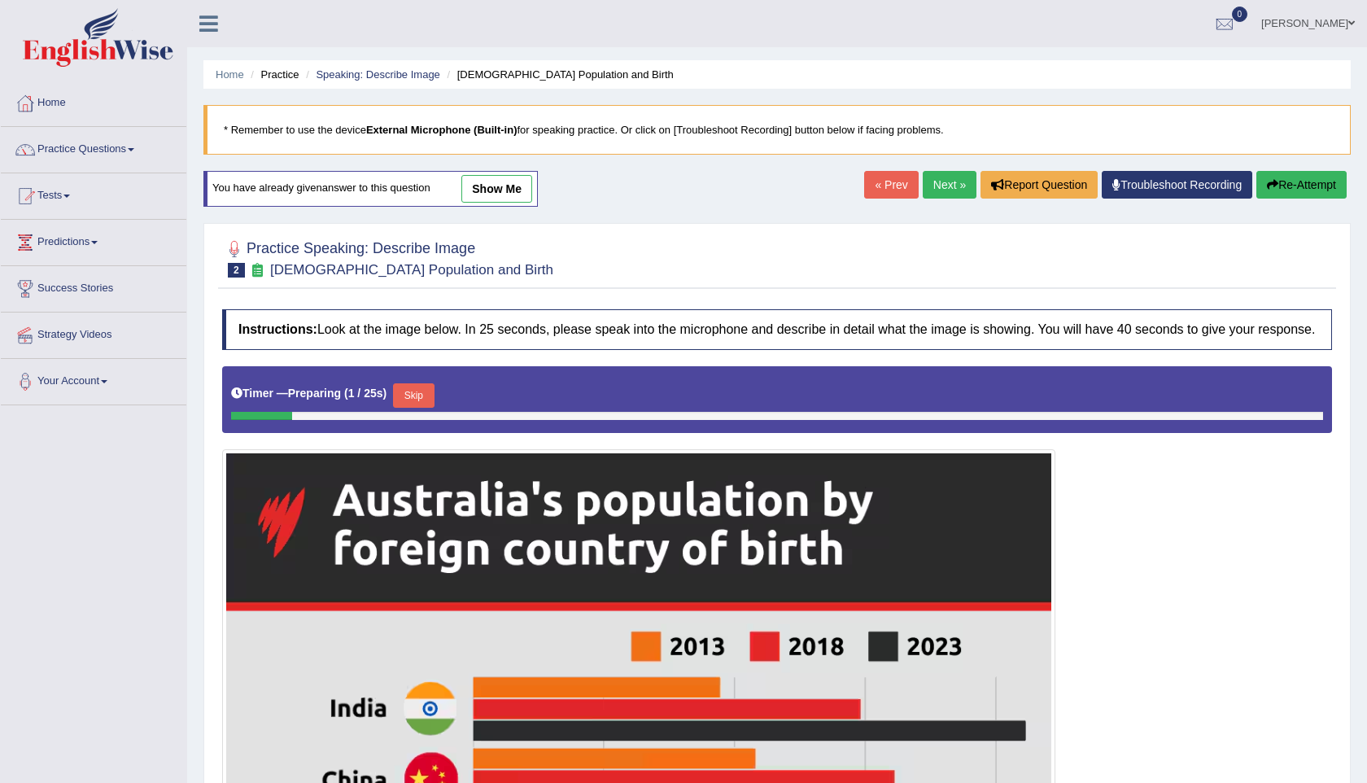
click at [420, 406] on button "Skip" at bounding box center [413, 395] width 41 height 24
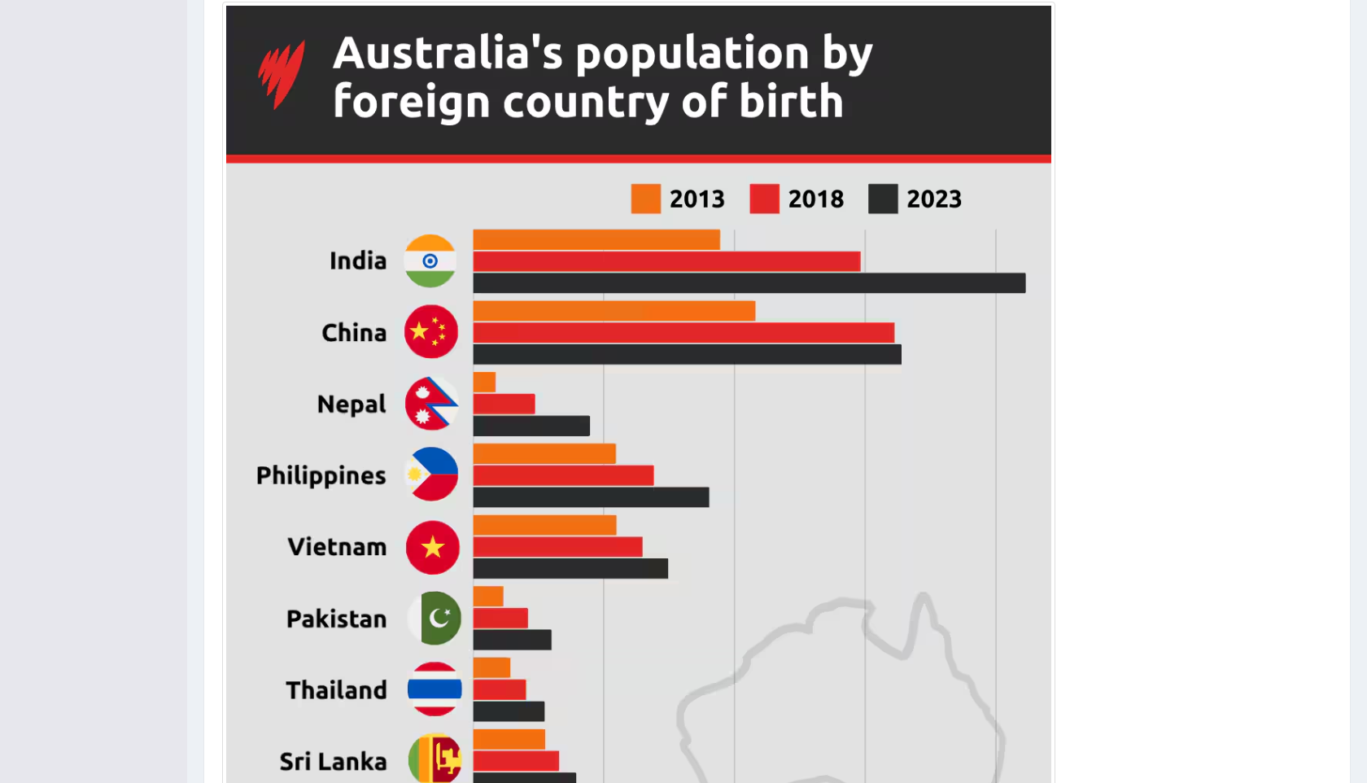
scroll to position [849, 0]
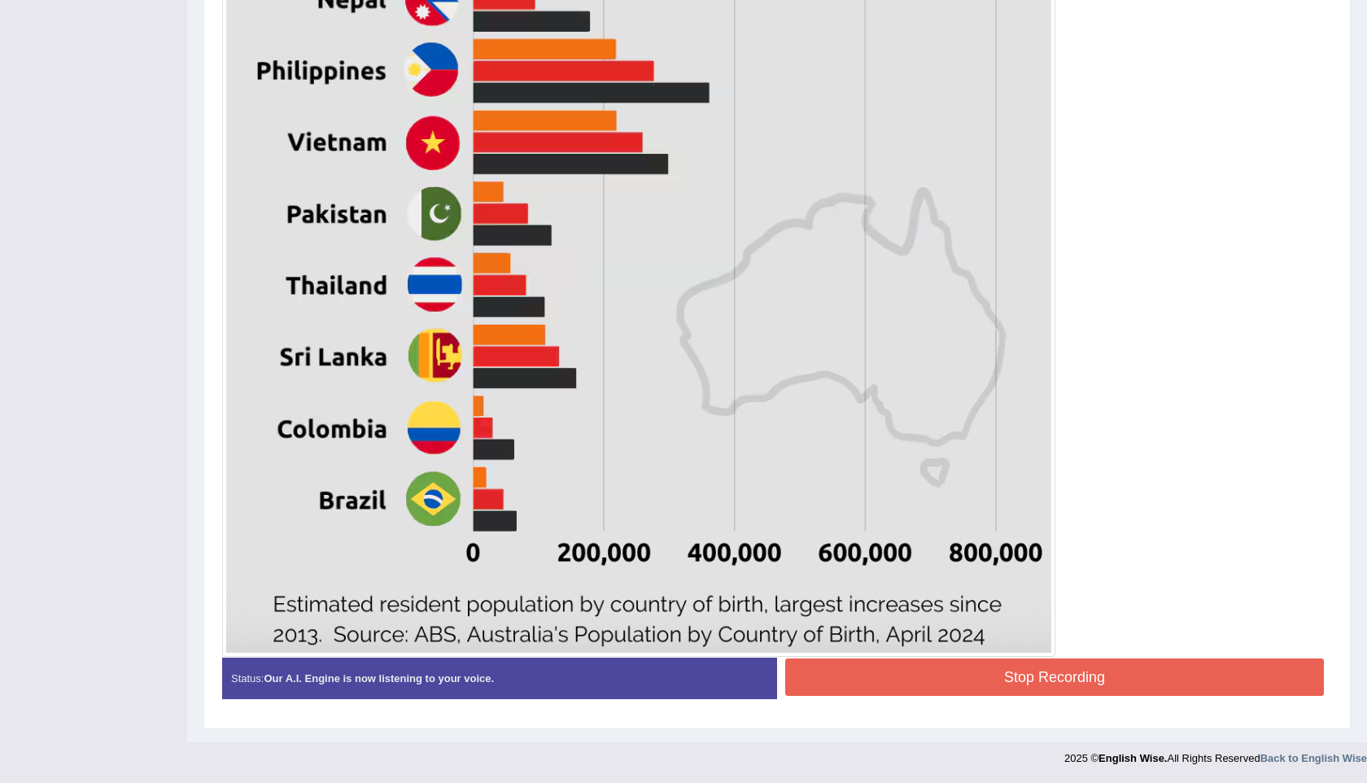
click at [960, 674] on button "Stop Recording" at bounding box center [1054, 676] width 538 height 37
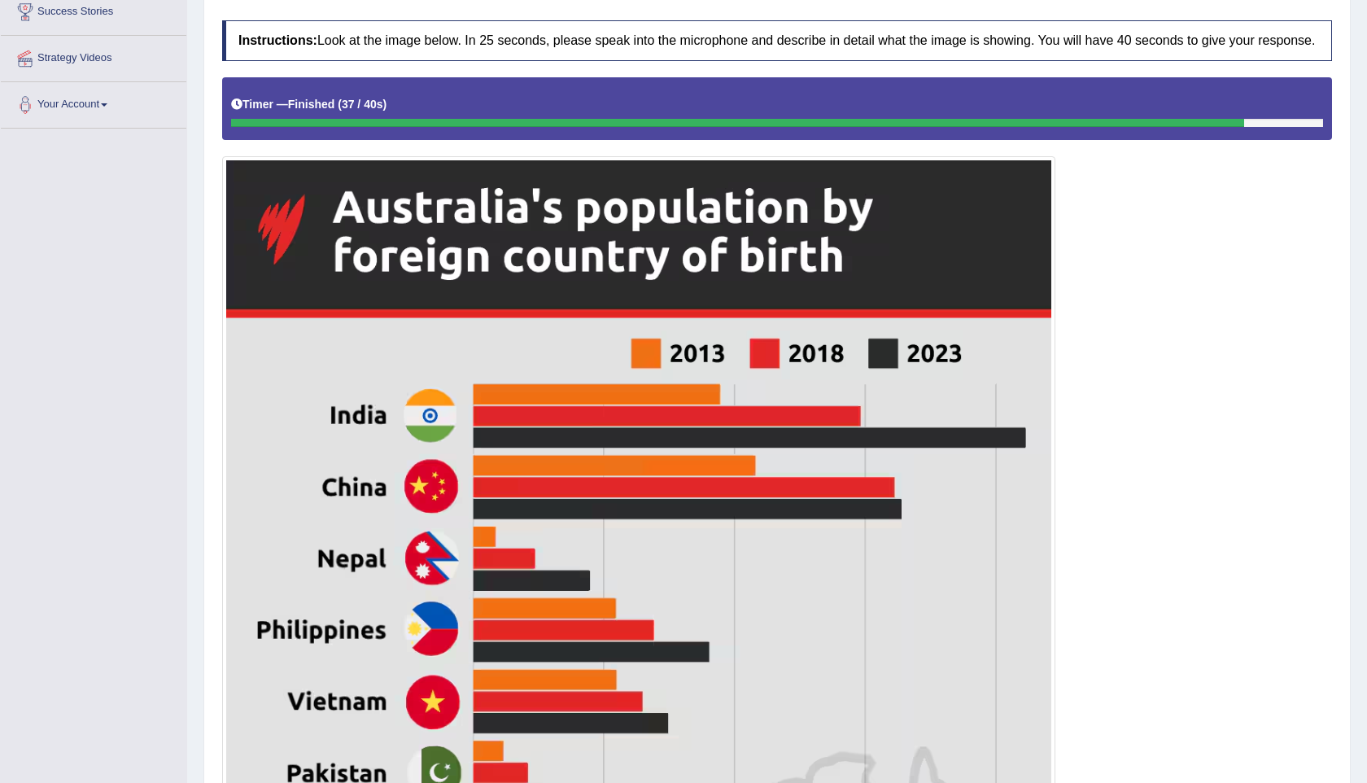
scroll to position [0, 0]
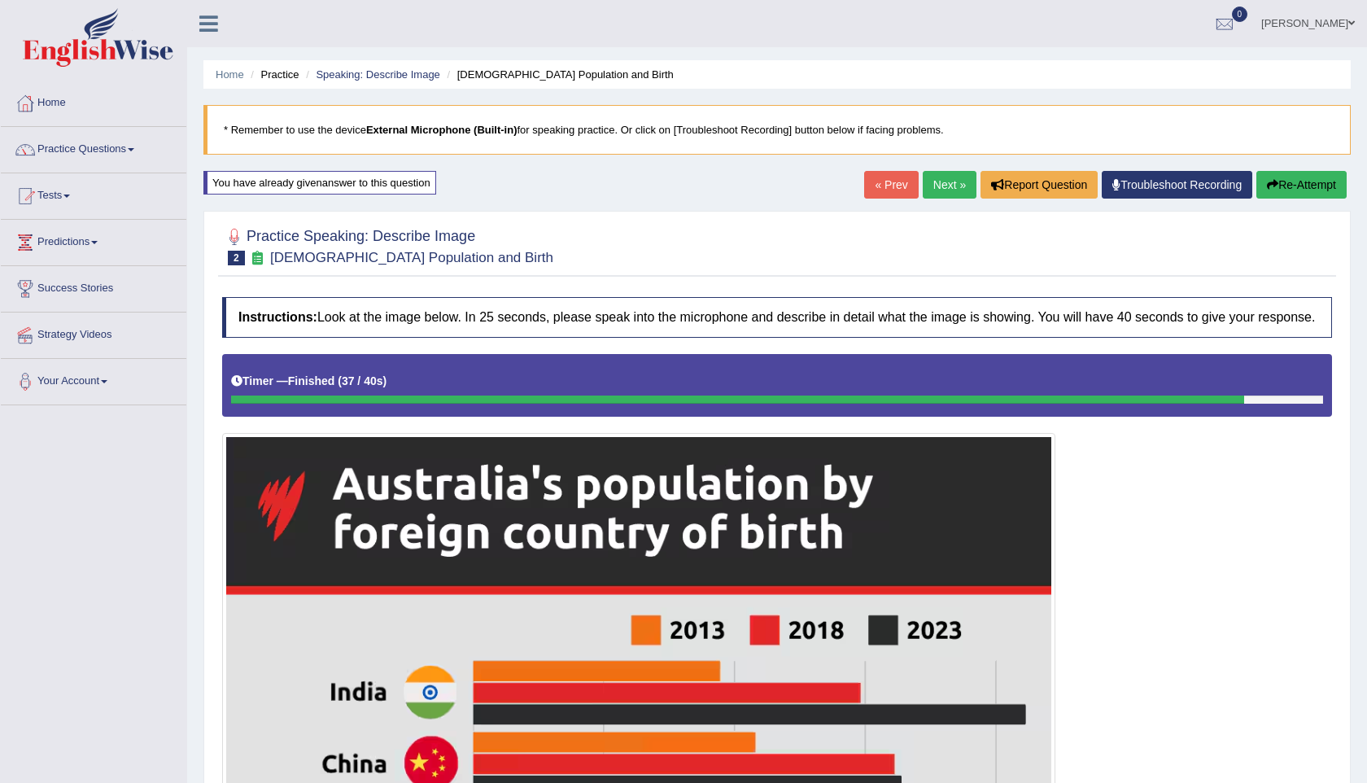
click at [945, 176] on link "Next »" at bounding box center [949, 185] width 54 height 28
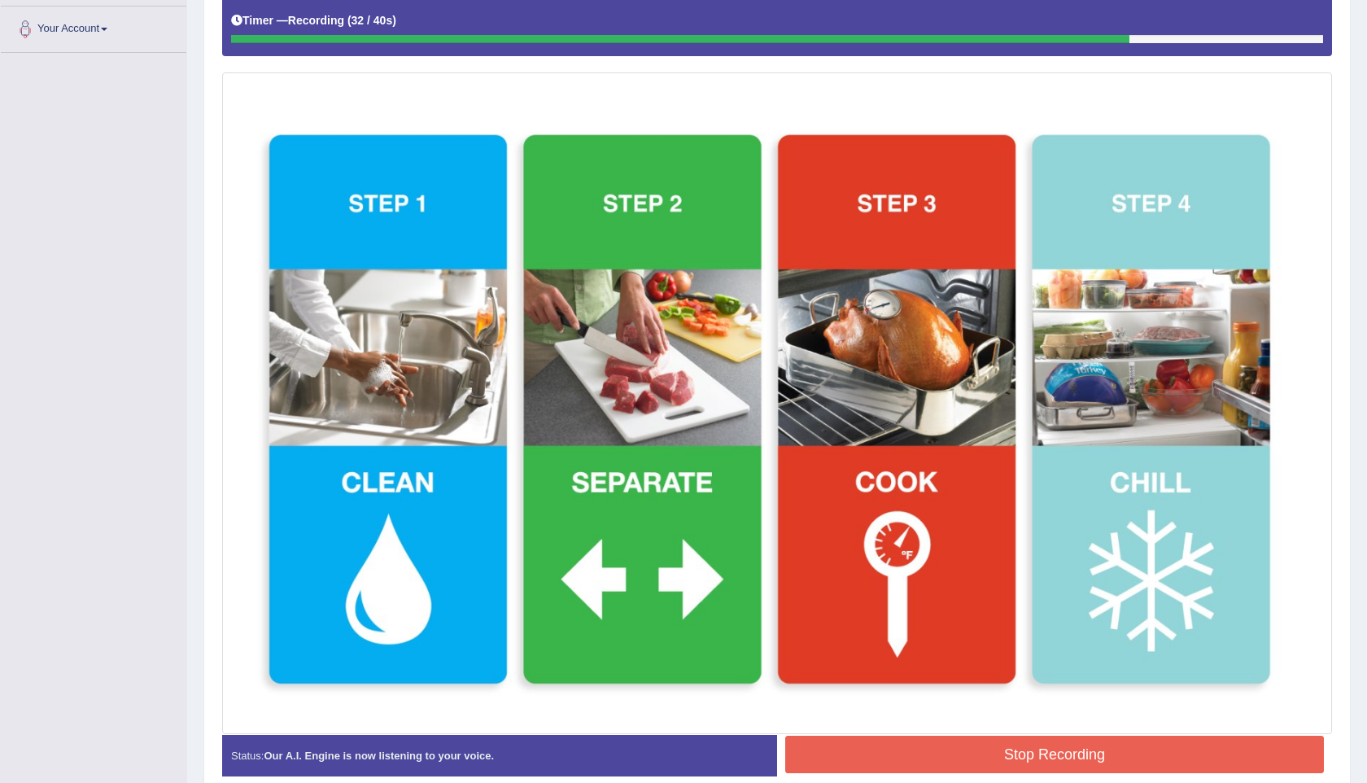
scroll to position [443, 0]
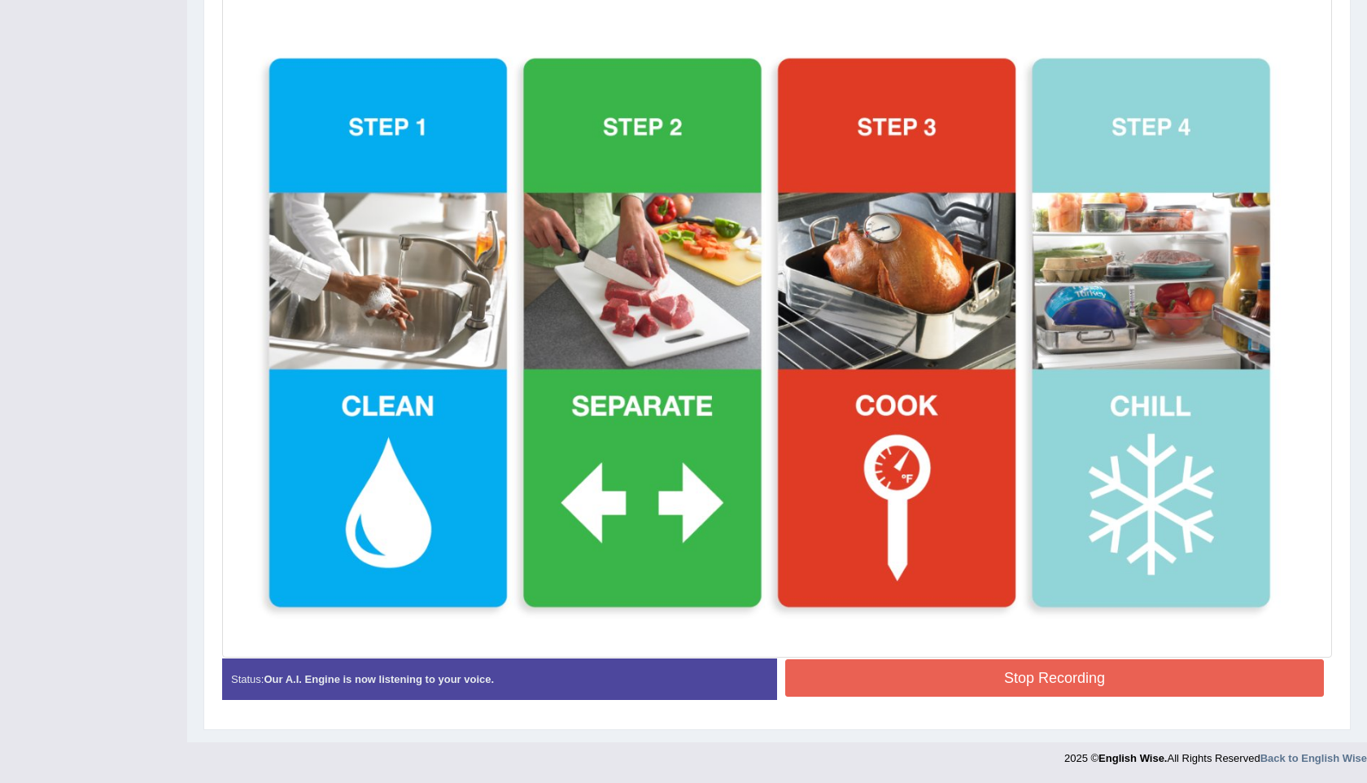
click at [1014, 678] on button "Stop Recording" at bounding box center [1054, 677] width 538 height 37
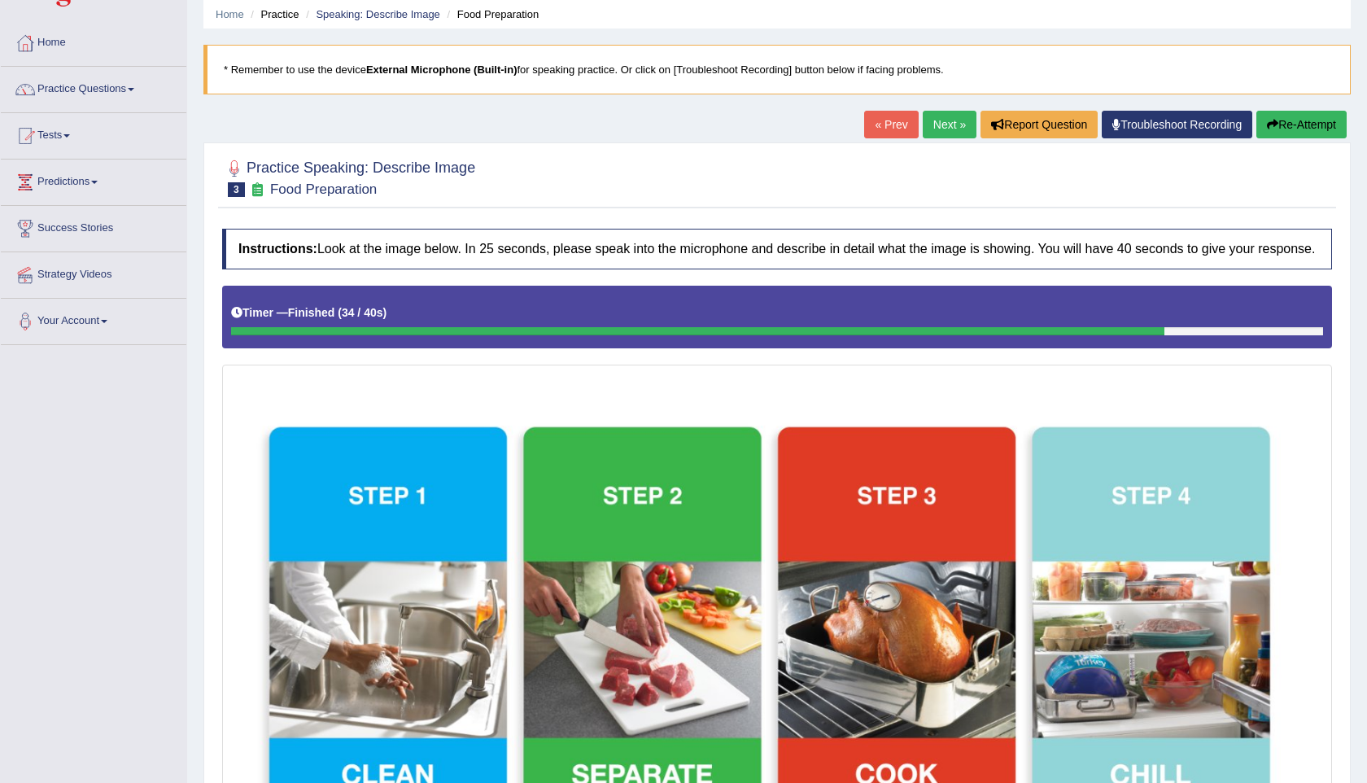
scroll to position [0, 0]
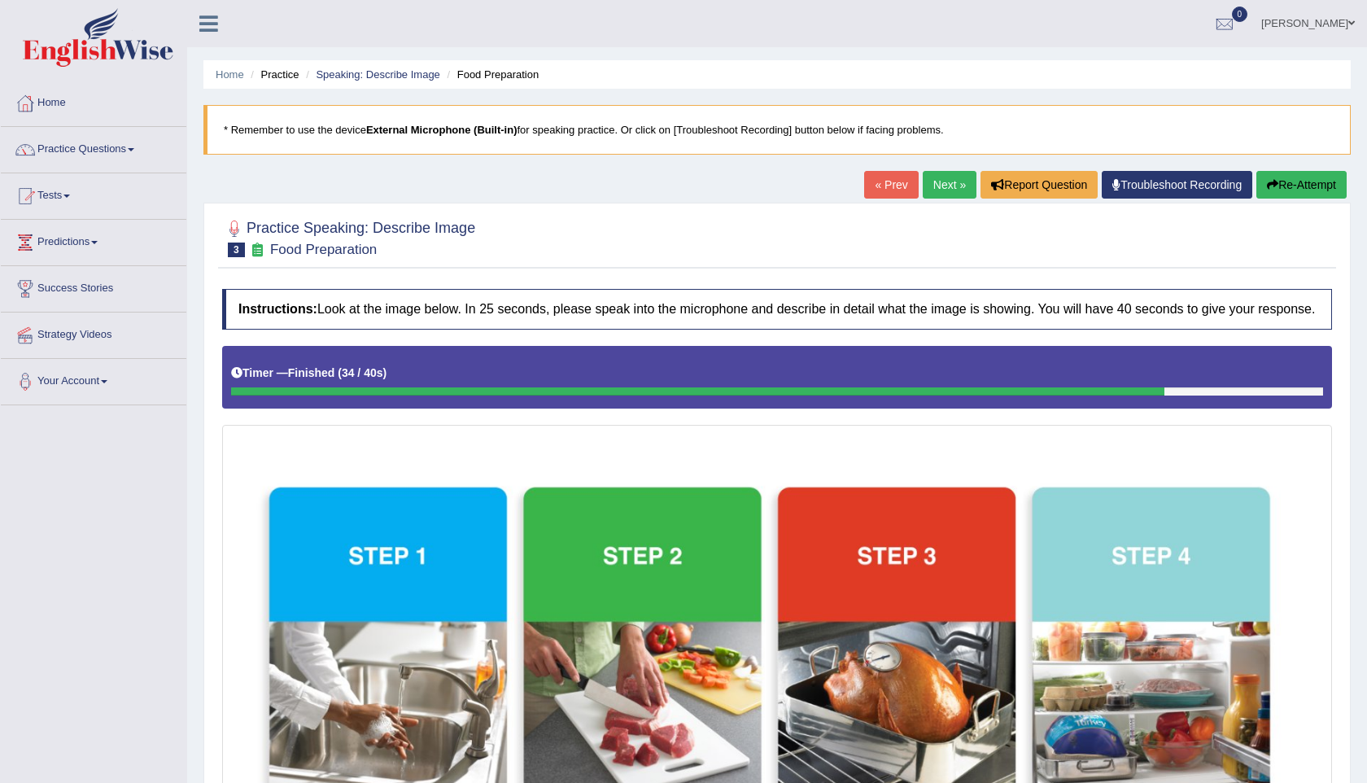
click at [948, 187] on link "Next »" at bounding box center [949, 185] width 54 height 28
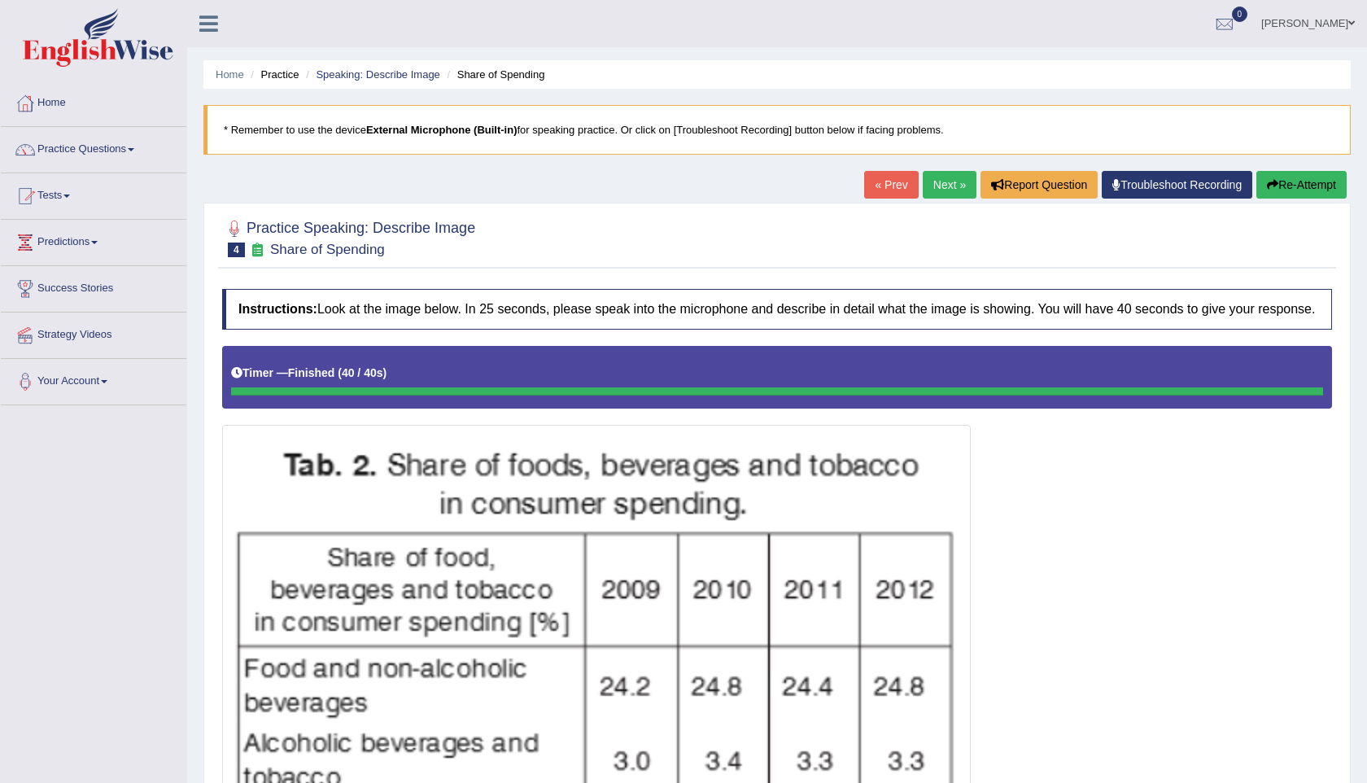
click at [937, 184] on link "Next »" at bounding box center [949, 185] width 54 height 28
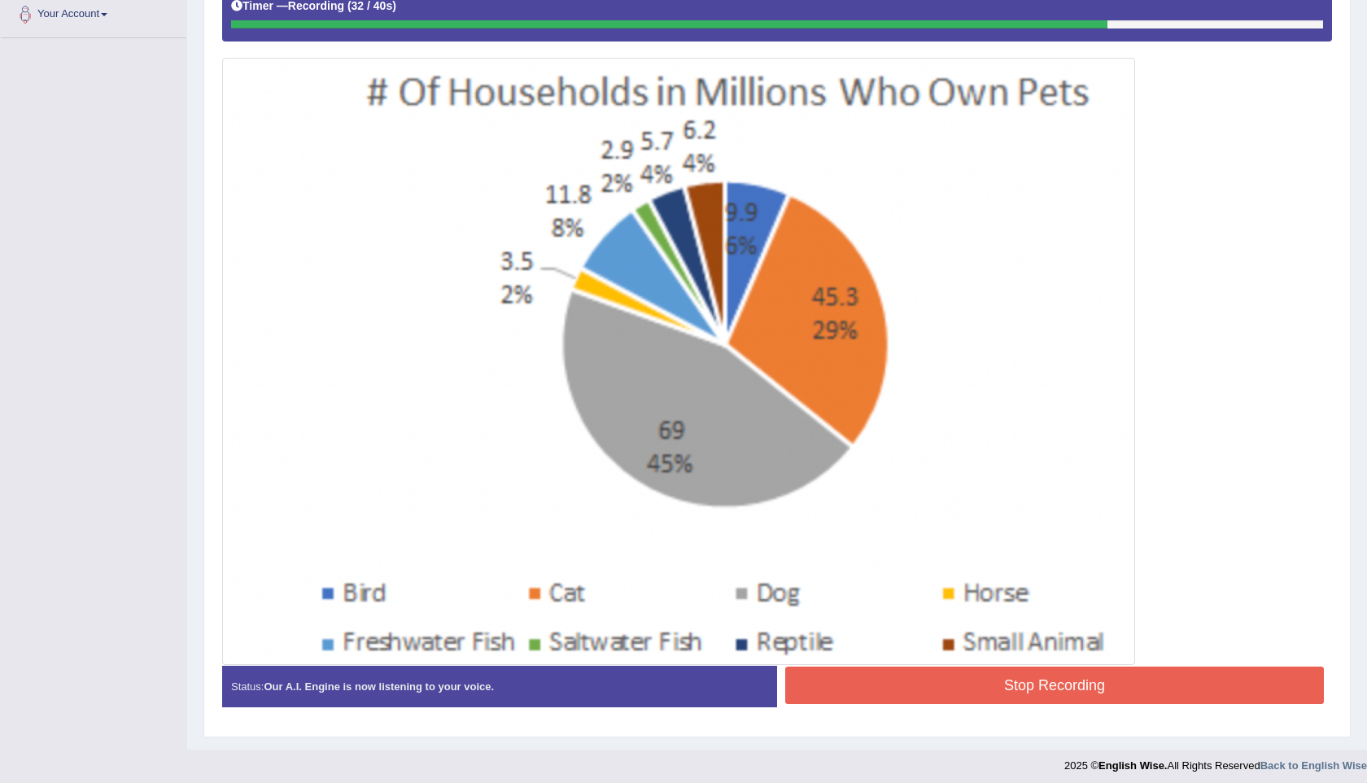
scroll to position [389, 0]
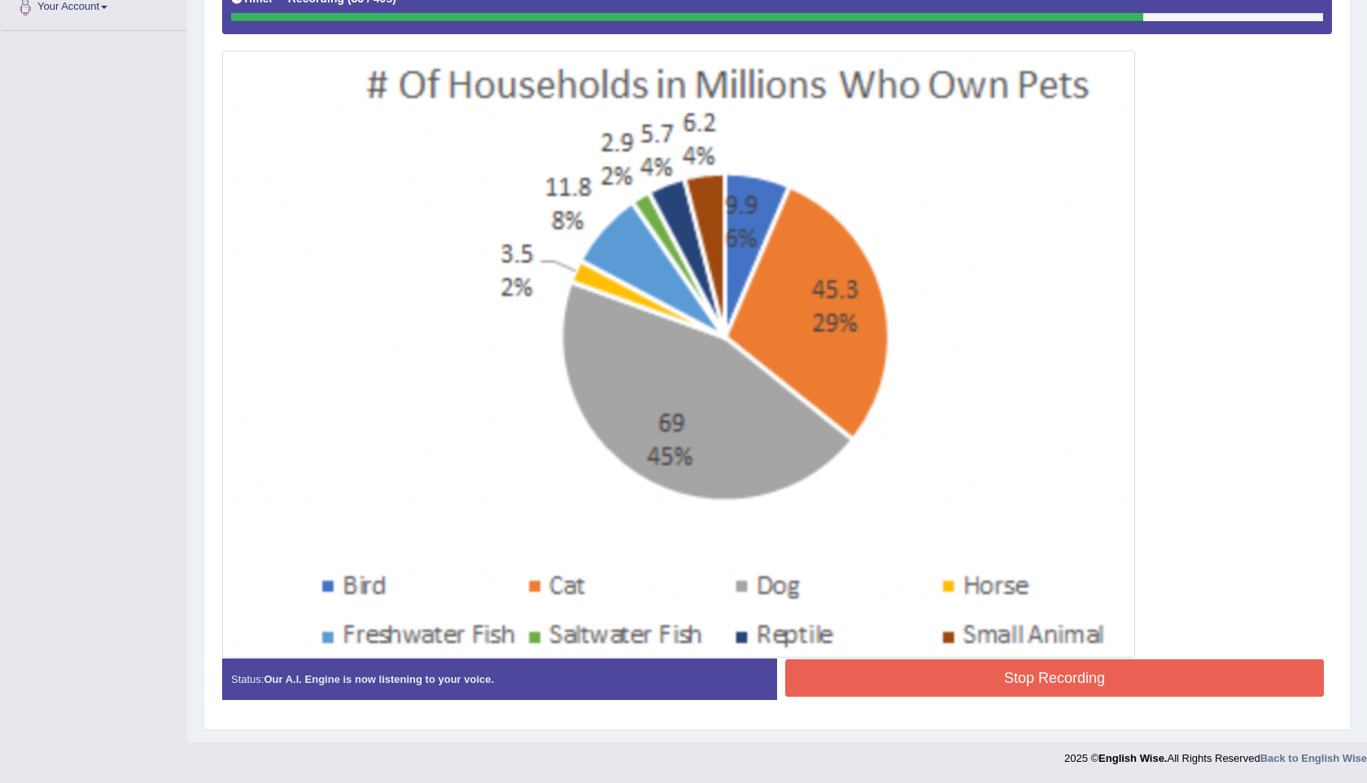
click at [997, 674] on button "Stop Recording" at bounding box center [1054, 677] width 538 height 37
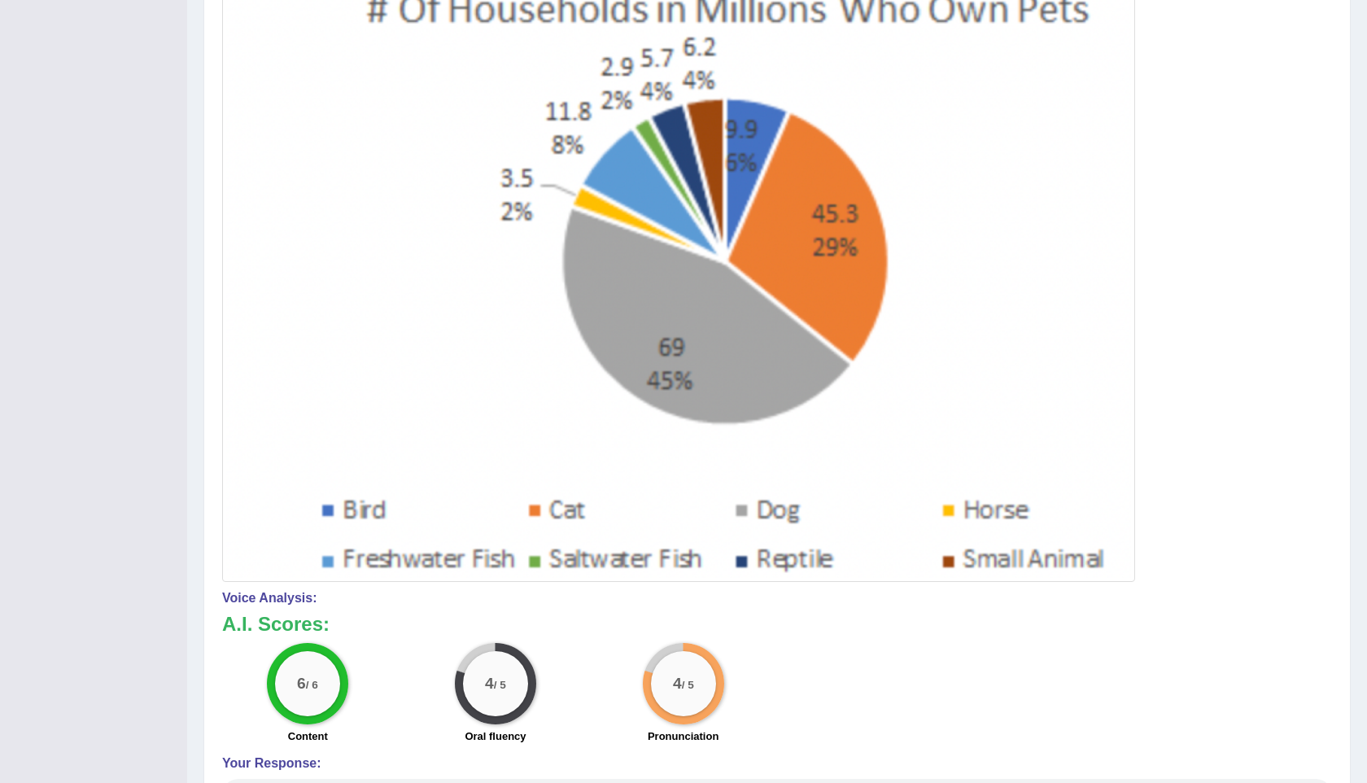
scroll to position [0, 0]
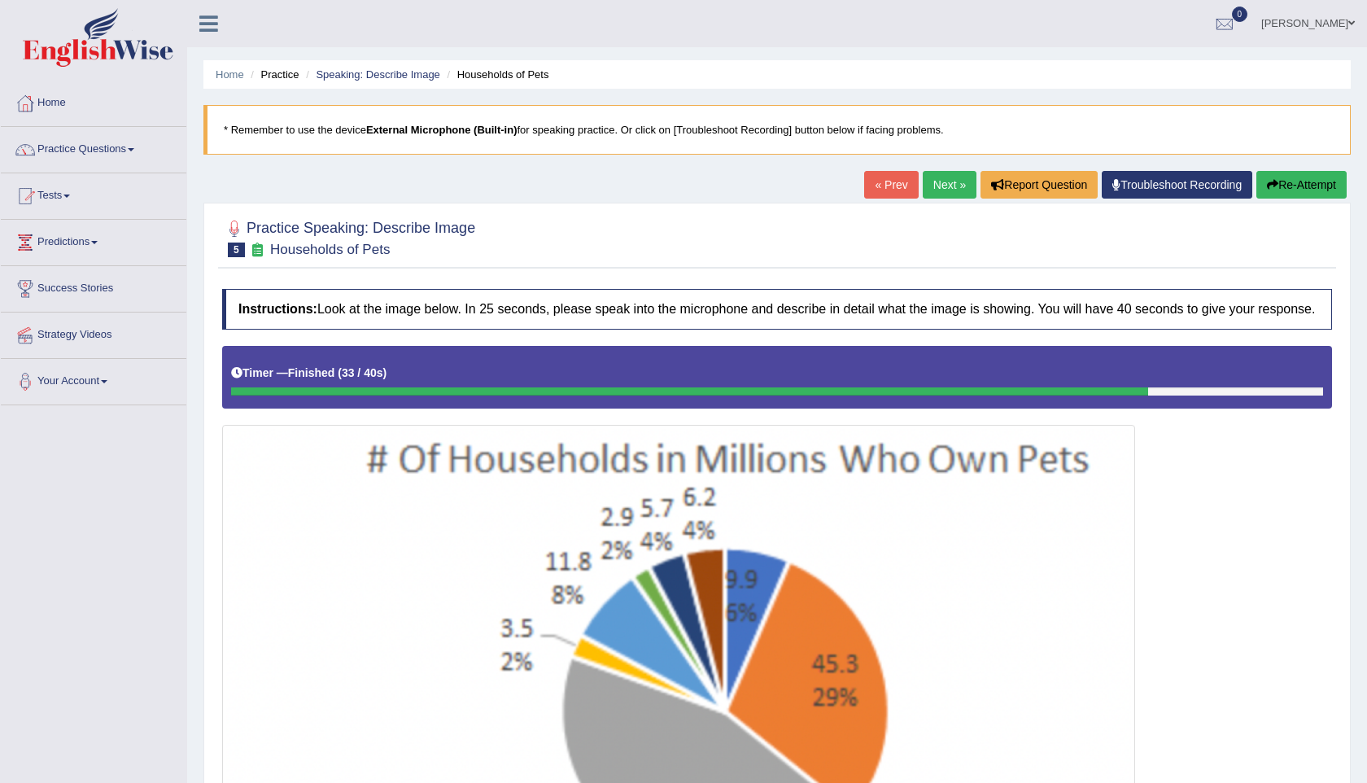
click at [939, 177] on link "Next »" at bounding box center [949, 185] width 54 height 28
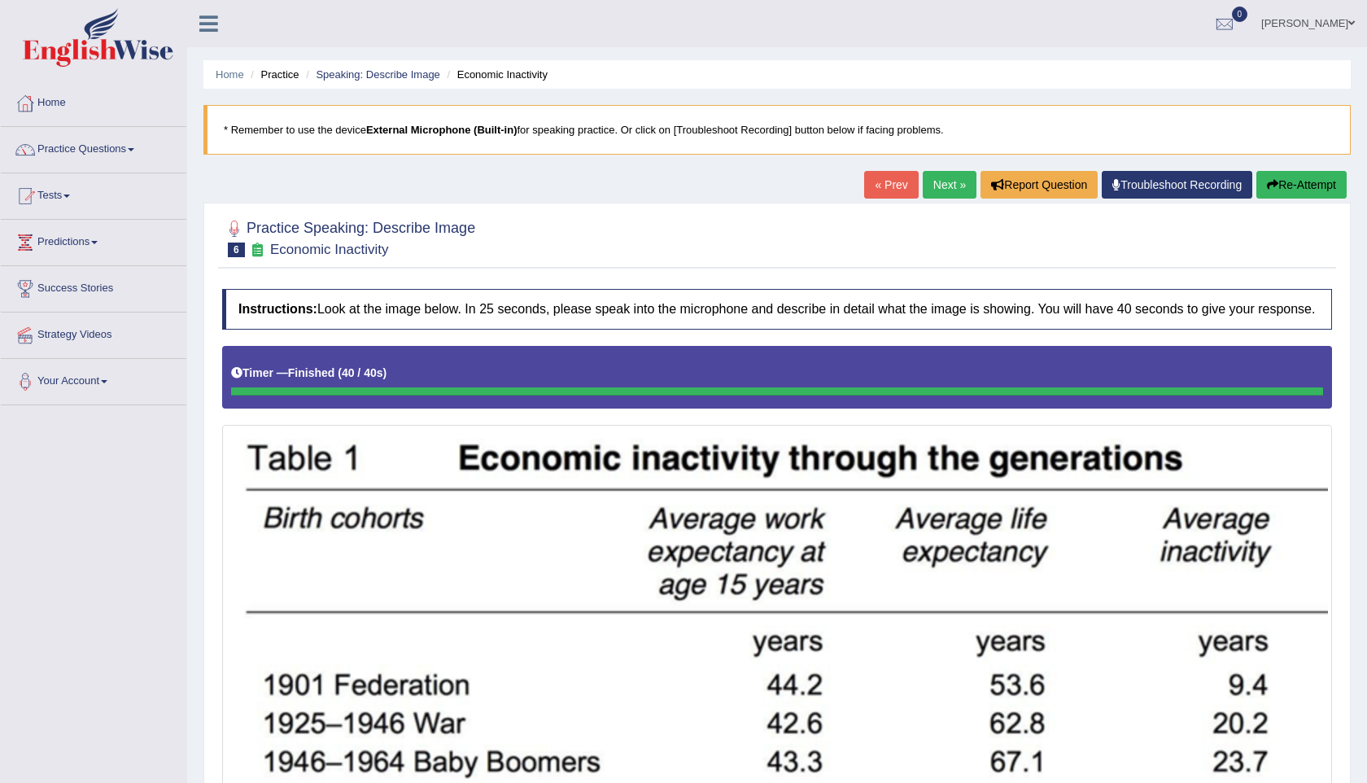
click at [1304, 184] on button "Re-Attempt" at bounding box center [1301, 185] width 90 height 28
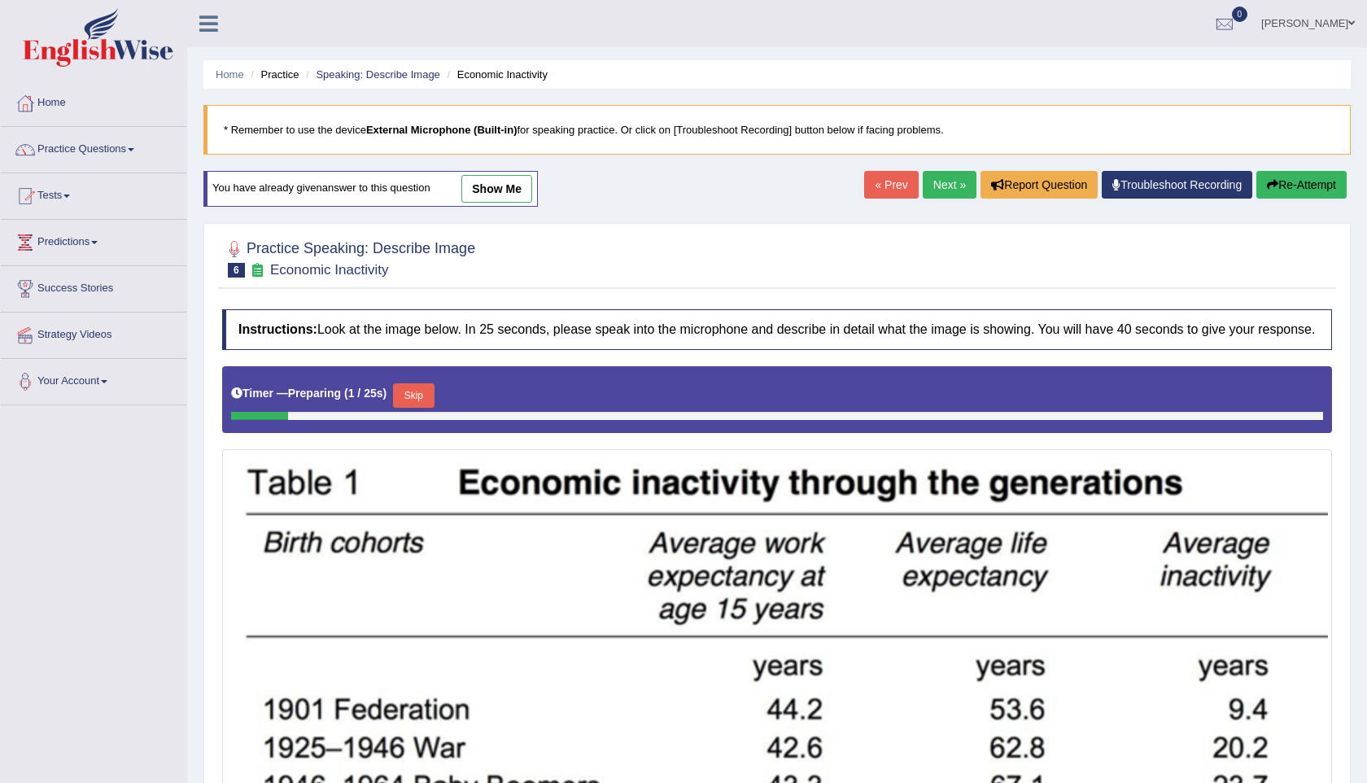
click at [416, 402] on button "Skip" at bounding box center [413, 395] width 41 height 24
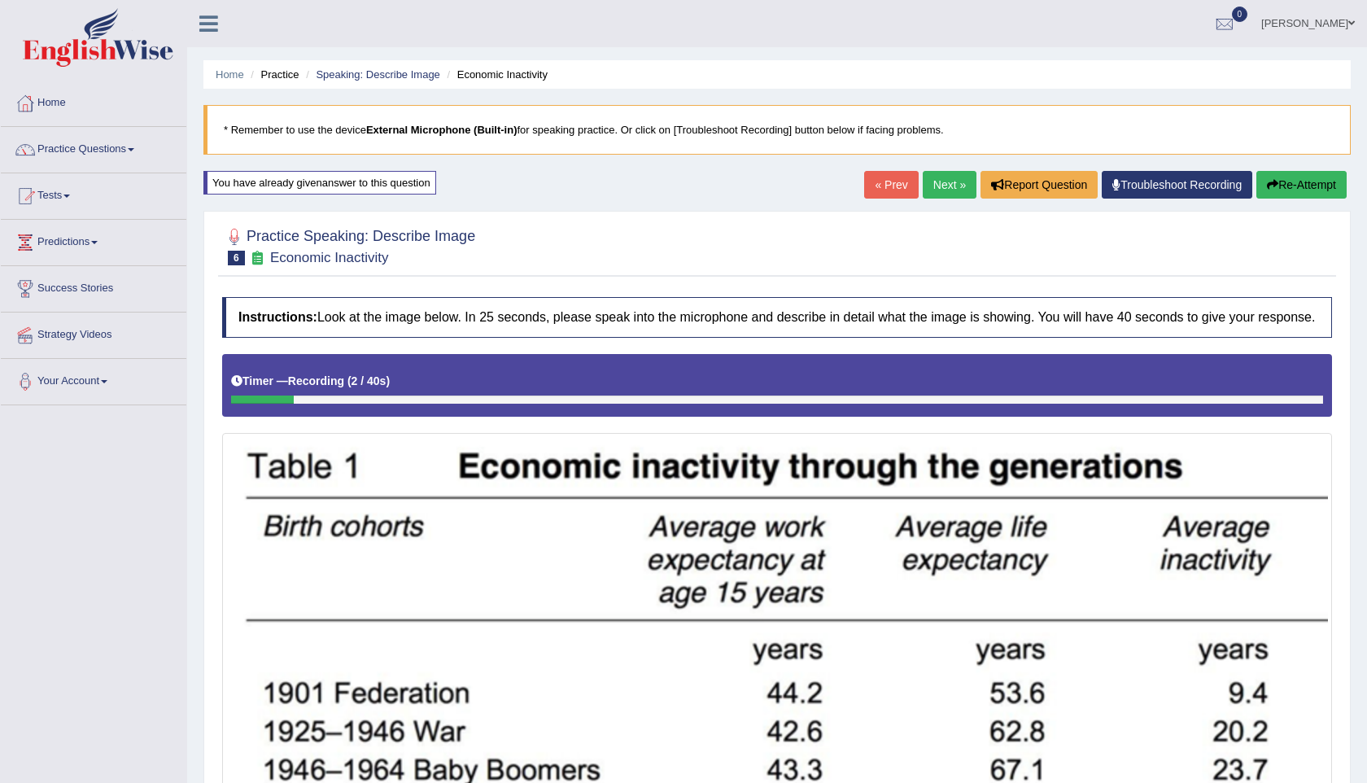
click at [1290, 190] on button "Re-Attempt" at bounding box center [1301, 185] width 90 height 28
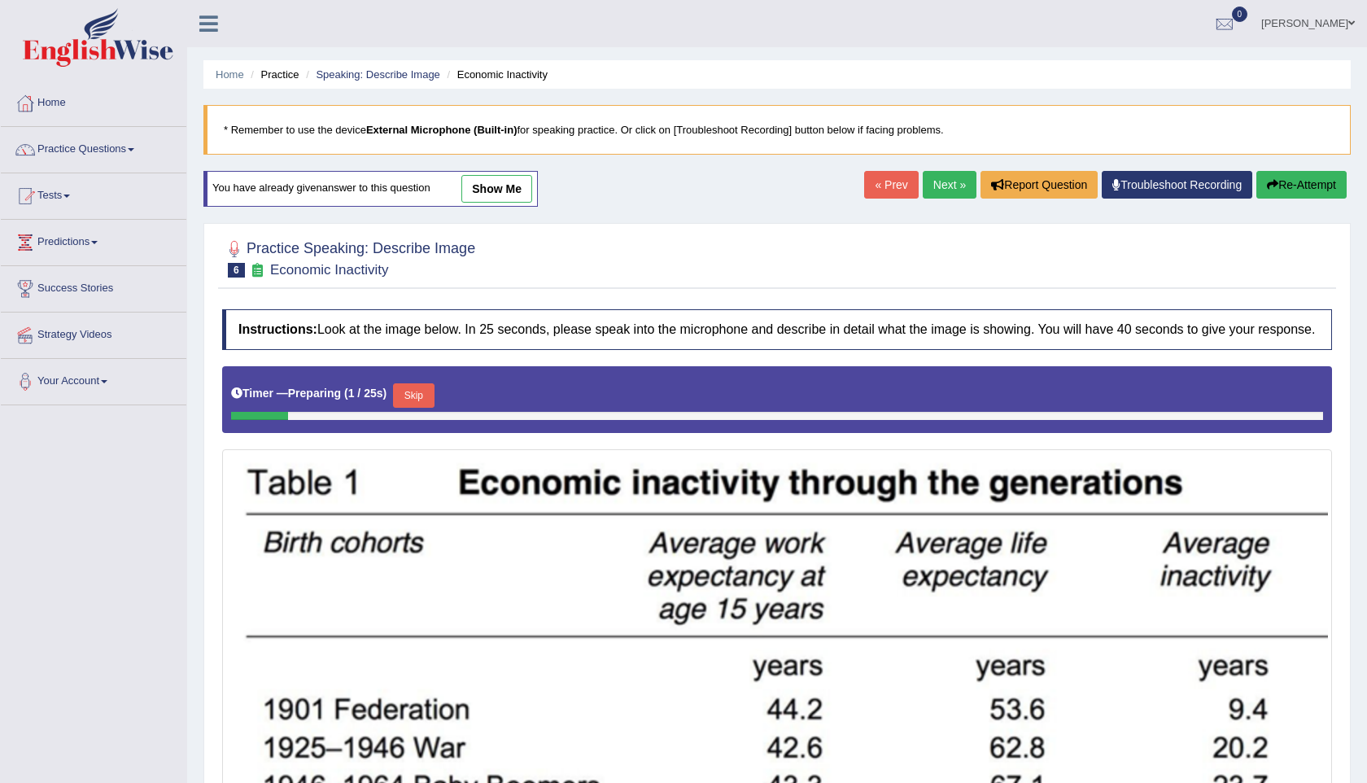
click at [417, 408] on button "Skip" at bounding box center [413, 395] width 41 height 24
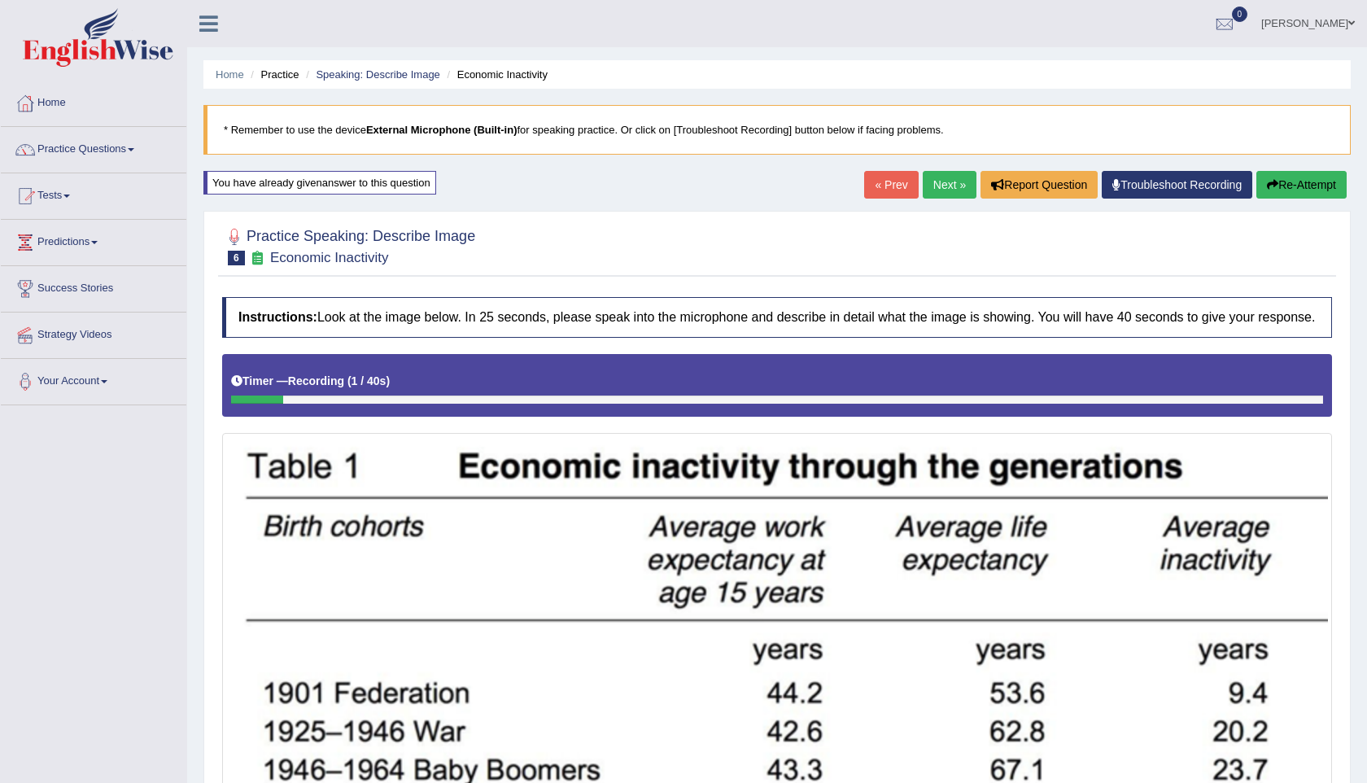
click at [1308, 184] on button "Re-Attempt" at bounding box center [1301, 185] width 90 height 28
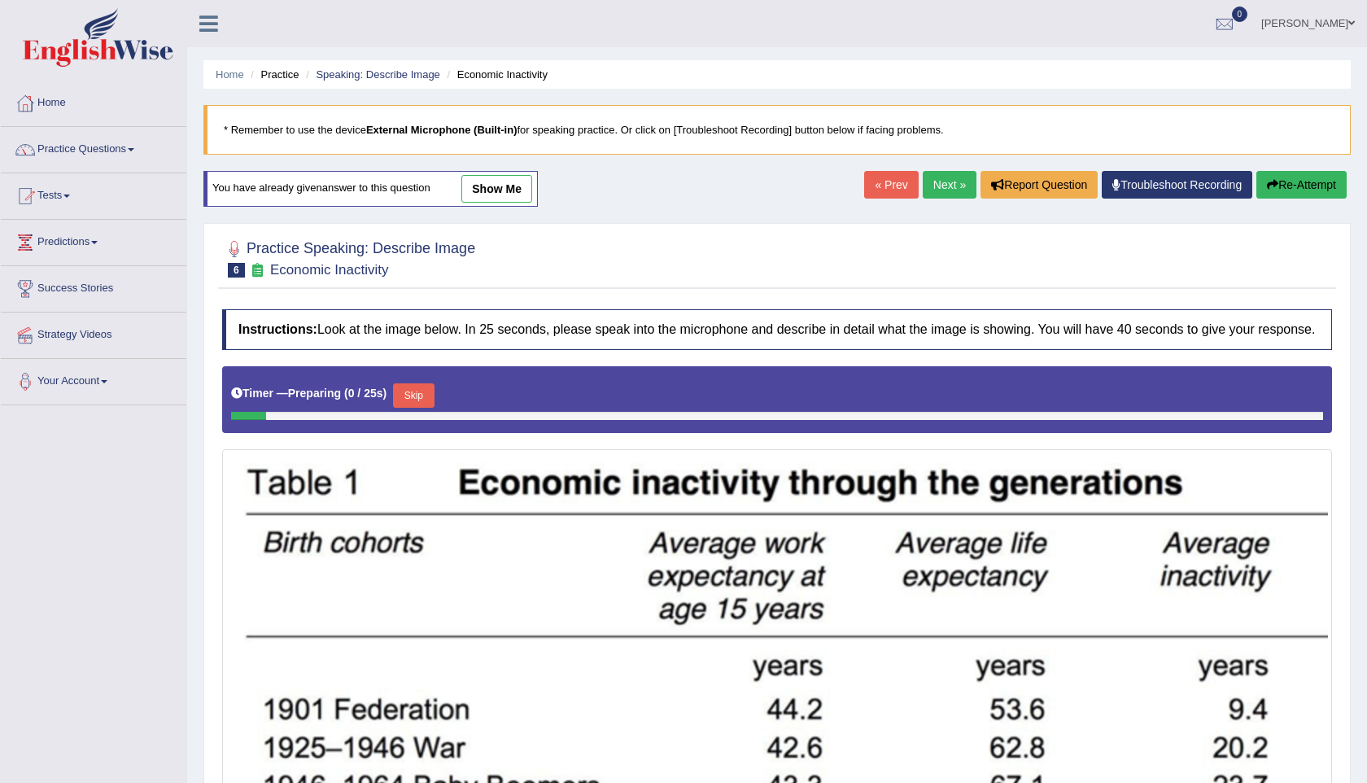
click at [1298, 185] on button "Re-Attempt" at bounding box center [1301, 185] width 90 height 28
click at [415, 408] on button "Skip" at bounding box center [413, 395] width 41 height 24
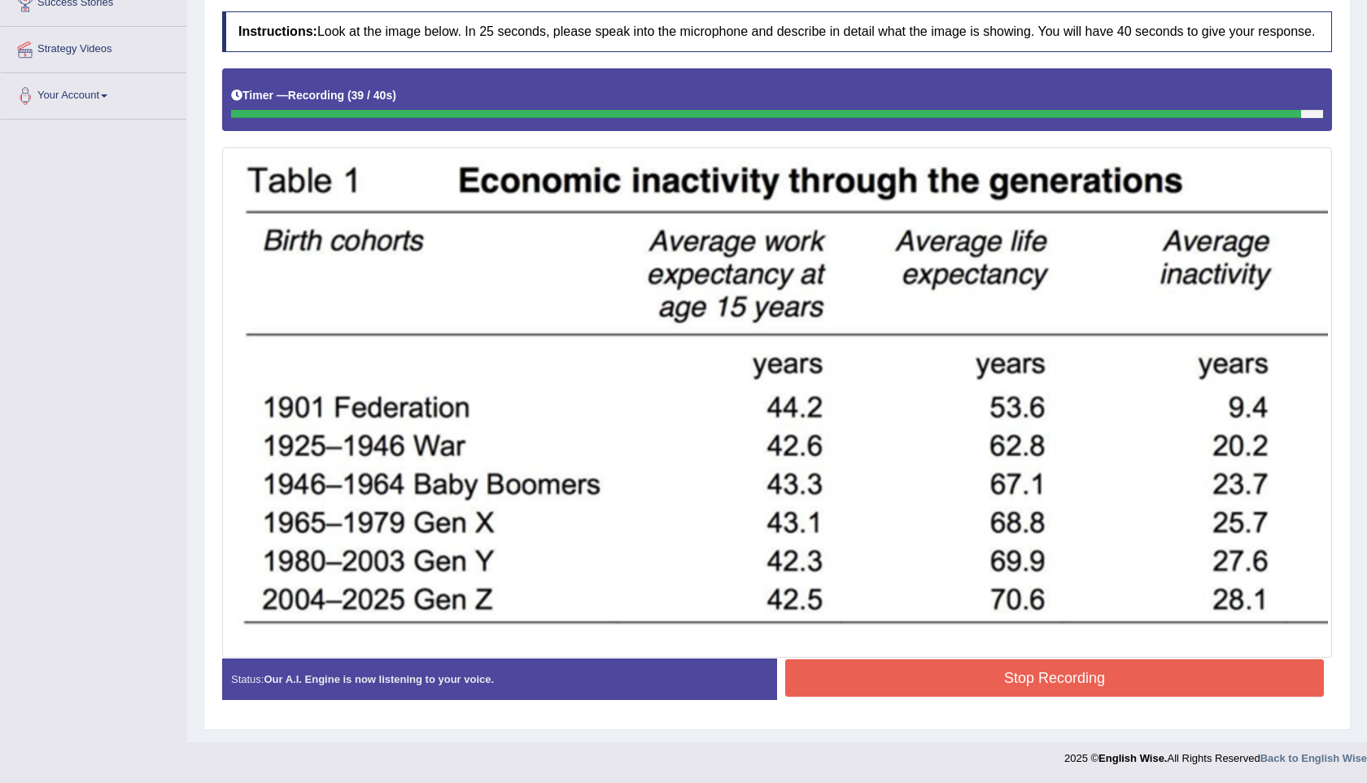
scroll to position [300, 0]
click at [957, 663] on button "Stop Recording" at bounding box center [1054, 677] width 538 height 37
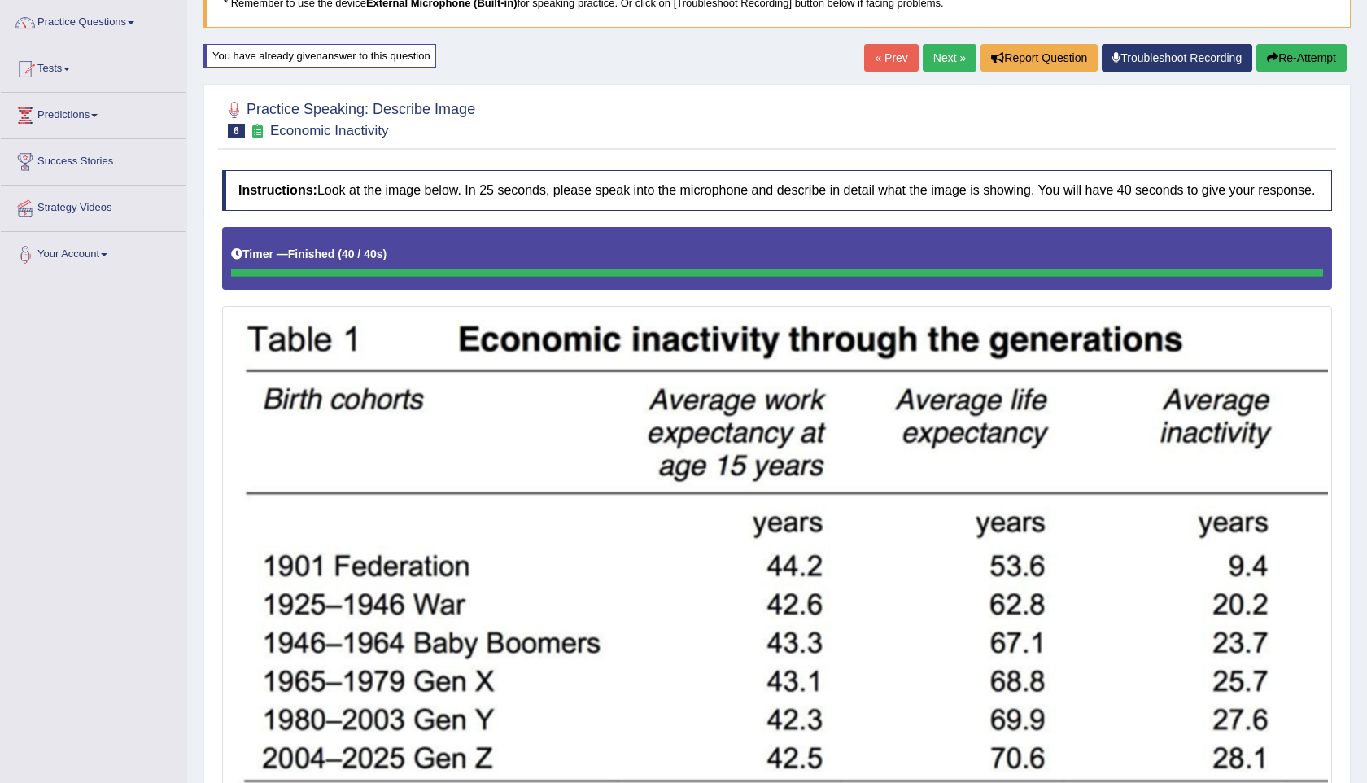
scroll to position [0, 0]
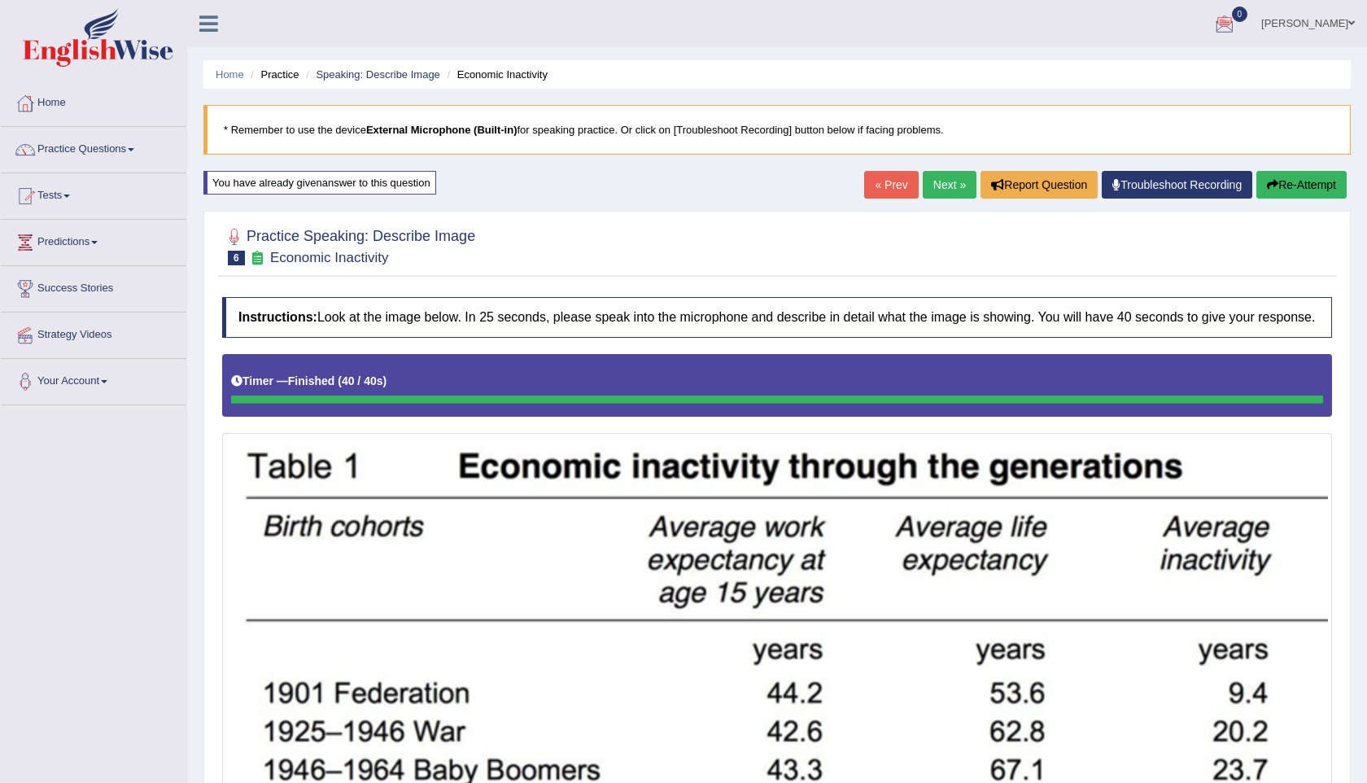
click at [1296, 192] on button "Re-Attempt" at bounding box center [1301, 185] width 90 height 28
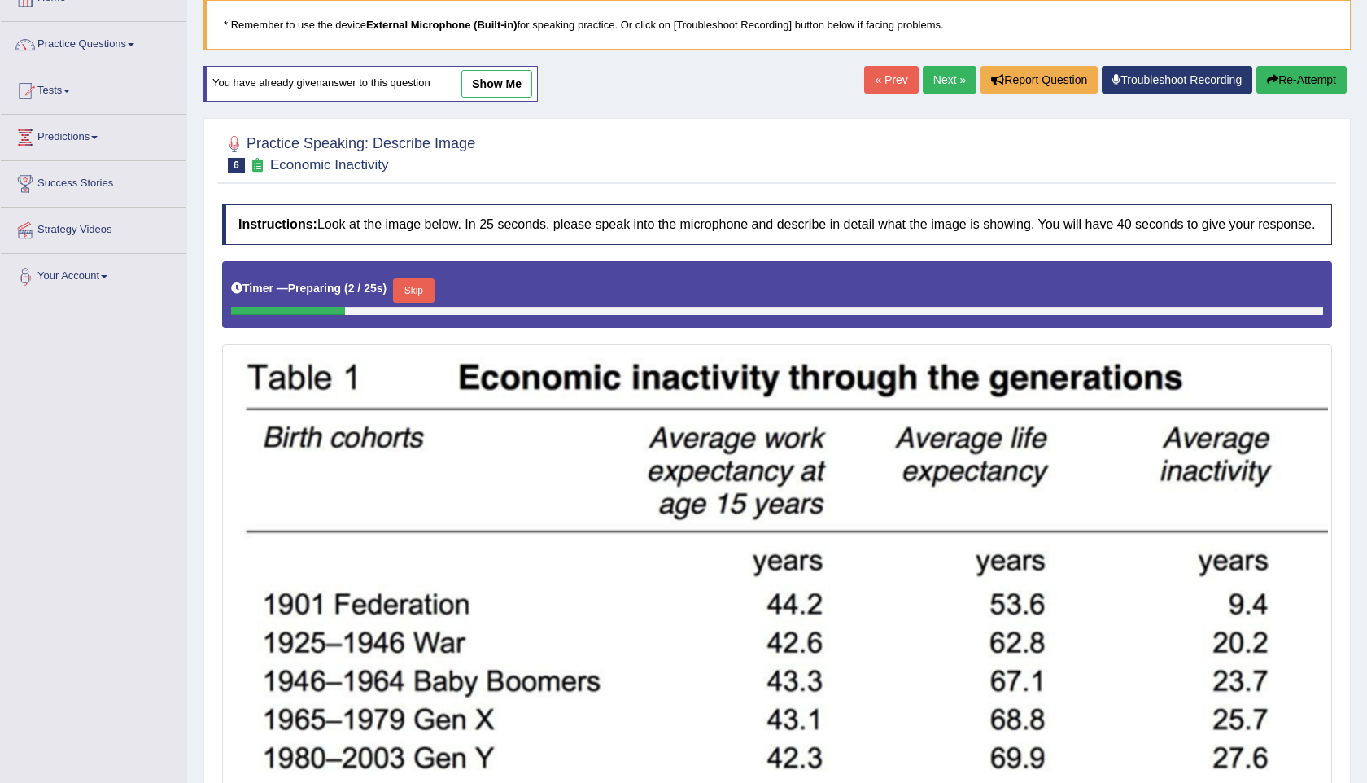
scroll to position [195, 0]
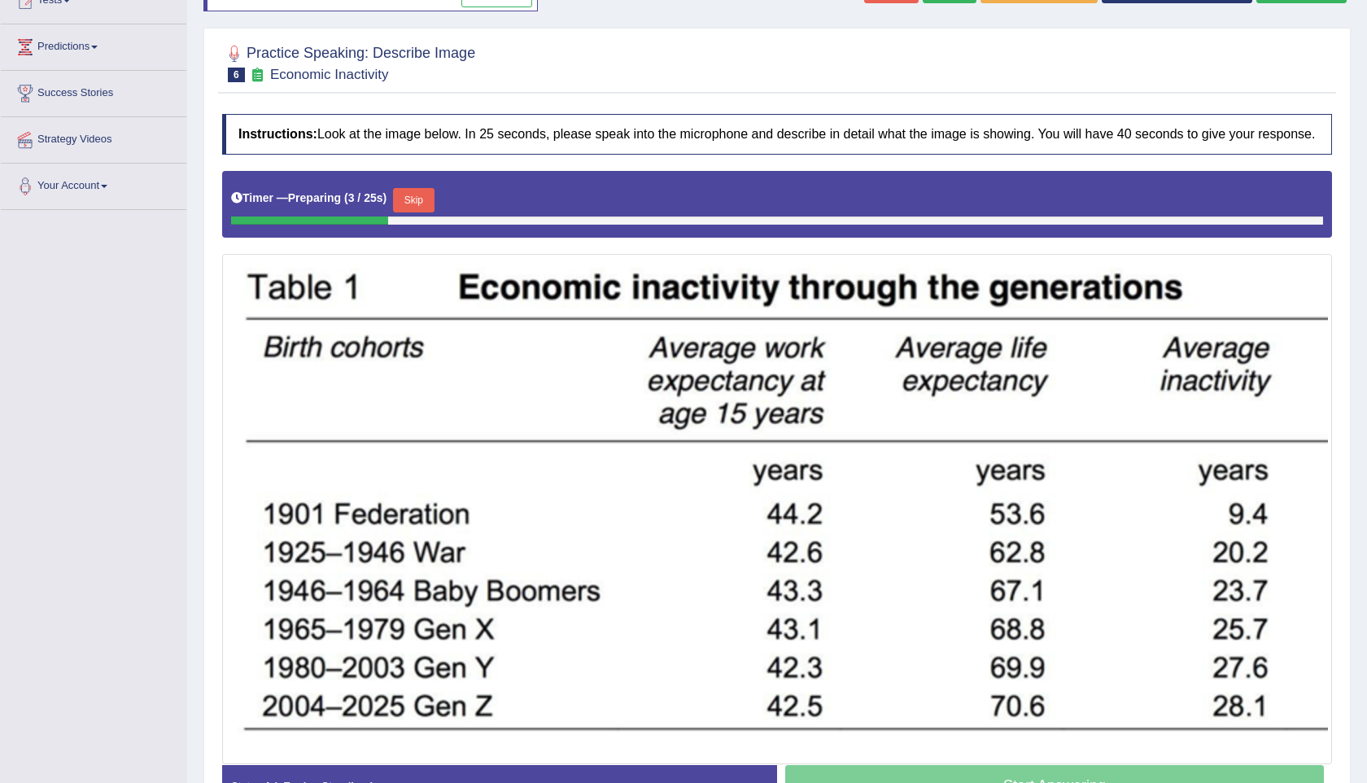
click at [428, 212] on button "Skip" at bounding box center [413, 200] width 41 height 24
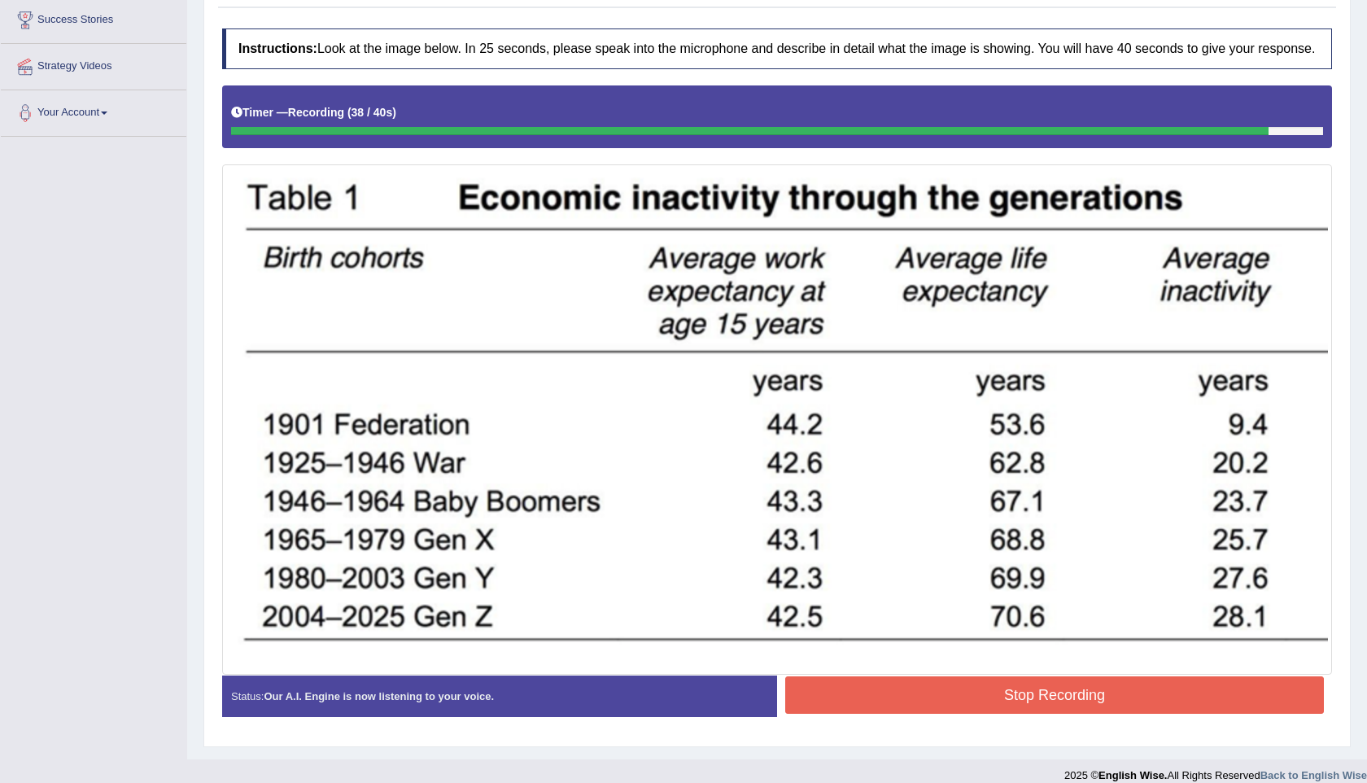
scroll to position [300, 0]
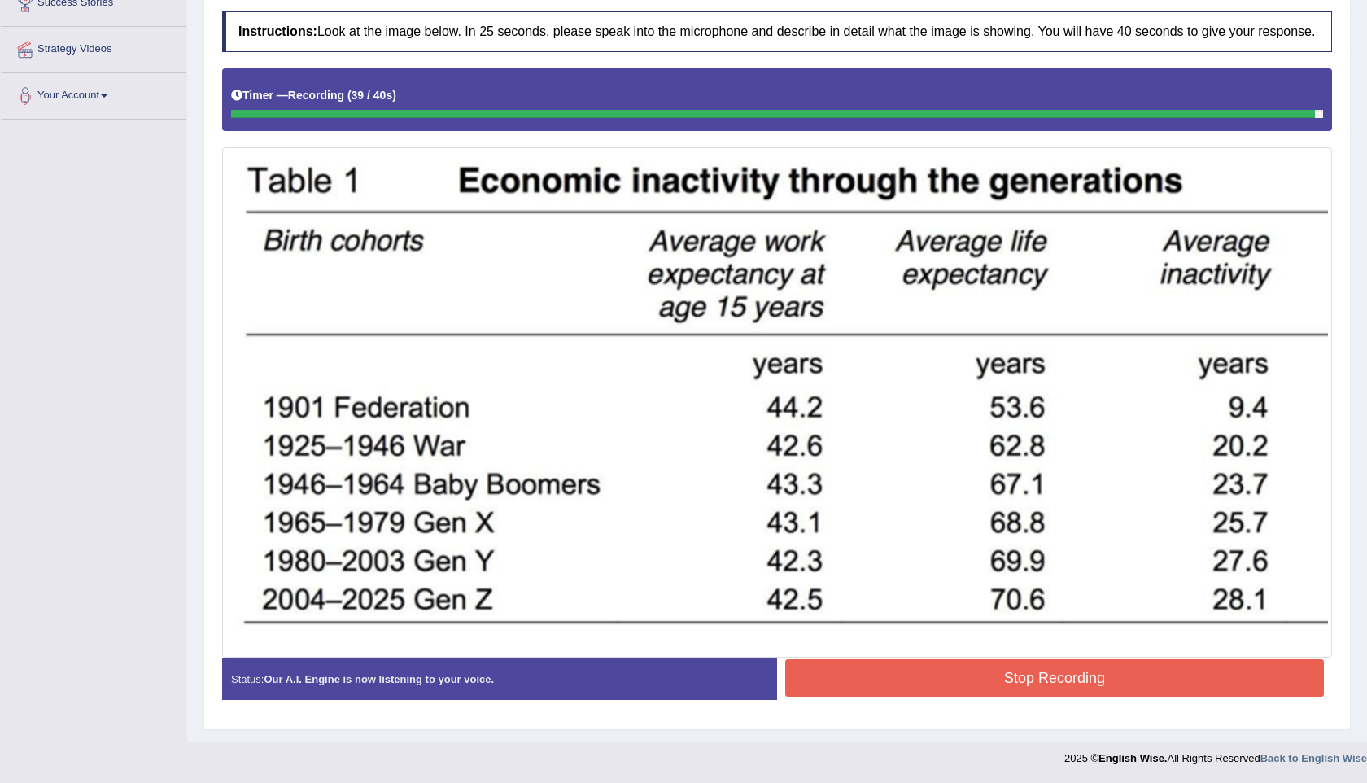
click at [994, 662] on button "Stop Recording" at bounding box center [1054, 677] width 538 height 37
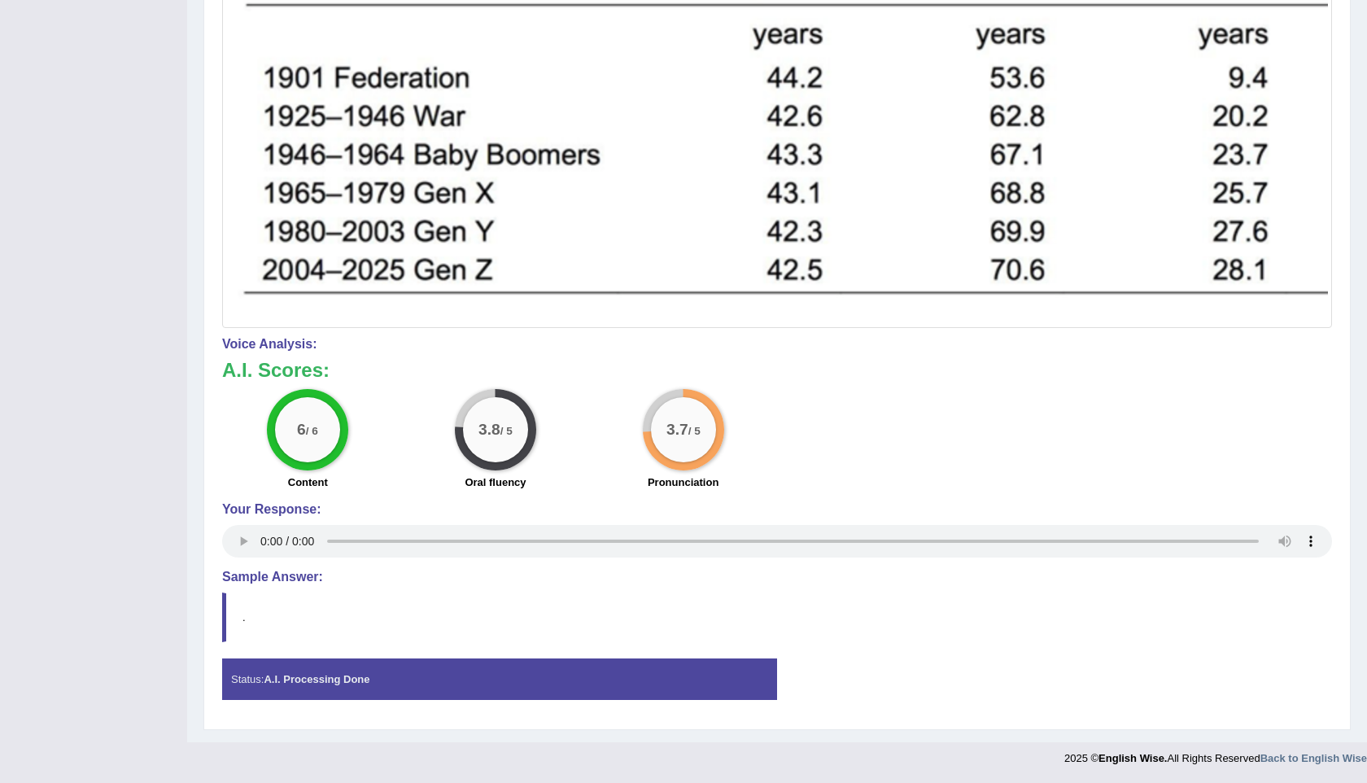
scroll to position [0, 0]
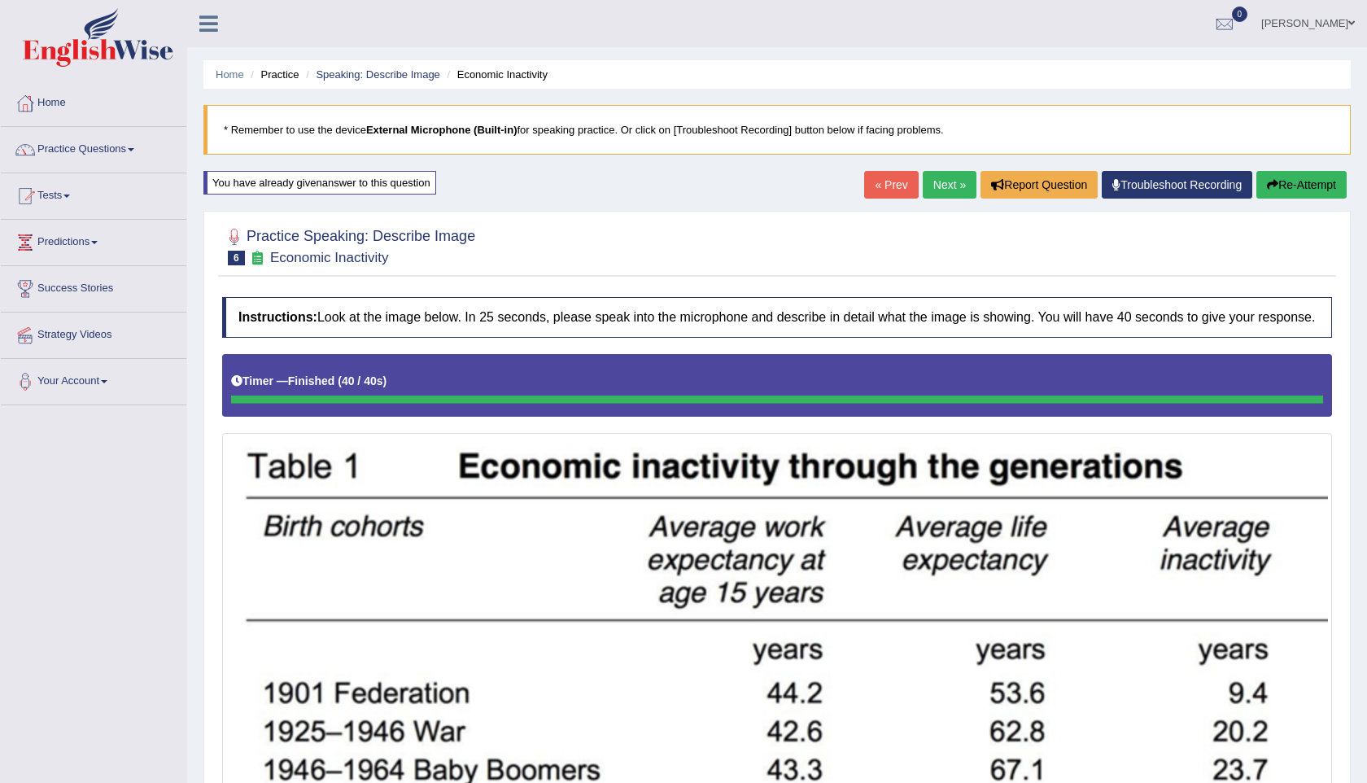
click at [943, 184] on link "Next »" at bounding box center [949, 185] width 54 height 28
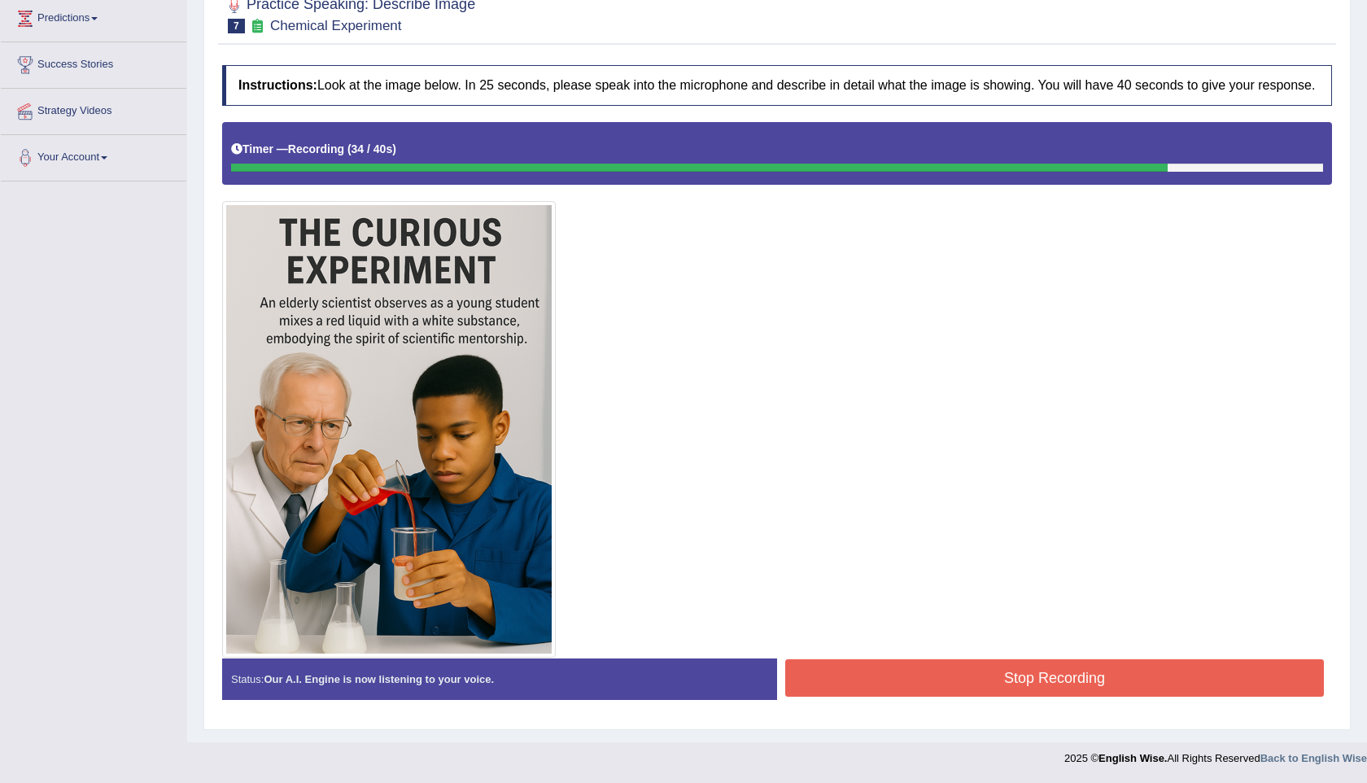
scroll to position [238, 0]
click at [1009, 661] on button "Stop Recording" at bounding box center [1054, 677] width 538 height 37
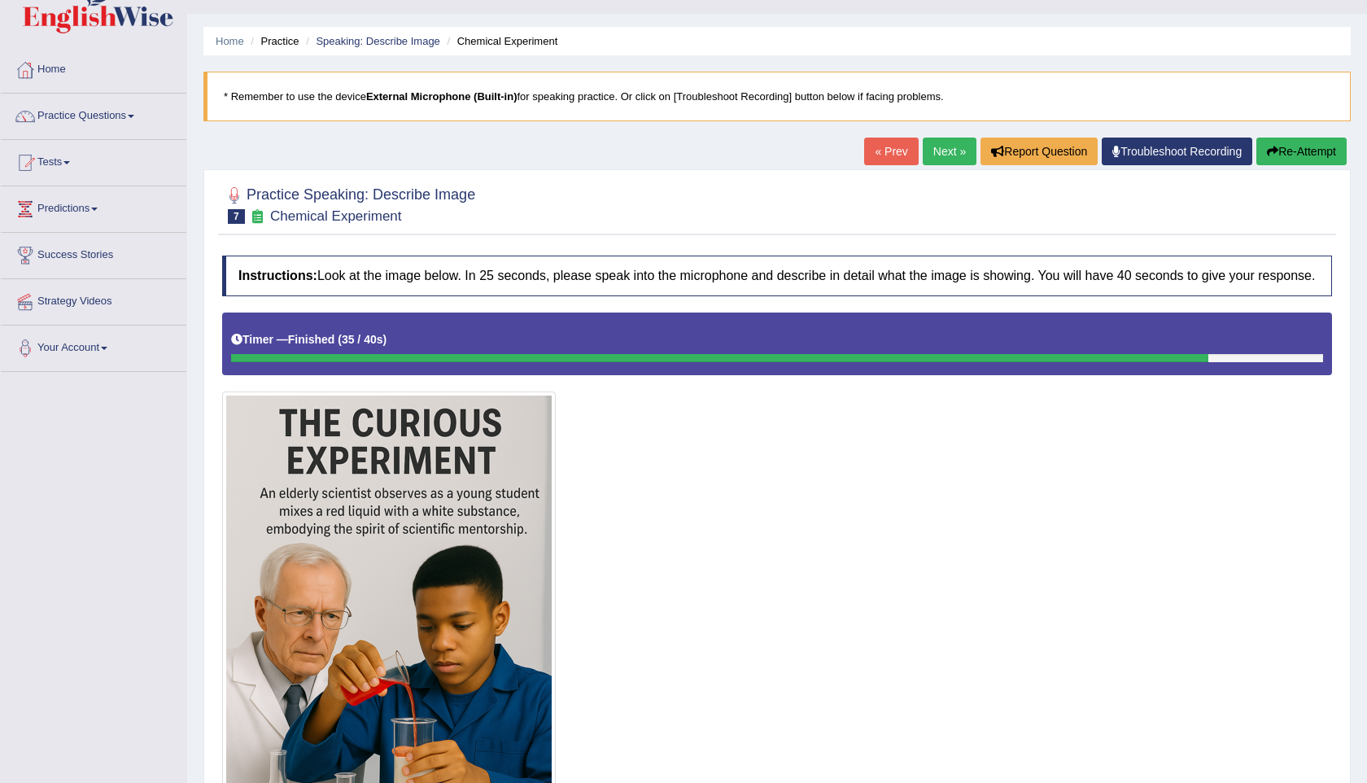
scroll to position [0, 0]
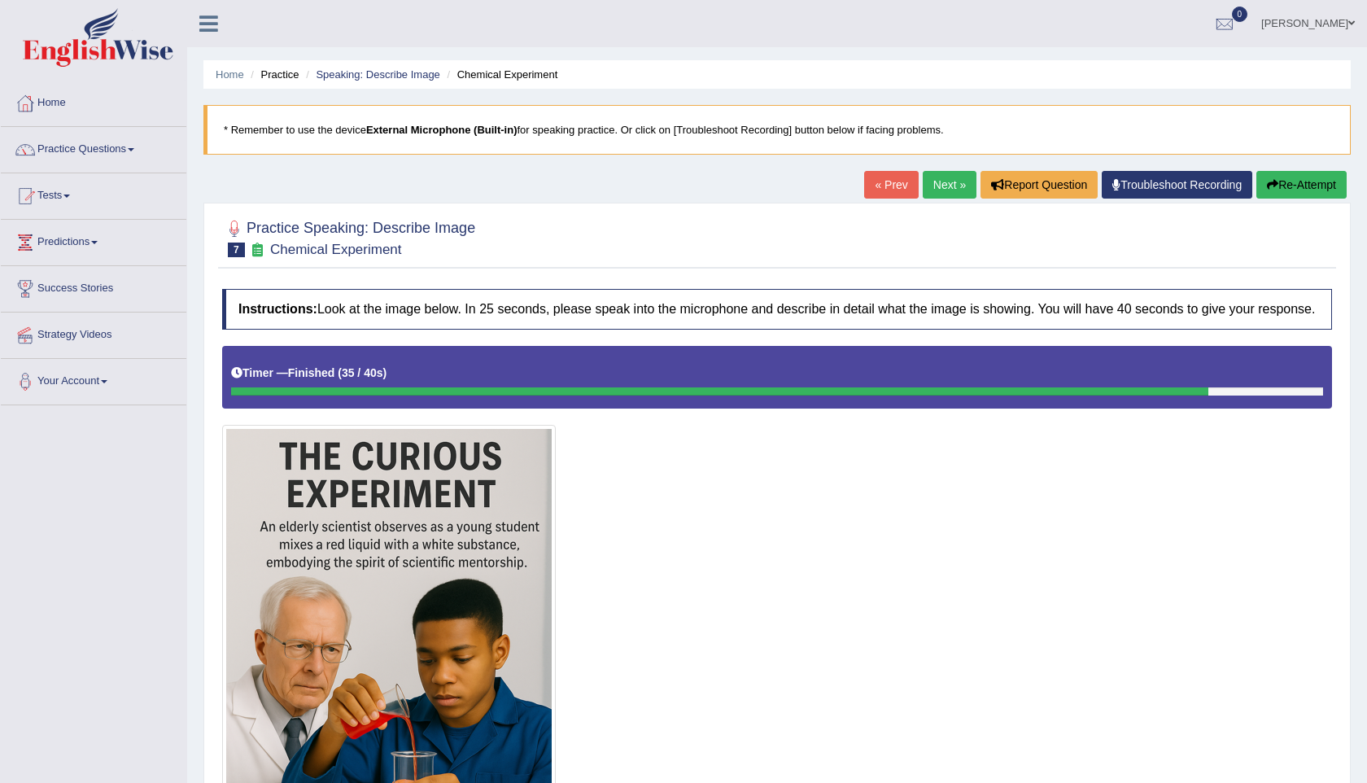
click at [939, 175] on link "Next »" at bounding box center [949, 185] width 54 height 28
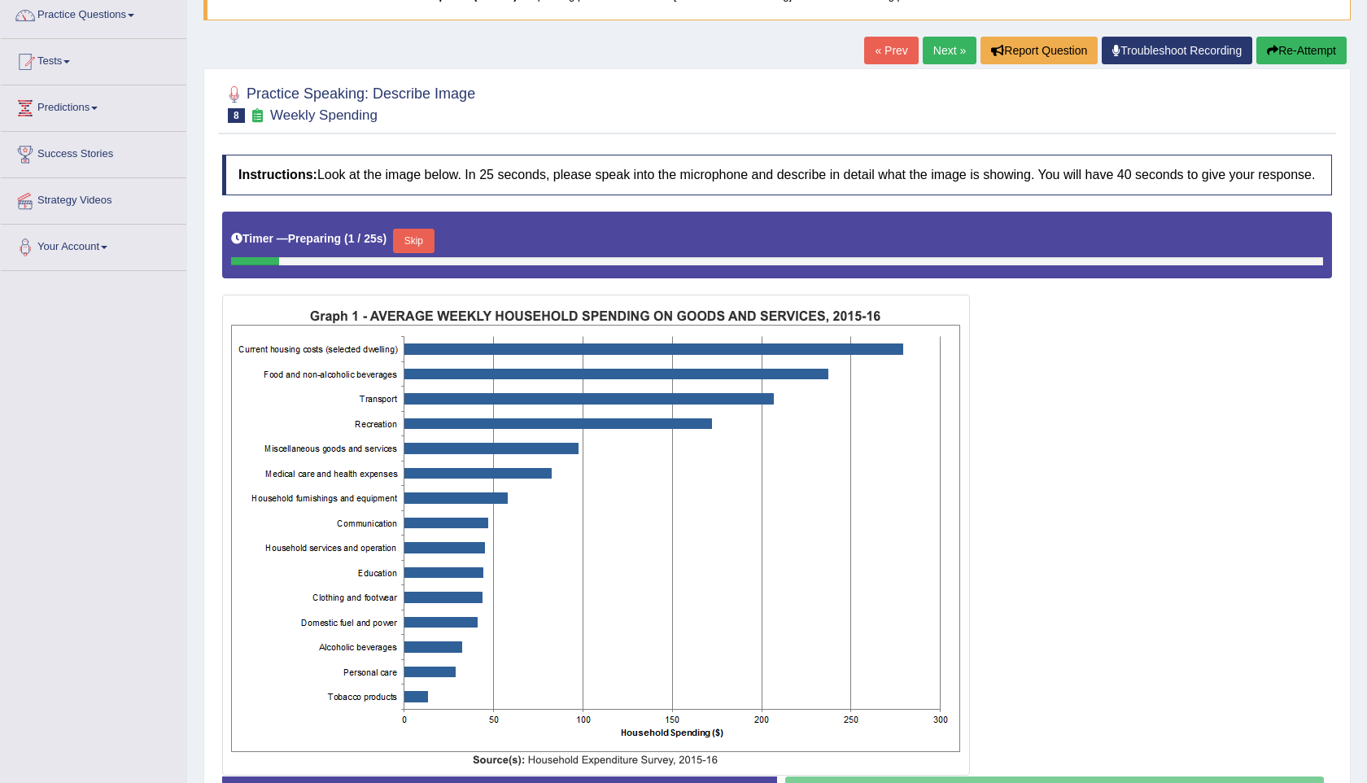
scroll to position [137, 0]
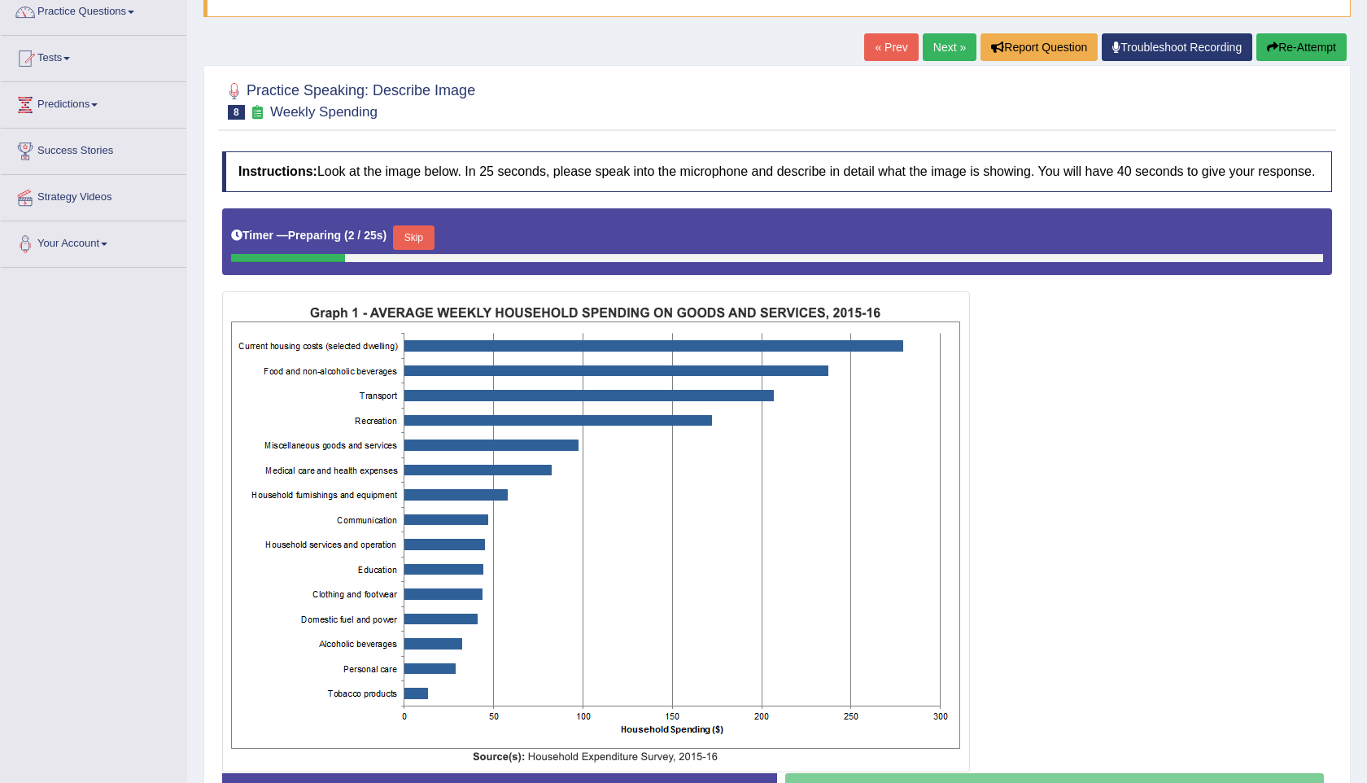
click at [418, 250] on button "Skip" at bounding box center [413, 237] width 41 height 24
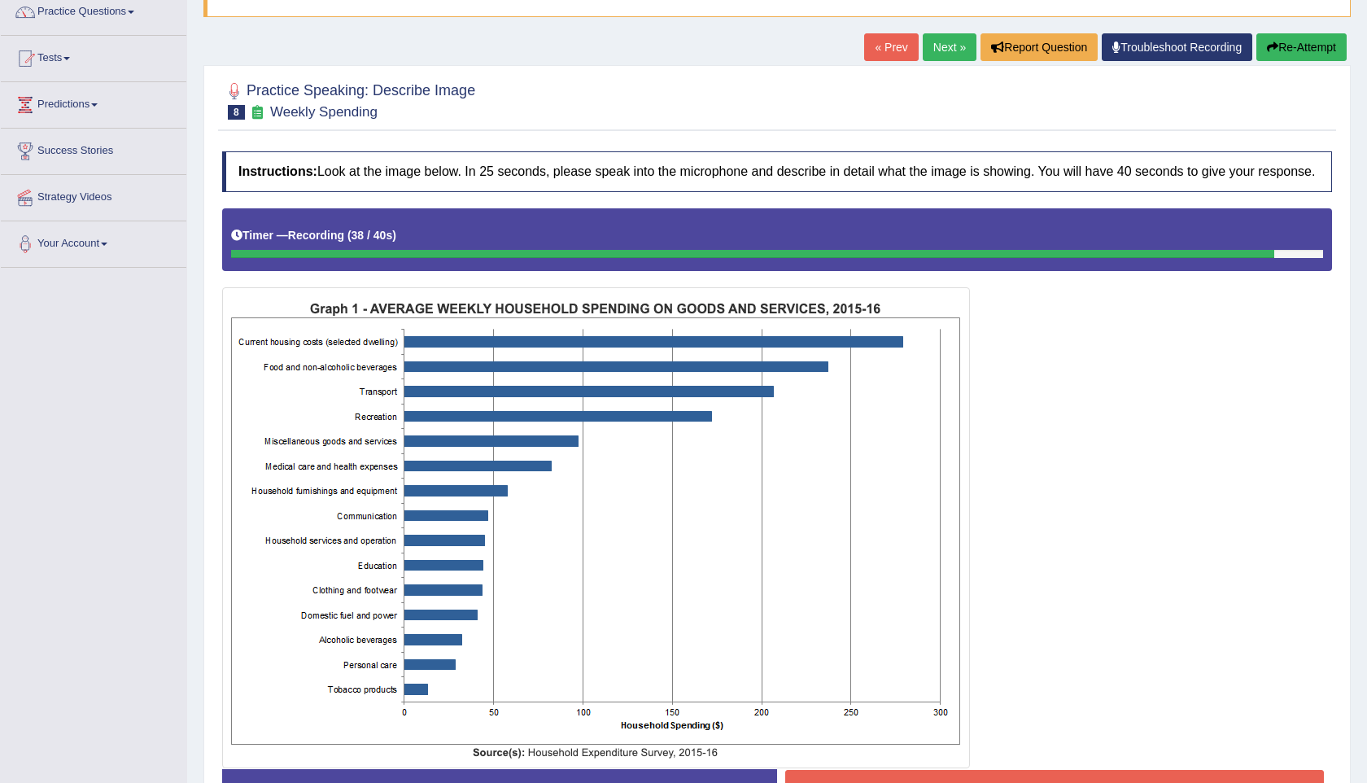
scroll to position [263, 0]
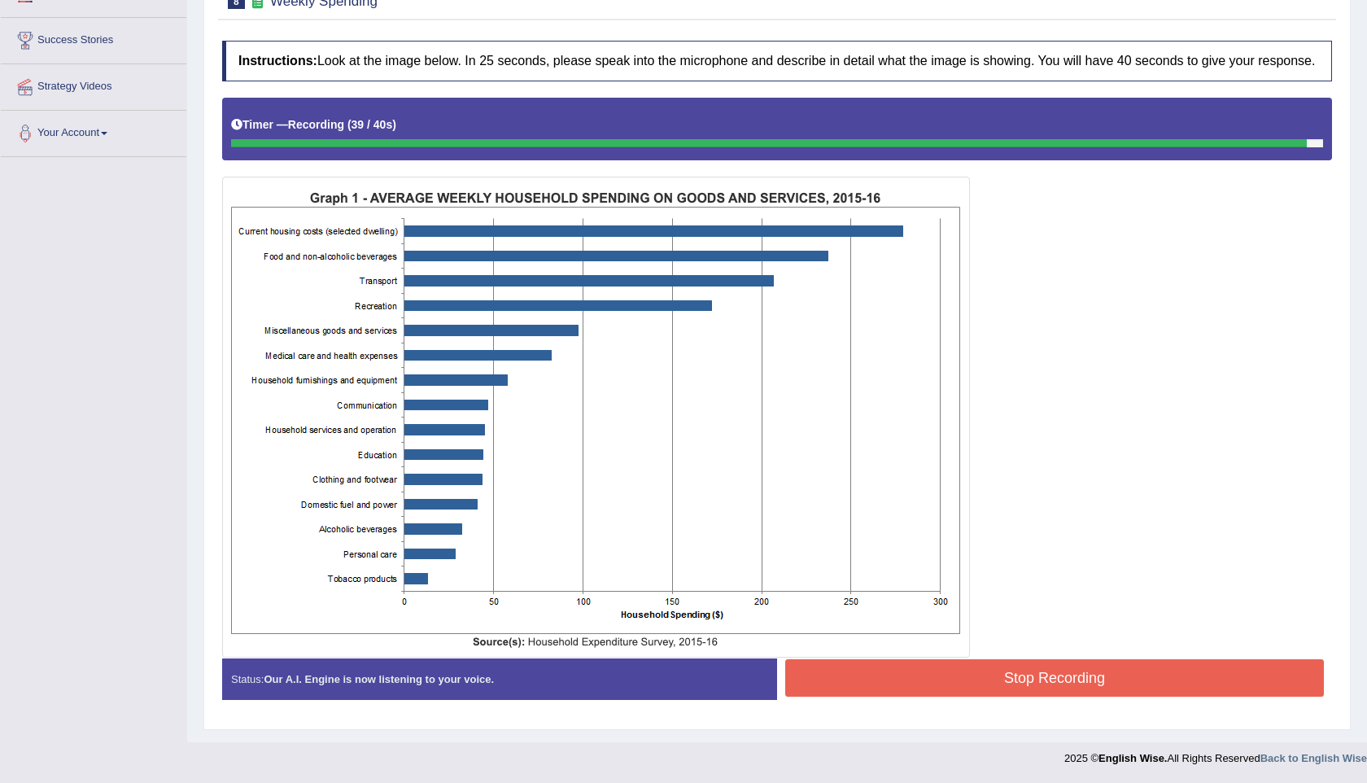
click at [960, 681] on button "Stop Recording" at bounding box center [1054, 677] width 538 height 37
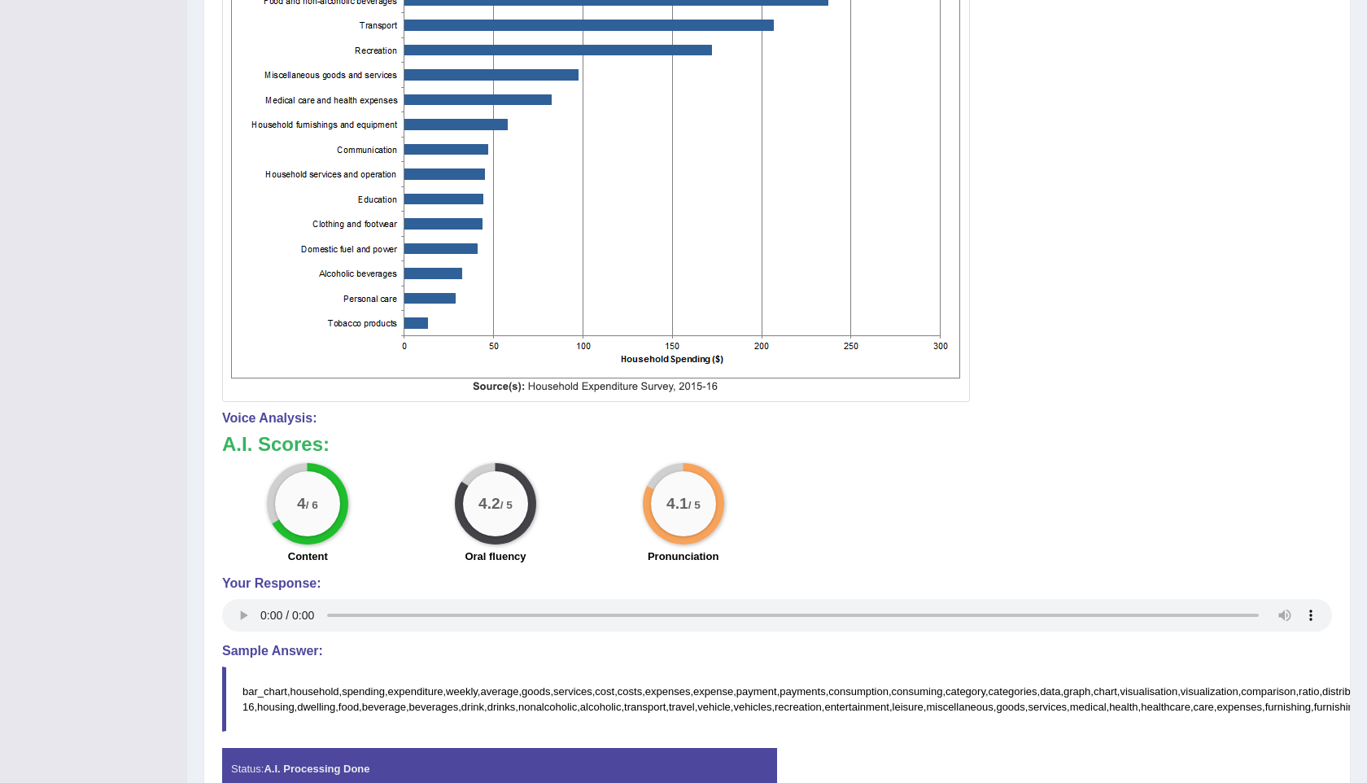
scroll to position [0, 0]
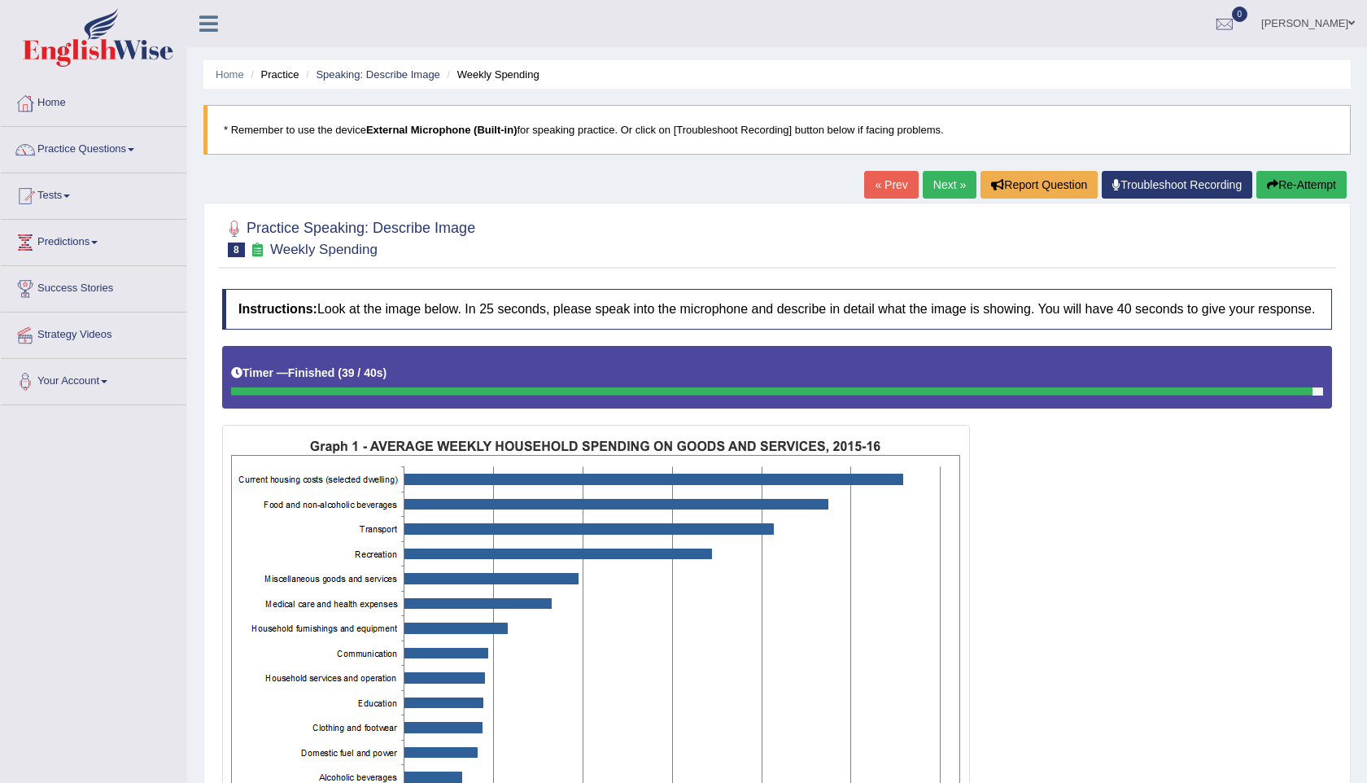
click at [1303, 182] on button "Re-Attempt" at bounding box center [1301, 185] width 90 height 28
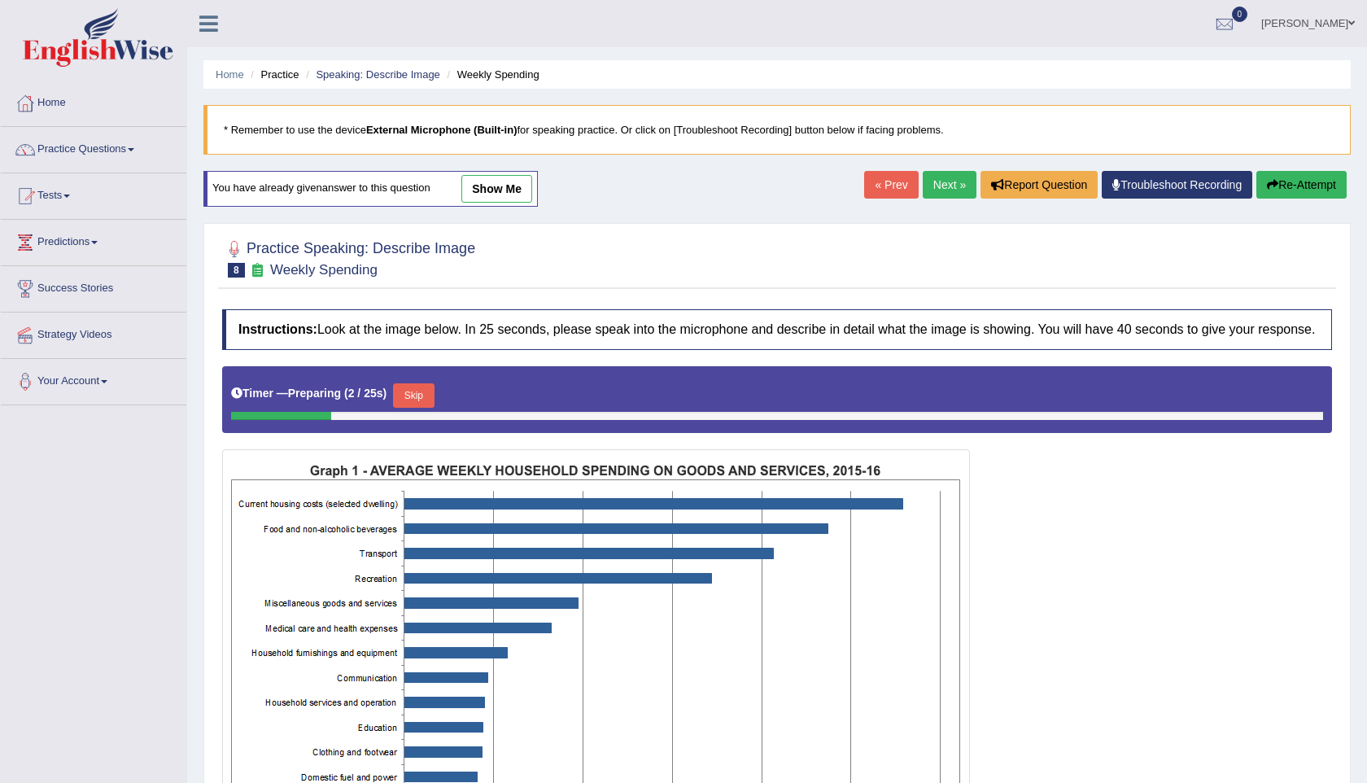
click at [420, 408] on button "Skip" at bounding box center [413, 395] width 41 height 24
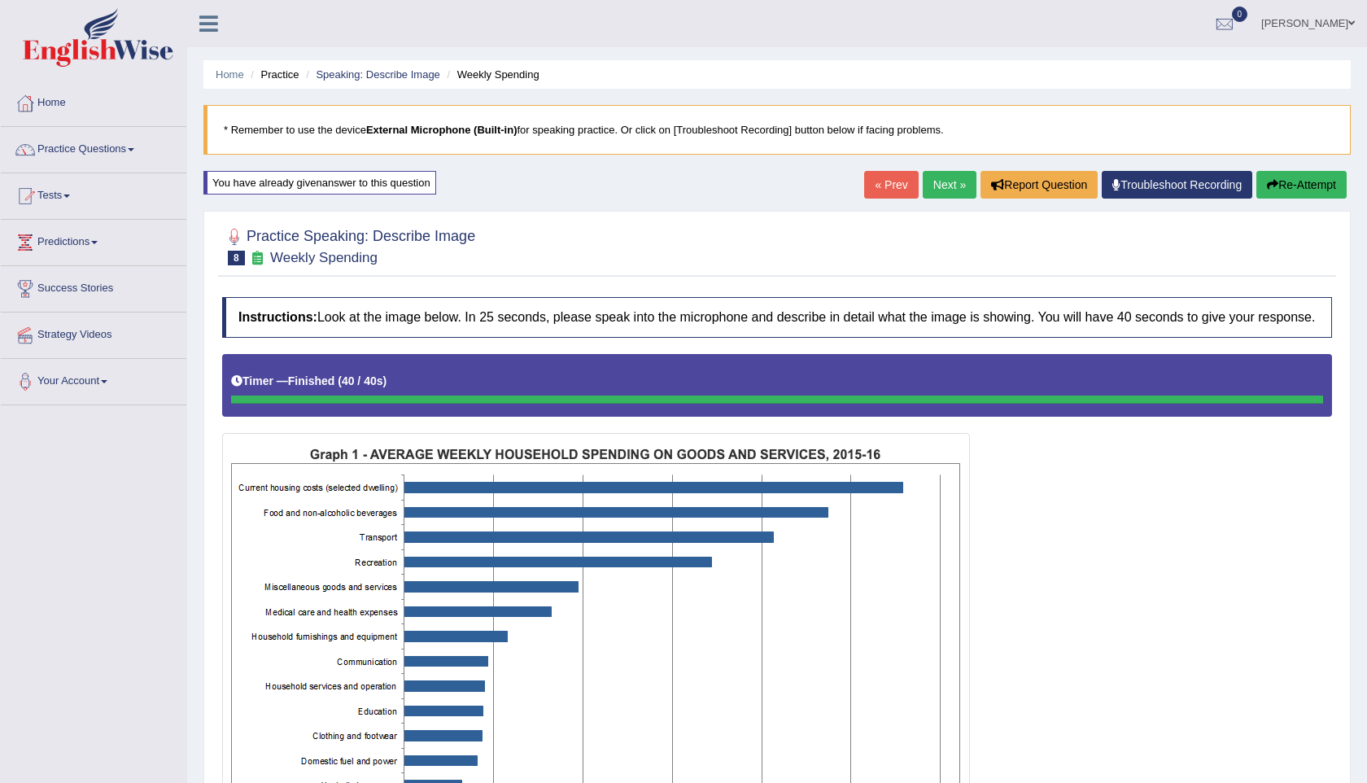
click at [1312, 184] on button "Re-Attempt" at bounding box center [1301, 185] width 90 height 28
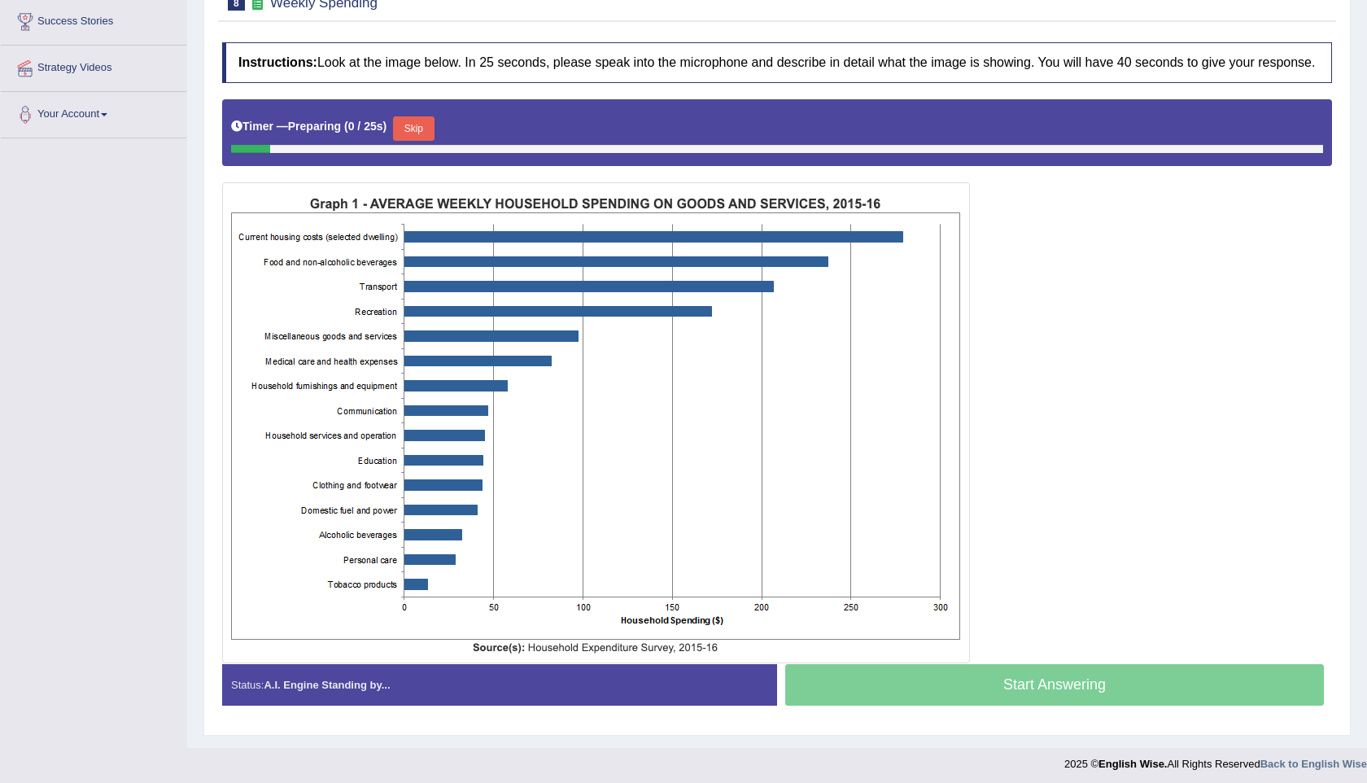
scroll to position [287, 0]
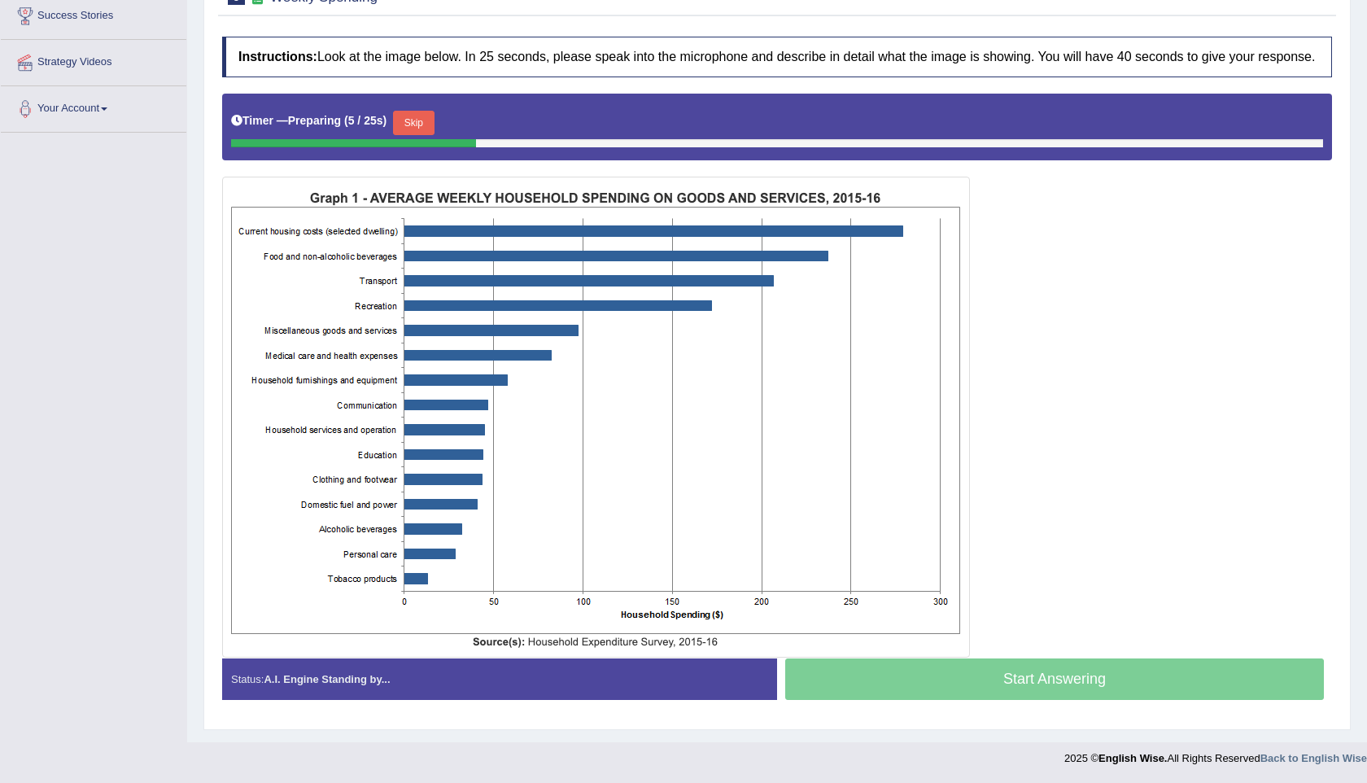
click at [427, 123] on button "Skip" at bounding box center [413, 123] width 41 height 24
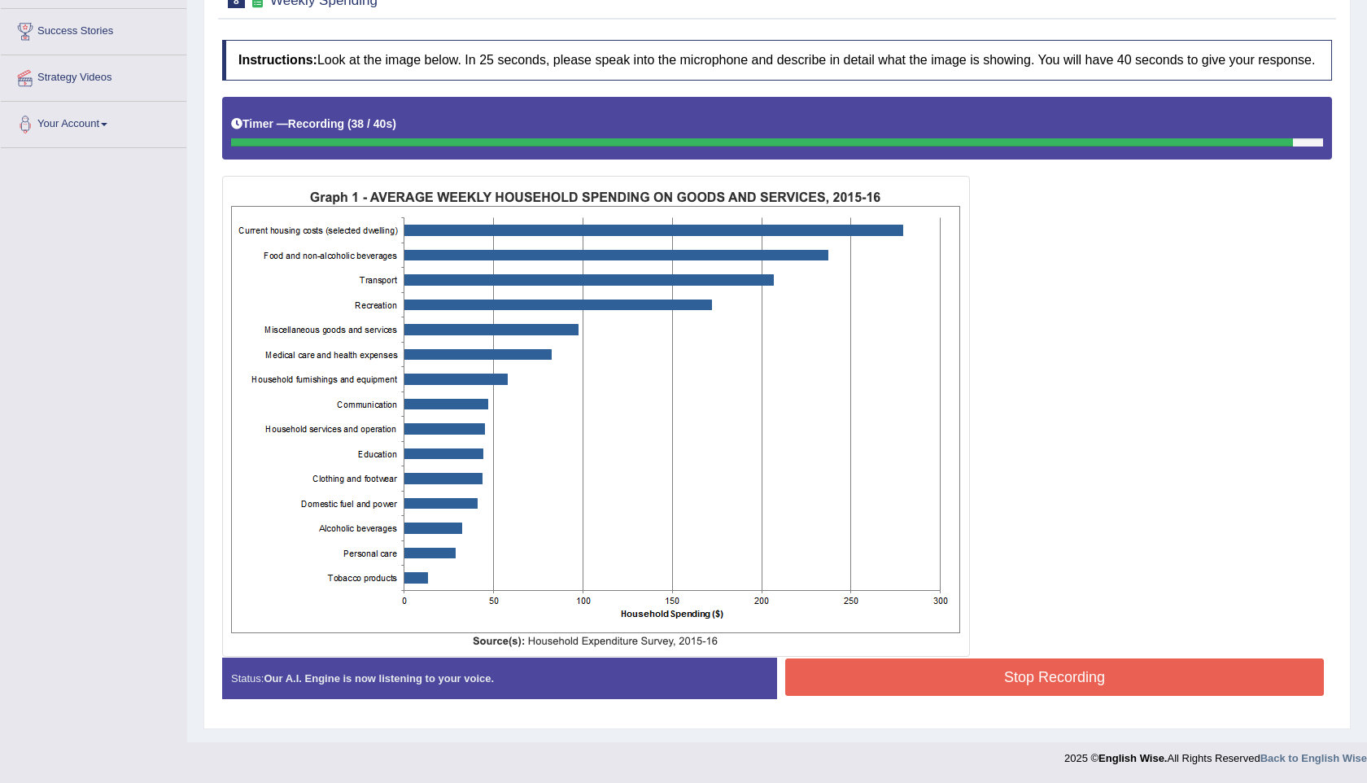
scroll to position [254, 0]
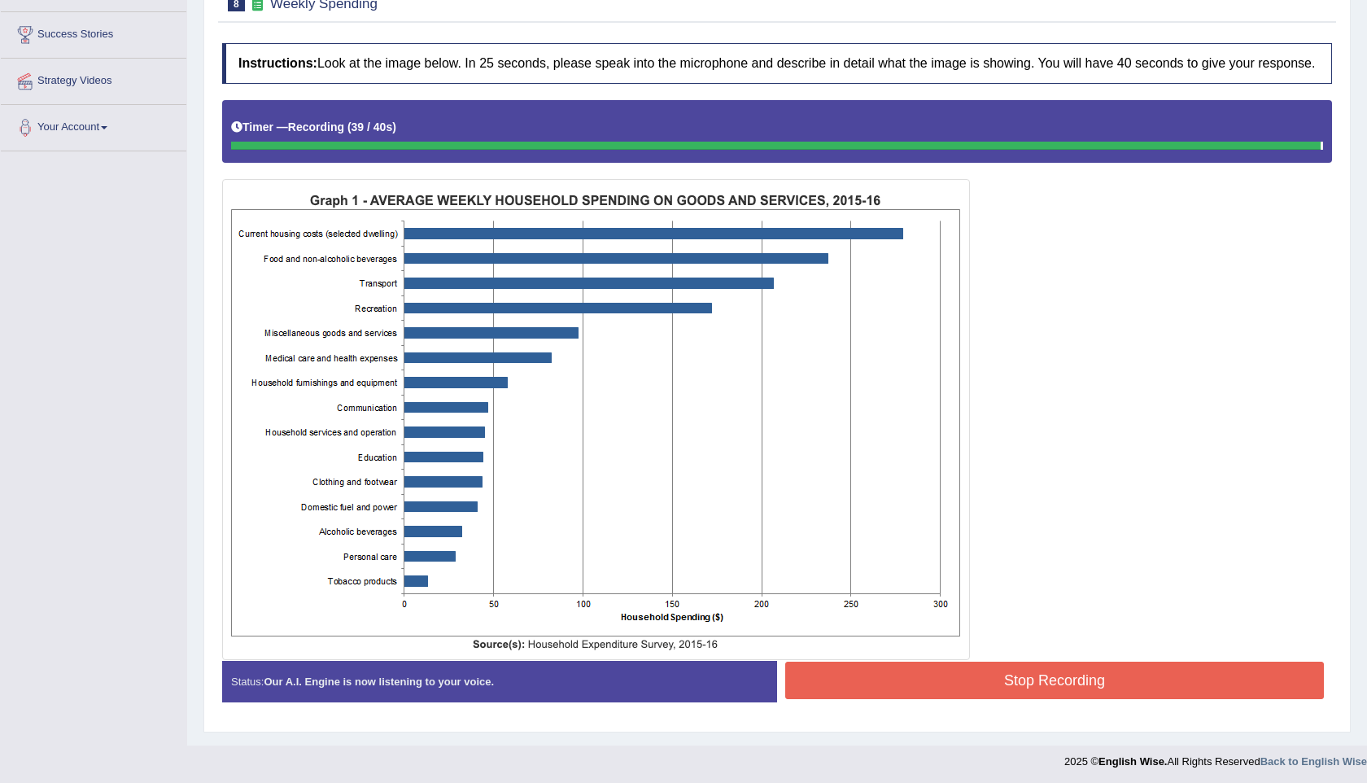
click at [1033, 699] on button "Stop Recording" at bounding box center [1054, 679] width 538 height 37
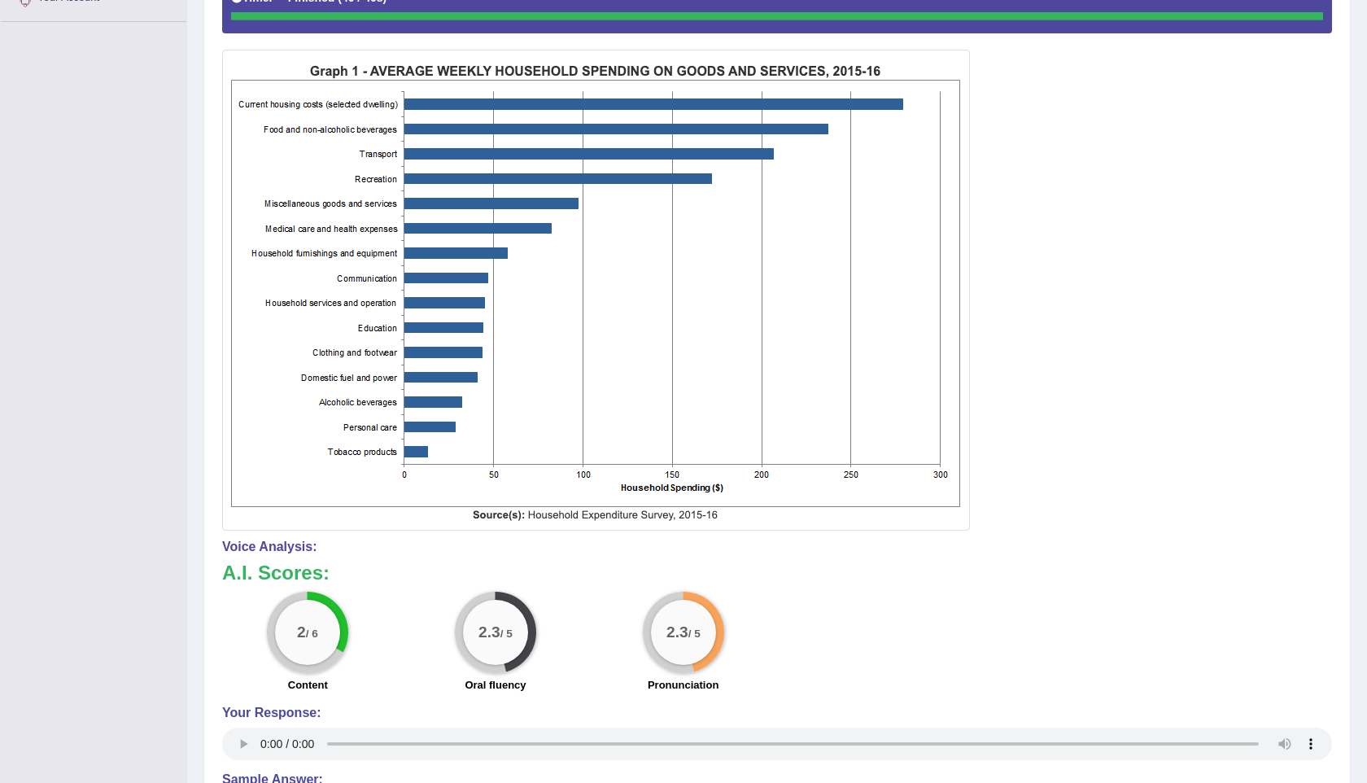
scroll to position [0, 0]
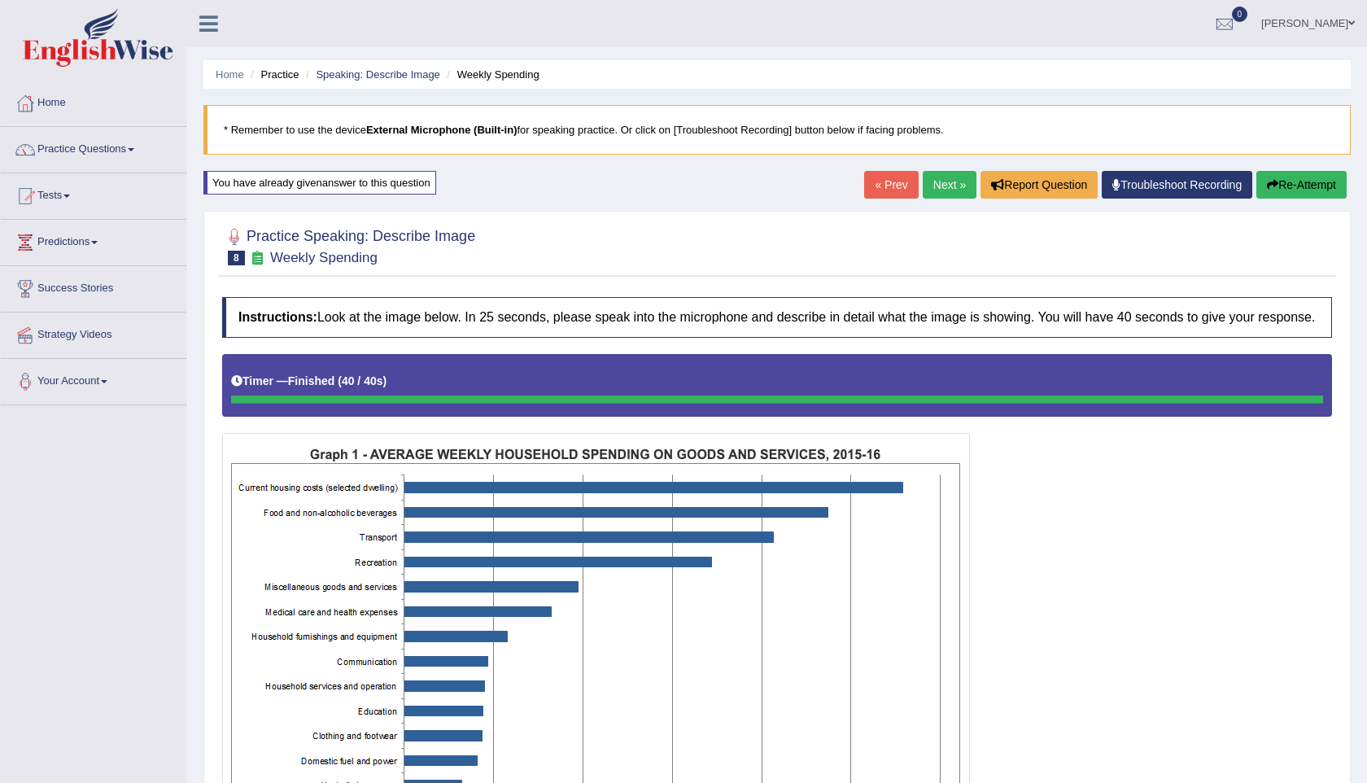
click at [1322, 177] on button "Re-Attempt" at bounding box center [1301, 185] width 90 height 28
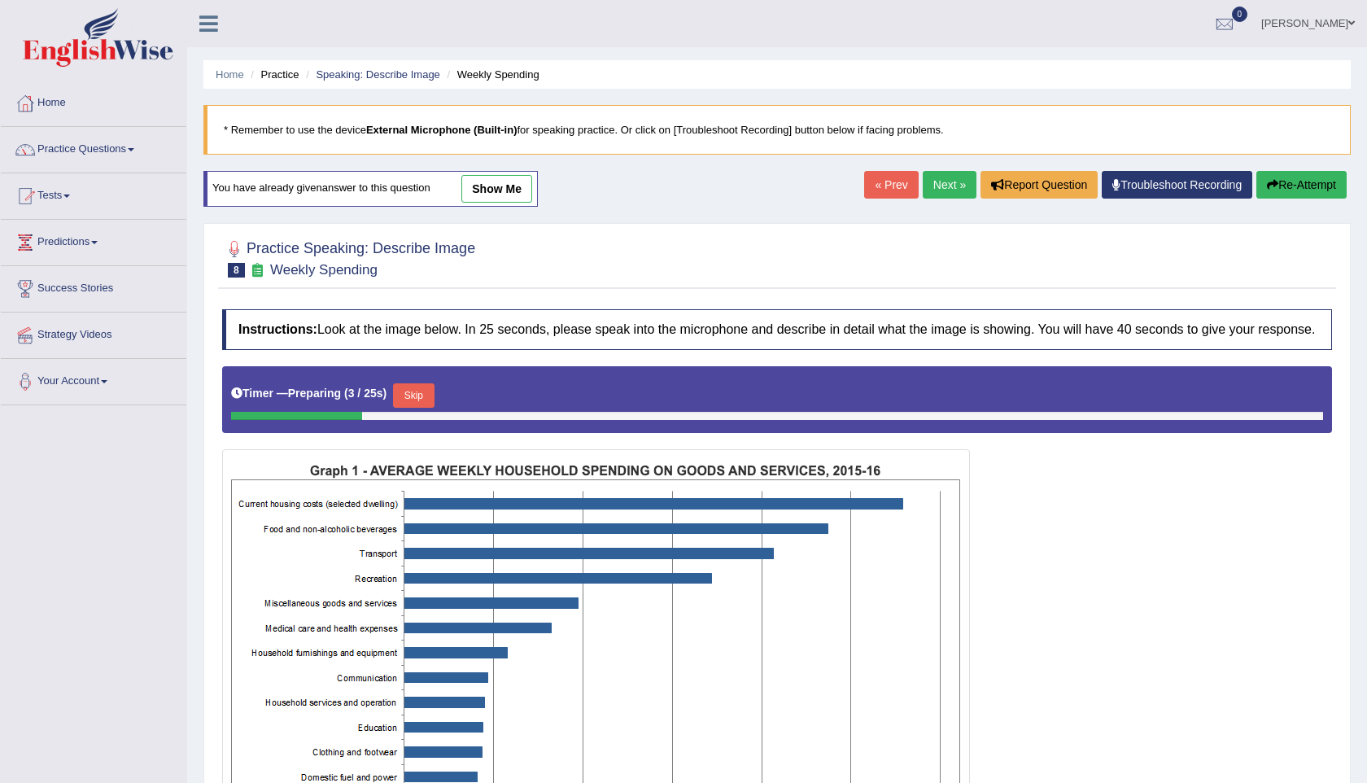
click at [412, 404] on button "Skip" at bounding box center [413, 395] width 41 height 24
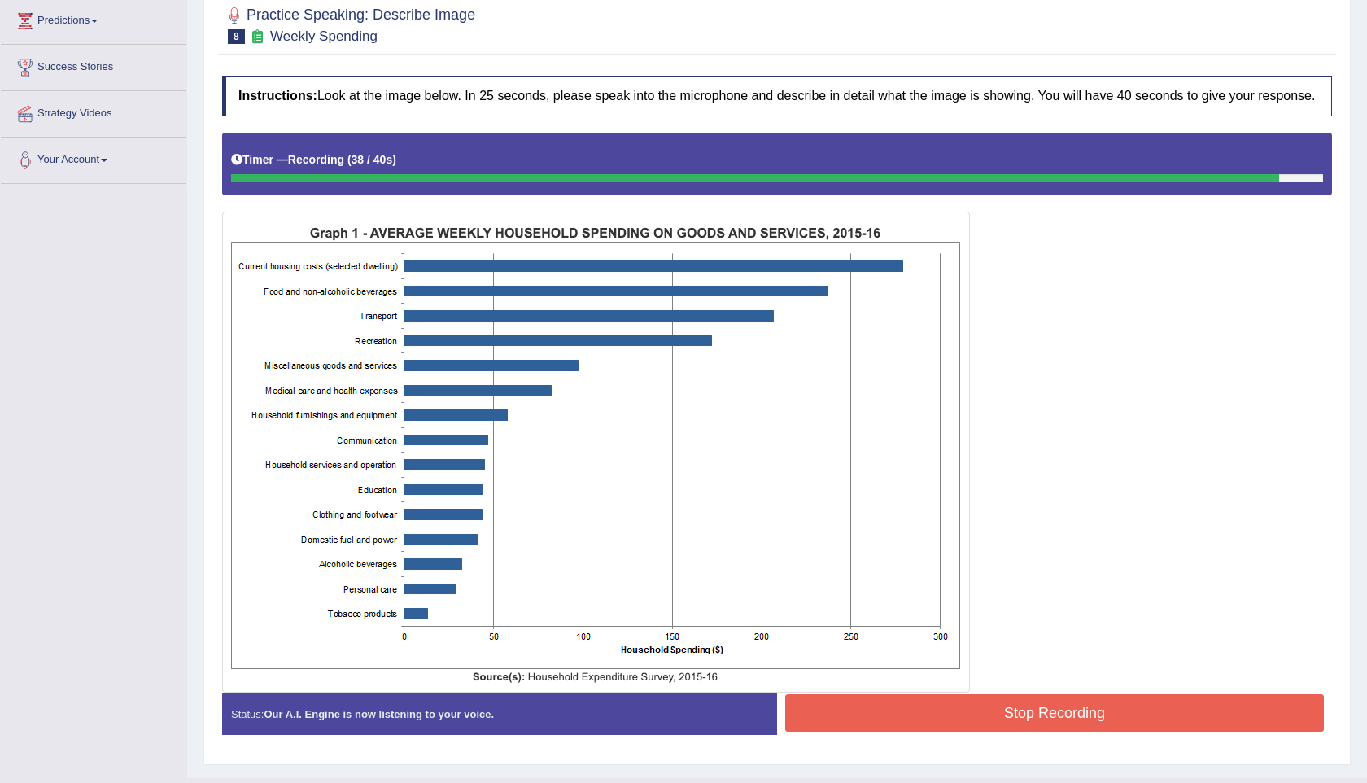
scroll to position [271, 0]
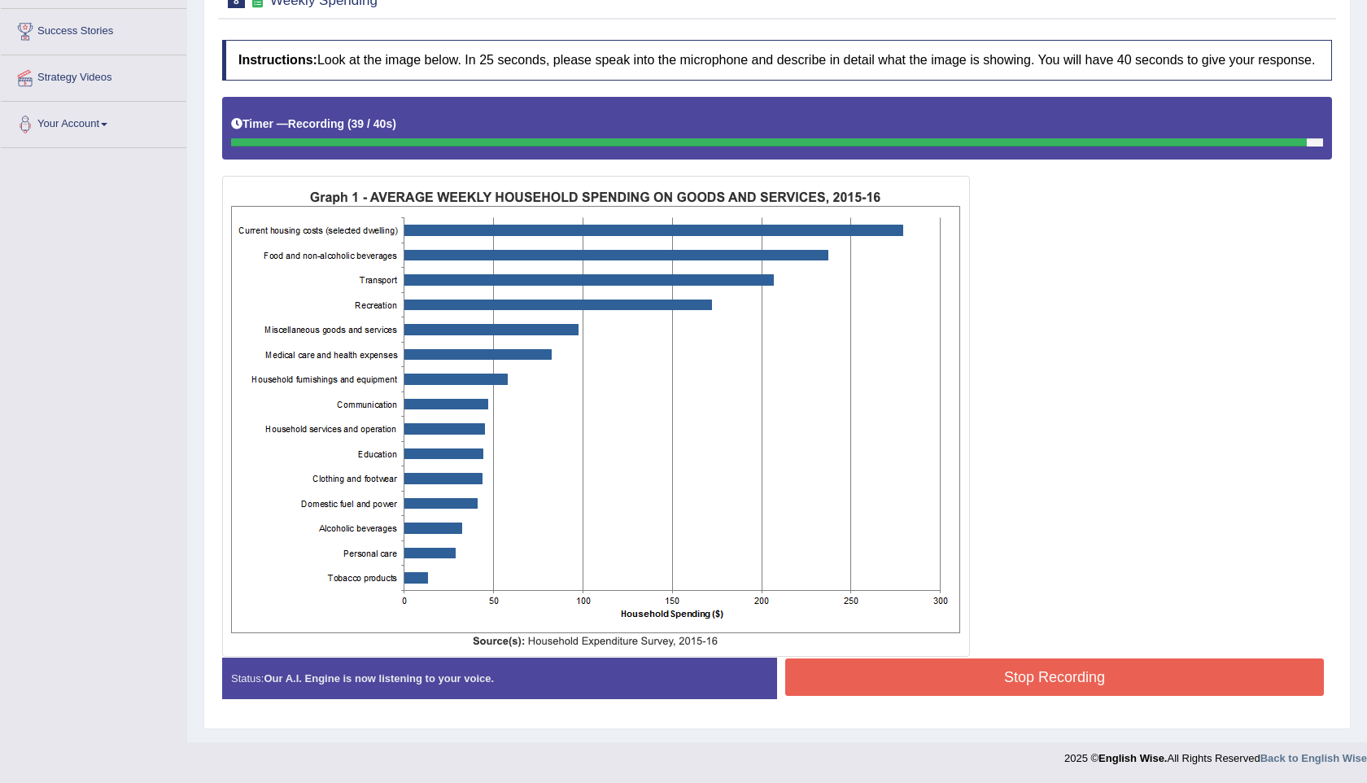
click at [1037, 679] on button "Stop Recording" at bounding box center [1054, 676] width 538 height 37
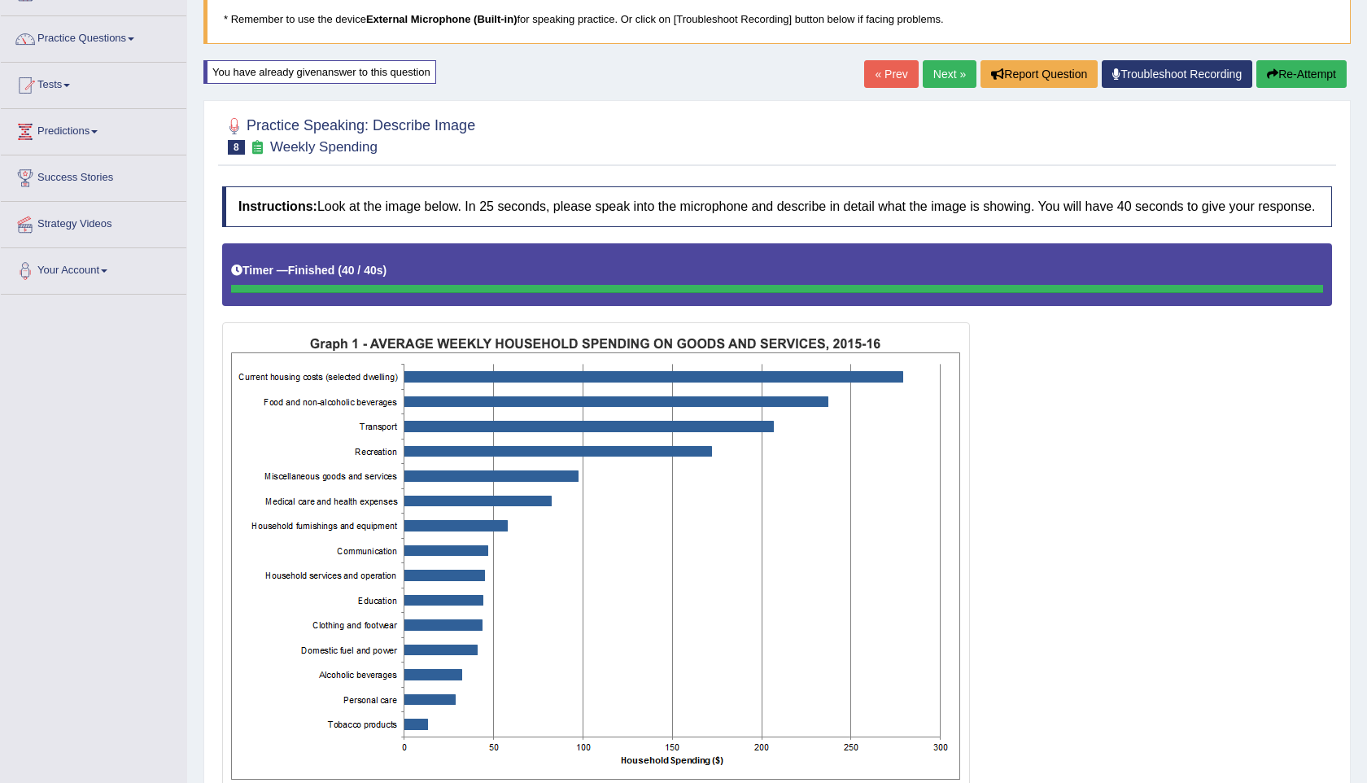
scroll to position [0, 0]
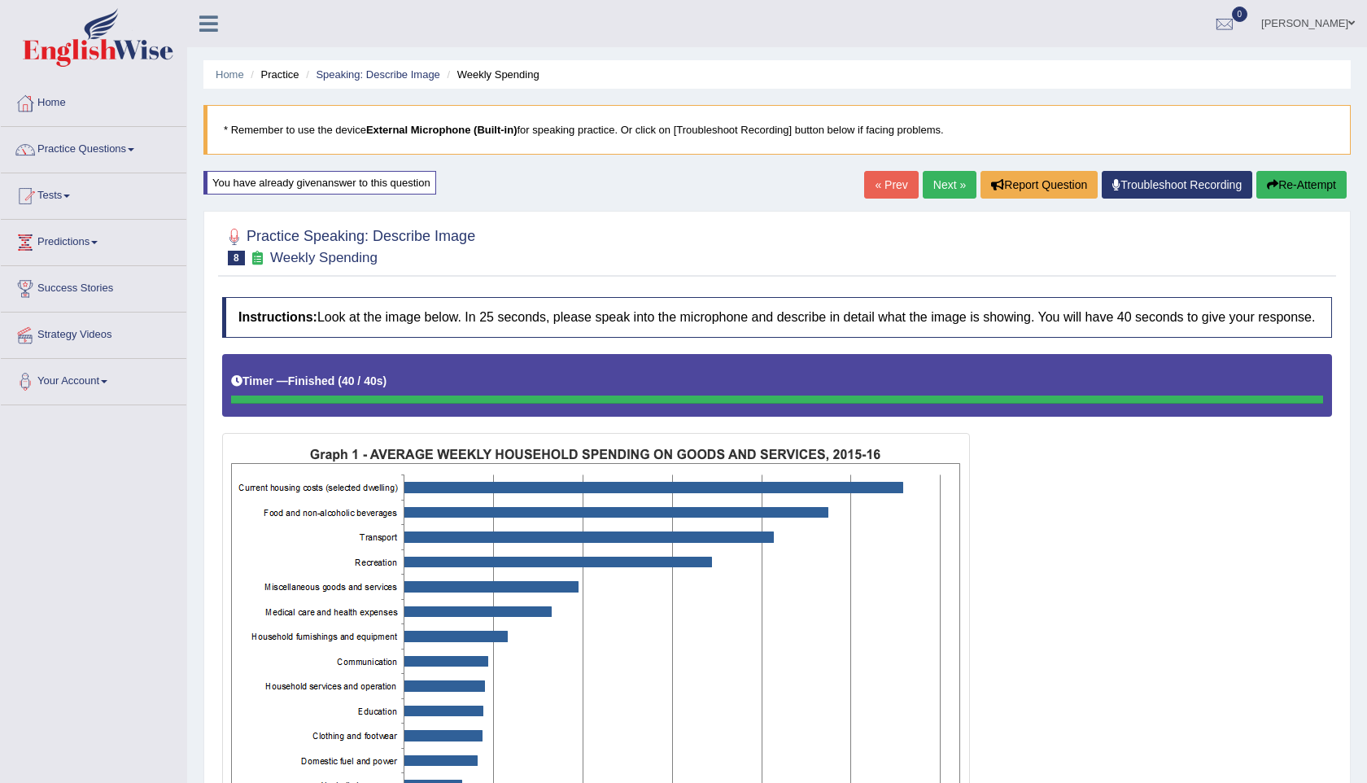
click at [1298, 180] on button "Re-Attempt" at bounding box center [1301, 185] width 90 height 28
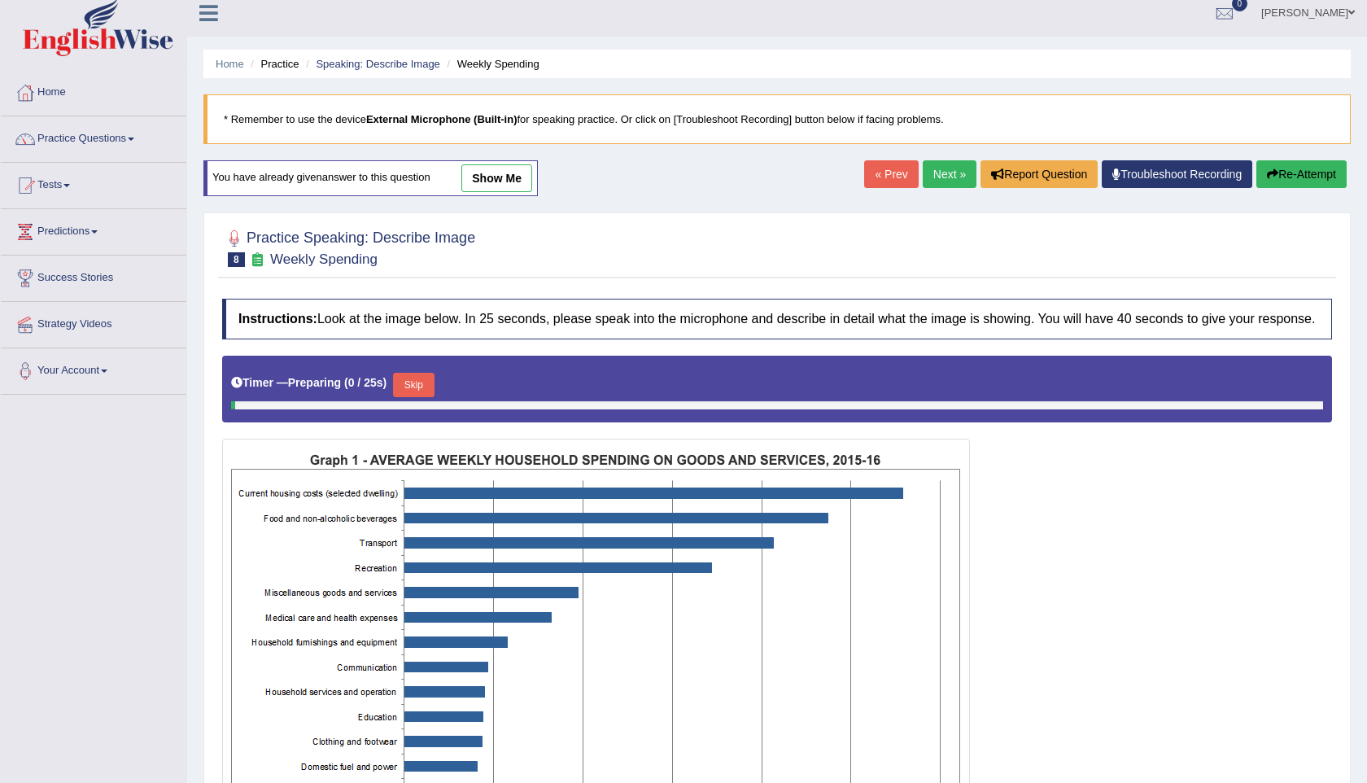
scroll to position [16, 0]
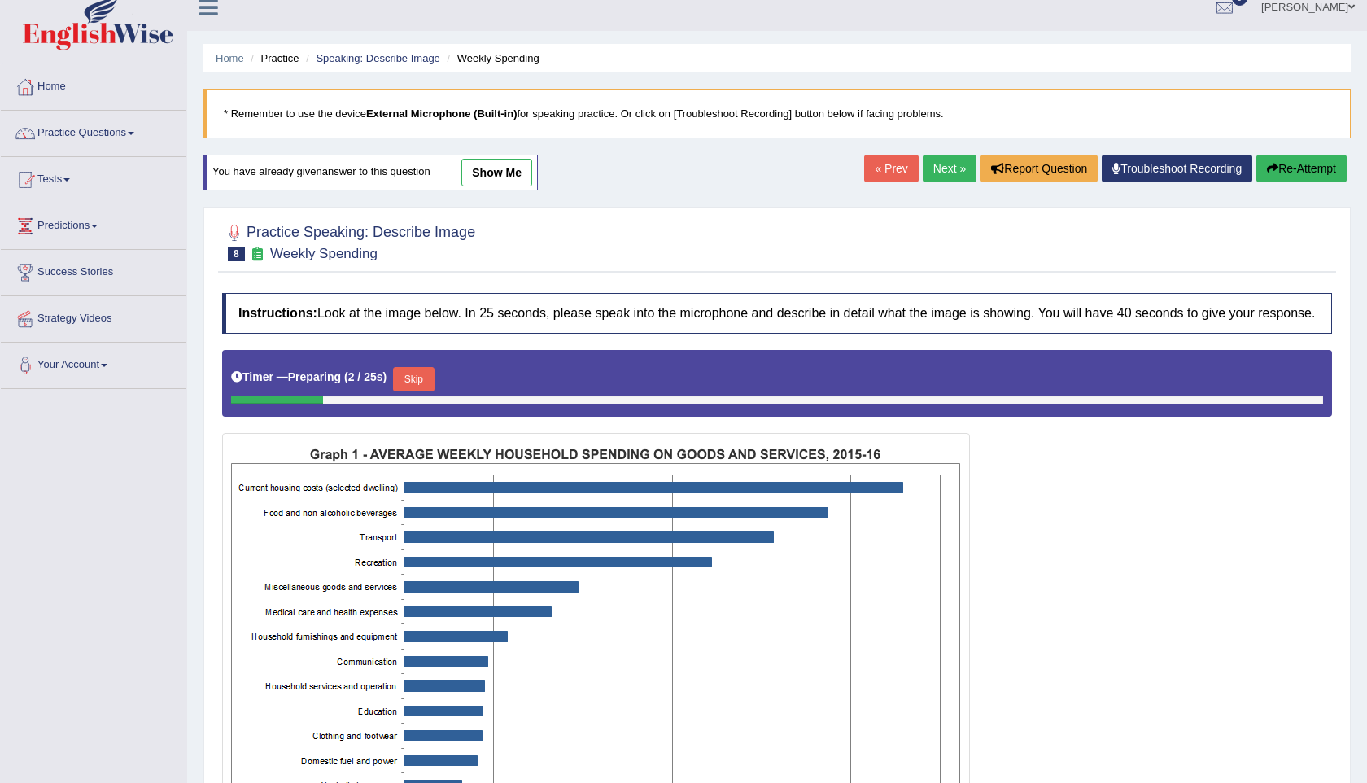
click at [423, 391] on button "Skip" at bounding box center [413, 379] width 41 height 24
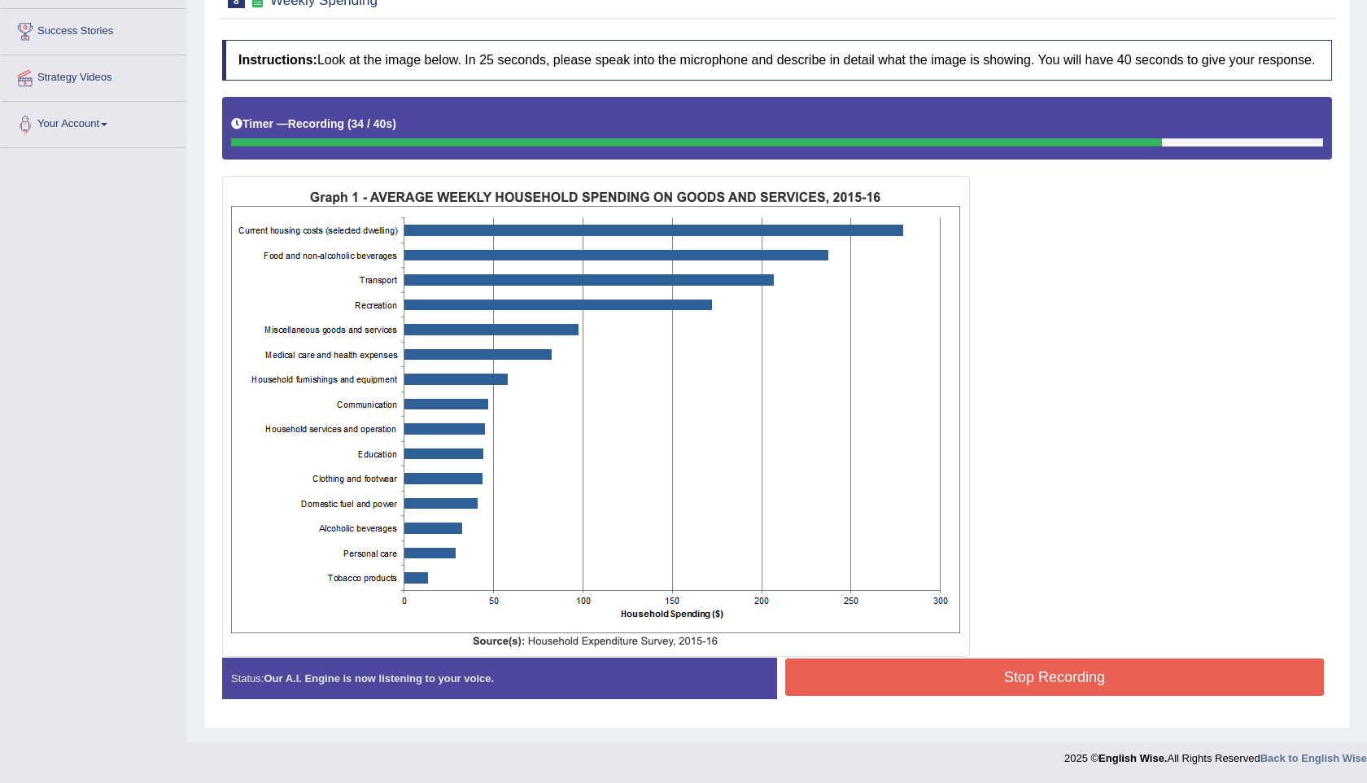
scroll to position [271, 0]
click at [1030, 691] on button "Stop Recording" at bounding box center [1054, 676] width 538 height 37
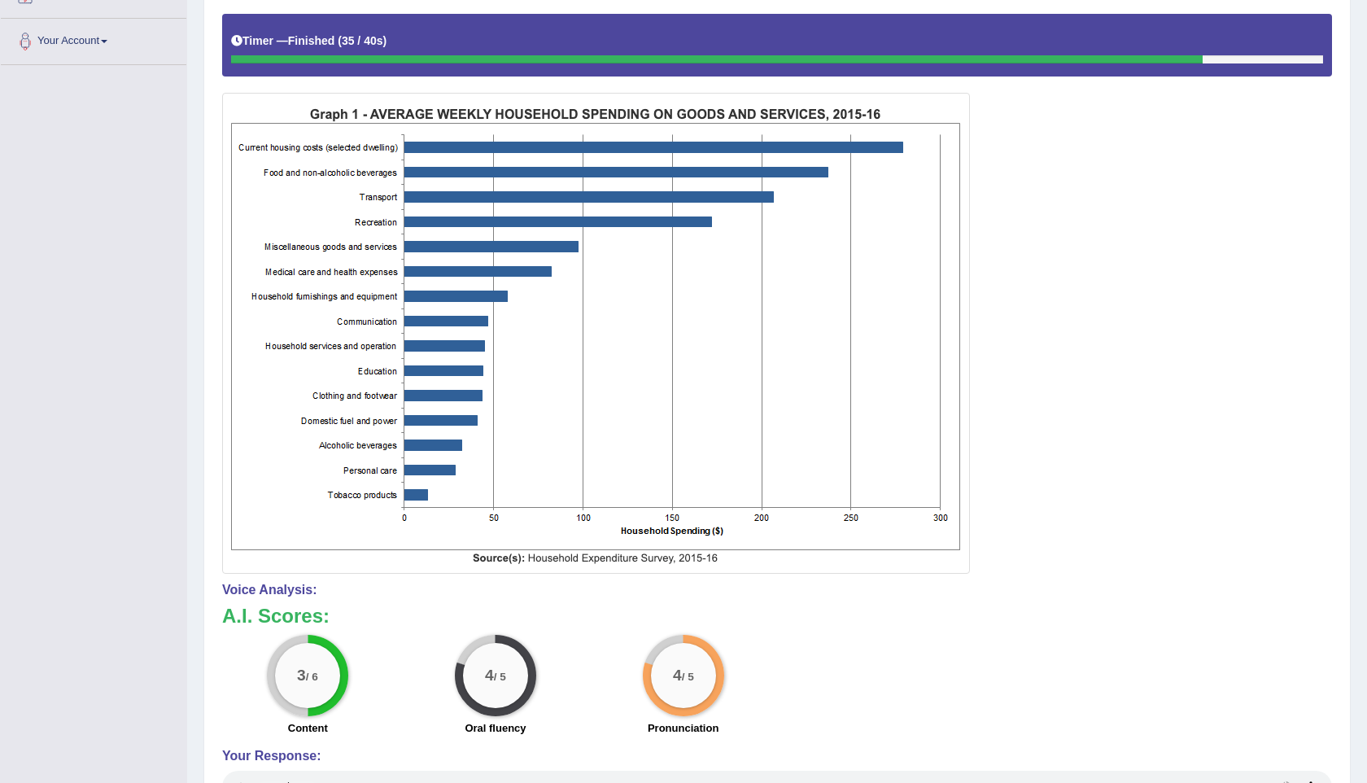
scroll to position [0, 0]
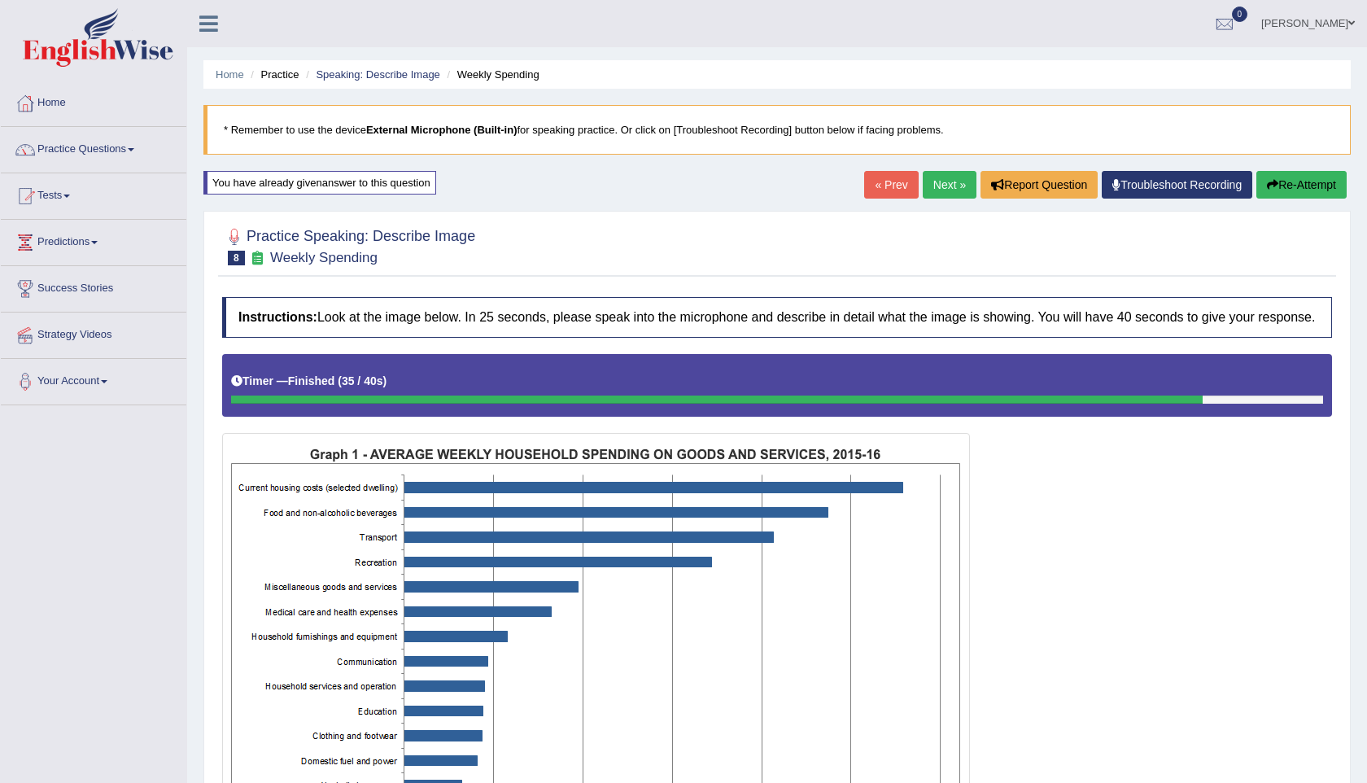
click at [931, 185] on link "Next »" at bounding box center [949, 185] width 54 height 28
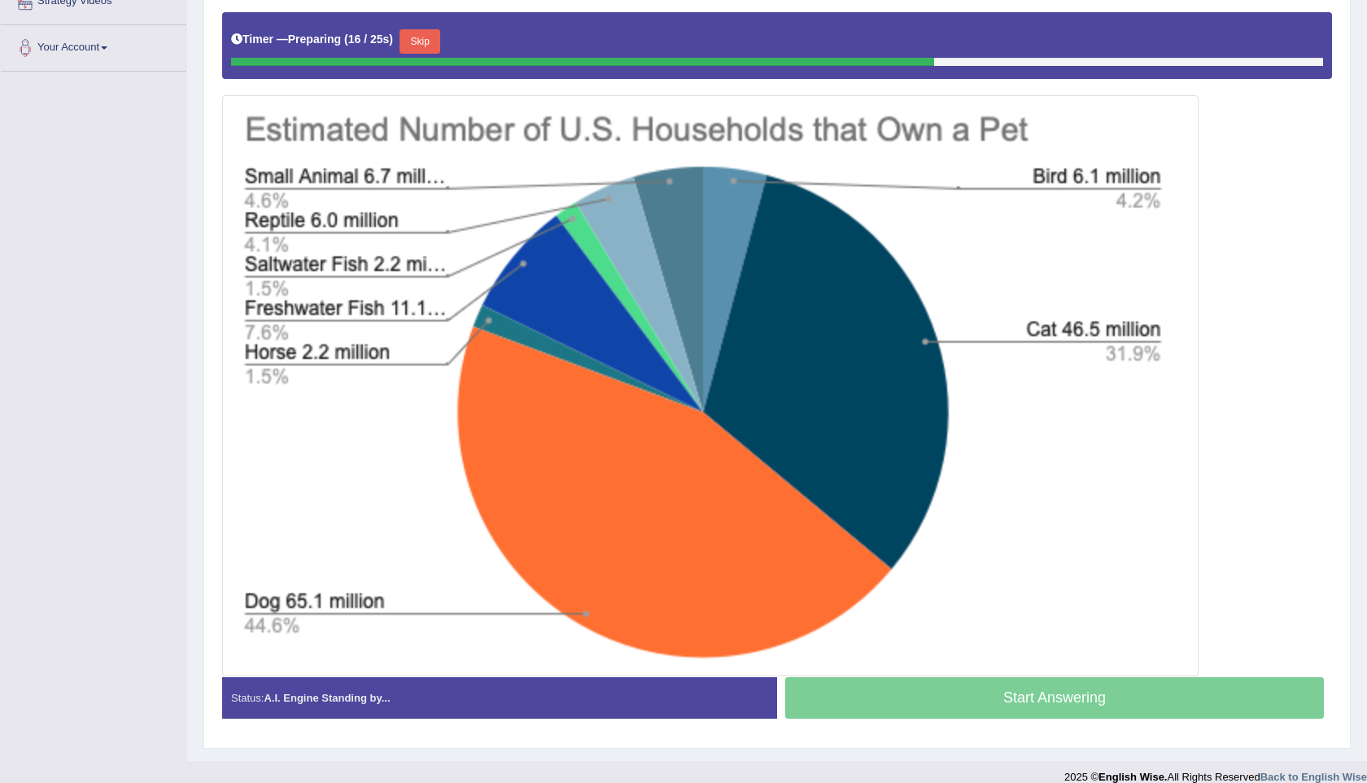
scroll to position [324, 0]
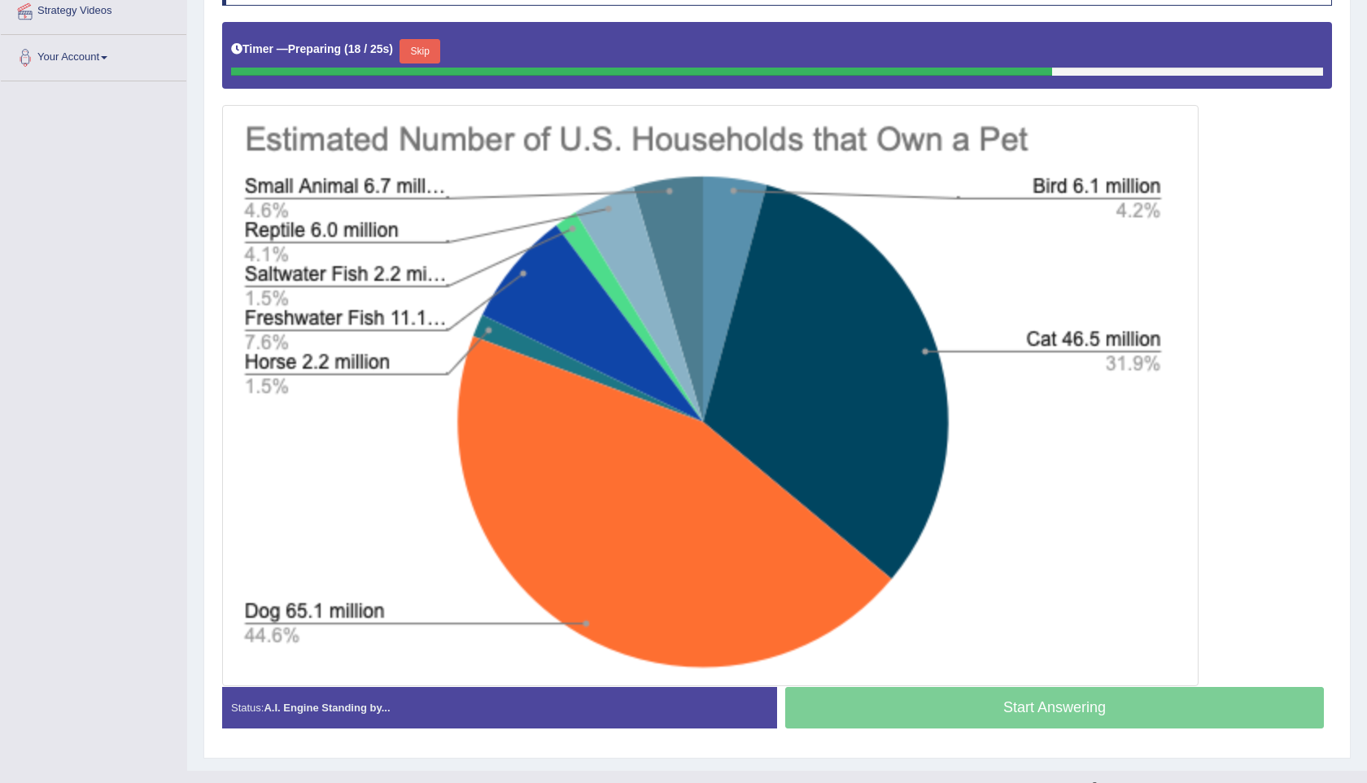
click at [435, 63] on button "Skip" at bounding box center [419, 51] width 41 height 24
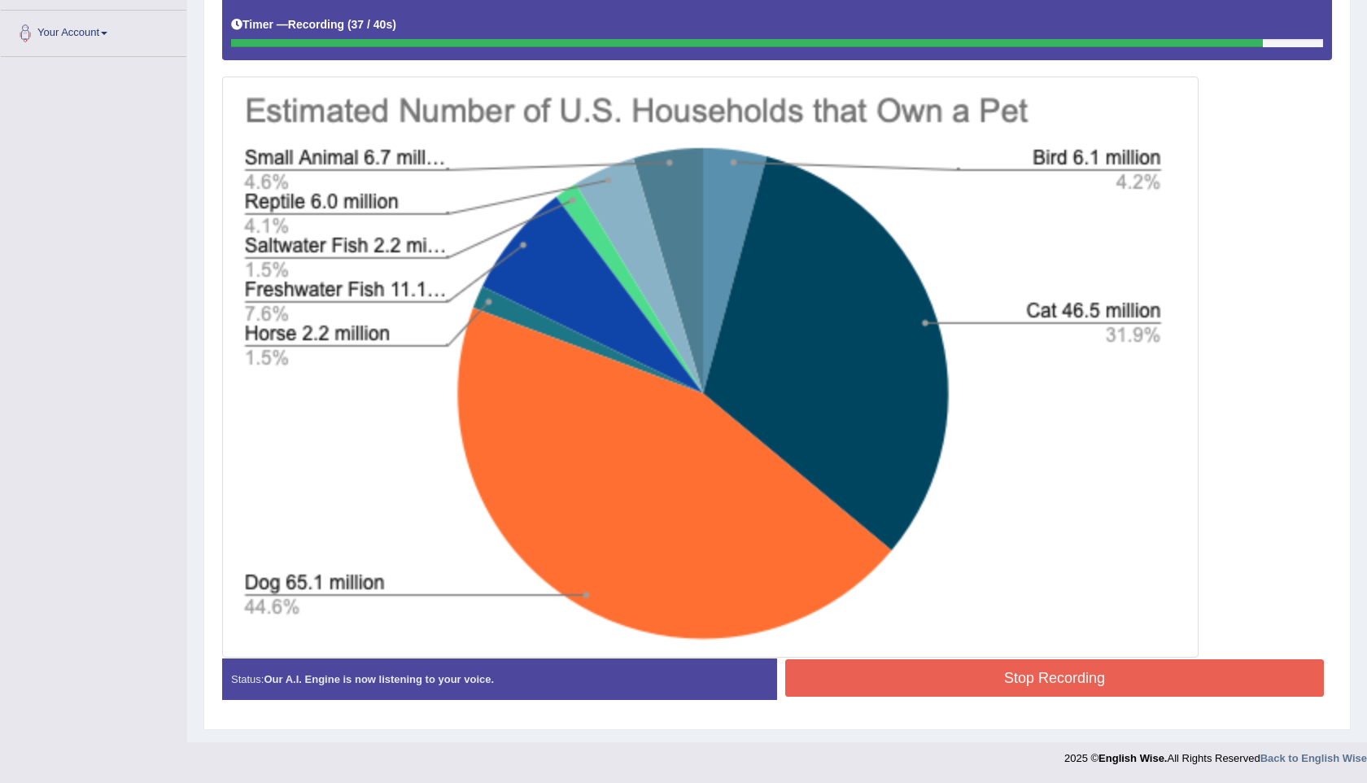
scroll to position [358, 0]
click at [1014, 684] on button "Stop Recording" at bounding box center [1054, 677] width 538 height 37
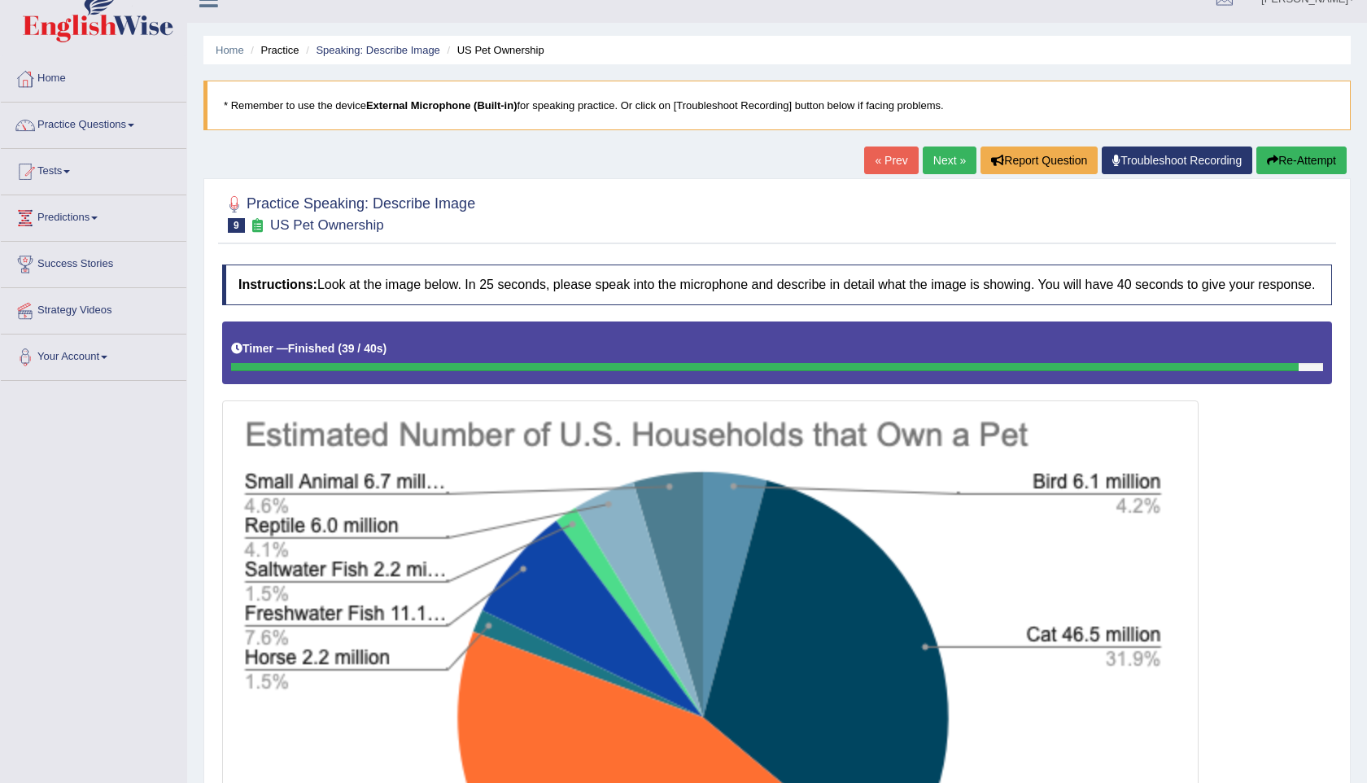
scroll to position [0, 0]
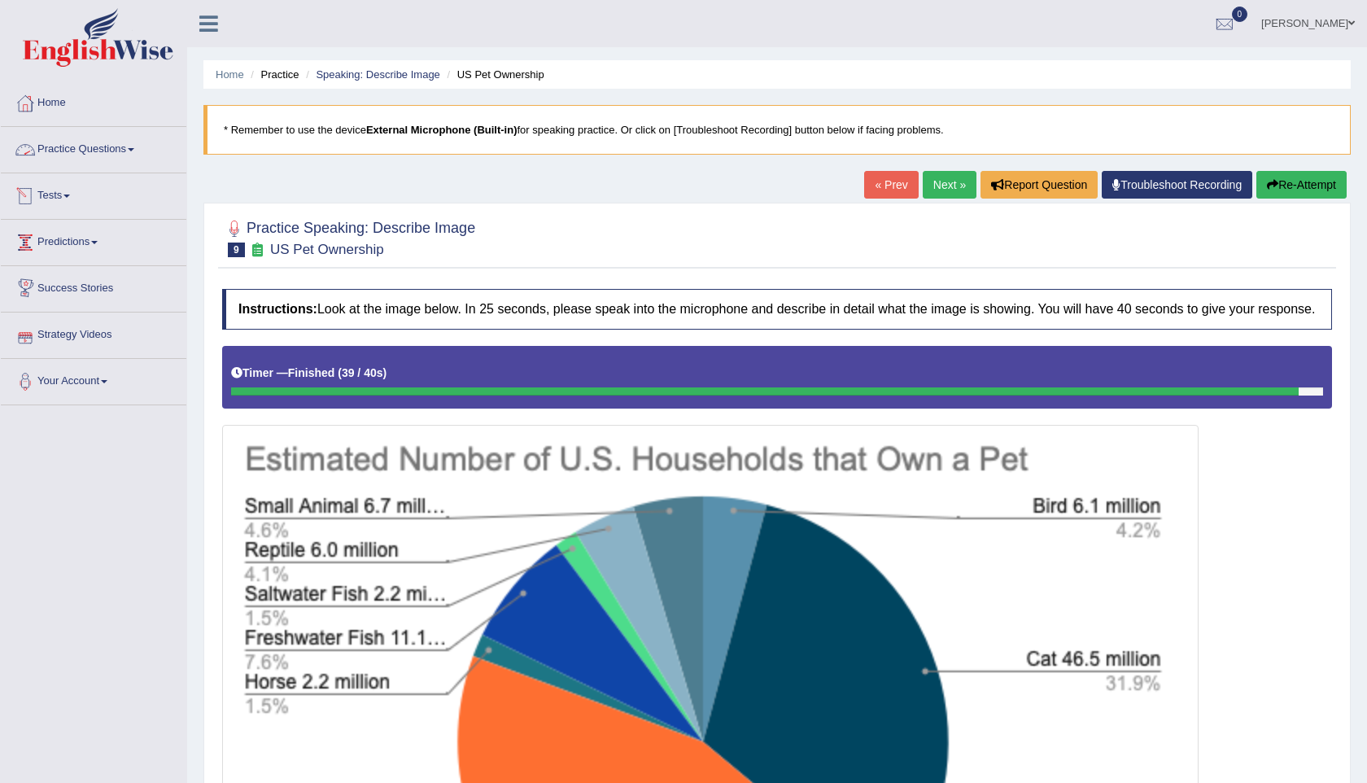
click at [94, 151] on link "Practice Questions" at bounding box center [93, 147] width 185 height 41
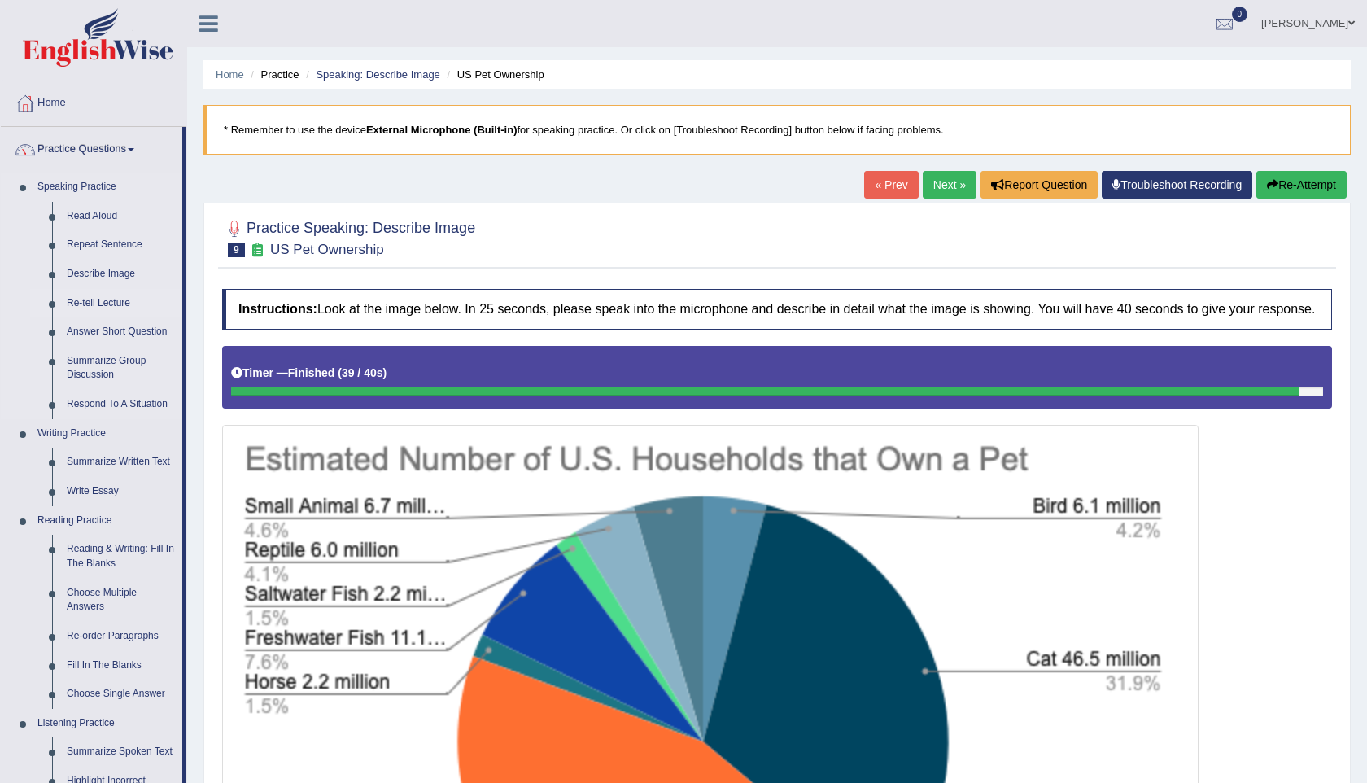
click at [102, 299] on link "Re-tell Lecture" at bounding box center [120, 303] width 123 height 29
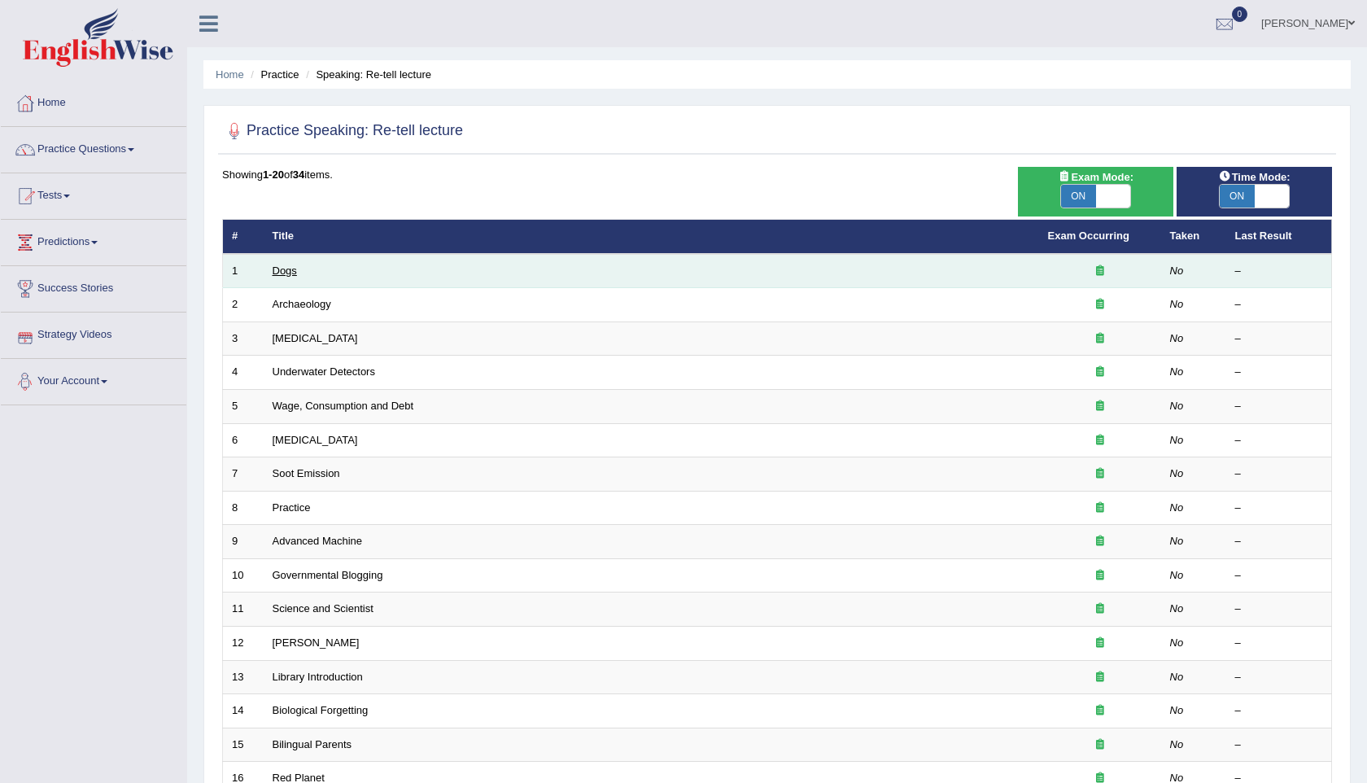
click at [290, 270] on link "Dogs" at bounding box center [284, 270] width 24 height 12
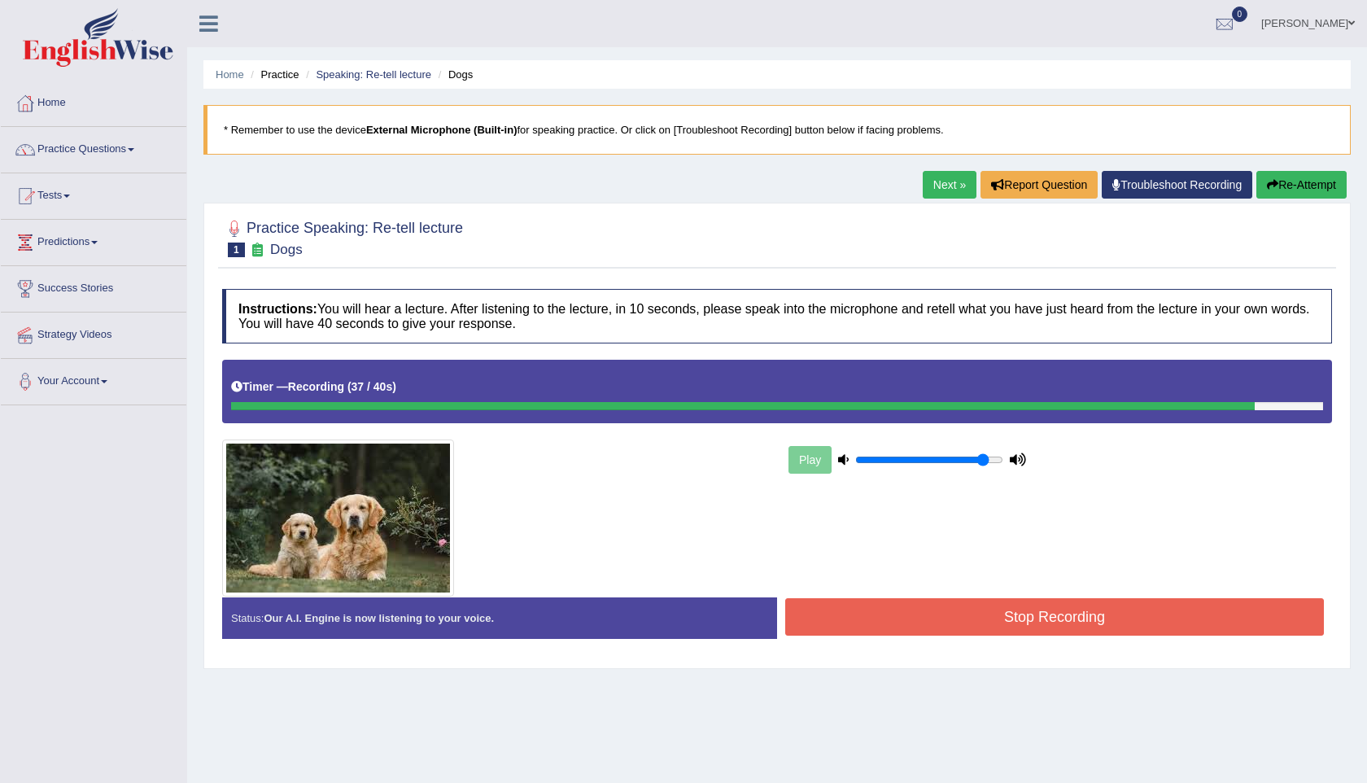
click at [1023, 623] on button "Stop Recording" at bounding box center [1054, 616] width 538 height 37
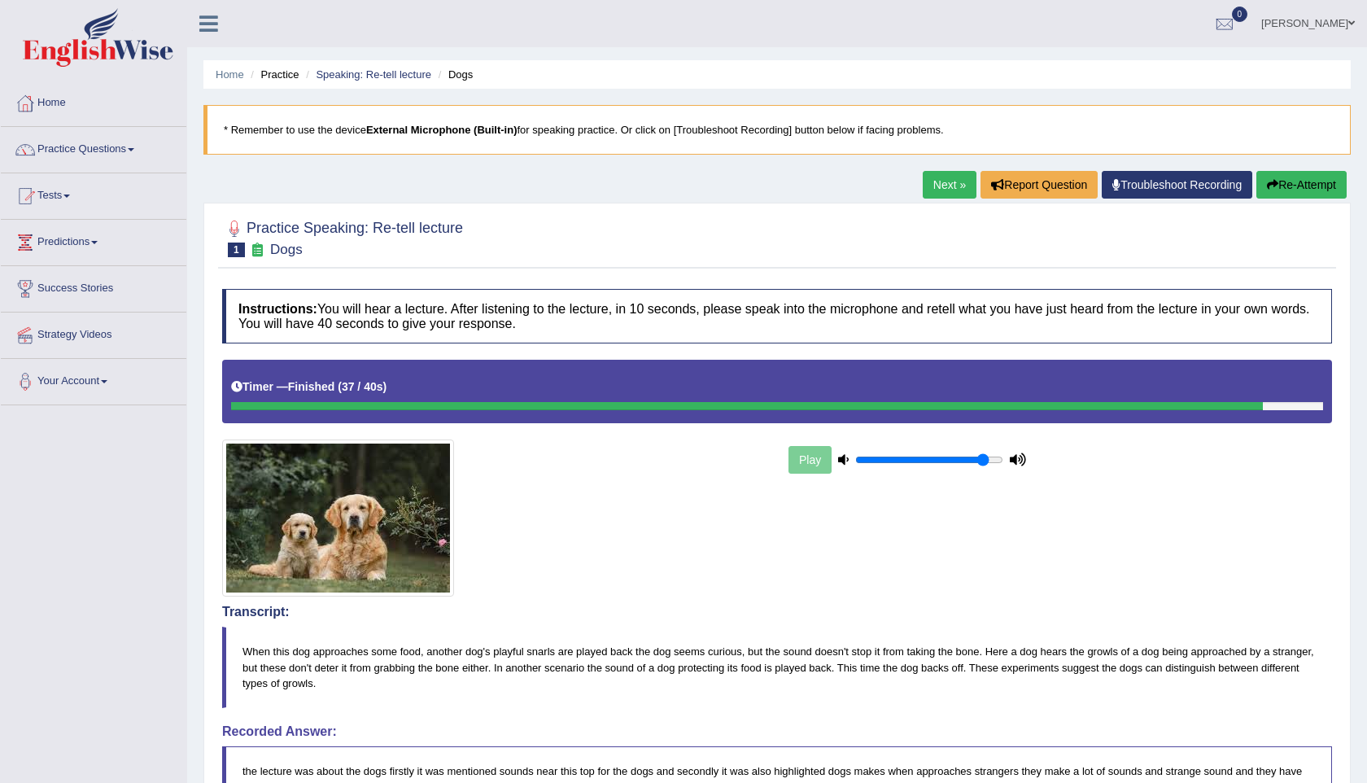
click at [934, 175] on link "Next »" at bounding box center [949, 185] width 54 height 28
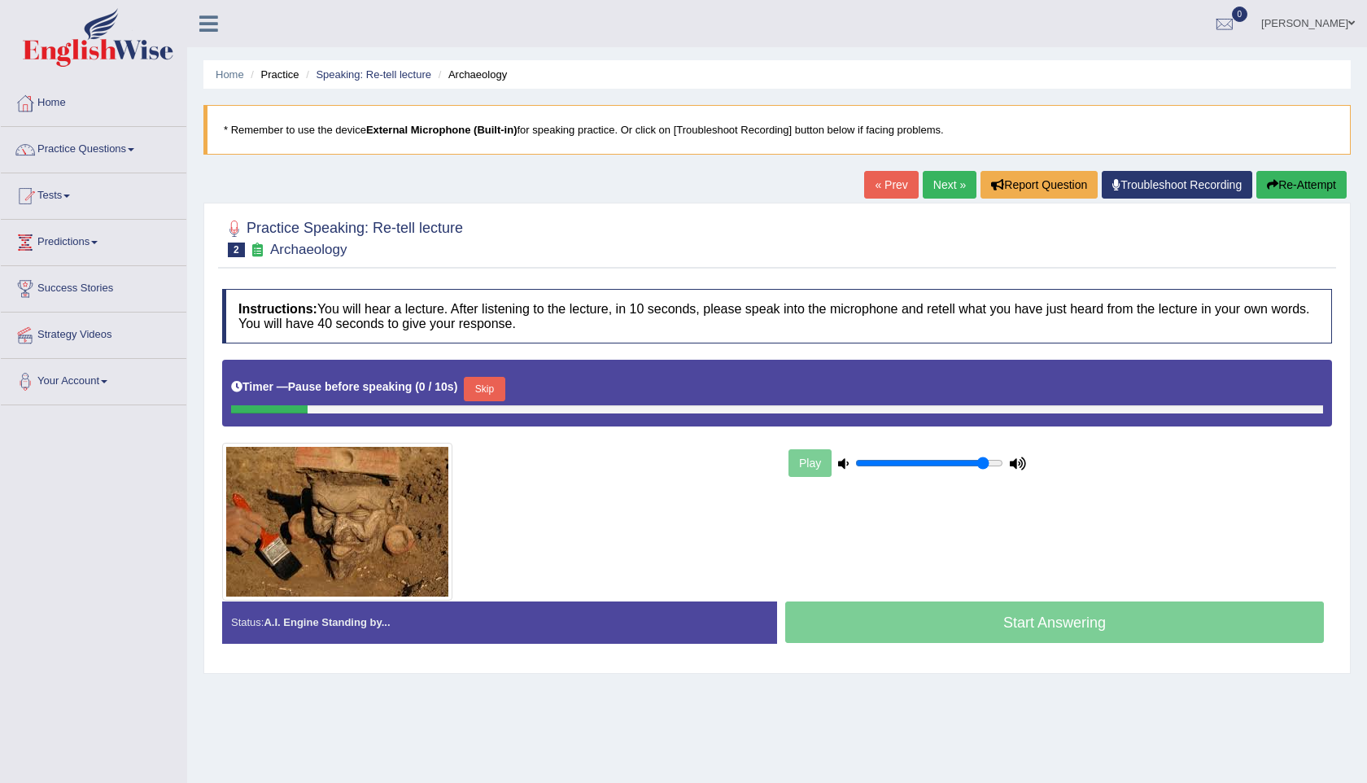
click at [1286, 175] on button "Re-Attempt" at bounding box center [1301, 185] width 90 height 28
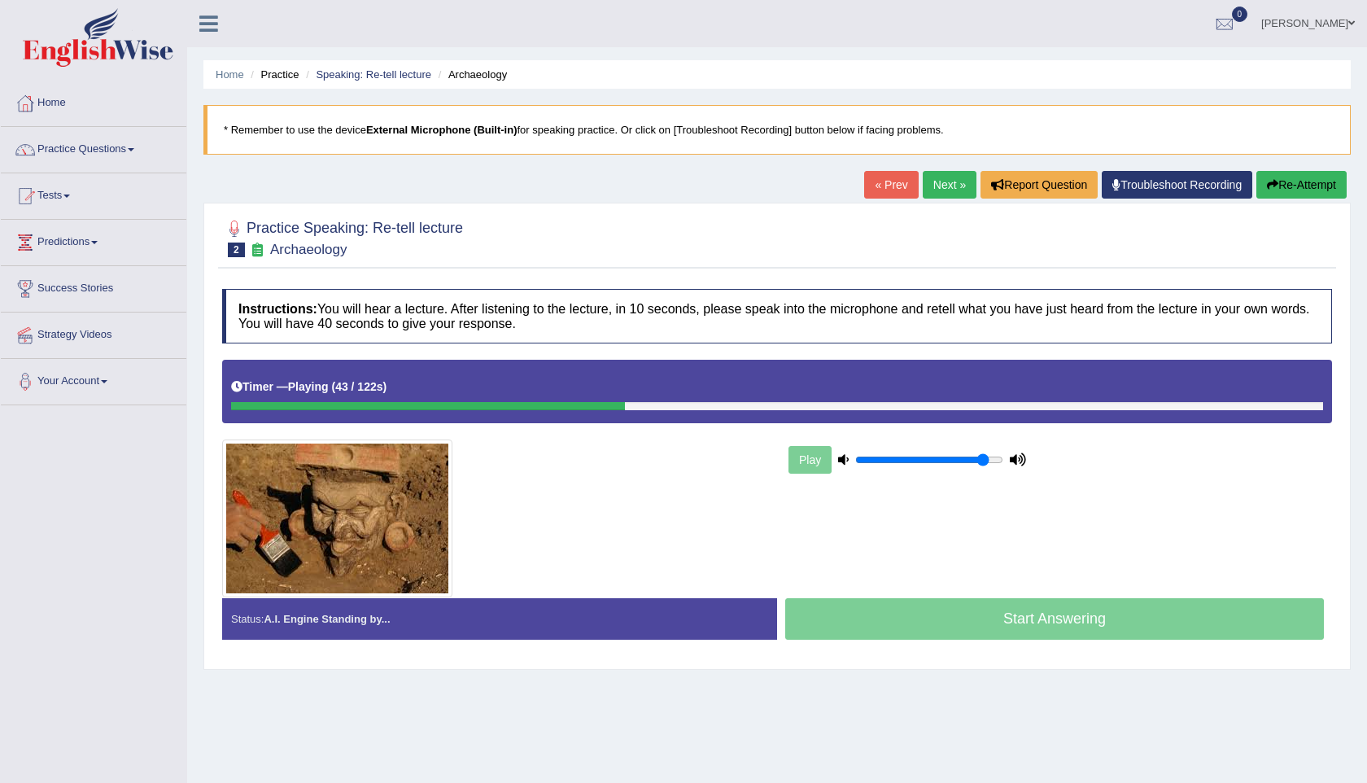
click at [1293, 182] on button "Re-Attempt" at bounding box center [1301, 185] width 90 height 28
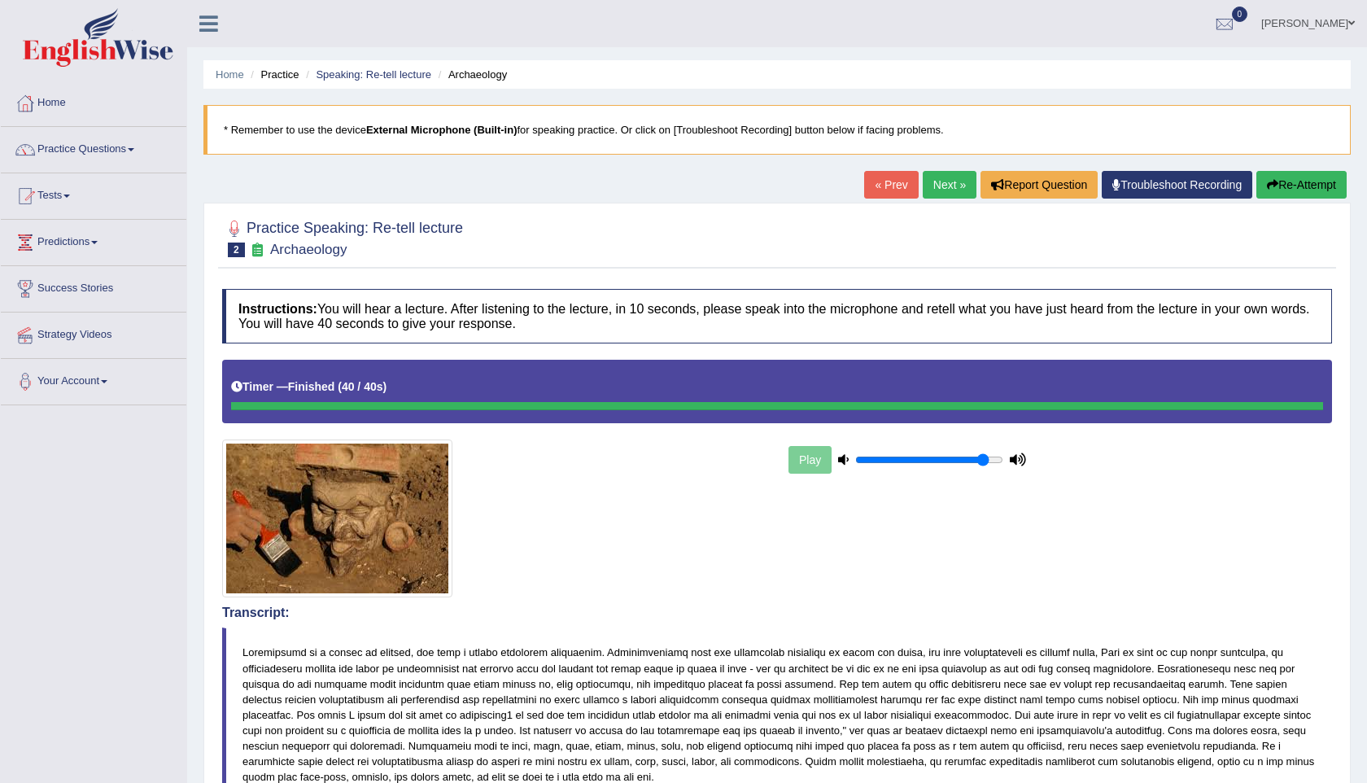
click at [940, 181] on link "Next »" at bounding box center [949, 185] width 54 height 28
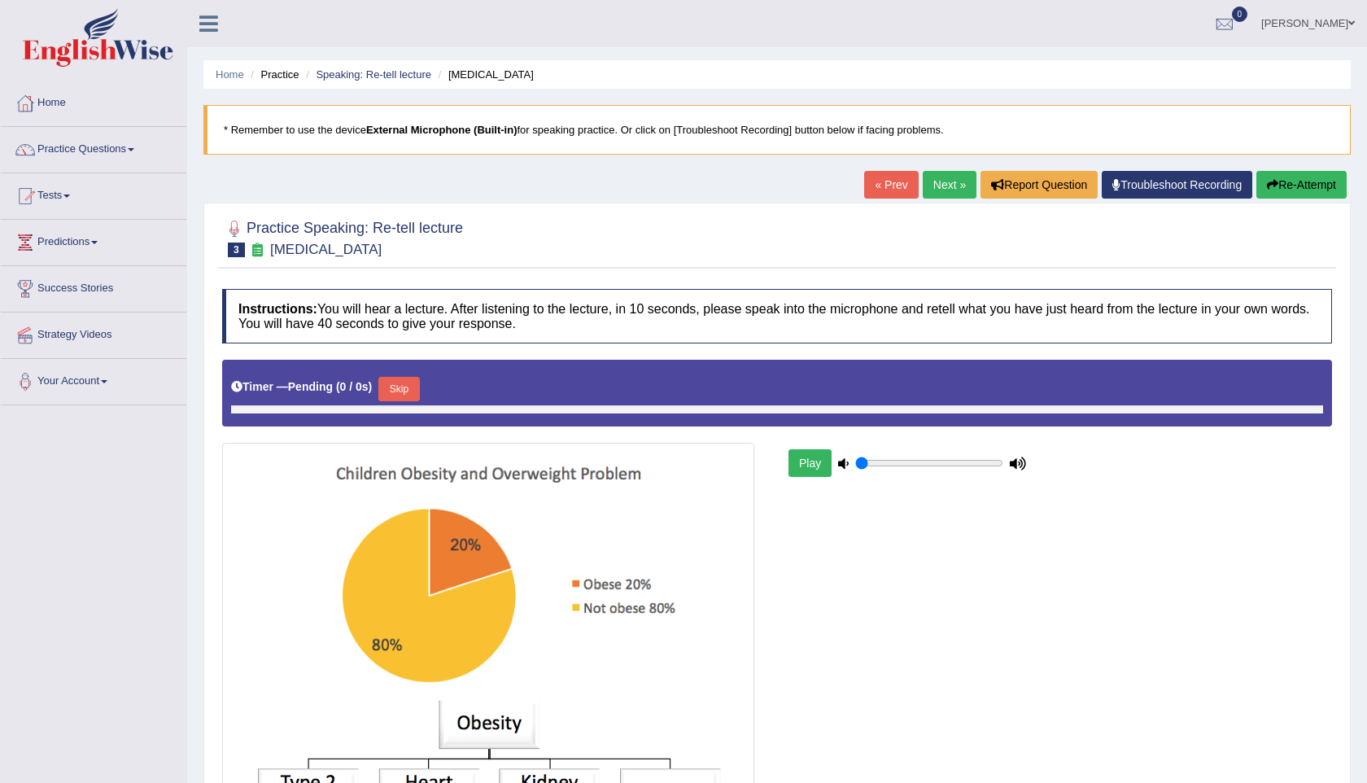
type input "0.9"
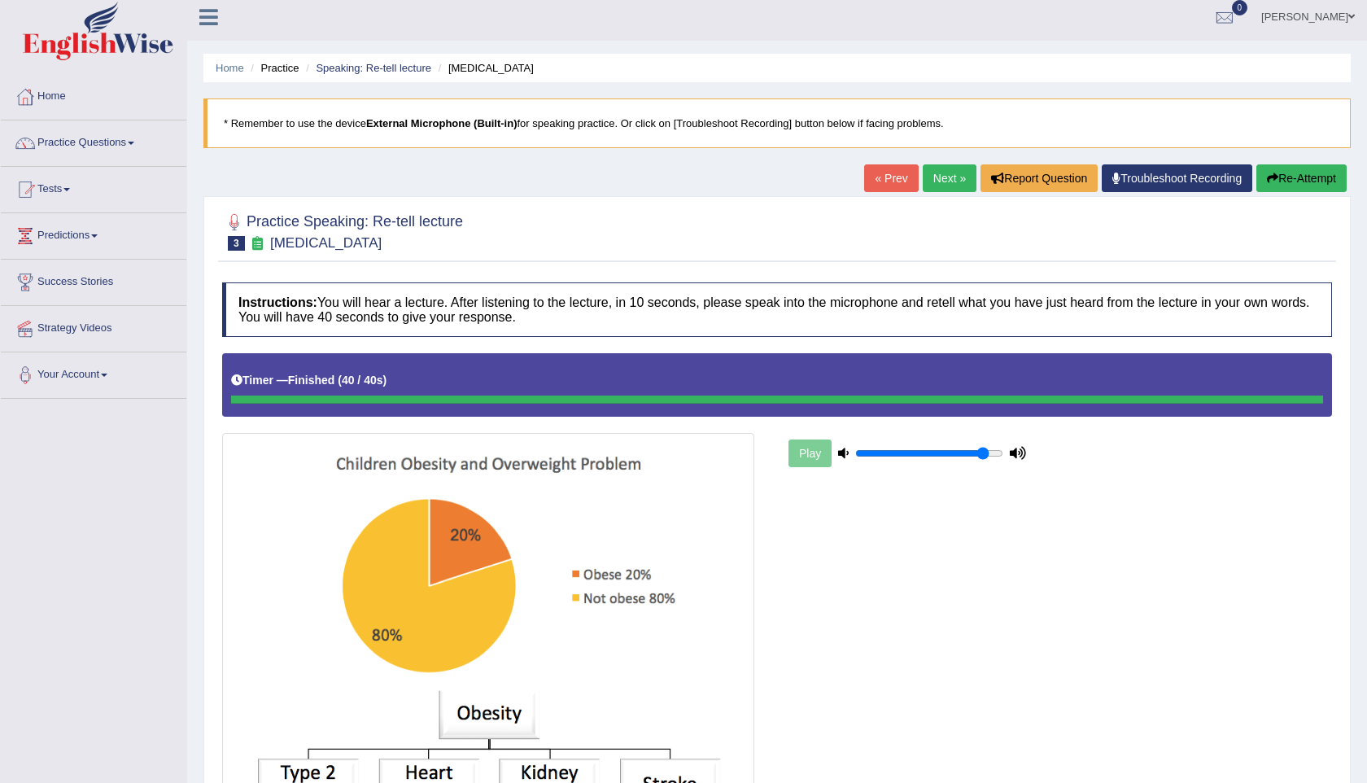
scroll to position [3, 0]
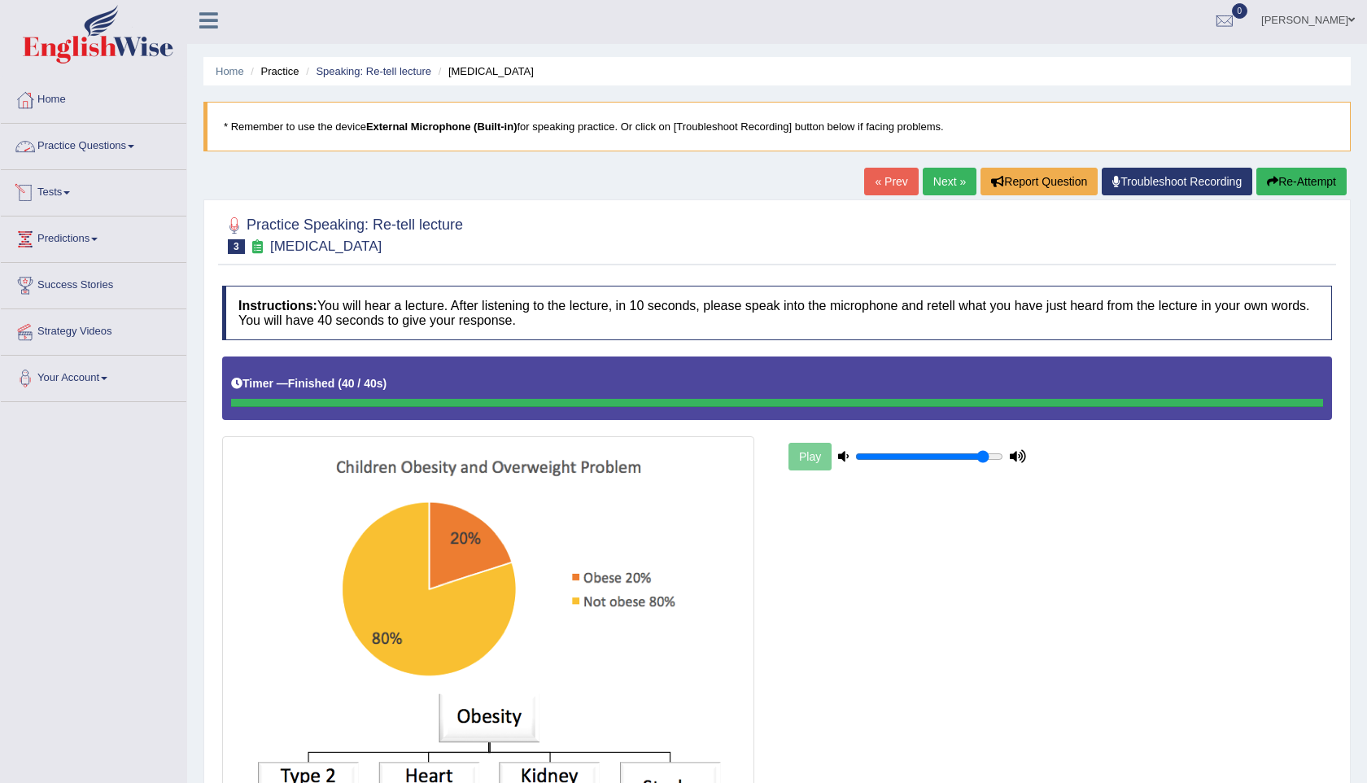
click at [117, 147] on link "Practice Questions" at bounding box center [93, 144] width 185 height 41
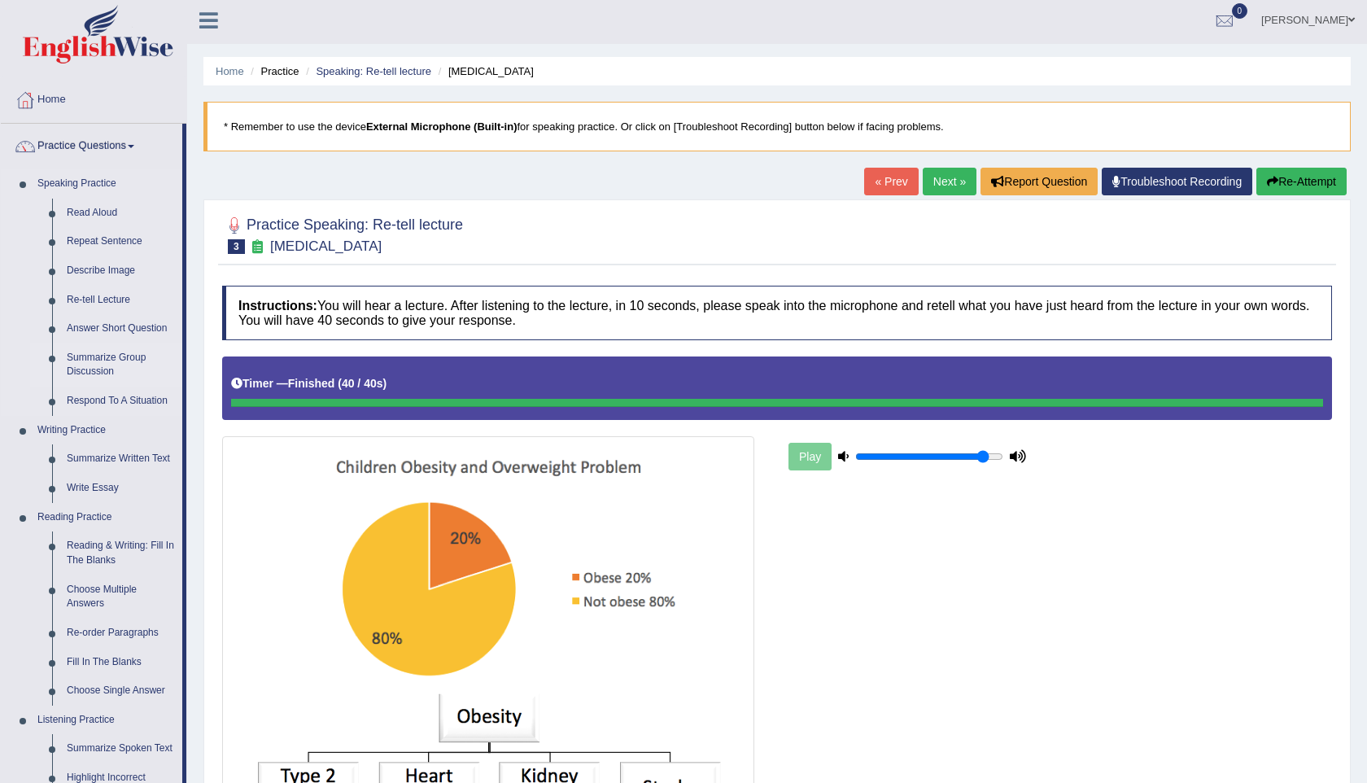
click at [115, 358] on link "Summarize Group Discussion" at bounding box center [120, 364] width 123 height 43
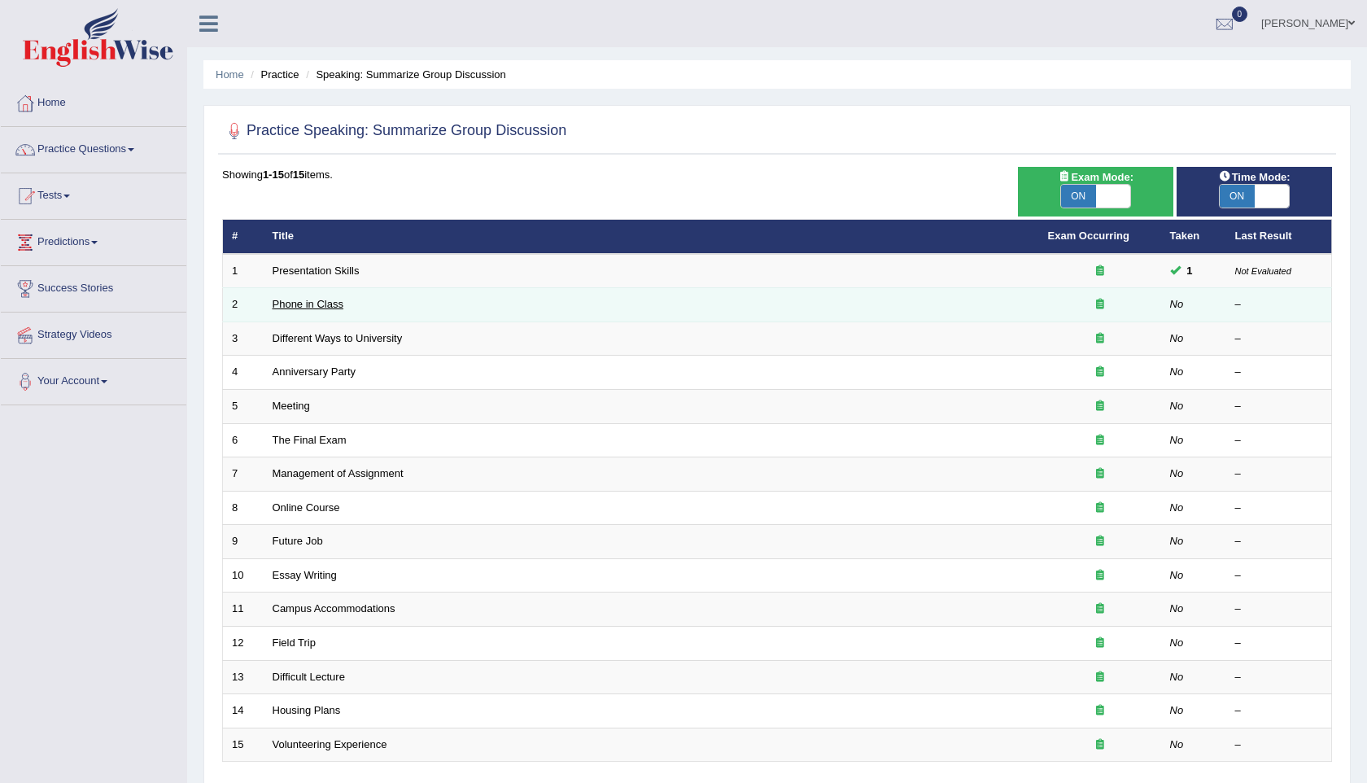
click at [327, 307] on link "Phone in Class" at bounding box center [307, 304] width 71 height 12
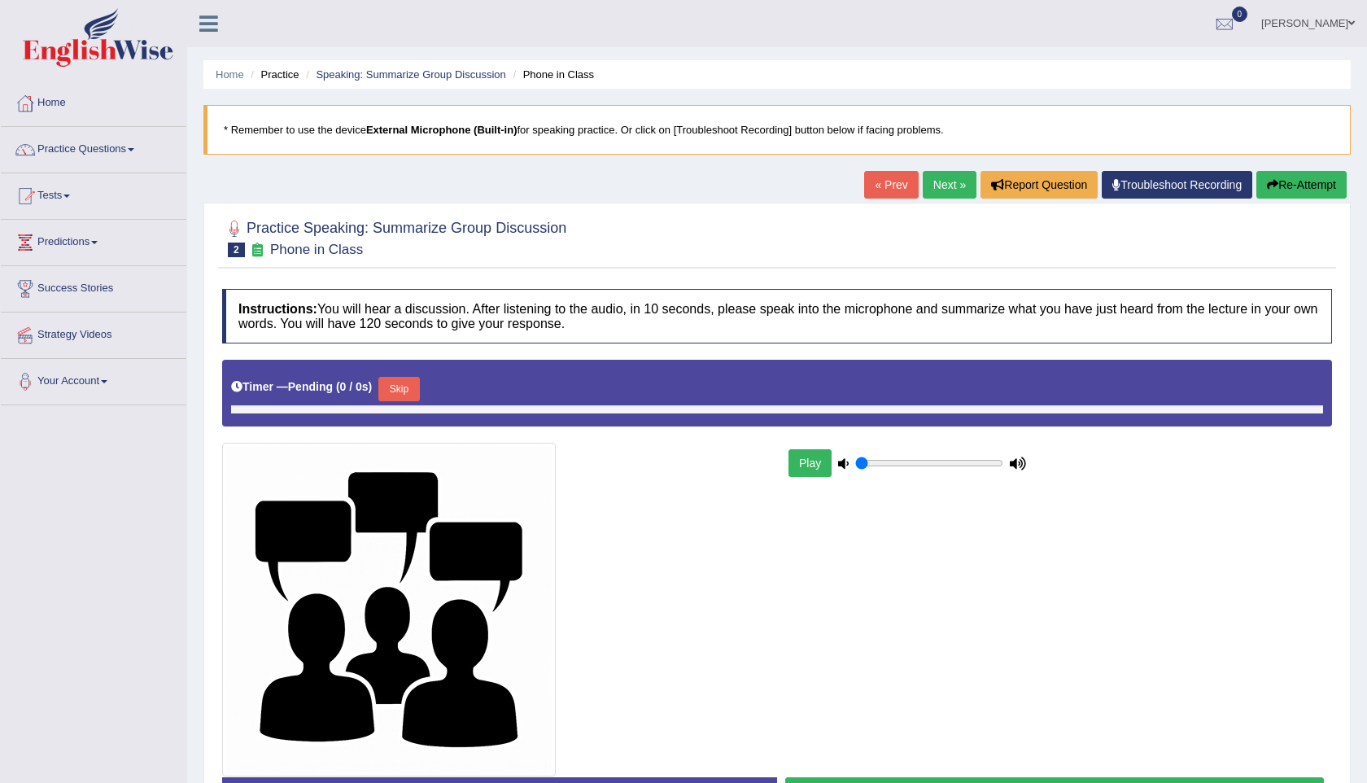
type input "0.9"
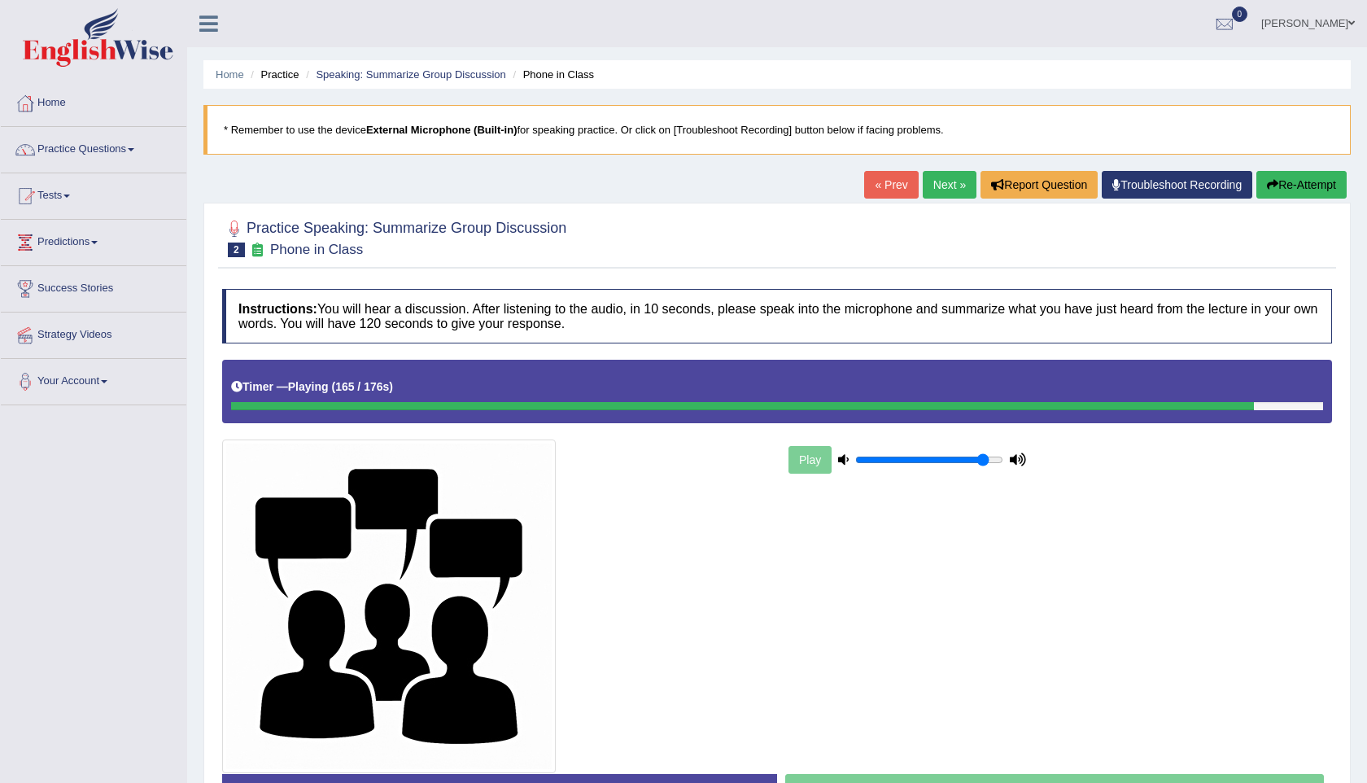
click at [1303, 186] on button "Re-Attempt" at bounding box center [1301, 185] width 90 height 28
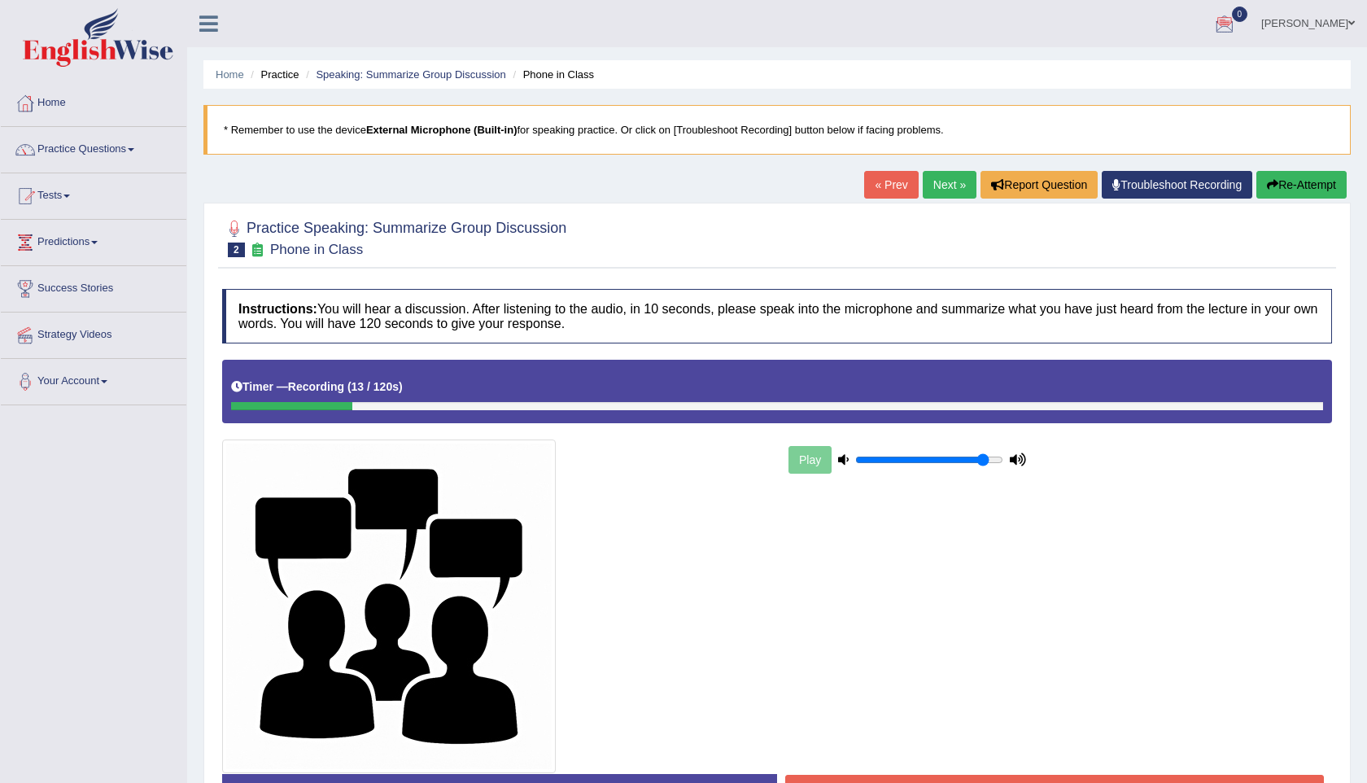
click at [1266, 172] on button "Re-Attempt" at bounding box center [1301, 185] width 90 height 28
click at [1285, 407] on div at bounding box center [777, 406] width 1092 height 8
click at [1266, 408] on div at bounding box center [777, 406] width 1092 height 8
click at [802, 461] on div "Play" at bounding box center [907, 459] width 244 height 41
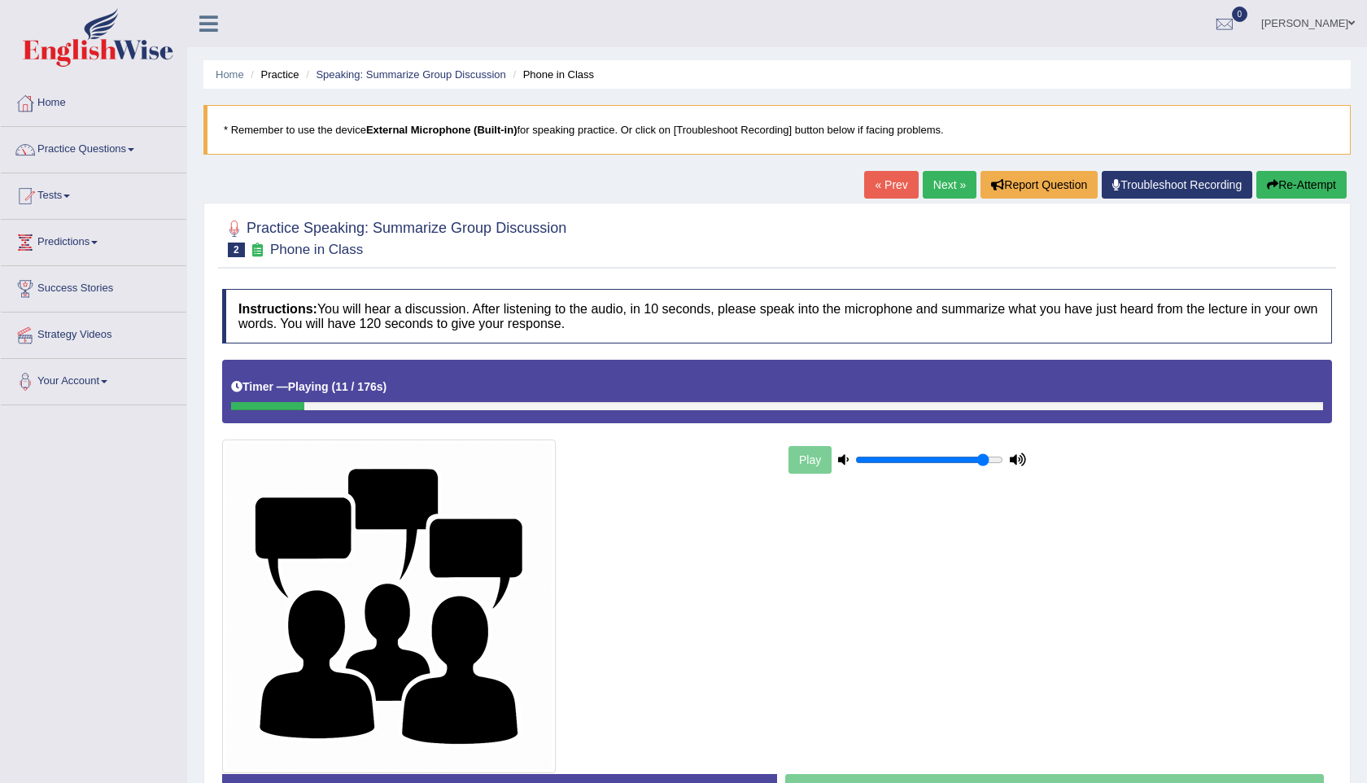
click at [802, 461] on div "Play" at bounding box center [907, 459] width 244 height 41
drag, startPoint x: 431, startPoint y: 407, endPoint x: 875, endPoint y: 437, distance: 445.1
click at [875, 437] on div "Instructions: You will hear a discussion. After listening to the audio, in 10 s…" at bounding box center [777, 559] width 1118 height 556
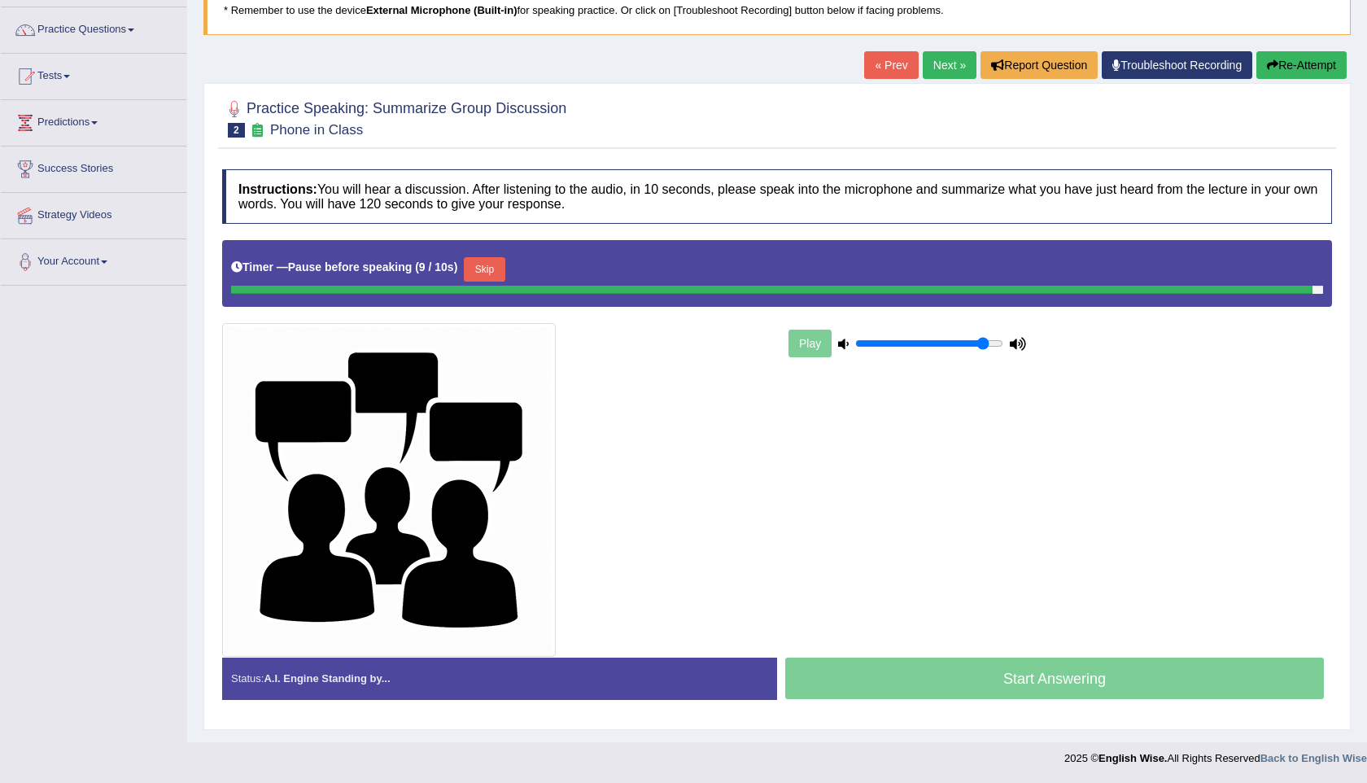
scroll to position [116, 0]
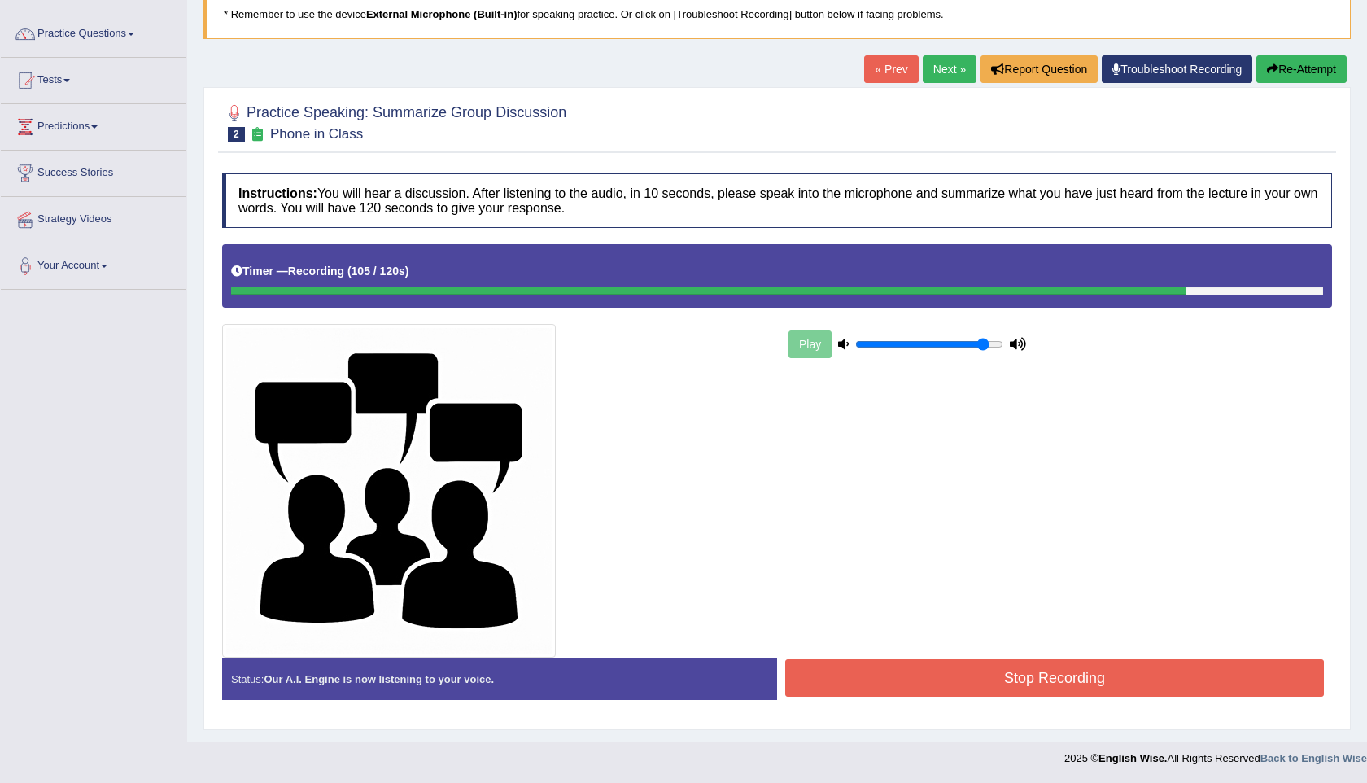
click at [1008, 684] on button "Stop Recording" at bounding box center [1054, 677] width 538 height 37
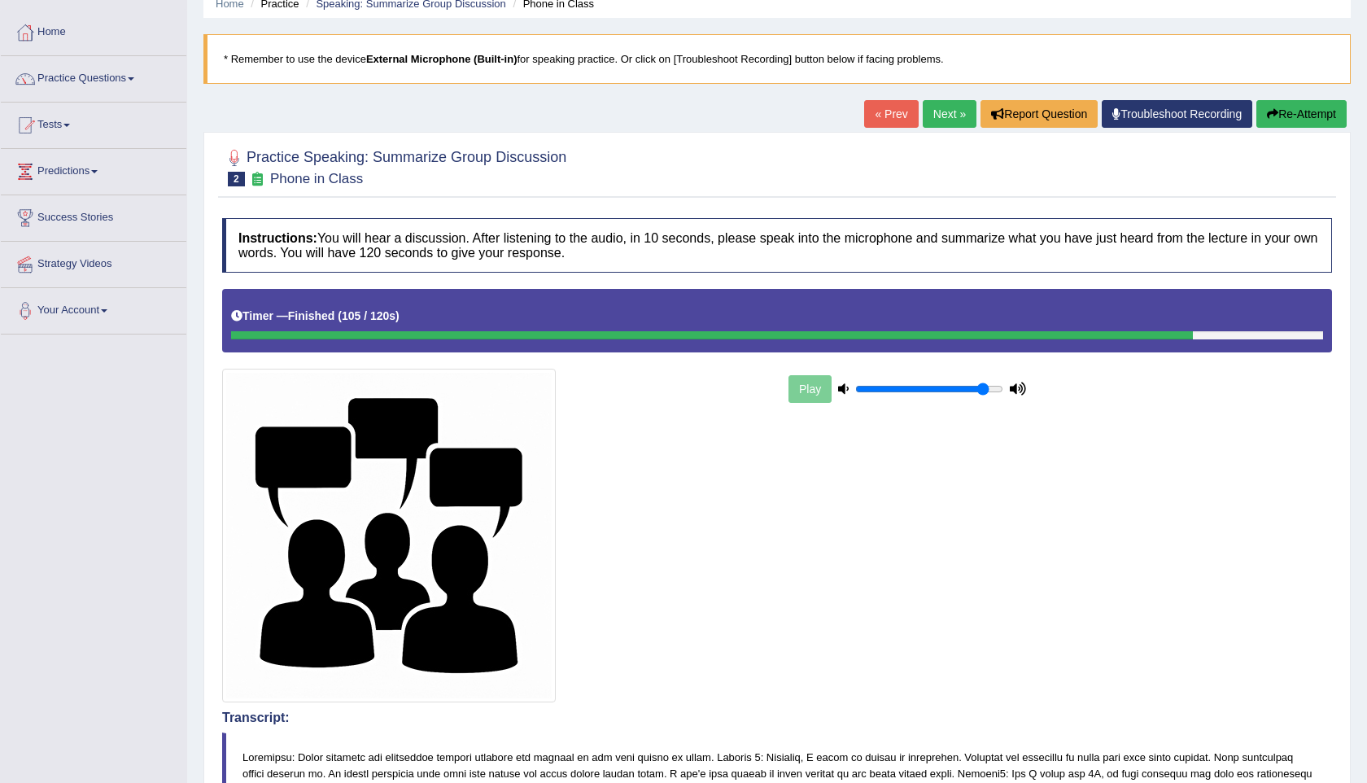
scroll to position [0, 0]
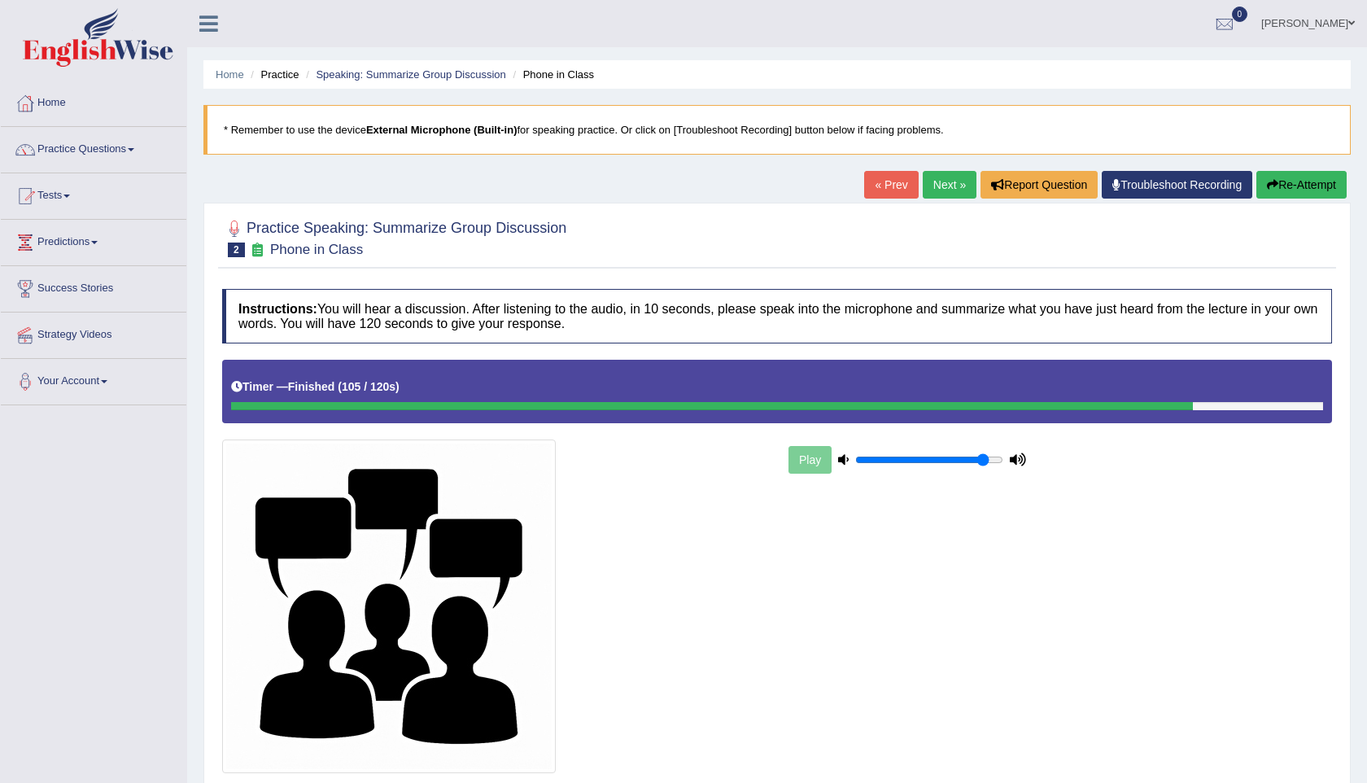
click at [931, 178] on link "Next »" at bounding box center [949, 185] width 54 height 28
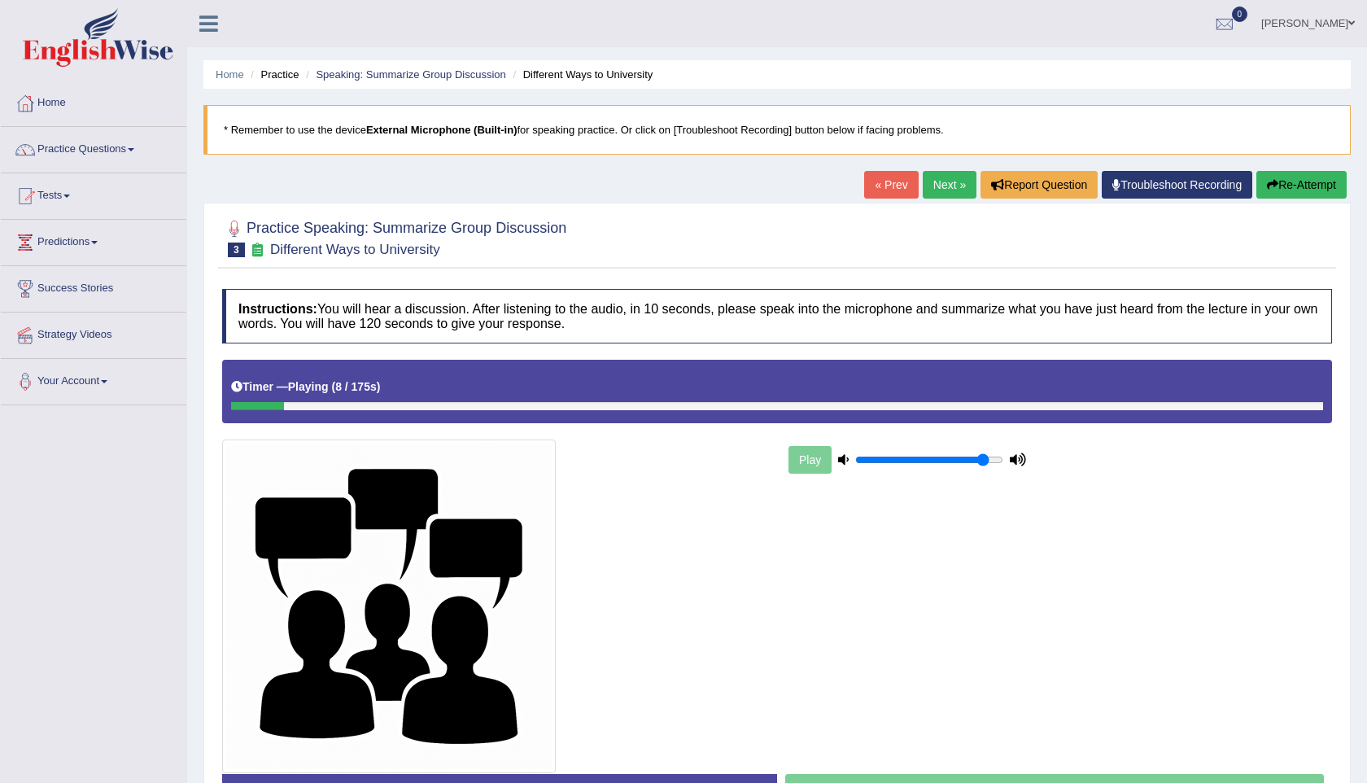
click at [1289, 191] on button "Re-Attempt" at bounding box center [1301, 185] width 90 height 28
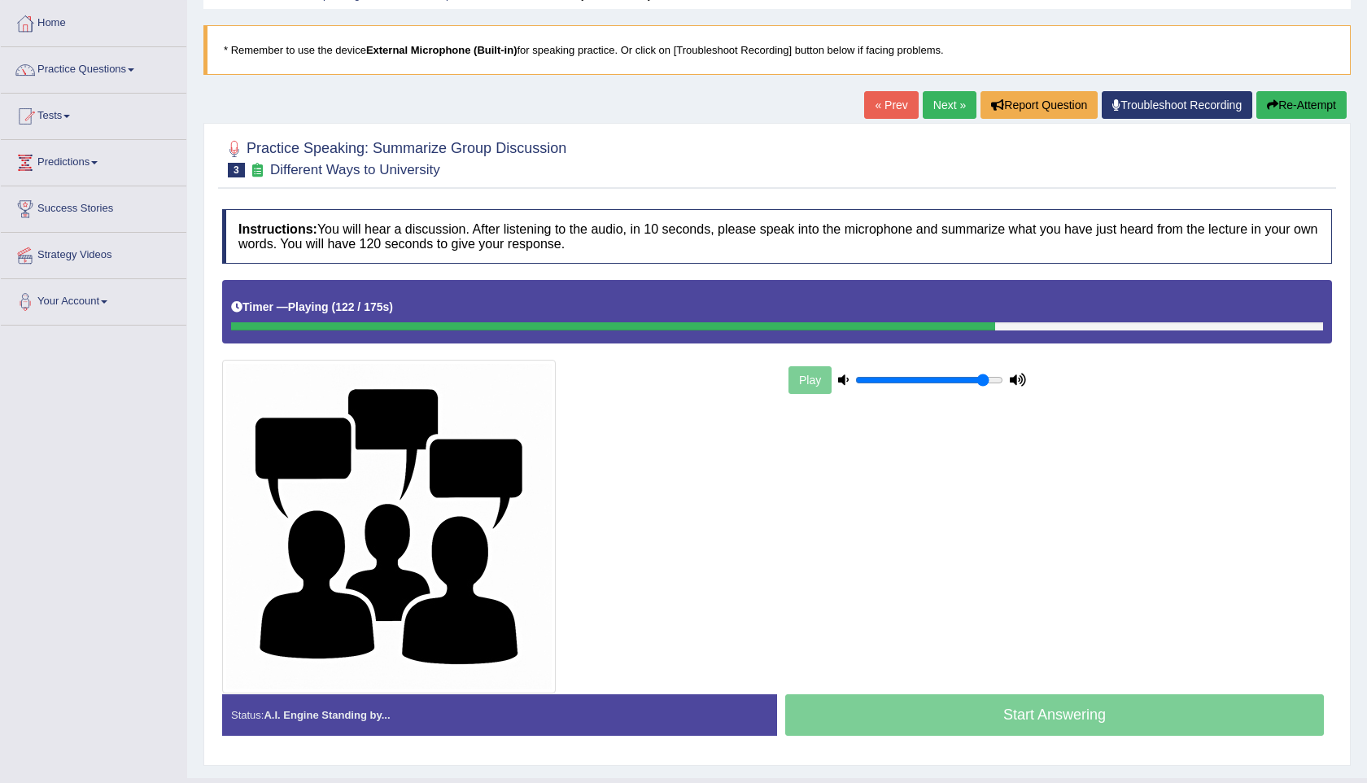
scroll to position [116, 0]
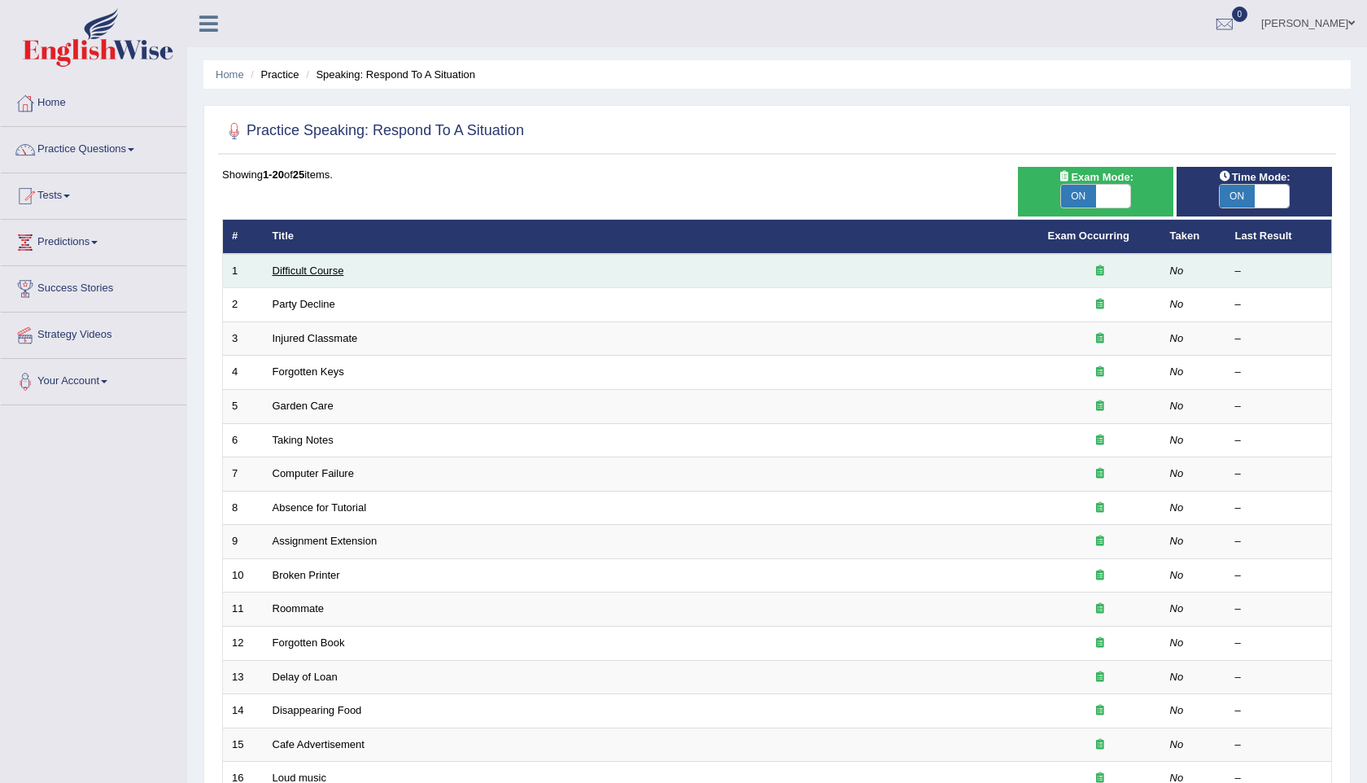
click at [303, 266] on link "Difficult Course" at bounding box center [308, 270] width 72 height 12
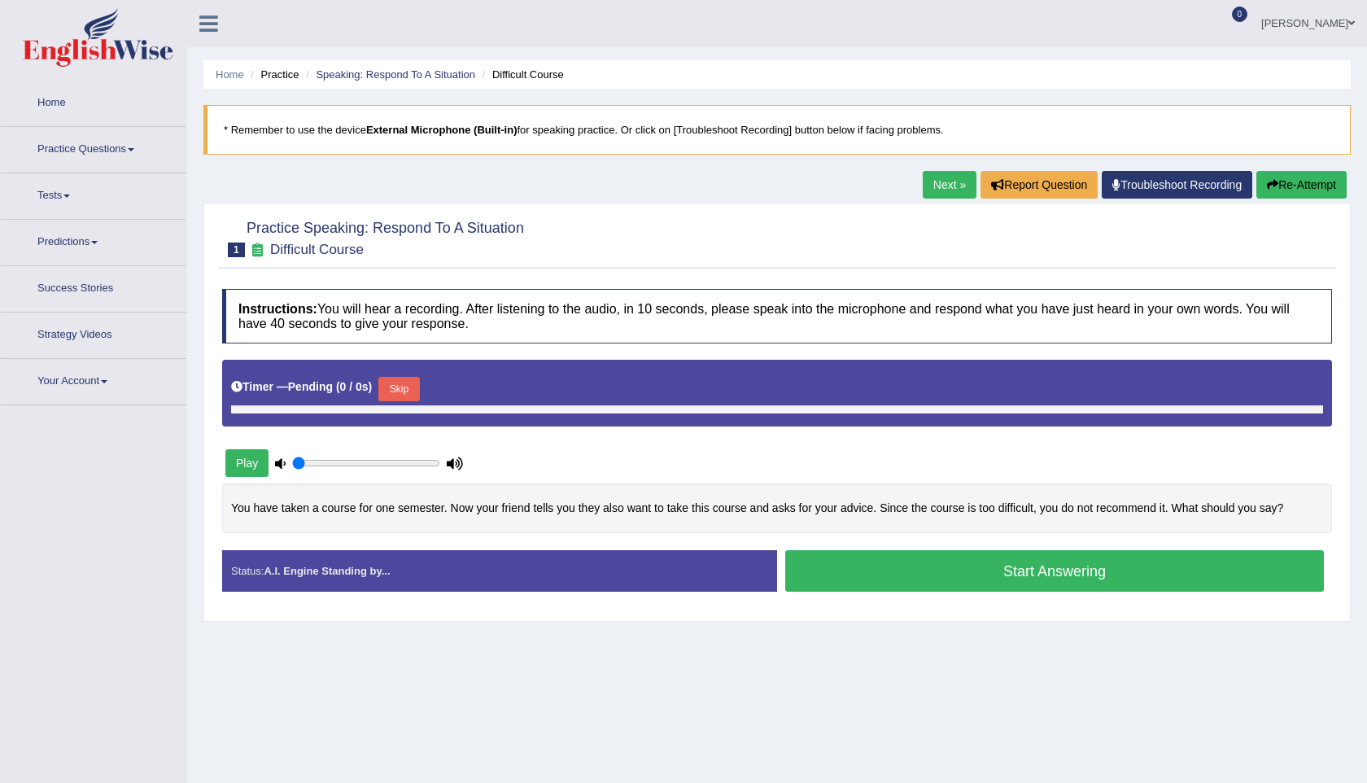
type input "0.9"
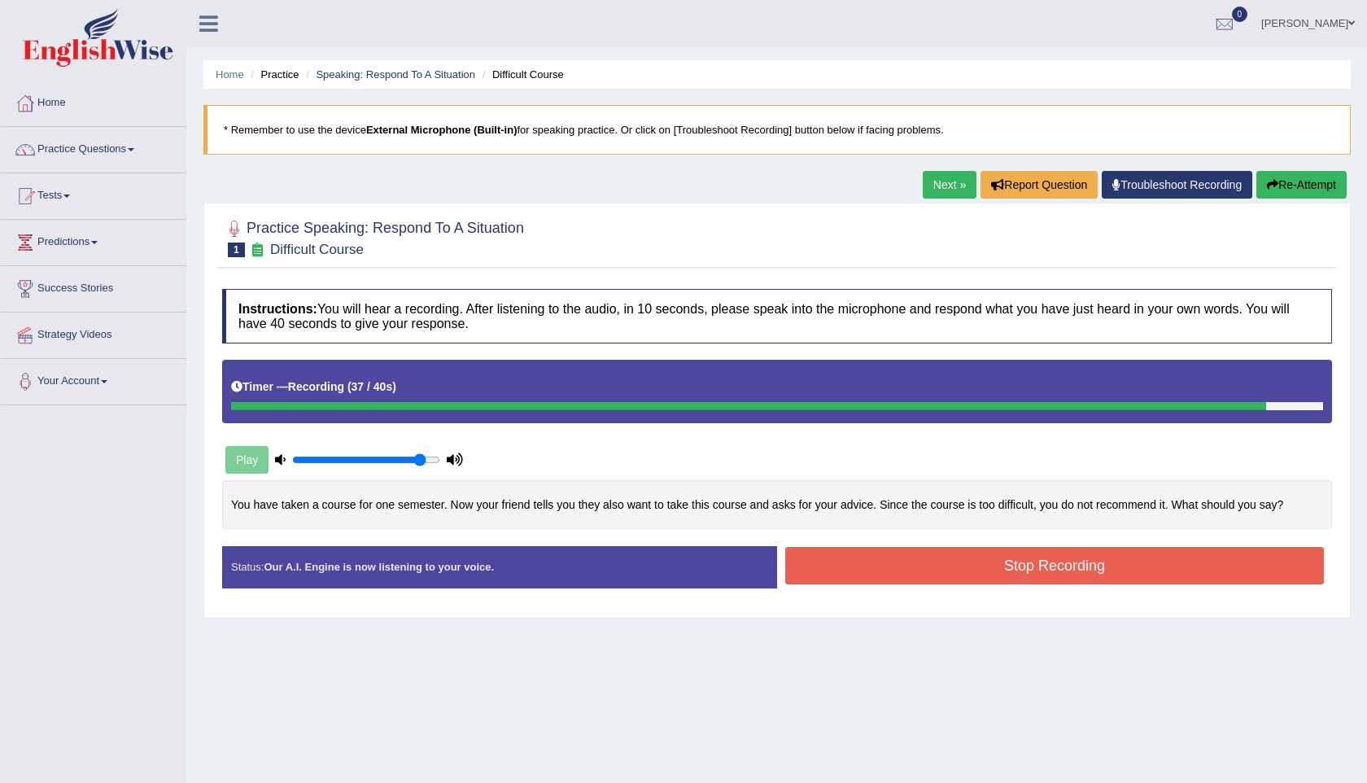
click at [981, 574] on button "Stop Recording" at bounding box center [1054, 565] width 538 height 37
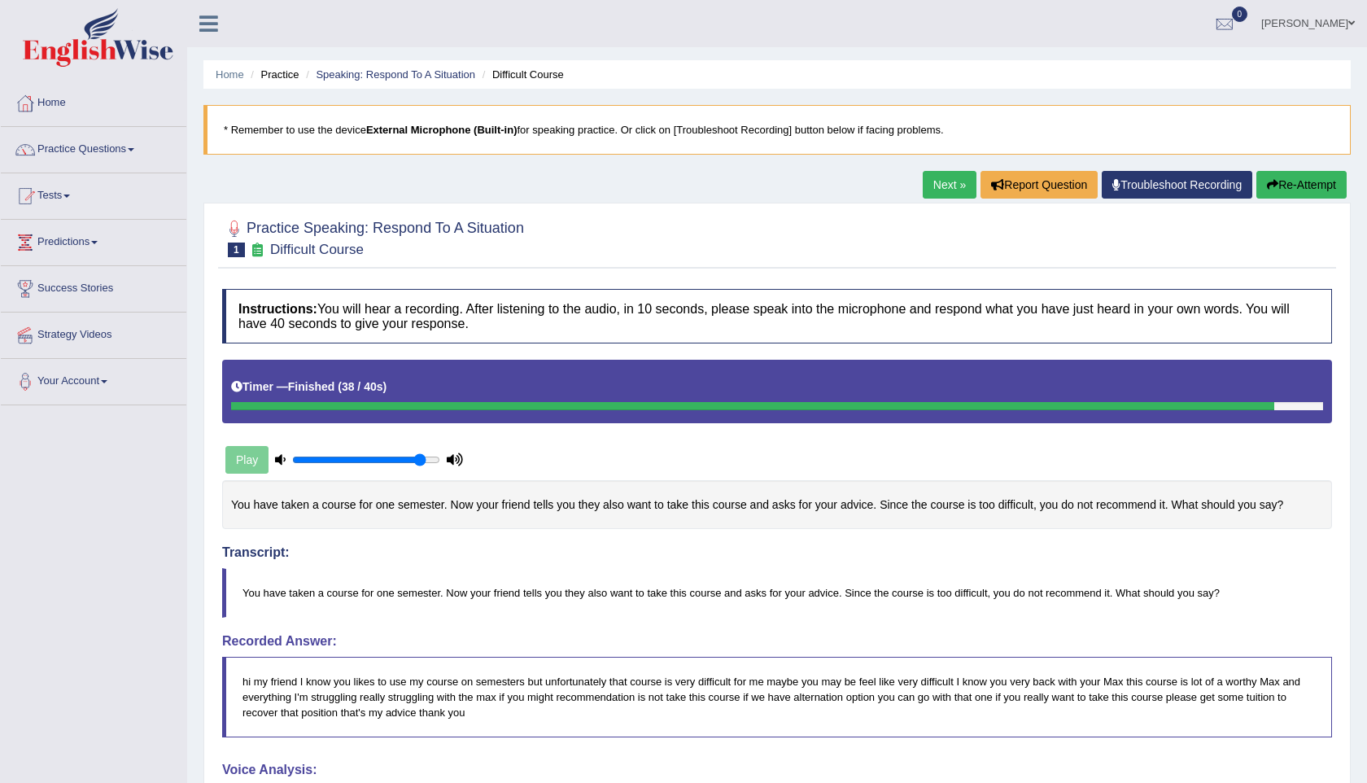
click at [950, 171] on link "Next »" at bounding box center [949, 185] width 54 height 28
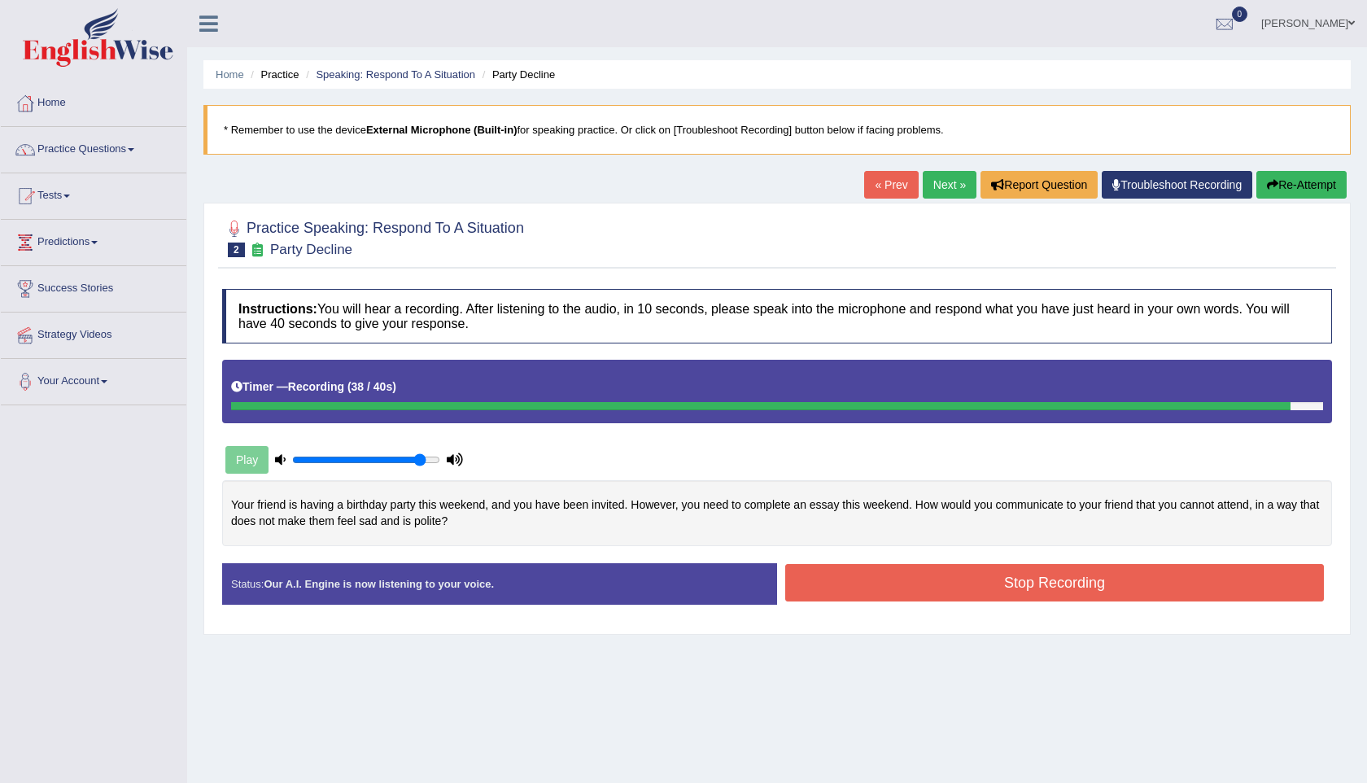
click at [1036, 582] on button "Stop Recording" at bounding box center [1054, 582] width 538 height 37
